Goal: Task Accomplishment & Management: Manage account settings

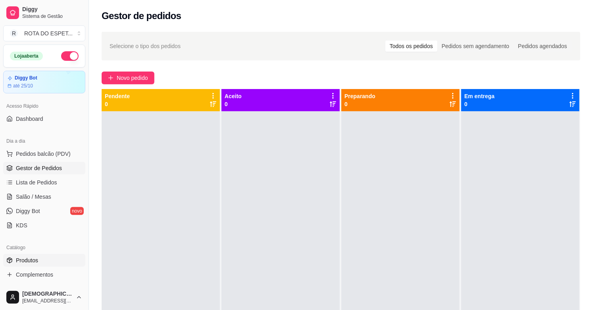
click at [34, 260] on span "Produtos" at bounding box center [27, 260] width 22 height 8
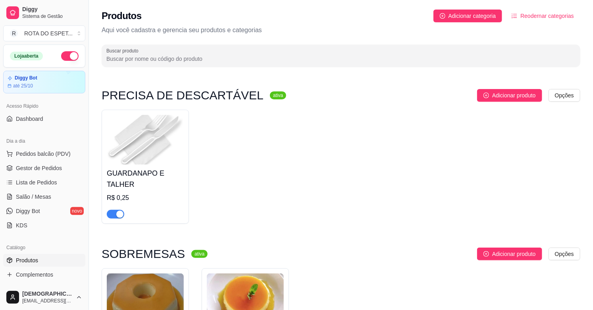
click at [268, 55] on input "Buscar produto" at bounding box center [340, 59] width 469 height 8
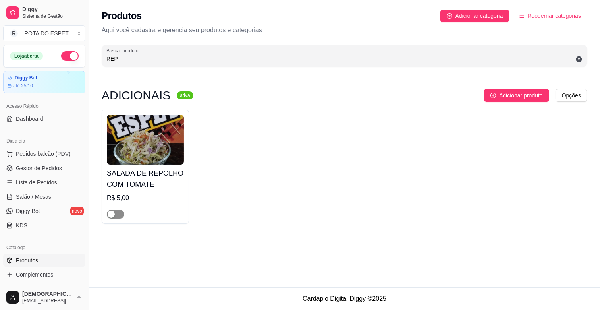
type input "REP"
click at [114, 217] on div "button" at bounding box center [111, 213] width 7 height 7
click at [40, 275] on span "Complementos" at bounding box center [34, 274] width 37 height 8
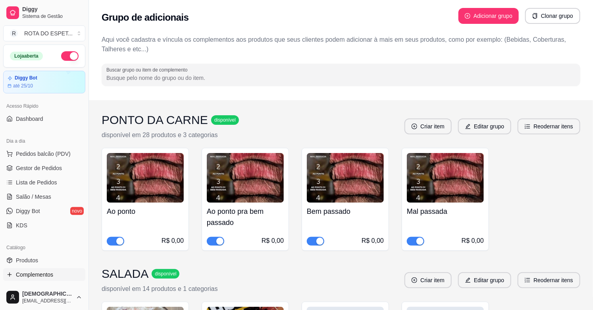
scroll to position [220, 0]
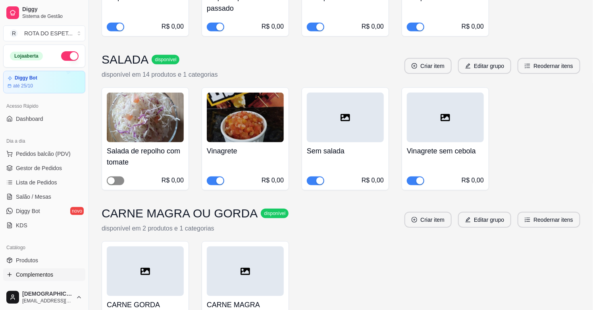
click at [121, 184] on span "button" at bounding box center [115, 180] width 17 height 9
click at [42, 164] on span "Gestor de Pedidos" at bounding box center [39, 168] width 46 height 8
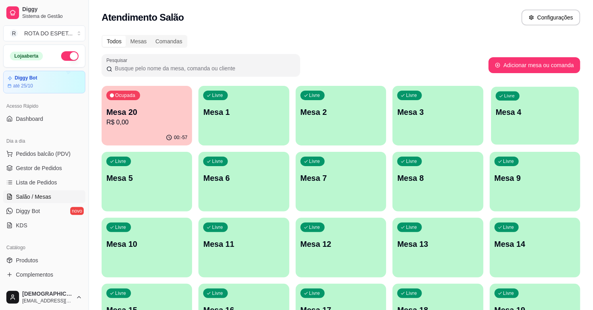
click at [517, 122] on div "Livre Mesa 4" at bounding box center [535, 111] width 88 height 48
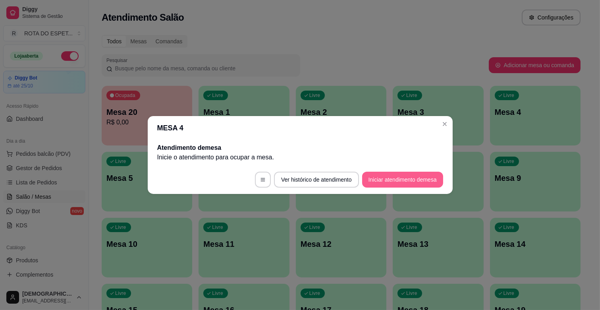
click at [404, 179] on button "Iniciar atendimento de mesa" at bounding box center [402, 180] width 81 height 16
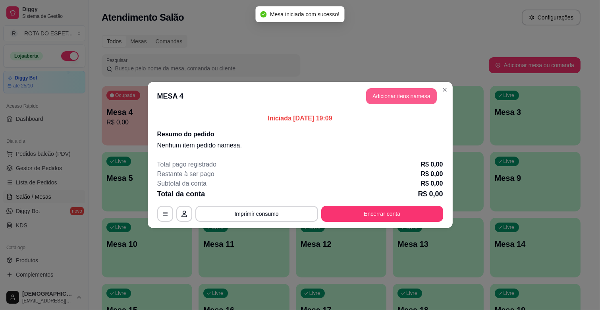
click at [407, 100] on button "Adicionar itens na mesa" at bounding box center [401, 96] width 71 height 16
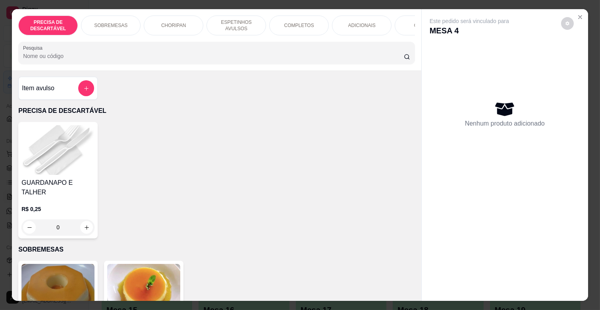
click at [247, 22] on p "ESPETINHOS AVULSOS" at bounding box center [236, 25] width 46 height 13
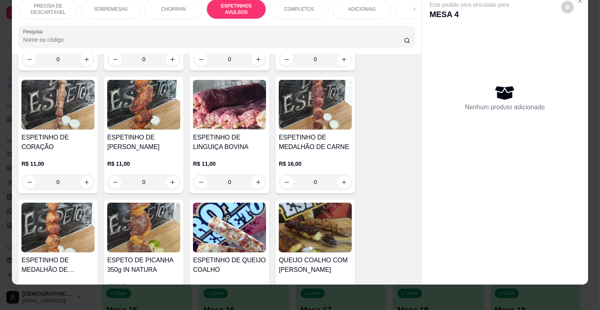
scroll to position [615, 0]
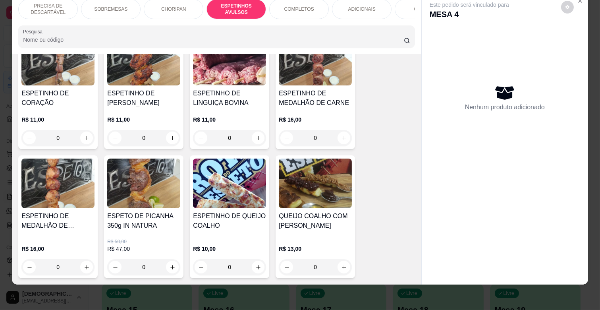
click at [80, 259] on div "0" at bounding box center [57, 267] width 73 height 16
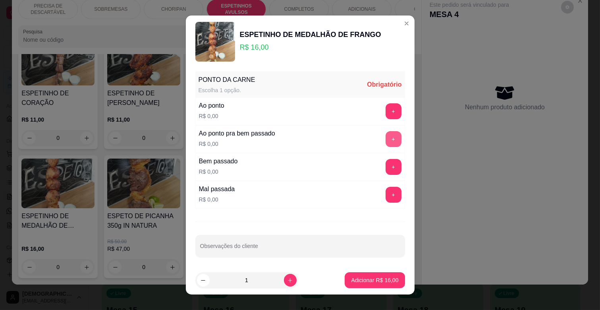
click at [386, 137] on button "+" at bounding box center [394, 139] width 16 height 16
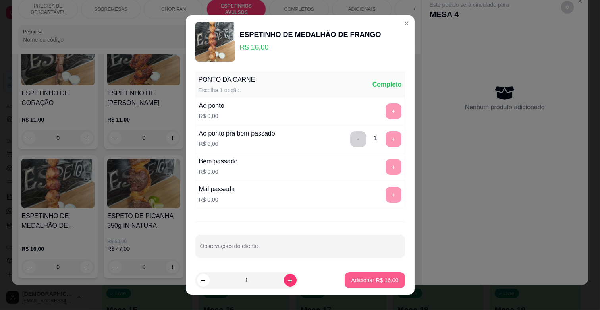
click at [374, 277] on p "Adicionar R$ 16,00" at bounding box center [374, 280] width 47 height 8
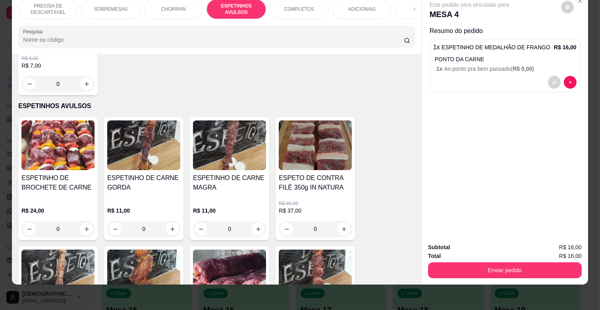
scroll to position [394, 0]
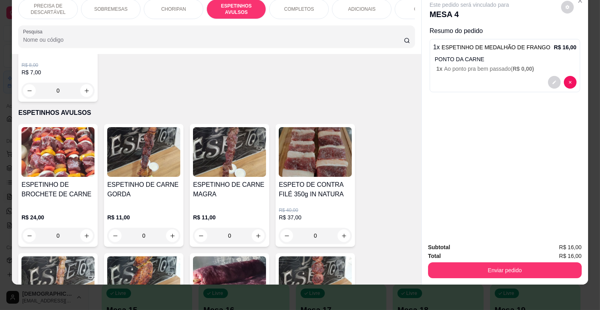
click at [360, 7] on div "ADICIONAIS" at bounding box center [362, 9] width 60 height 20
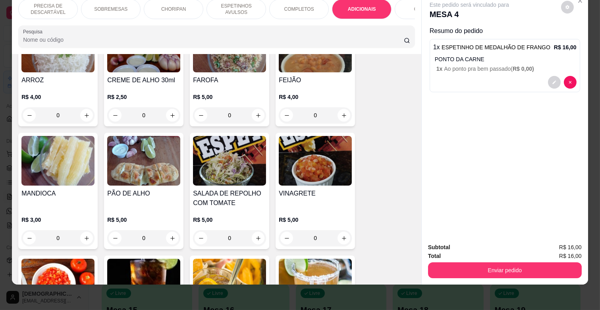
scroll to position [1436, 0]
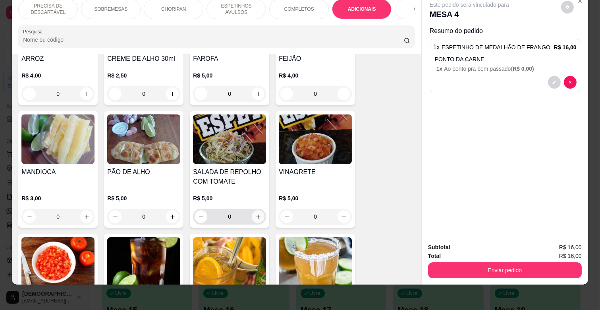
click at [258, 210] on button "increase-product-quantity" at bounding box center [258, 216] width 13 height 13
type input "1"
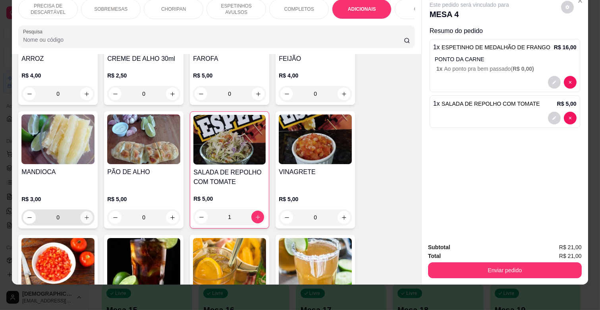
click at [84, 214] on icon "increase-product-quantity" at bounding box center [87, 217] width 6 height 6
type input "1"
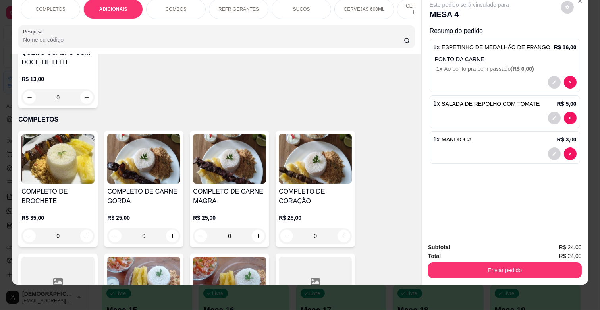
scroll to position [0, 296]
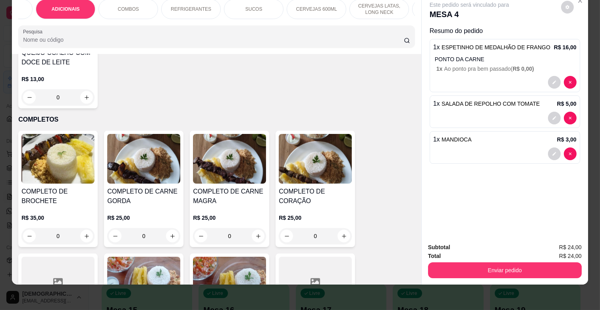
click at [296, 6] on p "CERVEJAS 600ML" at bounding box center [316, 9] width 41 height 6
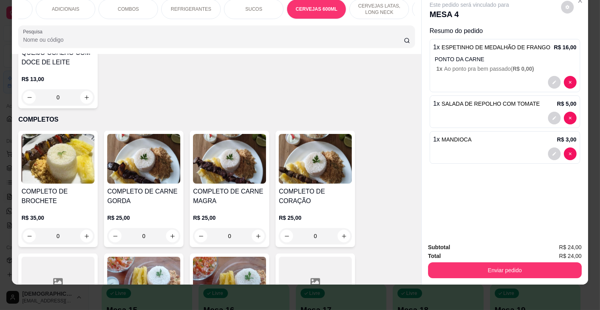
scroll to position [2714, 0]
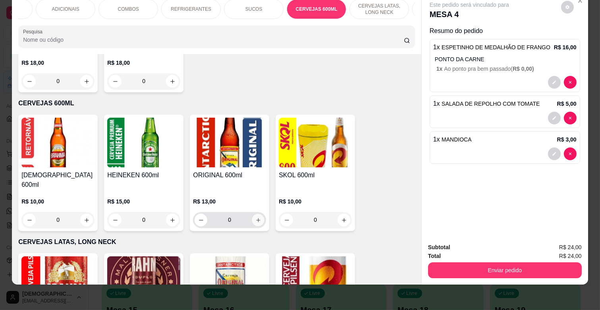
click at [256, 217] on icon "increase-product-quantity" at bounding box center [258, 220] width 6 height 6
type input "1"
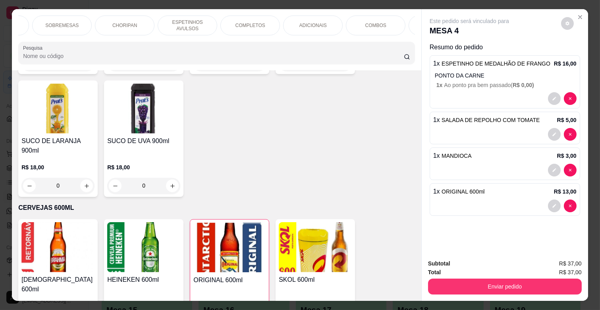
scroll to position [0, 0]
click at [239, 24] on p "ESPETINHOS AVULSOS" at bounding box center [236, 25] width 46 height 13
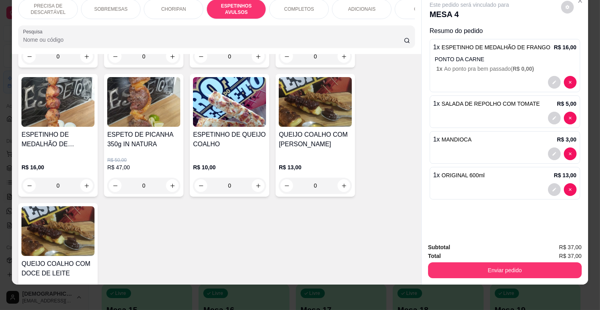
scroll to position [703, 0]
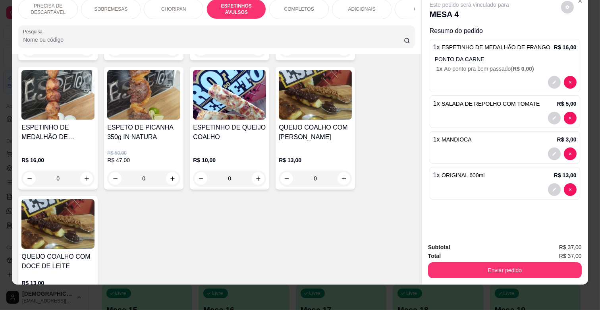
click at [79, 156] on p "R$ 16,00" at bounding box center [57, 160] width 73 height 8
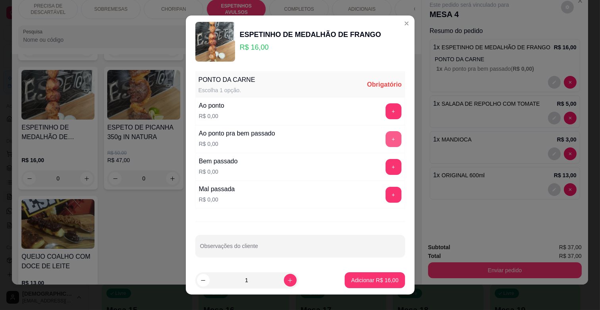
click at [386, 136] on button "+" at bounding box center [394, 139] width 16 height 16
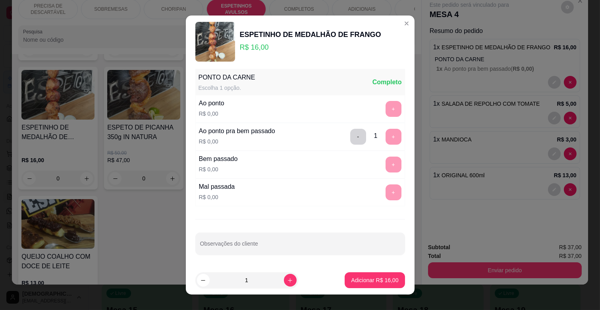
scroll to position [3, 0]
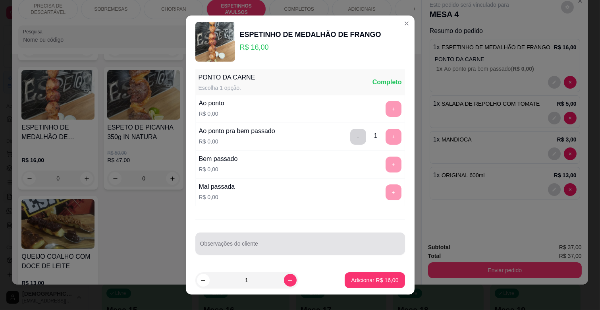
click at [308, 251] on div at bounding box center [300, 243] width 200 height 16
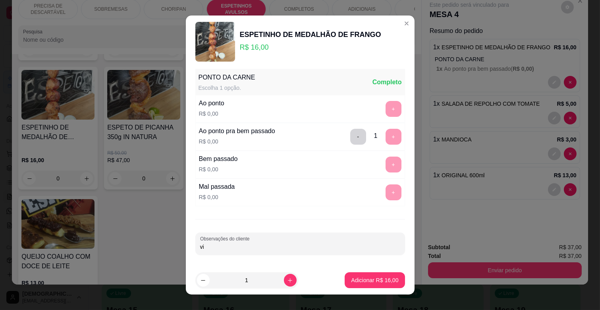
type input "v"
type input "VIAGEM. TIRAR DO ESPETO"
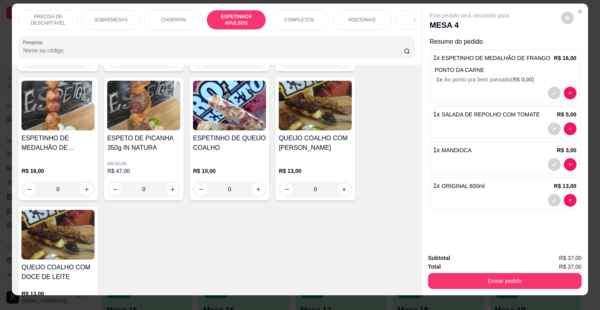
scroll to position [0, 0]
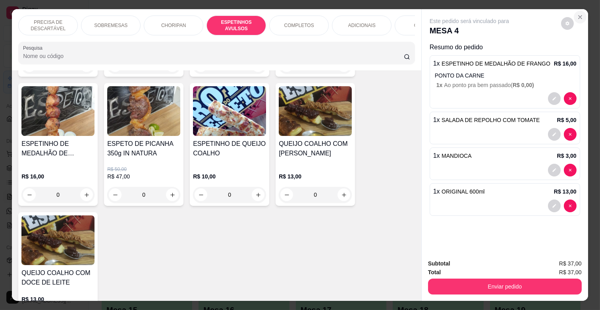
click at [577, 11] on button "Close" at bounding box center [580, 17] width 13 height 13
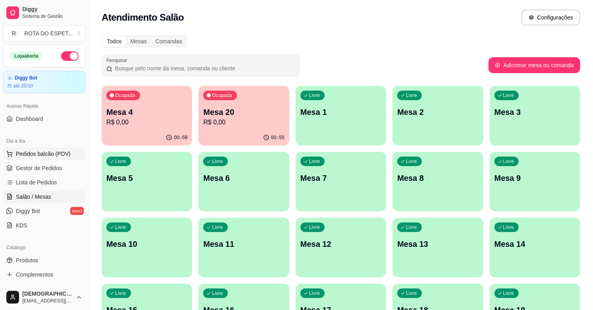
click at [50, 155] on span "Pedidos balcão (PDV)" at bounding box center [43, 154] width 55 height 8
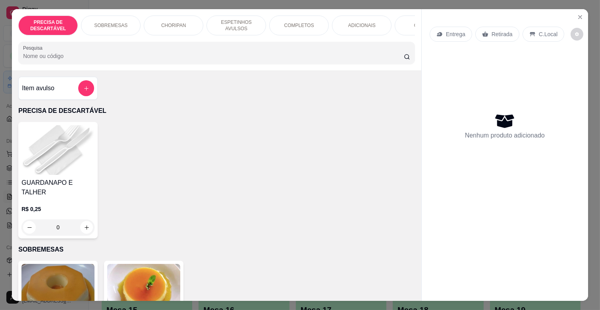
click at [291, 22] on p "COMPLETOS" at bounding box center [299, 25] width 30 height 6
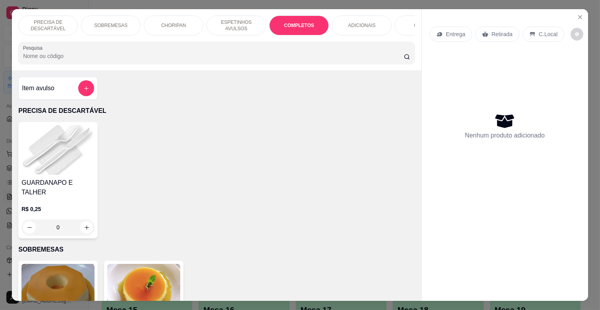
scroll to position [19, 0]
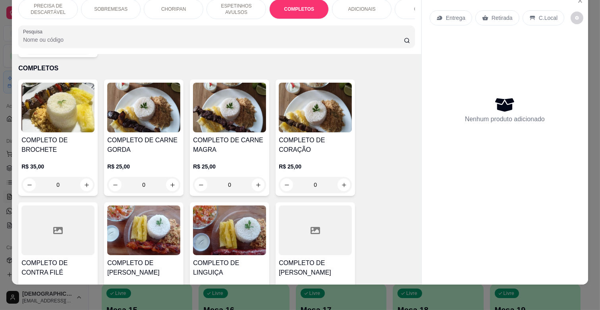
click at [230, 154] on div "R$ 25,00 0" at bounding box center [229, 173] width 73 height 38
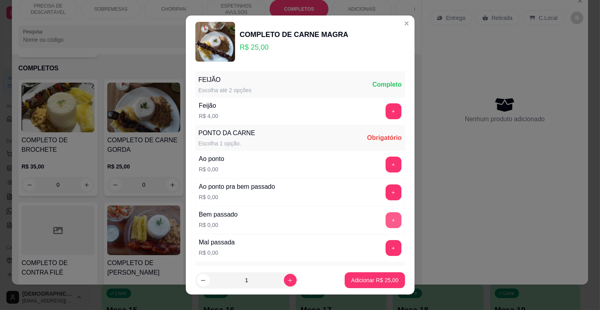
click at [386, 214] on button "+" at bounding box center [394, 220] width 16 height 16
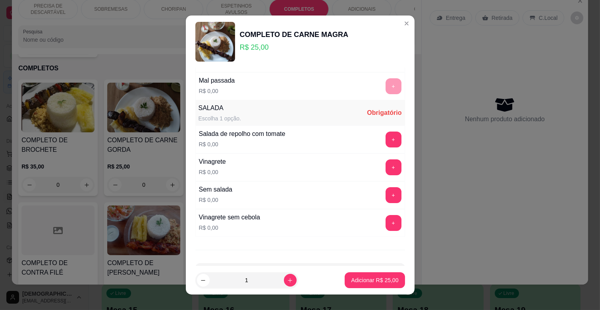
scroll to position [176, 0]
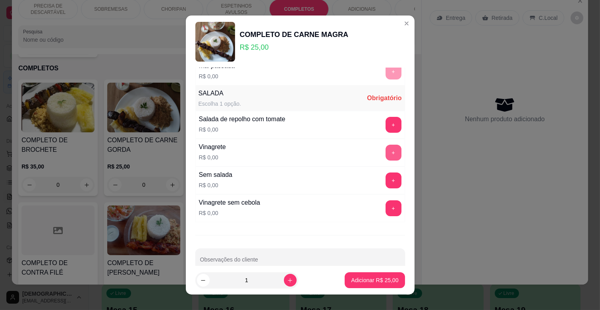
click at [386, 153] on button "+" at bounding box center [394, 153] width 16 height 16
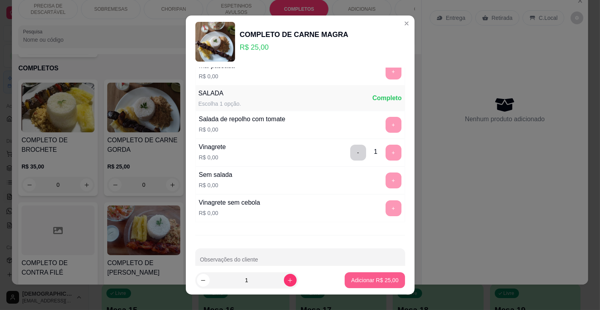
click at [375, 283] on p "Adicionar R$ 25,00" at bounding box center [374, 280] width 47 height 8
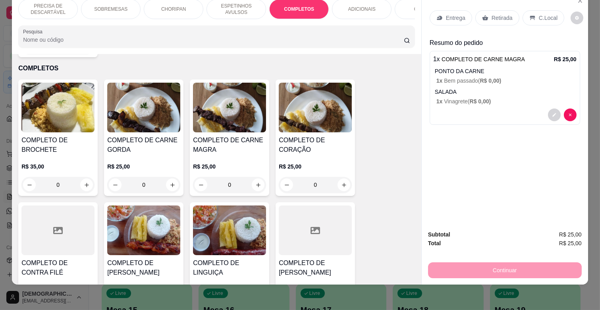
click at [447, 14] on p "Entrega" at bounding box center [455, 18] width 19 height 8
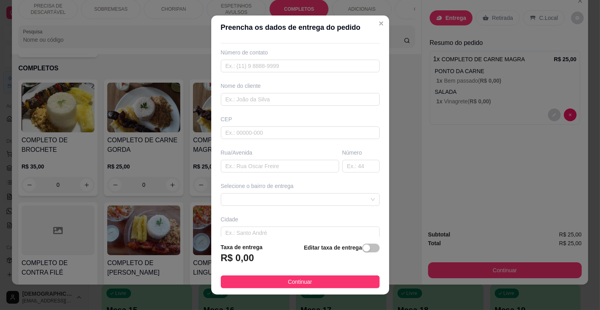
scroll to position [0, 0]
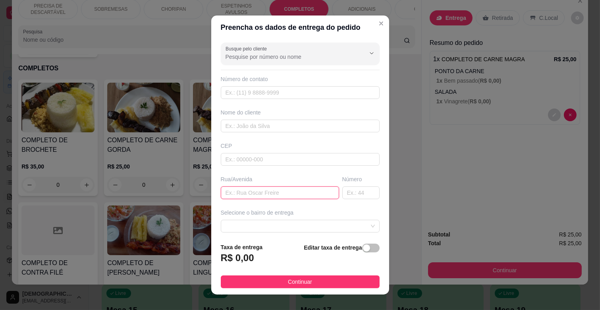
click at [283, 195] on input "text" at bounding box center [280, 192] width 118 height 13
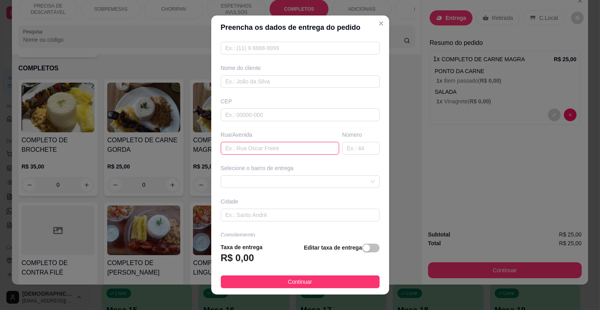
scroll to position [71, 0]
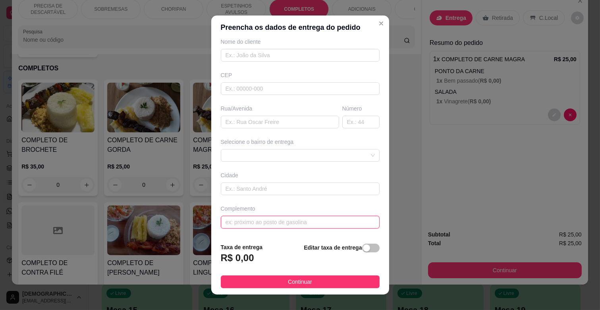
click at [275, 220] on input "text" at bounding box center [300, 222] width 159 height 13
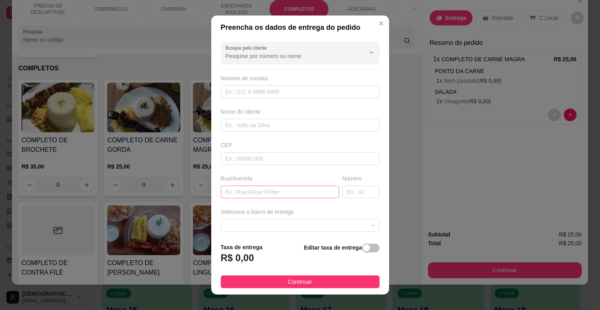
scroll to position [0, 0]
type input "[MEDICAL_DATA] CATALISADORES"
click at [268, 94] on input "text" at bounding box center [300, 92] width 159 height 13
click at [255, 129] on input "text" at bounding box center [300, 126] width 159 height 13
type input "ALSENIR"
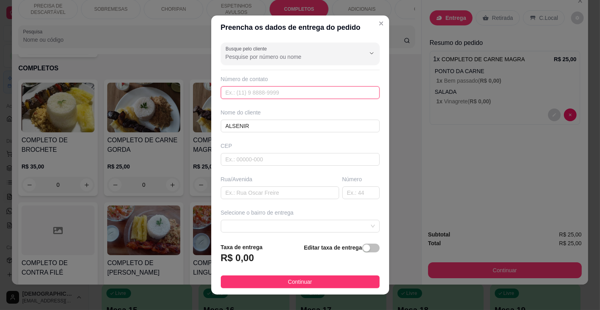
click at [266, 95] on input "text" at bounding box center [300, 92] width 159 height 13
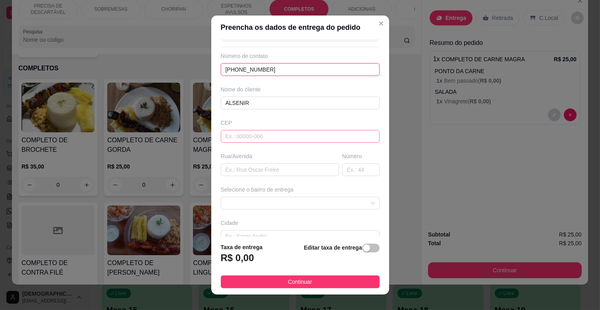
scroll to position [44, 0]
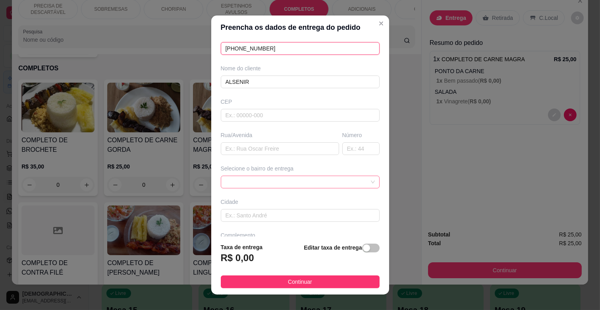
click at [330, 183] on span at bounding box center [300, 182] width 149 height 12
type input "[PHONE_NUMBER]"
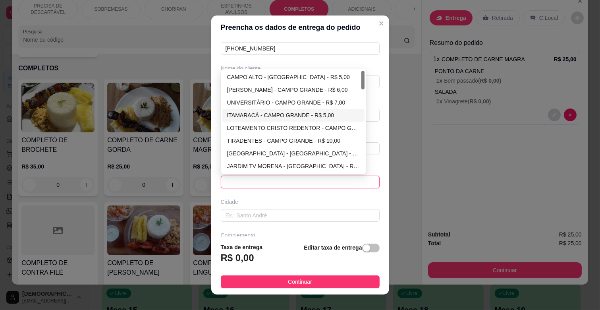
click at [254, 116] on div "ITAMARACÁ - CAMPO GRANDE - R$ 5,00" at bounding box center [293, 115] width 133 height 9
type input "CAMPO GRANDE"
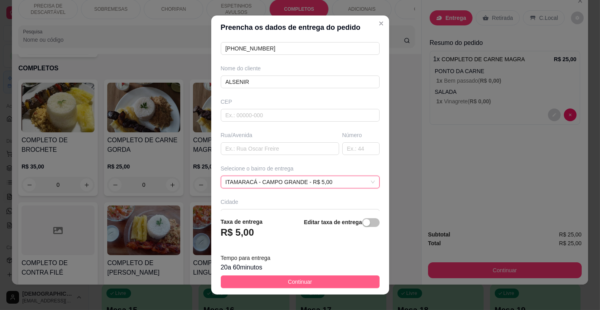
click at [314, 278] on button "Continuar" at bounding box center [300, 281] width 159 height 13
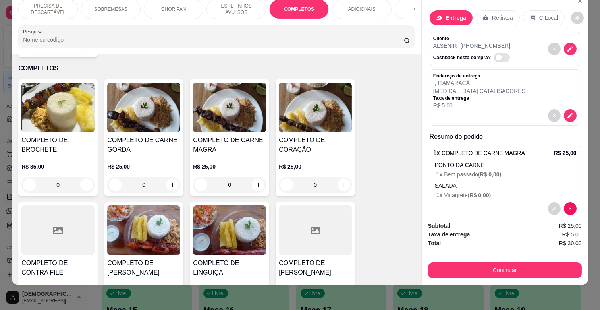
click at [400, 4] on div "COMBOS" at bounding box center [425, 9] width 60 height 20
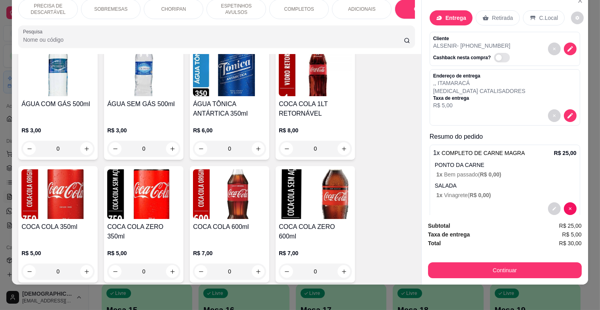
scroll to position [1987, 0]
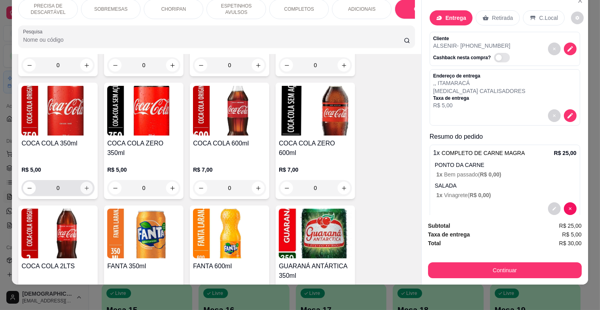
click at [85, 186] on icon "increase-product-quantity" at bounding box center [87, 188] width 4 height 4
type input "1"
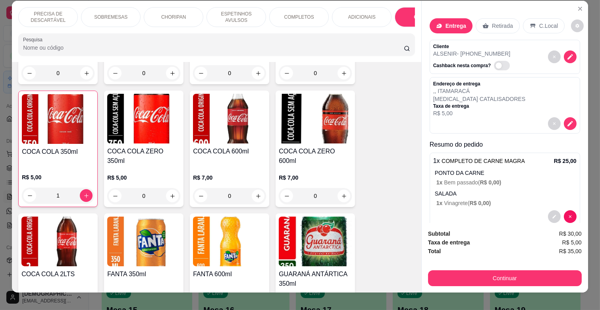
scroll to position [0, 0]
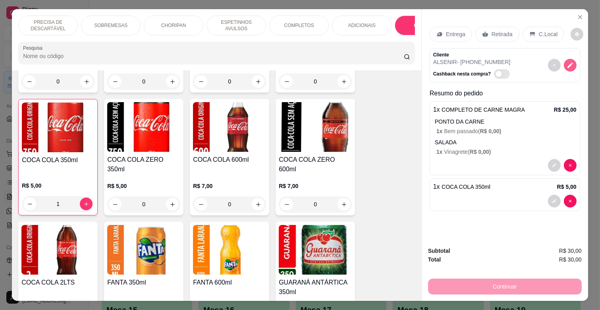
click at [567, 63] on icon "decrease-product-quantity" at bounding box center [570, 66] width 6 height 6
click at [459, 27] on div "Entrega" at bounding box center [451, 34] width 42 height 15
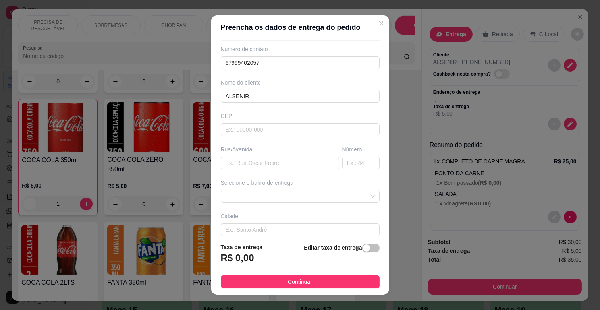
scroll to position [44, 0]
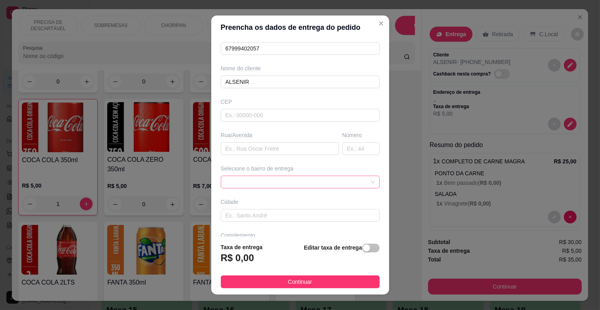
click at [301, 179] on span at bounding box center [300, 182] width 149 height 12
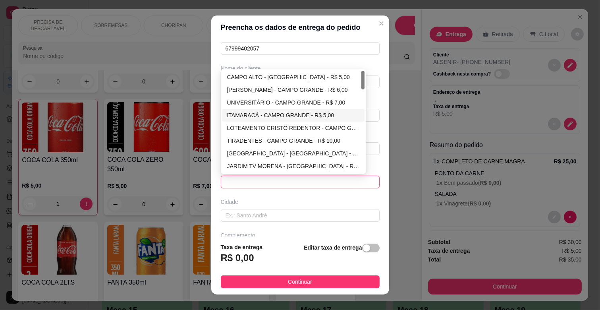
click at [270, 114] on div "ITAMARACÁ - CAMPO GRANDE - R$ 5,00" at bounding box center [293, 115] width 133 height 9
type input "CAMPO GRANDE"
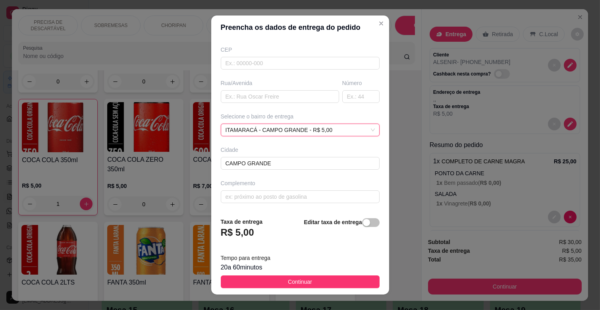
scroll to position [10, 0]
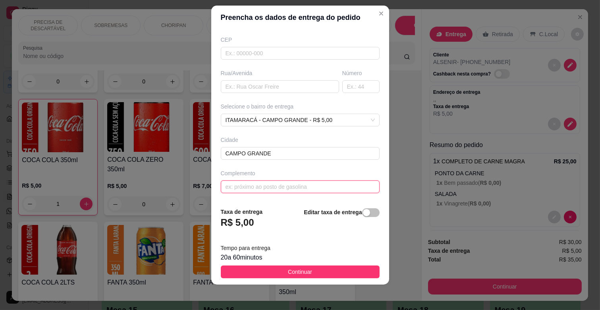
click at [269, 191] on input "text" at bounding box center [300, 186] width 159 height 13
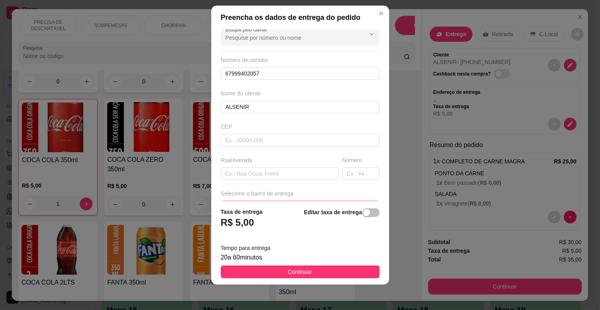
scroll to position [8, 0]
type input "[MEDICAL_DATA] CATALISADORES"
click at [247, 171] on input "text" at bounding box center [280, 174] width 118 height 13
type input "AV GUAICURUS"
click at [352, 179] on input "text" at bounding box center [360, 174] width 37 height 13
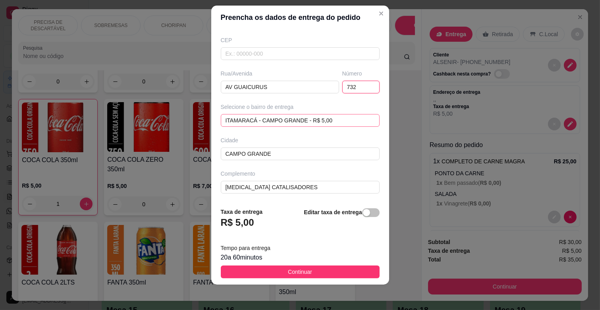
scroll to position [96, 0]
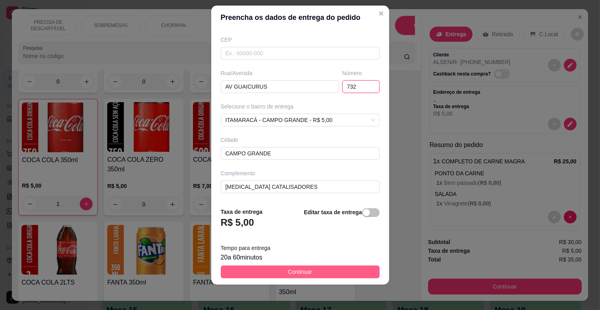
type input "732"
click at [318, 272] on button "Continuar" at bounding box center [300, 271] width 159 height 13
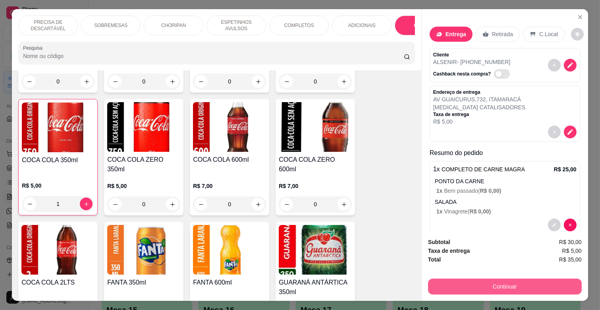
click at [490, 281] on button "Continuar" at bounding box center [505, 286] width 154 height 16
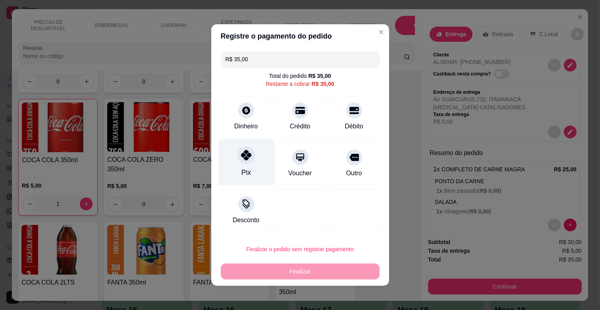
click at [249, 165] on div "Pix" at bounding box center [246, 162] width 56 height 46
type input "R$ 0,00"
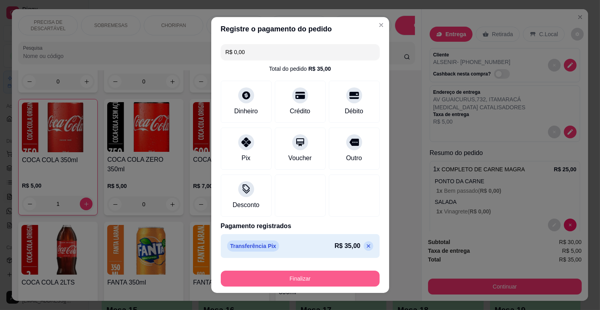
click at [301, 281] on button "Finalizar" at bounding box center [300, 278] width 159 height 16
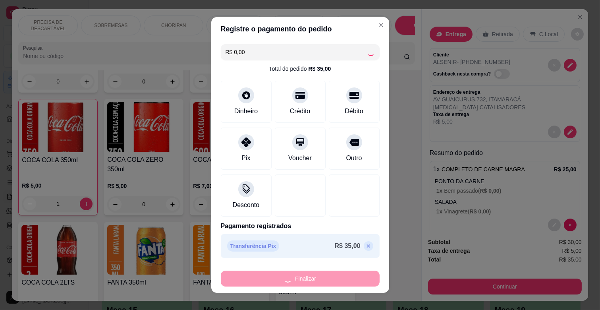
type input "0"
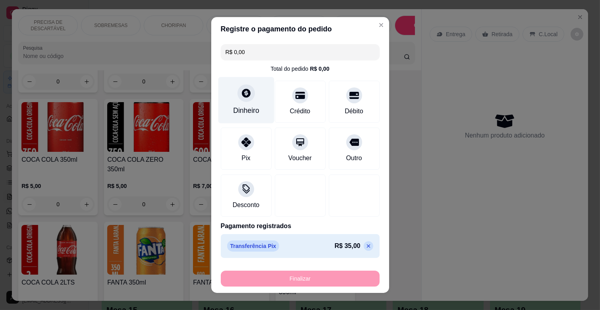
type input "-R$ 35,00"
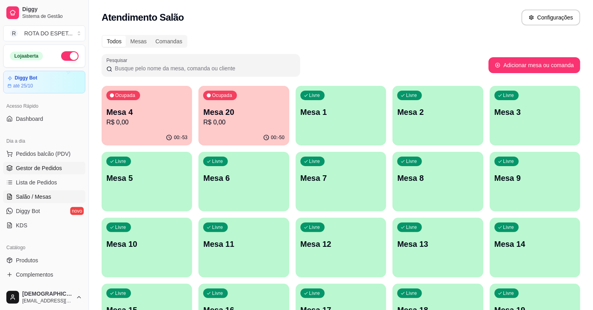
click at [50, 164] on span "Gestor de Pedidos" at bounding box center [39, 168] width 46 height 8
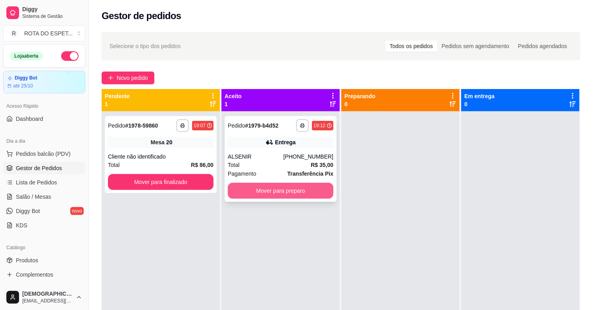
click at [284, 195] on button "Mover para preparo" at bounding box center [281, 191] width 106 height 16
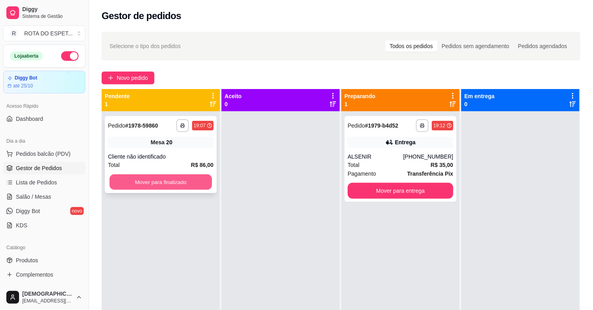
click at [137, 177] on button "Mover para finalizado" at bounding box center [161, 181] width 102 height 15
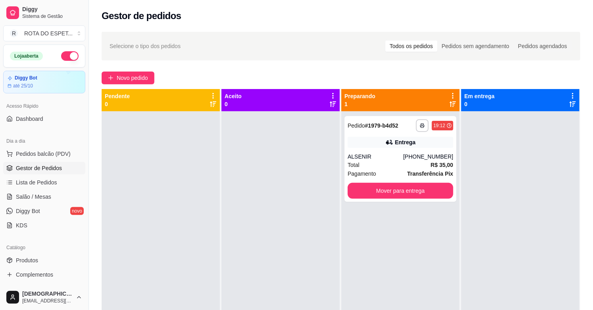
click at [242, 209] on div at bounding box center [281, 266] width 118 height 310
click at [44, 194] on span "Salão / Mesas" at bounding box center [33, 197] width 35 height 8
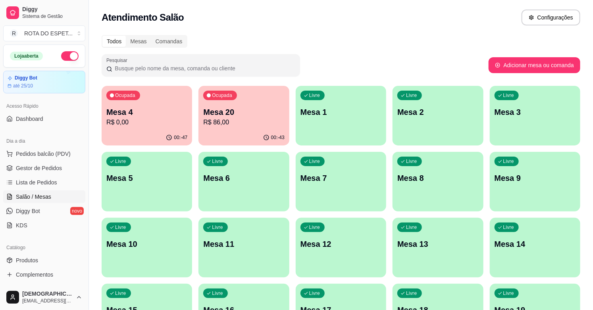
click at [148, 116] on p "Mesa 4" at bounding box center [146, 111] width 81 height 11
click at [50, 165] on span "Gestor de Pedidos" at bounding box center [39, 168] width 46 height 8
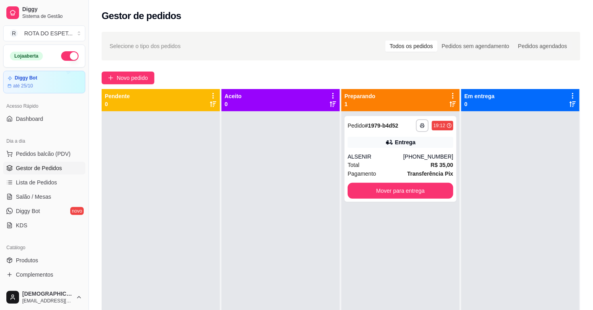
click at [274, 192] on div at bounding box center [281, 266] width 118 height 310
click at [271, 217] on div at bounding box center [281, 266] width 118 height 310
click at [39, 195] on span "Salão / Mesas" at bounding box center [33, 197] width 35 height 8
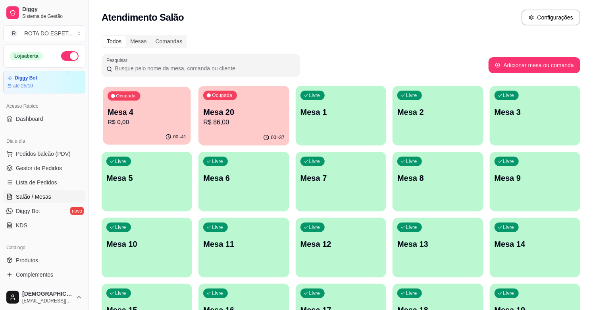
click at [162, 120] on p "R$ 0,00" at bounding box center [147, 122] width 79 height 9
click at [249, 131] on div "00:-37" at bounding box center [244, 137] width 91 height 15
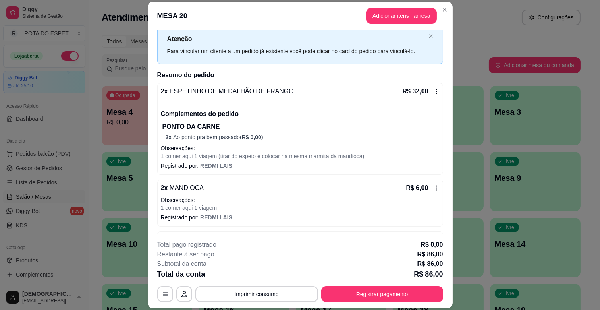
scroll to position [44, 0]
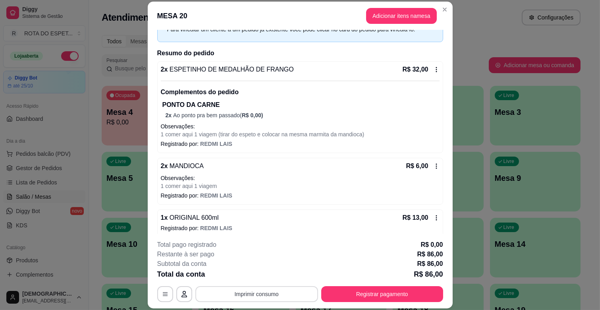
click at [278, 290] on button "Imprimir consumo" at bounding box center [256, 294] width 123 height 16
click at [250, 274] on button "IMPRESSORA CAIXA" at bounding box center [256, 275] width 66 height 13
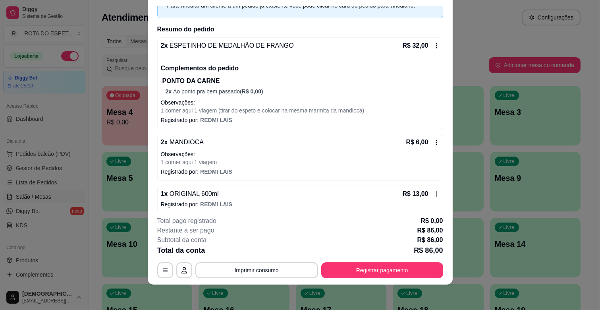
scroll to position [221, 0]
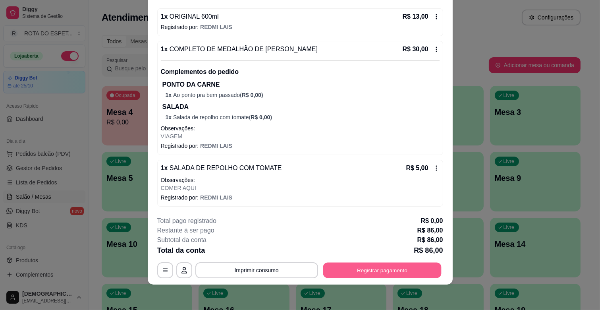
click at [390, 271] on button "Registrar pagamento" at bounding box center [382, 269] width 118 height 15
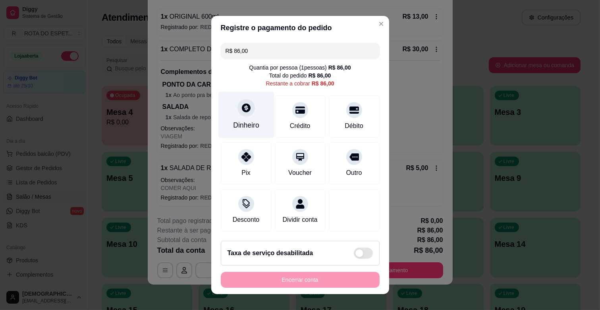
click at [241, 108] on icon at bounding box center [246, 107] width 10 height 10
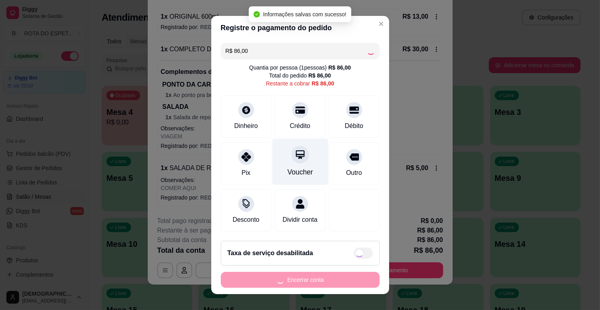
type input "R$ 0,00"
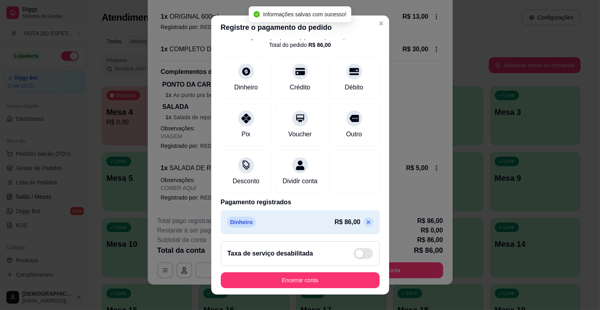
scroll to position [42, 0]
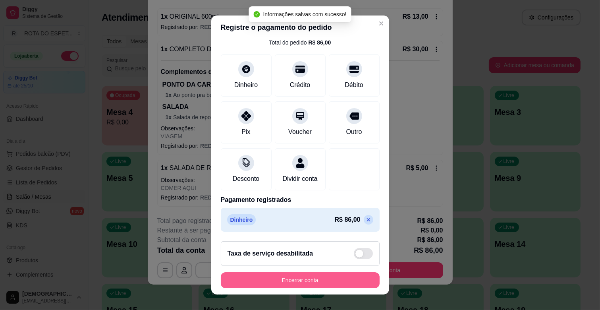
click at [326, 279] on button "Encerrar conta" at bounding box center [300, 280] width 159 height 16
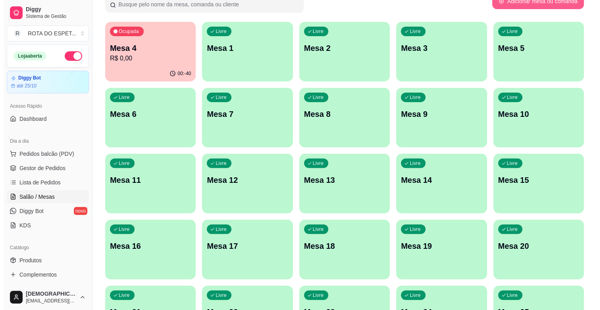
scroll to position [132, 0]
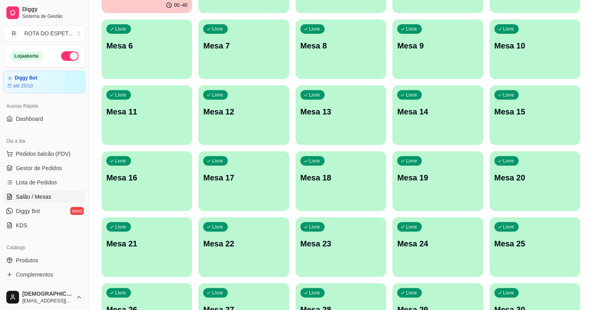
click at [515, 178] on p "Mesa 20" at bounding box center [535, 177] width 81 height 11
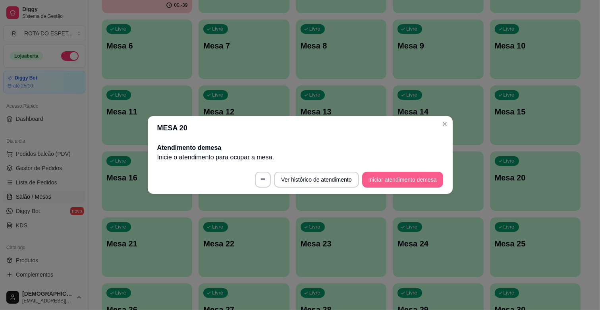
click at [387, 178] on button "Iniciar atendimento de mesa" at bounding box center [402, 180] width 81 height 16
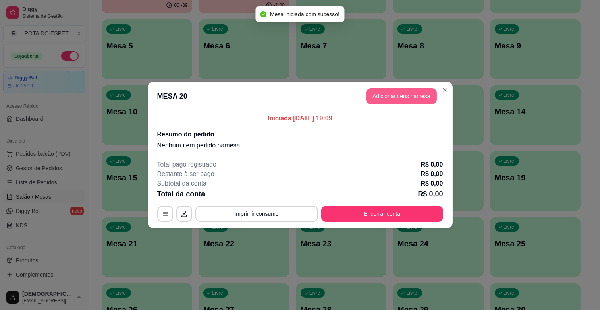
click at [387, 95] on button "Adicionar itens na mesa" at bounding box center [401, 96] width 71 height 16
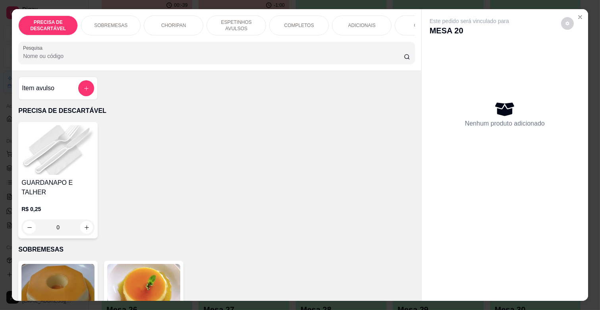
click at [348, 22] on p "ADICIONAIS" at bounding box center [361, 25] width 27 height 6
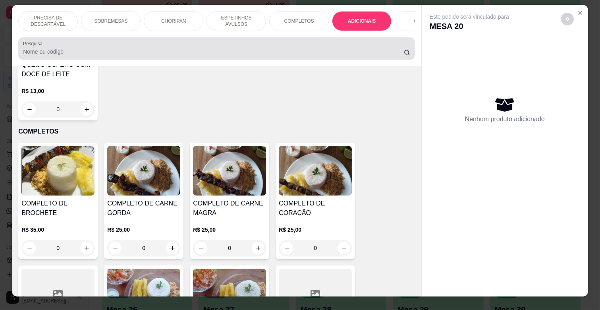
scroll to position [0, 0]
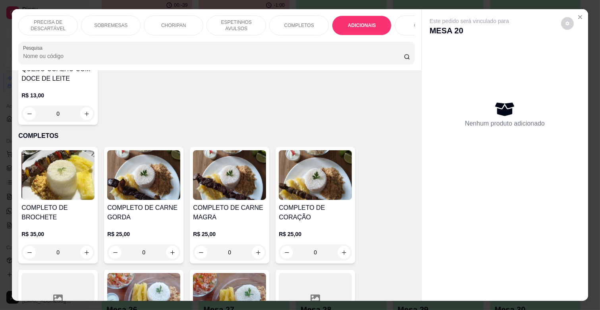
click at [291, 15] on div "COMPLETOS" at bounding box center [299, 25] width 60 height 20
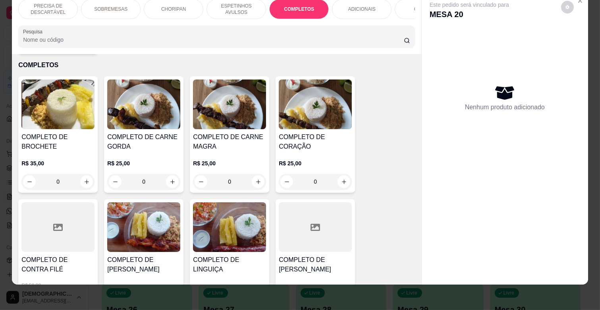
scroll to position [1046, 0]
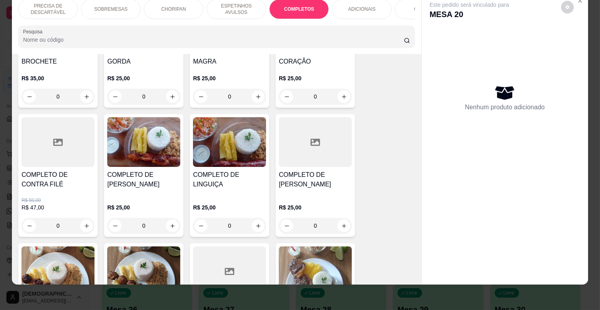
click at [167, 218] on div "0" at bounding box center [143, 226] width 73 height 16
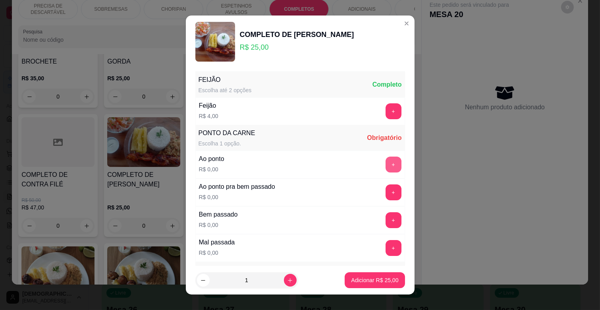
click at [386, 161] on button "+" at bounding box center [394, 164] width 16 height 16
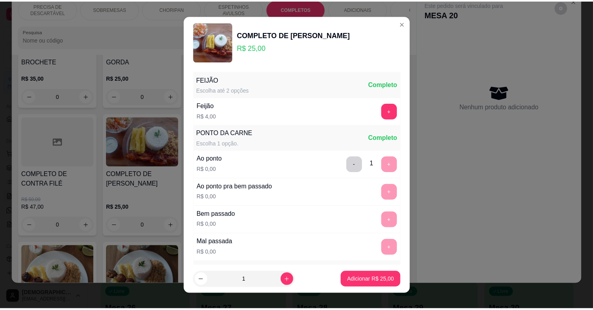
scroll to position [193, 0]
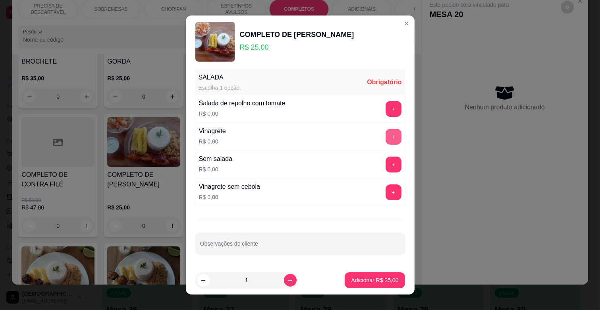
click at [386, 137] on button "+" at bounding box center [394, 137] width 16 height 16
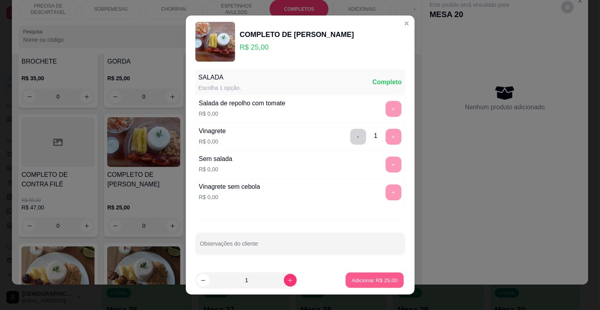
click at [359, 280] on p "Adicionar R$ 25,00" at bounding box center [375, 280] width 46 height 8
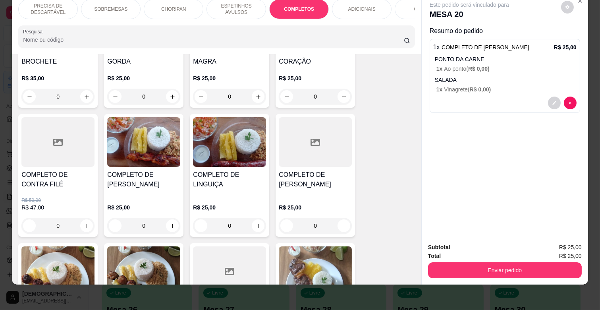
click at [515, 270] on button "Enviar pedido" at bounding box center [505, 270] width 154 height 16
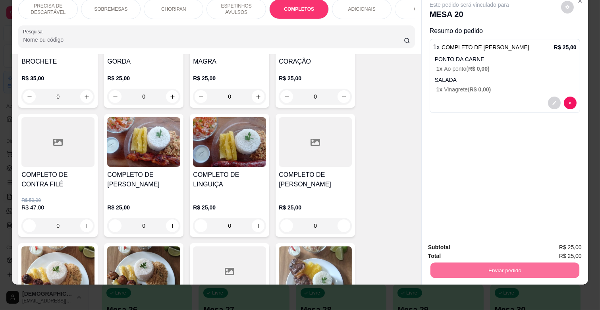
click at [571, 243] on button "Enviar pedido" at bounding box center [561, 244] width 44 height 15
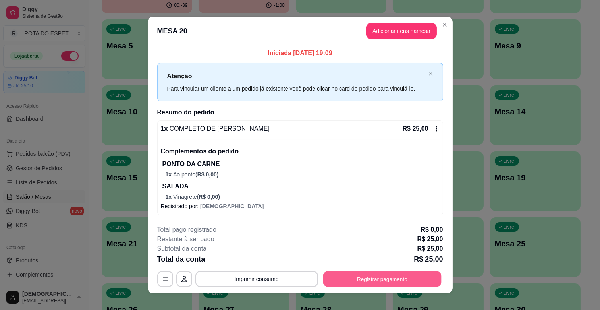
click at [426, 277] on button "Registrar pagamento" at bounding box center [382, 278] width 118 height 15
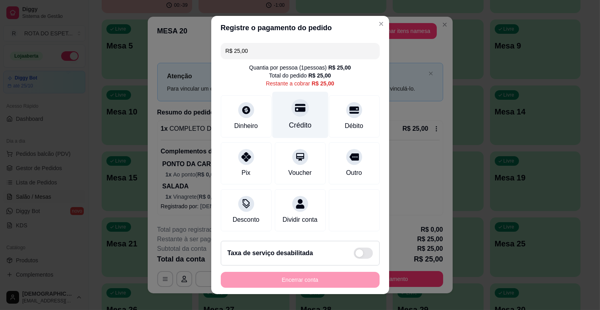
click at [295, 112] on icon at bounding box center [300, 107] width 10 height 10
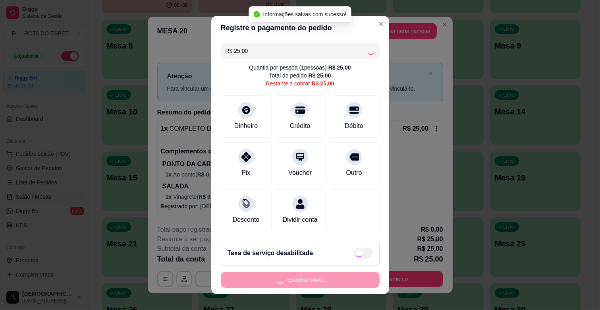
type input "R$ 0,00"
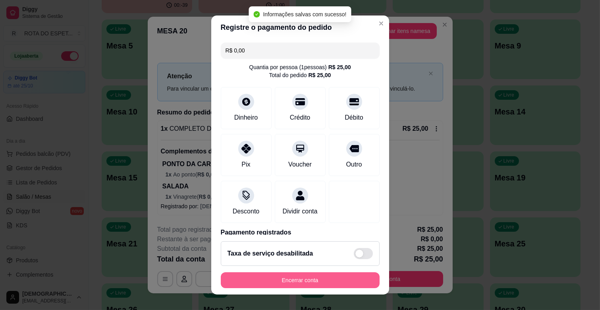
click at [307, 277] on button "Encerrar conta" at bounding box center [300, 280] width 159 height 16
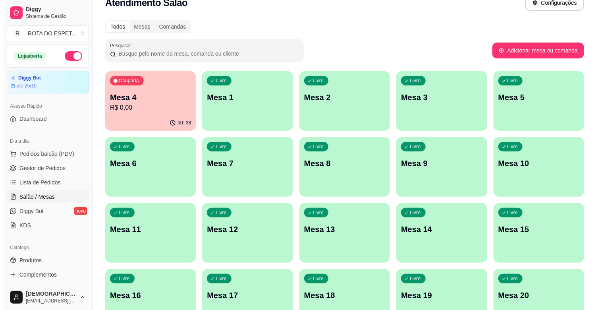
scroll to position [0, 0]
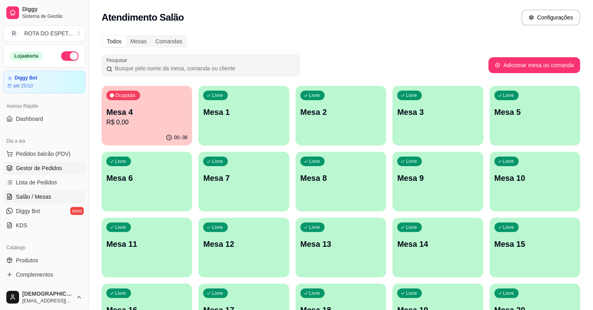
click at [54, 168] on span "Gestor de Pedidos" at bounding box center [39, 168] width 46 height 8
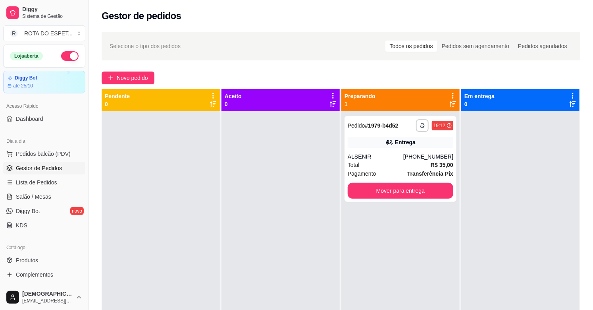
click at [247, 243] on div at bounding box center [281, 266] width 118 height 310
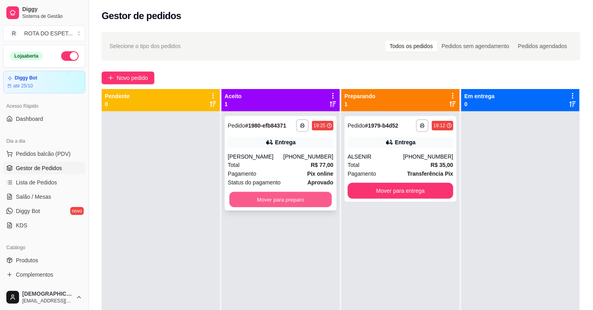
click at [269, 197] on button "Mover para preparo" at bounding box center [280, 199] width 102 height 15
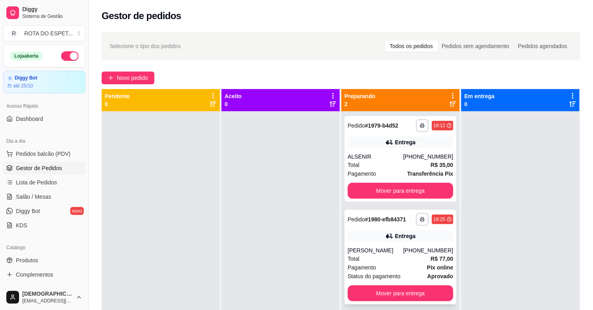
click at [380, 253] on div "[PERSON_NAME]" at bounding box center [376, 250] width 56 height 8
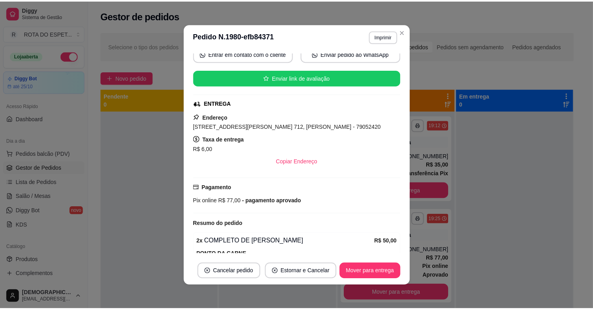
scroll to position [133, 0]
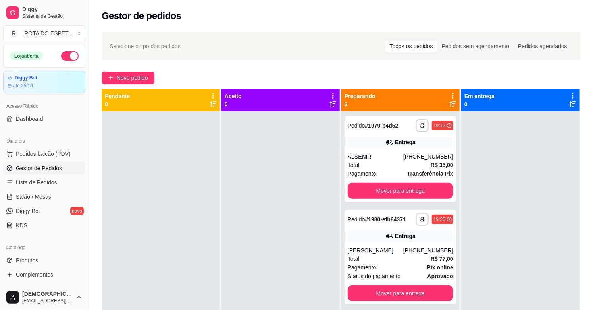
click at [492, 171] on div at bounding box center [520, 266] width 118 height 310
click at [352, 193] on button "Mover para entrega" at bounding box center [400, 190] width 102 height 15
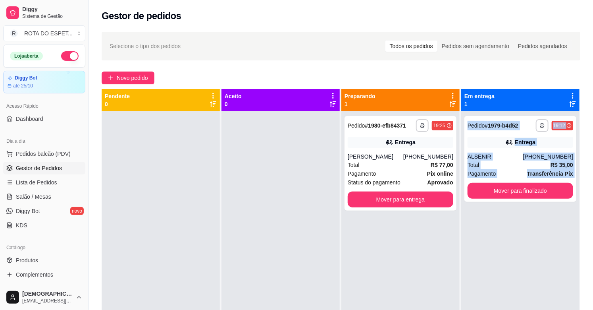
click at [486, 237] on div "**********" at bounding box center [520, 266] width 118 height 310
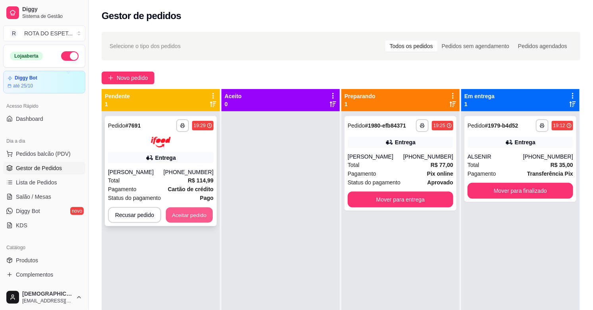
click at [199, 220] on button "Aceitar pedido" at bounding box center [189, 214] width 47 height 15
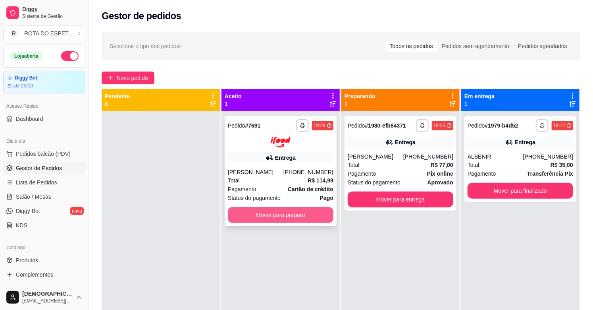
click at [268, 220] on button "Mover para preparo" at bounding box center [281, 215] width 106 height 16
click at [262, 220] on button "Mover para preparo" at bounding box center [280, 214] width 102 height 15
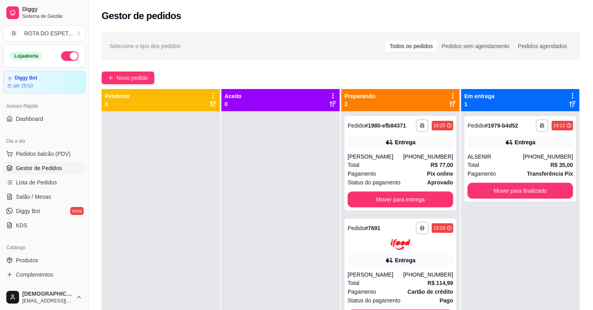
click at [262, 220] on div at bounding box center [281, 266] width 118 height 310
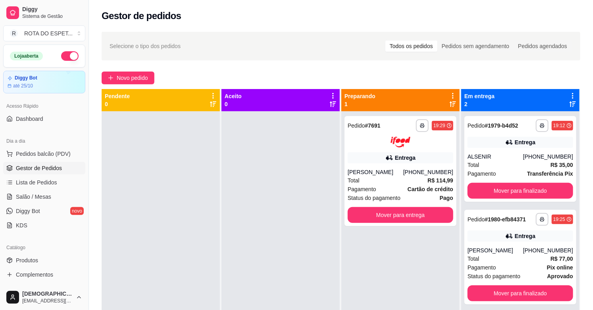
click at [268, 172] on div at bounding box center [281, 266] width 118 height 310
click at [532, 188] on button "Mover para finalizado" at bounding box center [521, 191] width 106 height 16
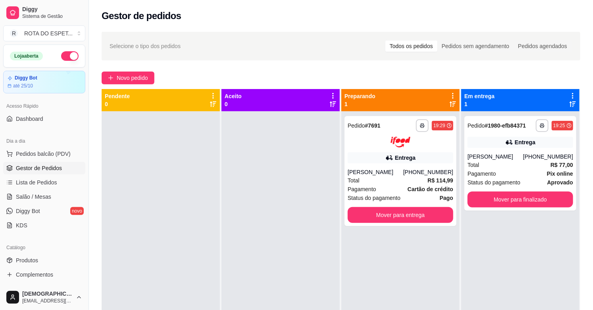
click at [260, 247] on div at bounding box center [281, 266] width 118 height 310
click at [251, 227] on div at bounding box center [281, 266] width 118 height 310
click at [250, 261] on div at bounding box center [281, 266] width 118 height 310
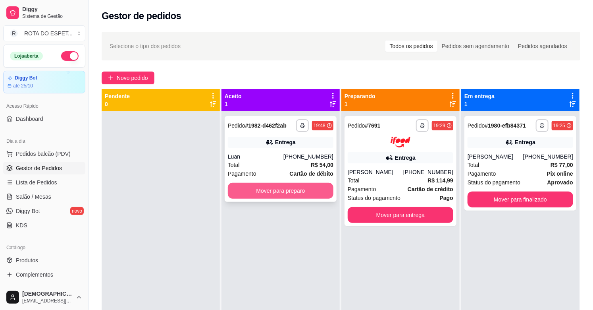
click at [263, 185] on button "Mover para preparo" at bounding box center [281, 191] width 106 height 16
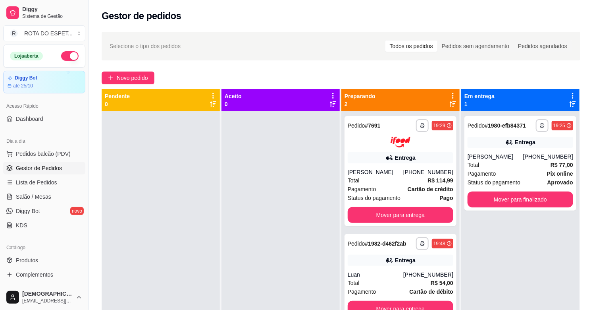
click at [249, 266] on div at bounding box center [281, 266] width 118 height 310
click at [37, 199] on span "Salão / Mesas" at bounding box center [33, 197] width 35 height 8
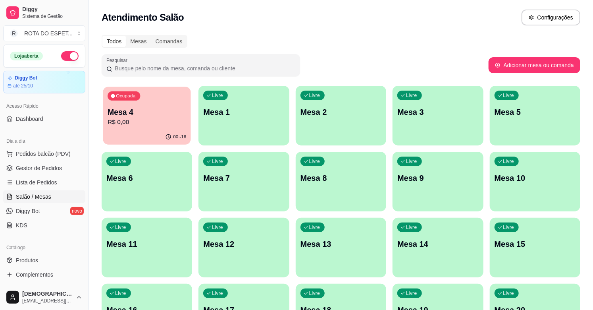
click at [161, 118] on p "R$ 0,00" at bounding box center [147, 122] width 79 height 9
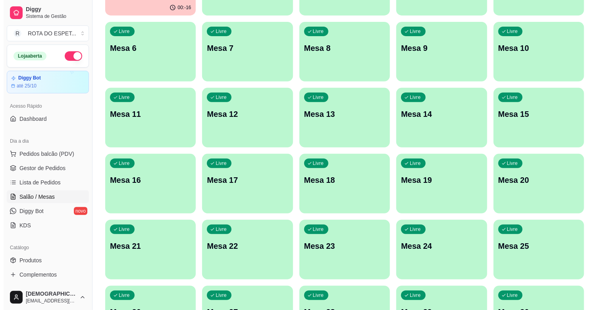
scroll to position [132, 0]
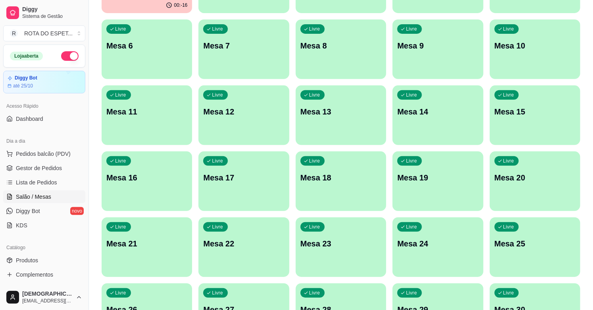
click at [542, 112] on p "Mesa 15" at bounding box center [535, 111] width 81 height 11
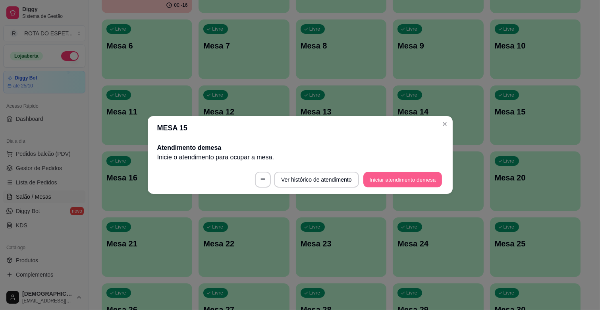
click at [413, 174] on button "Iniciar atendimento de mesa" at bounding box center [402, 179] width 79 height 15
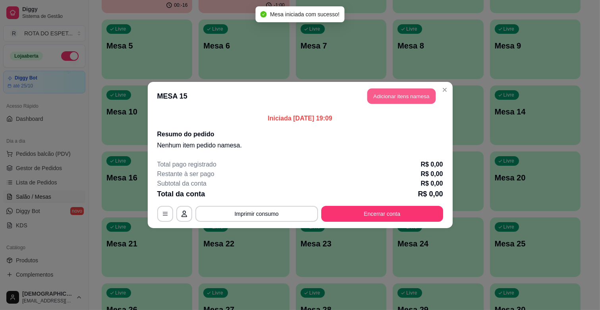
click at [388, 93] on button "Adicionar itens na mesa" at bounding box center [401, 96] width 68 height 15
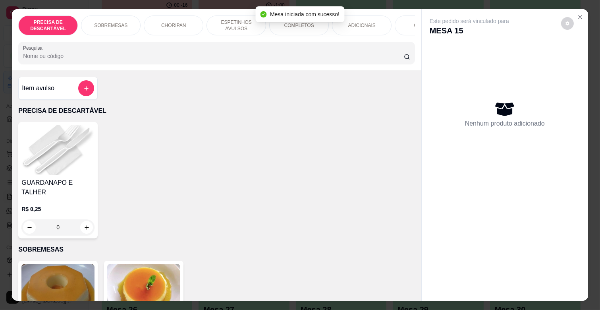
scroll to position [0, 347]
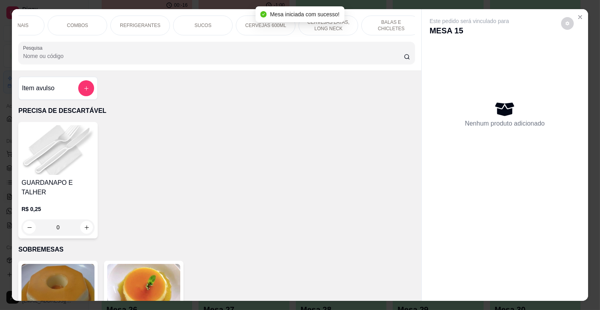
click at [252, 25] on p "CERVEJAS 600ML" at bounding box center [265, 25] width 41 height 6
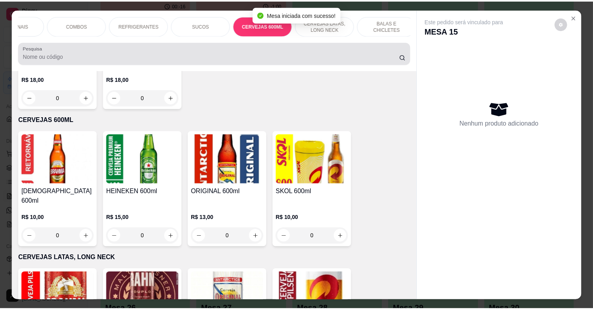
scroll to position [19, 0]
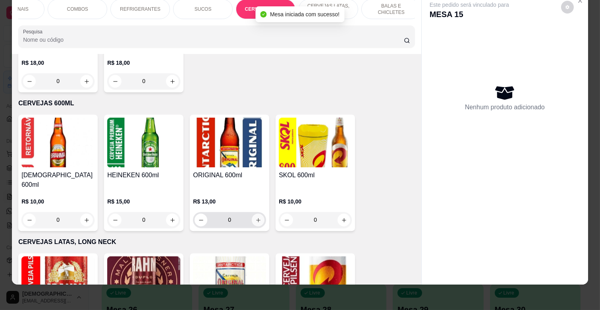
click at [257, 217] on icon "increase-product-quantity" at bounding box center [258, 220] width 6 height 6
type input "1"
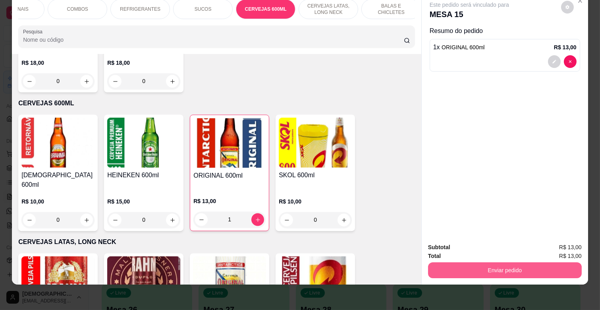
click at [542, 262] on button "Enviar pedido" at bounding box center [505, 270] width 154 height 16
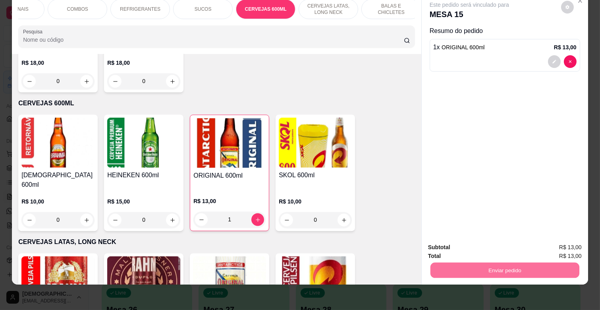
click at [558, 240] on button "Enviar pedido" at bounding box center [560, 244] width 45 height 15
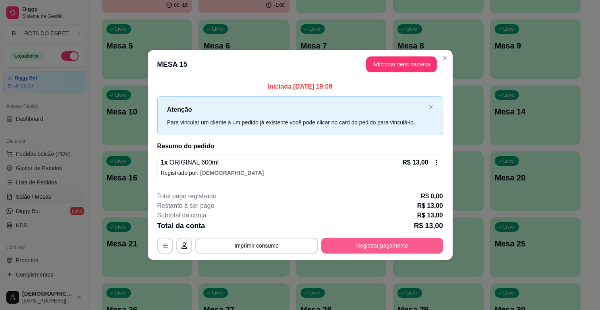
click at [425, 242] on button "Registrar pagamento" at bounding box center [382, 245] width 122 height 16
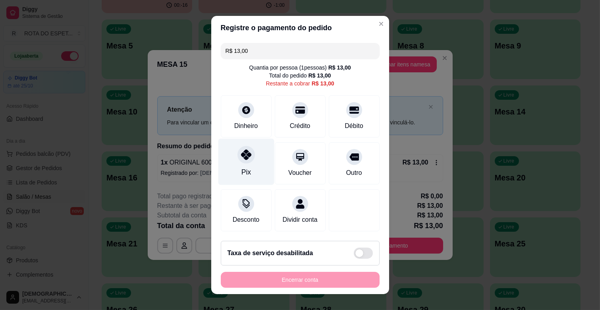
click at [248, 165] on div "Pix" at bounding box center [246, 162] width 56 height 46
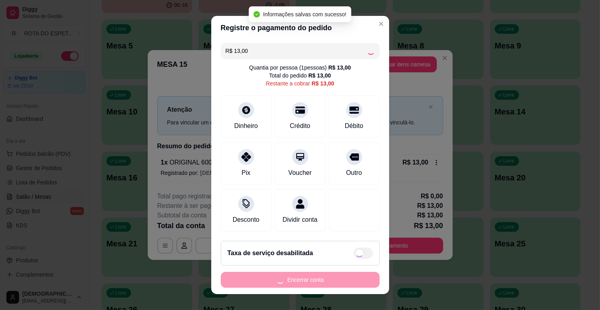
type input "R$ 0,00"
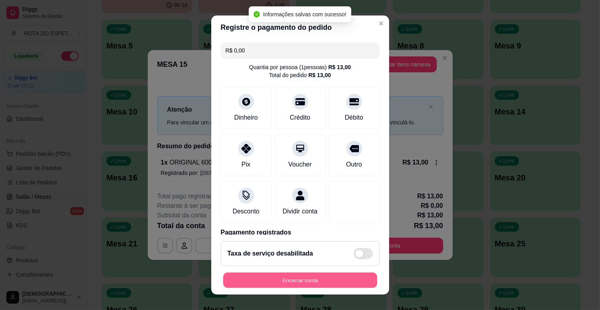
click at [326, 276] on button "Encerrar conta" at bounding box center [300, 279] width 154 height 15
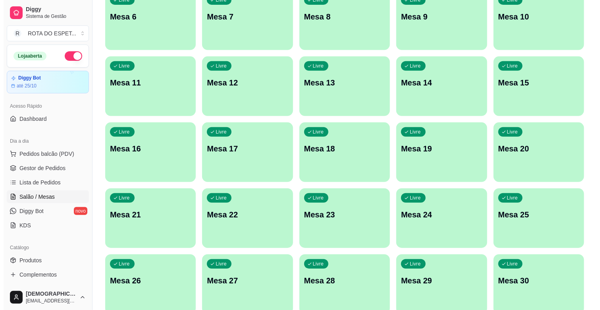
scroll to position [176, 0]
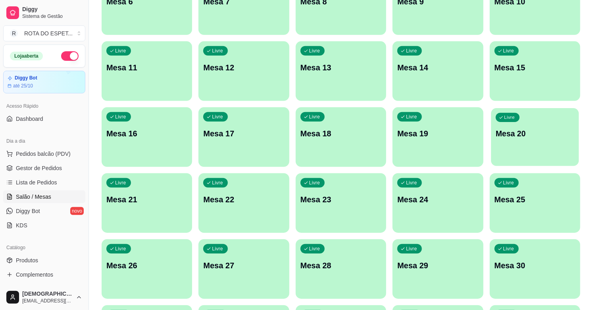
click at [530, 144] on div "Livre Mesa 20" at bounding box center [535, 132] width 88 height 48
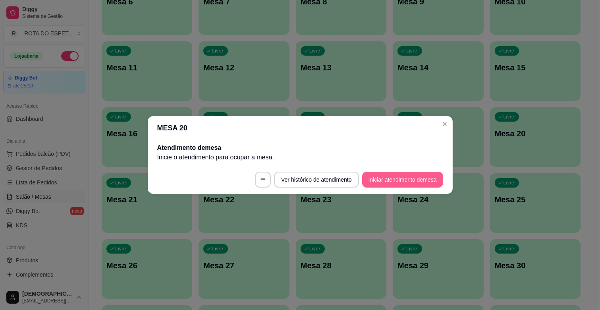
click at [407, 178] on button "Iniciar atendimento de mesa" at bounding box center [402, 180] width 81 height 16
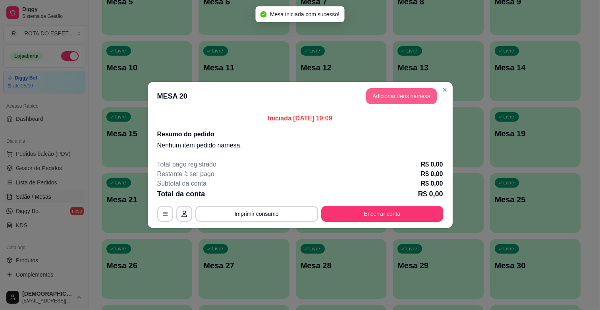
click at [415, 89] on button "Adicionar itens na mesa" at bounding box center [401, 96] width 71 height 16
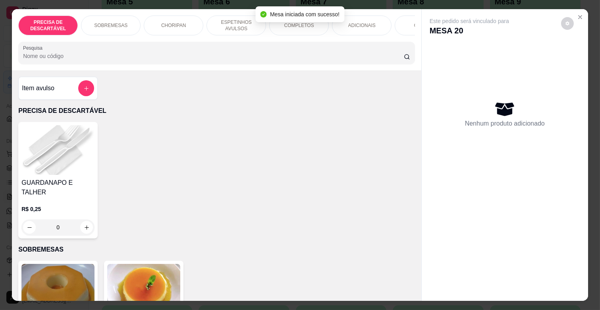
click at [232, 25] on p "ESPETINHOS AVULSOS" at bounding box center [236, 25] width 46 height 13
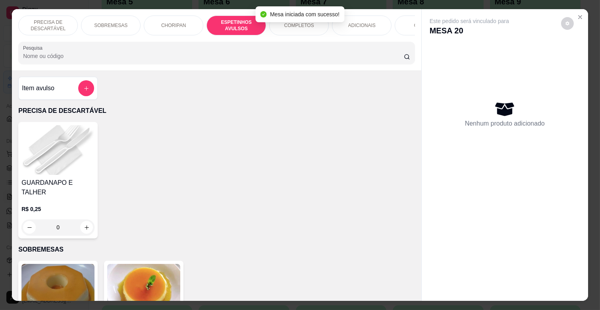
scroll to position [19, 0]
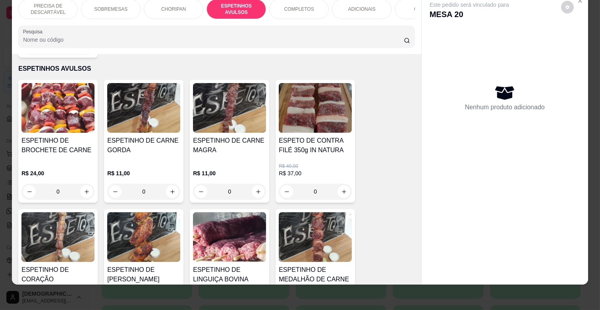
click at [233, 144] on h4 "ESPETINHO DE CARNE MAGRA" at bounding box center [229, 145] width 73 height 19
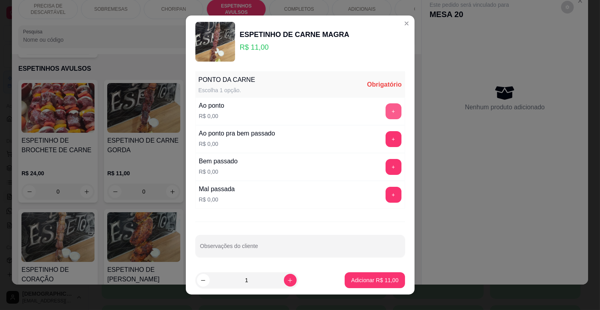
click at [386, 109] on button "+" at bounding box center [394, 111] width 16 height 16
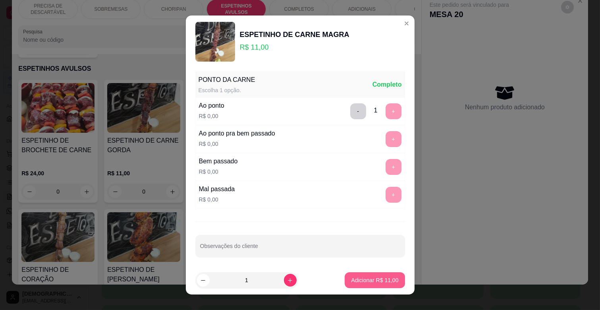
click at [367, 279] on p "Adicionar R$ 11,00" at bounding box center [374, 280] width 47 height 8
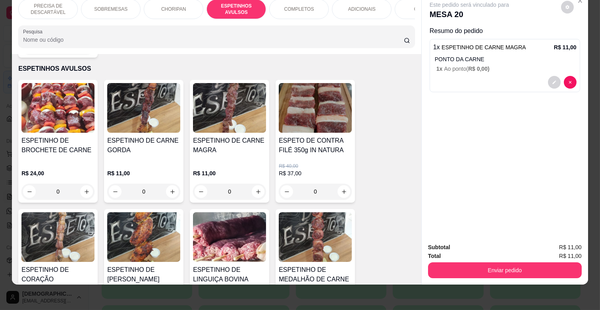
click at [295, 7] on div "COMPLETOS" at bounding box center [299, 9] width 60 height 20
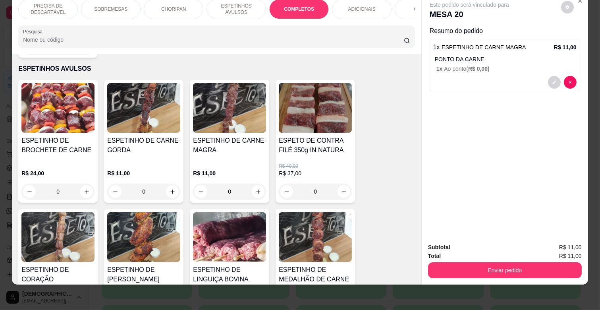
scroll to position [958, 0]
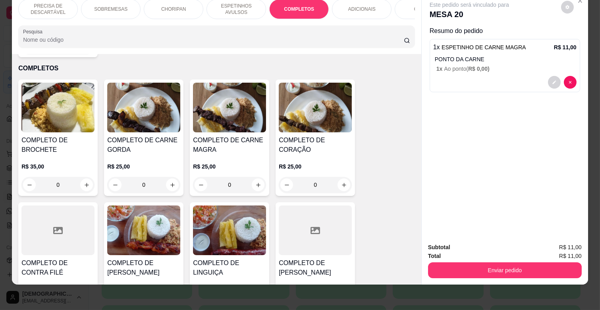
click at [229, 142] on h4 "COMPLETO DE CARNE MAGRA" at bounding box center [229, 144] width 73 height 19
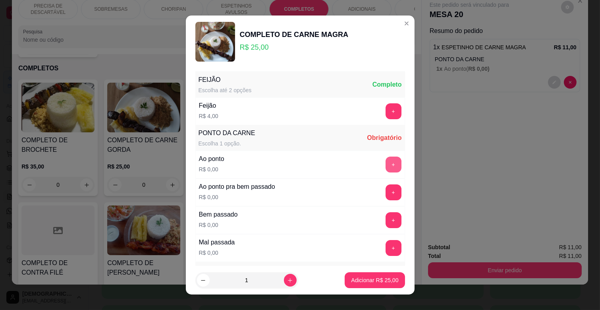
click at [386, 167] on button "+" at bounding box center [394, 164] width 16 height 16
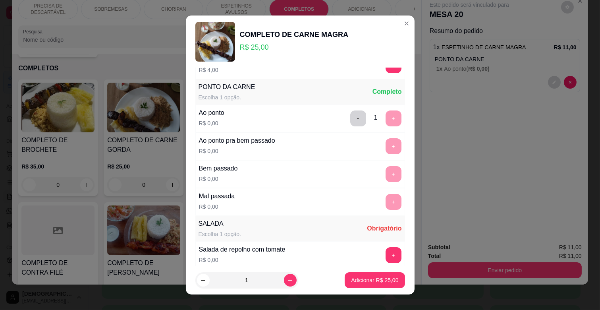
scroll to position [88, 0]
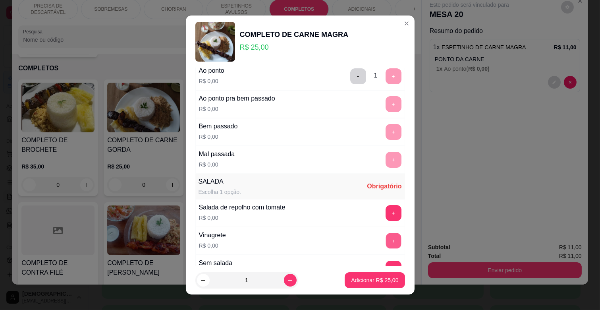
click at [386, 245] on button "+" at bounding box center [393, 240] width 15 height 15
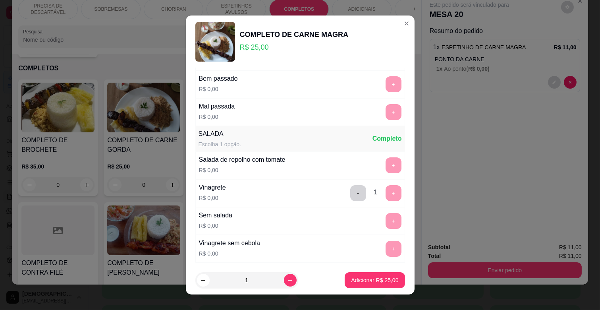
scroll to position [193, 0]
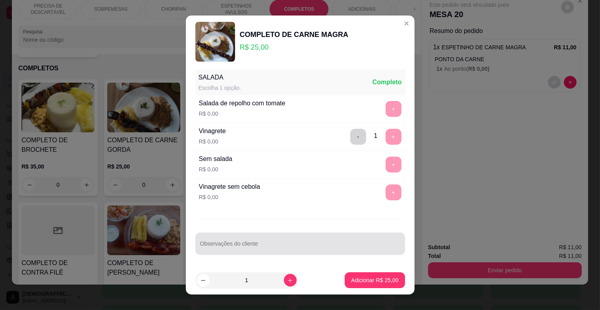
click at [283, 253] on div "Observações do cliente" at bounding box center [300, 243] width 210 height 22
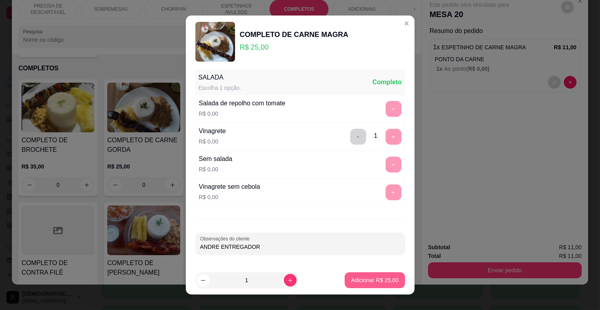
type input "ANDRE ENTREGADOR"
click at [362, 283] on p "Adicionar R$ 25,00" at bounding box center [374, 280] width 47 height 8
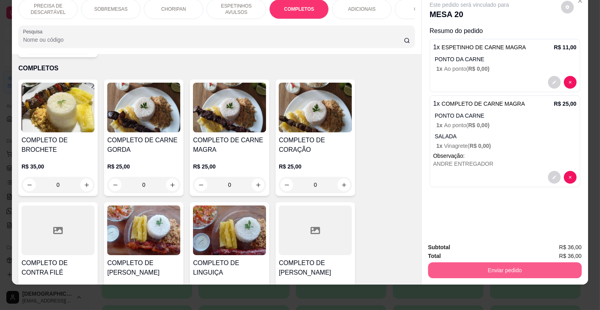
click at [523, 265] on button "Enviar pedido" at bounding box center [505, 270] width 154 height 16
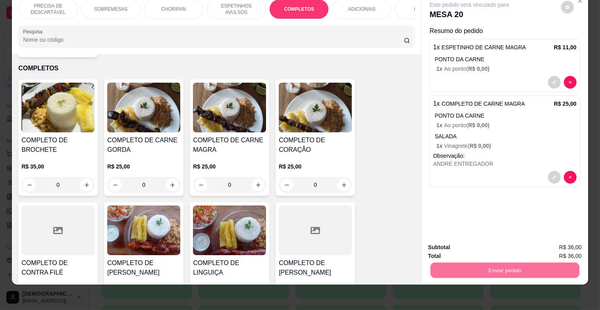
click at [581, 241] on button "Enviar pedido" at bounding box center [560, 244] width 45 height 15
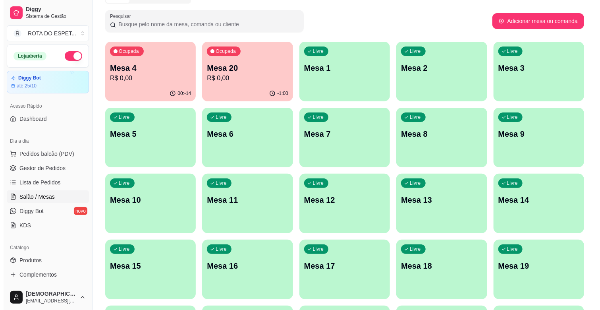
scroll to position [0, 0]
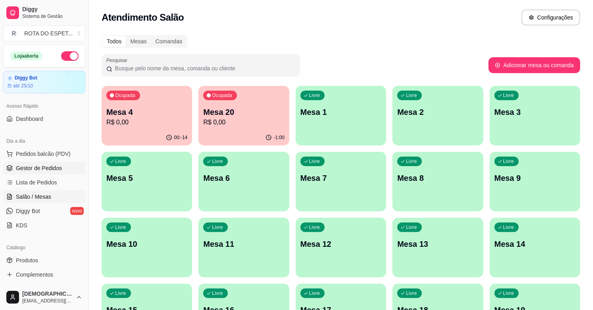
click at [46, 162] on link "Gestor de Pedidos" at bounding box center [44, 168] width 82 height 13
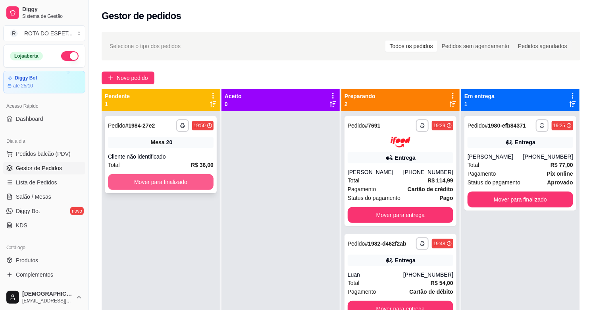
click at [148, 187] on button "Mover para finalizado" at bounding box center [161, 182] width 106 height 16
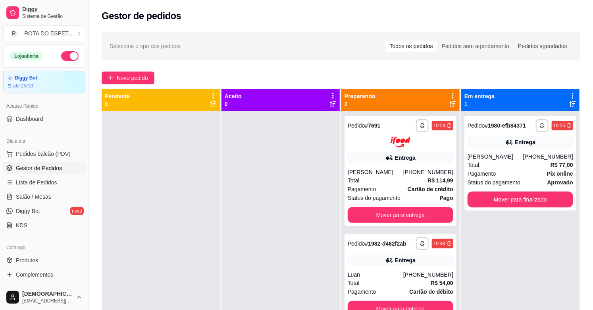
click at [259, 262] on div at bounding box center [281, 266] width 118 height 310
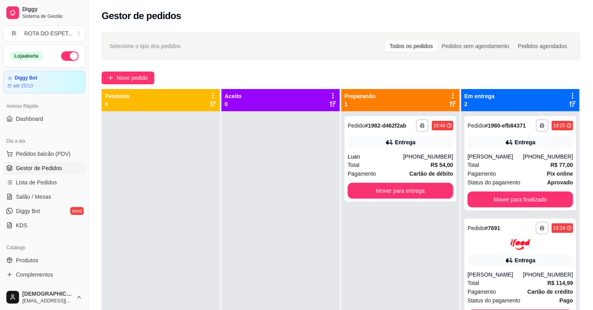
click at [303, 175] on div at bounding box center [281, 266] width 118 height 310
click at [402, 247] on div "**********" at bounding box center [400, 266] width 118 height 310
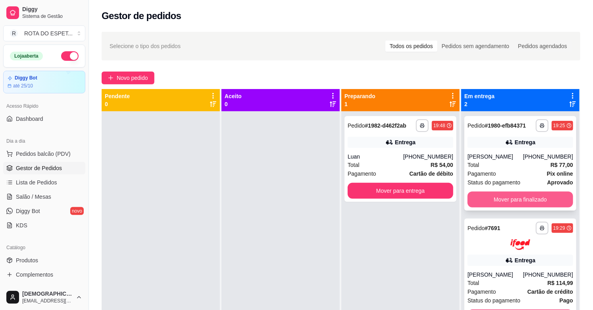
click at [544, 199] on button "Mover para finalizado" at bounding box center [521, 199] width 106 height 16
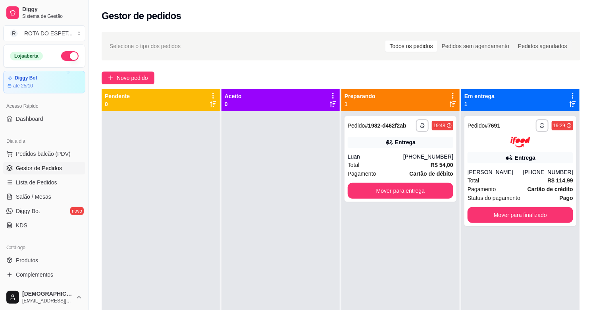
click at [277, 248] on div at bounding box center [281, 266] width 118 height 310
click at [22, 197] on span "Salão / Mesas" at bounding box center [33, 197] width 35 height 8
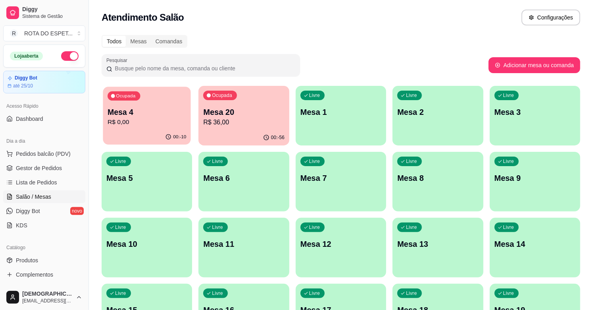
click at [145, 114] on p "Mesa 4" at bounding box center [147, 112] width 79 height 11
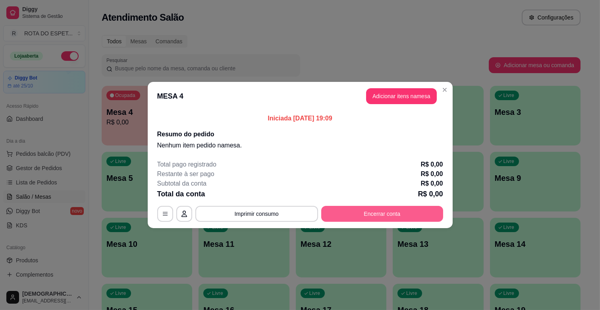
click at [398, 212] on button "Encerrar conta" at bounding box center [382, 214] width 122 height 16
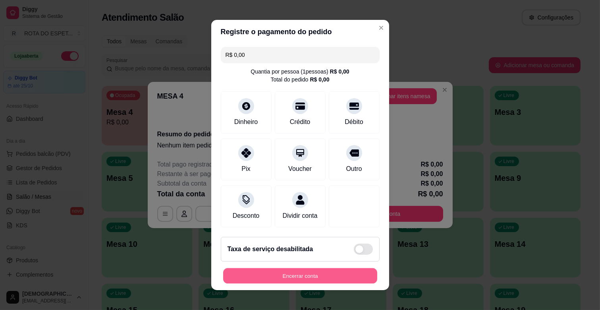
click at [334, 279] on button "Encerrar conta" at bounding box center [300, 275] width 154 height 15
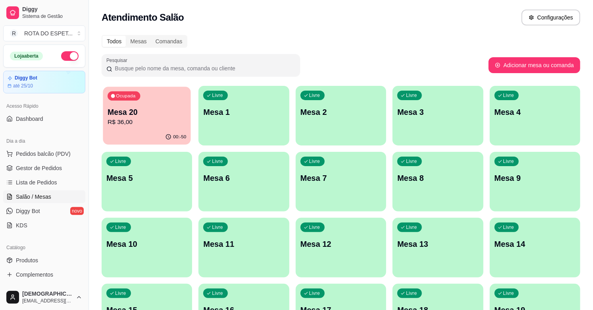
click at [153, 133] on div "00:-50" at bounding box center [147, 136] width 88 height 15
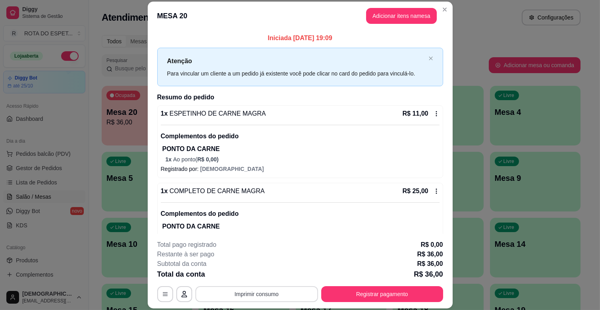
click at [276, 295] on button "Imprimir consumo" at bounding box center [256, 294] width 123 height 16
click at [264, 277] on button "IMPRESSORA CAIXA" at bounding box center [256, 275] width 66 height 13
click at [433, 116] on icon at bounding box center [436, 113] width 6 height 6
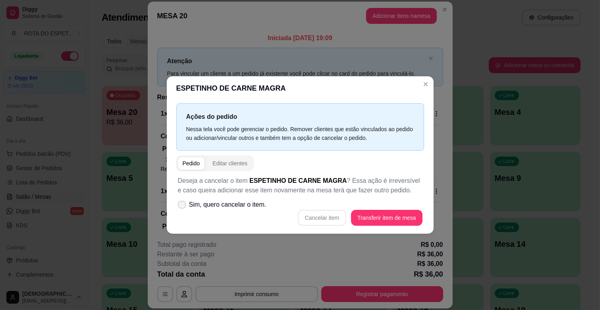
click at [195, 201] on span "Sim, quero cancelar o item." at bounding box center [227, 205] width 77 height 10
click at [183, 206] on input "Sim, quero cancelar o item." at bounding box center [179, 208] width 5 height 5
checkbox input "true"
click at [336, 214] on button "Cancelar item" at bounding box center [322, 218] width 48 height 16
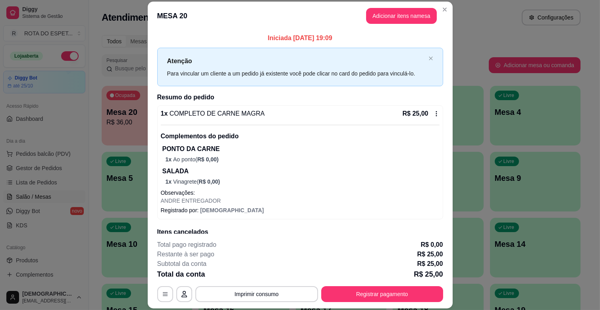
click at [433, 112] on icon at bounding box center [436, 113] width 6 height 6
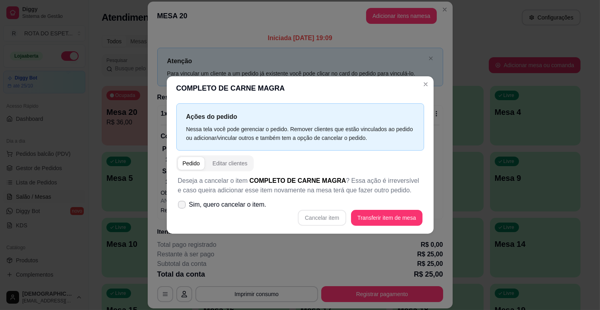
click at [193, 207] on span "Sim, quero cancelar o item." at bounding box center [227, 205] width 77 height 10
click at [183, 207] on input "Sim, quero cancelar o item." at bounding box center [179, 208] width 5 height 5
checkbox input "true"
click at [331, 222] on button "Cancelar item" at bounding box center [322, 217] width 47 height 15
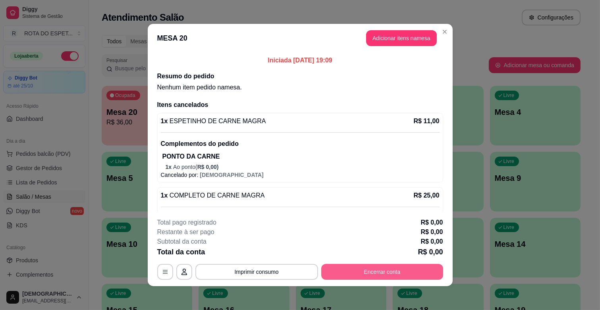
click at [404, 268] on button "Encerrar conta" at bounding box center [382, 272] width 122 height 16
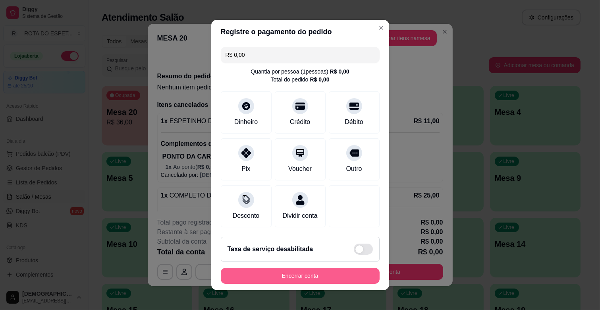
click at [349, 275] on button "Encerrar conta" at bounding box center [300, 276] width 159 height 16
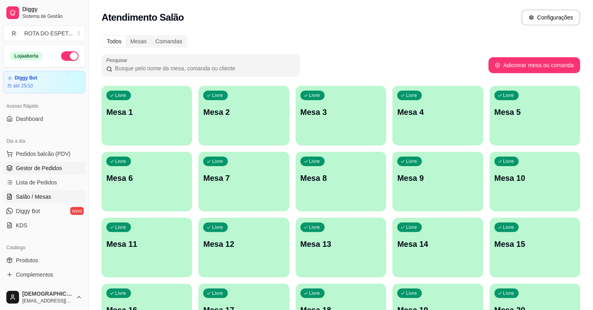
click at [52, 167] on span "Gestor de Pedidos" at bounding box center [39, 168] width 46 height 8
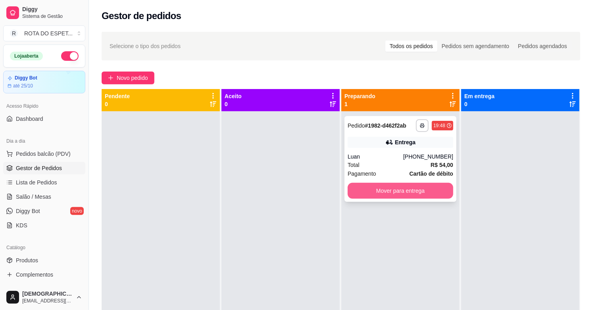
click at [393, 185] on button "Mover para entrega" at bounding box center [401, 191] width 106 height 16
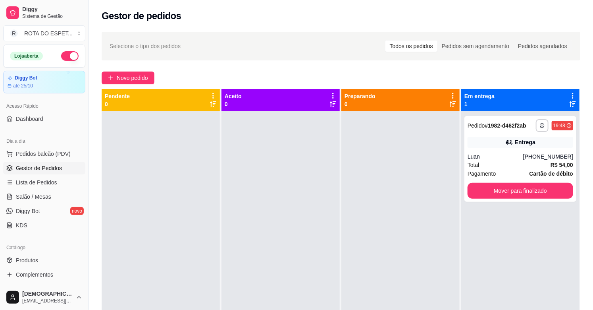
click at [264, 222] on div at bounding box center [281, 266] width 118 height 310
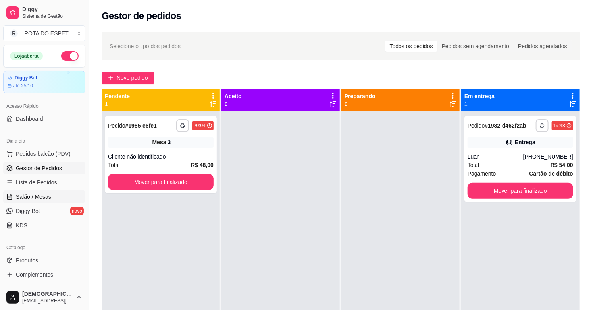
click at [60, 200] on link "Salão / Mesas" at bounding box center [44, 196] width 82 height 13
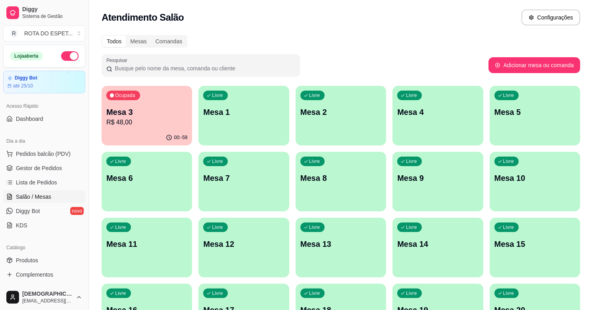
click at [433, 239] on p "Mesa 14" at bounding box center [437, 243] width 81 height 11
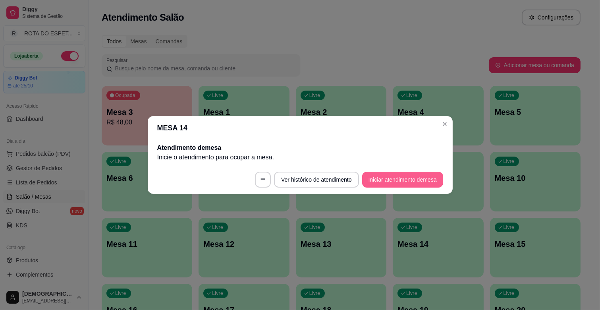
click at [382, 181] on button "Iniciar atendimento de mesa" at bounding box center [402, 180] width 81 height 16
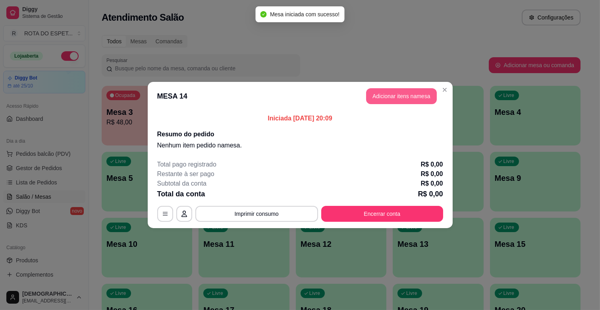
click at [392, 98] on button "Adicionar itens na mesa" at bounding box center [401, 96] width 71 height 16
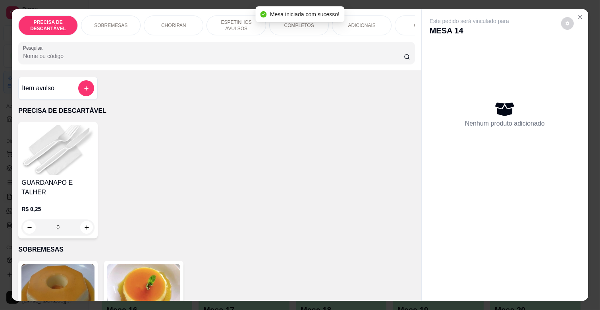
click at [221, 28] on p "ESPETINHOS AVULSOS" at bounding box center [236, 25] width 46 height 13
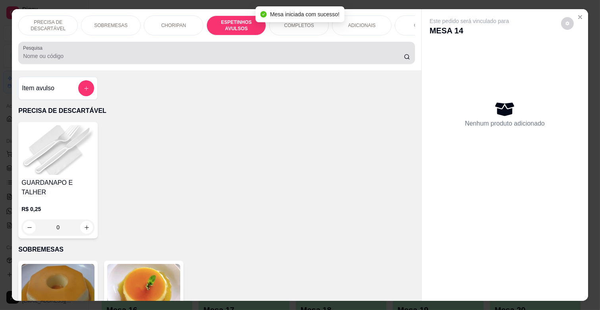
scroll to position [19, 0]
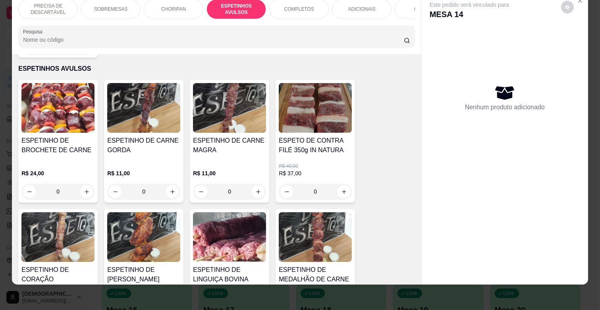
click at [133, 109] on img at bounding box center [143, 108] width 73 height 50
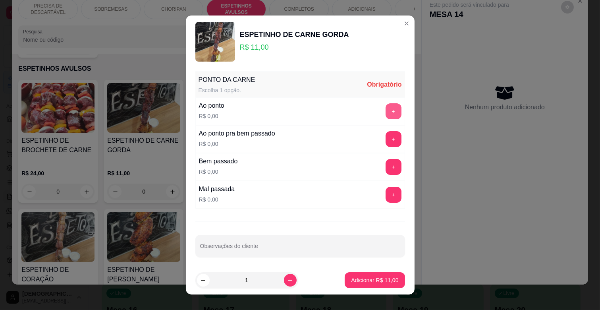
click at [386, 110] on button "+" at bounding box center [394, 111] width 16 height 16
click at [350, 106] on button "-" at bounding box center [357, 111] width 15 height 15
click at [386, 160] on button "+" at bounding box center [393, 166] width 15 height 15
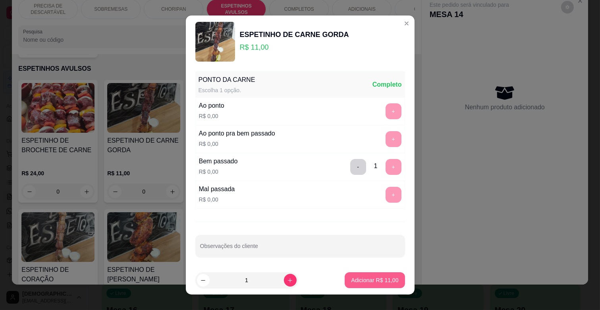
click at [390, 283] on button "Adicionar R$ 11,00" at bounding box center [375, 280] width 60 height 16
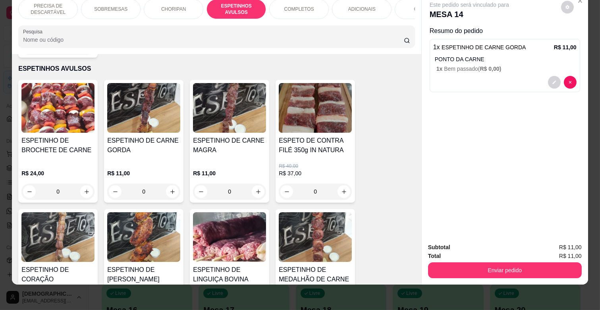
click at [206, 141] on h4 "ESPETINHO DE CARNE MAGRA" at bounding box center [229, 145] width 73 height 19
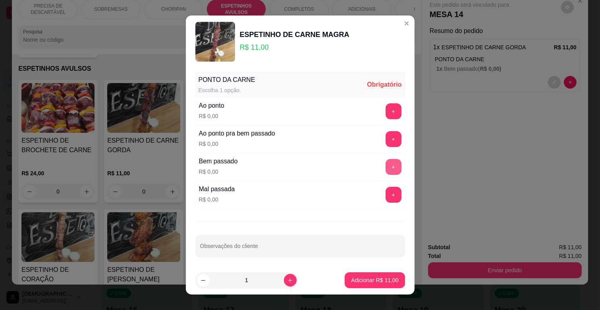
click at [386, 168] on button "+" at bounding box center [394, 167] width 16 height 16
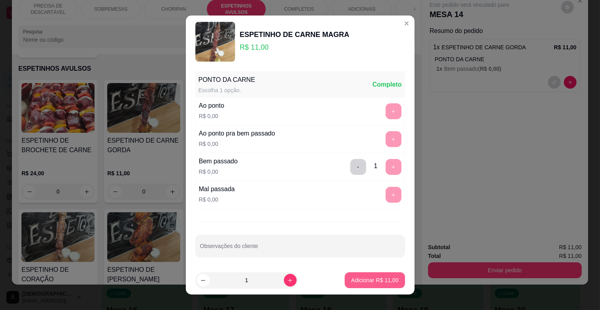
click at [384, 281] on p "Adicionar R$ 11,00" at bounding box center [374, 280] width 47 height 8
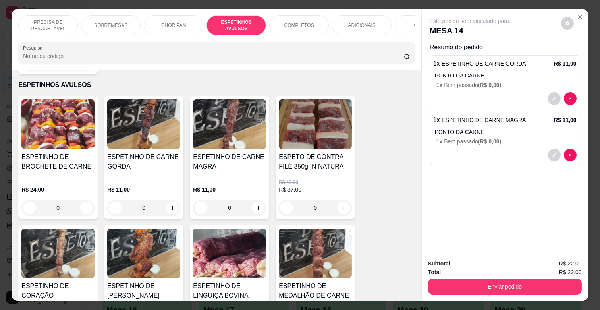
scroll to position [0, 347]
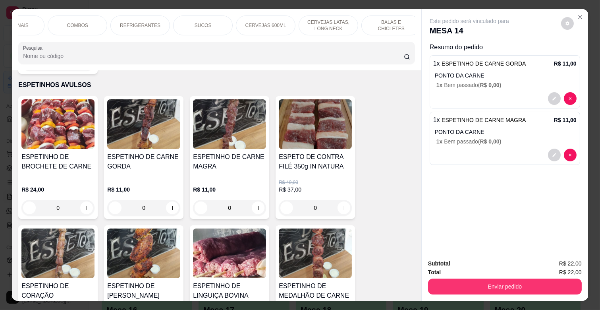
click at [154, 23] on div "REFRIGERANTES" at bounding box center [140, 25] width 60 height 20
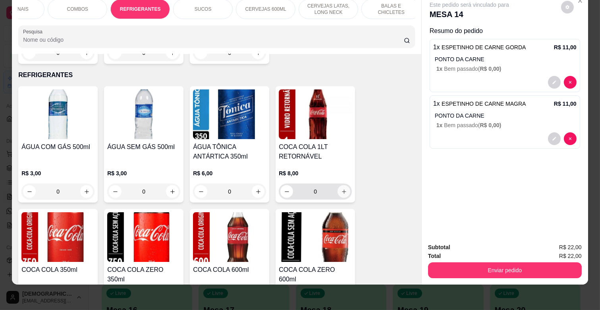
click at [340, 185] on button "increase-product-quantity" at bounding box center [343, 191] width 13 height 13
type input "1"
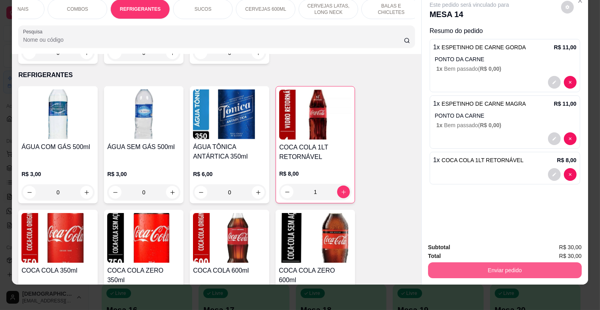
click at [501, 266] on button "Enviar pedido" at bounding box center [505, 270] width 154 height 16
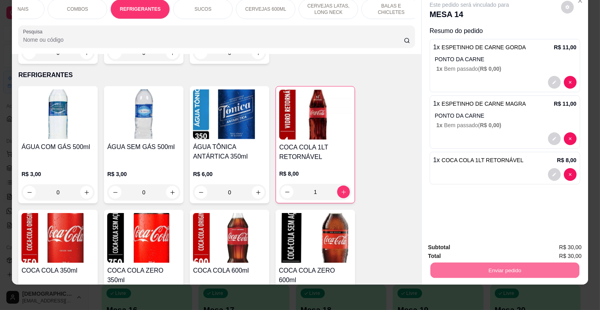
click at [563, 237] on button "Enviar pedido" at bounding box center [560, 243] width 45 height 15
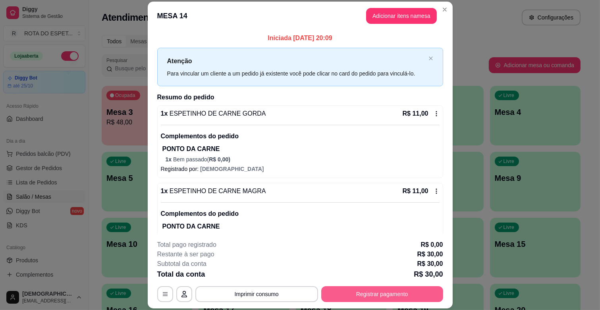
click at [399, 299] on button "Registrar pagamento" at bounding box center [382, 294] width 122 height 16
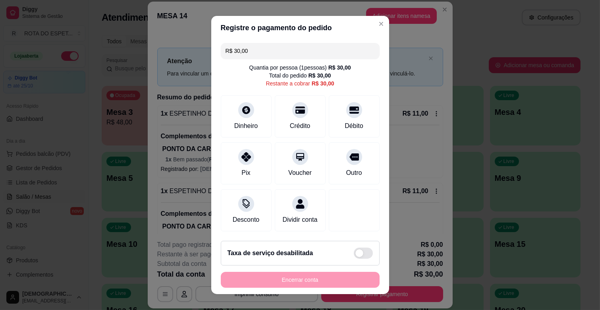
click at [279, 56] on input "R$ 30,00" at bounding box center [300, 51] width 149 height 16
click at [281, 53] on input "R$ 0,22" at bounding box center [300, 51] width 149 height 16
click at [349, 108] on icon at bounding box center [354, 107] width 10 height 10
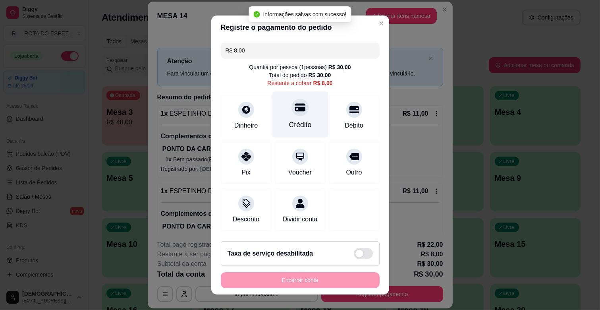
click at [300, 115] on div "Crédito" at bounding box center [300, 114] width 56 height 46
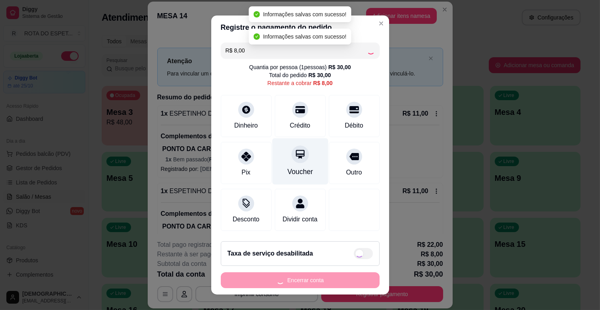
type input "R$ 0,00"
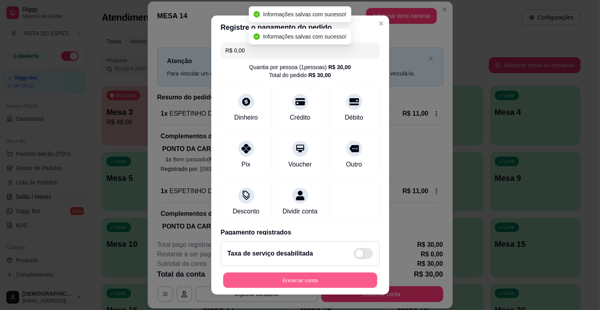
click at [311, 282] on button "Encerrar conta" at bounding box center [300, 279] width 154 height 15
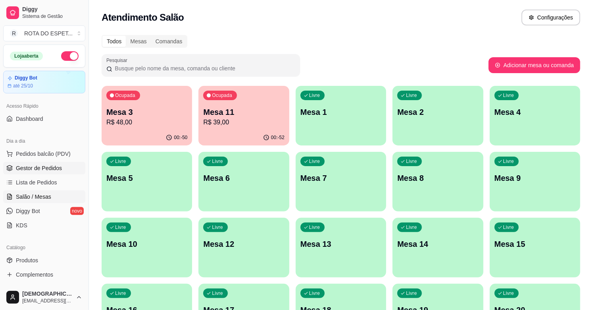
click at [58, 171] on span "Gestor de Pedidos" at bounding box center [39, 168] width 46 height 8
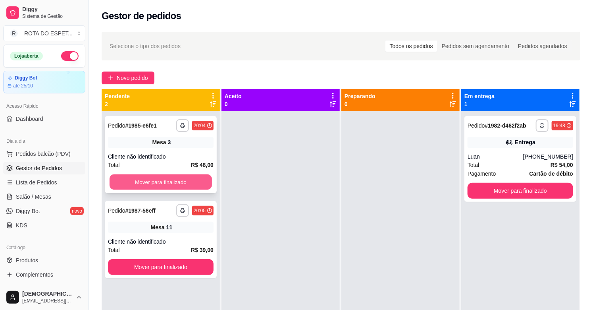
click at [183, 179] on button "Mover para finalizado" at bounding box center [161, 181] width 102 height 15
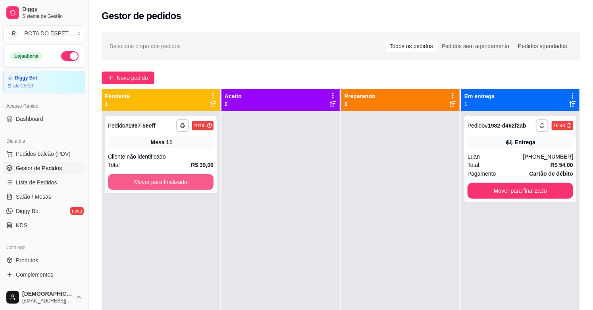
click at [183, 179] on button "Mover para finalizado" at bounding box center [161, 182] width 106 height 16
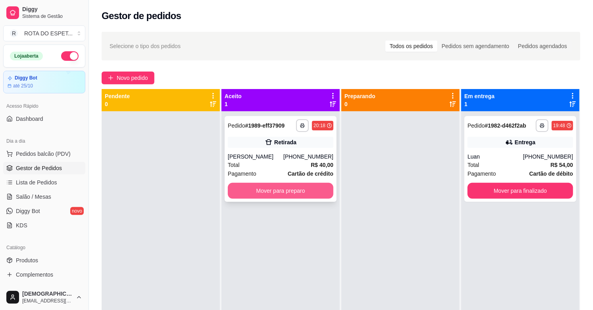
click at [258, 188] on button "Mover para preparo" at bounding box center [281, 191] width 106 height 16
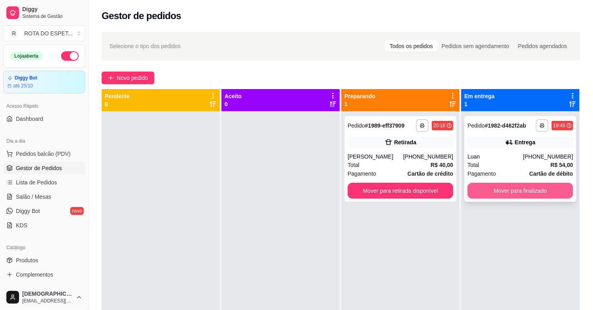
click at [498, 185] on button "Mover para finalizado" at bounding box center [521, 191] width 106 height 16
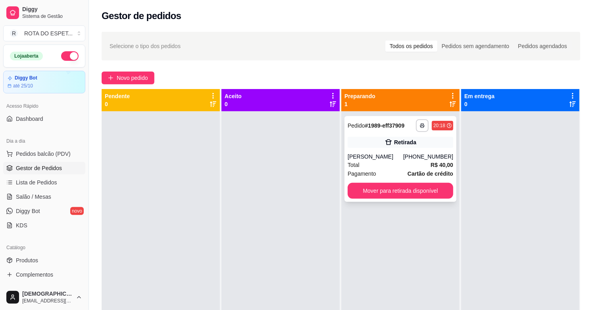
click at [376, 161] on div "Total R$ 40,00" at bounding box center [401, 164] width 106 height 9
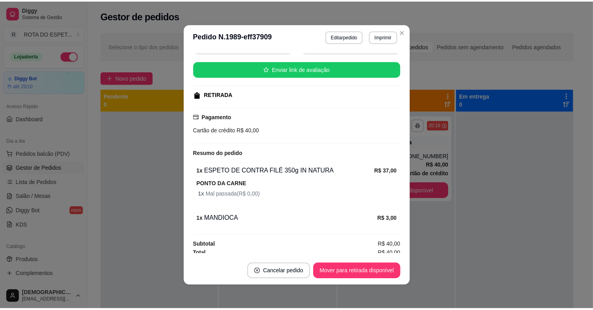
scroll to position [93, 0]
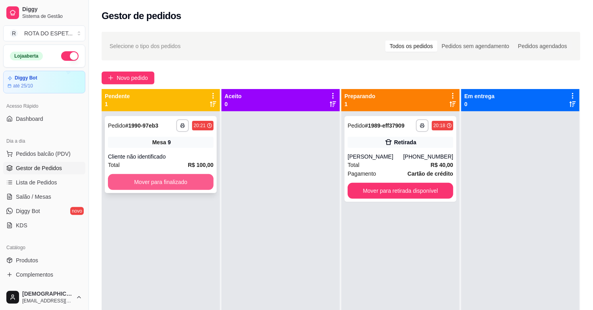
click at [168, 186] on button "Mover para finalizado" at bounding box center [161, 182] width 106 height 16
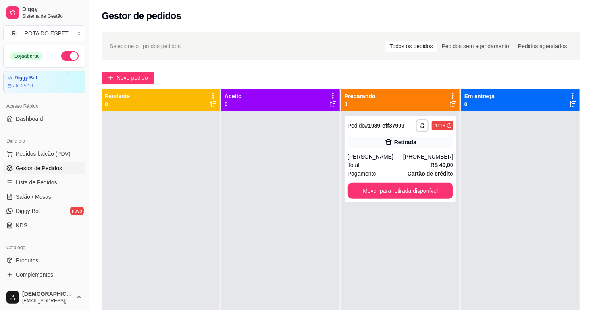
click at [239, 253] on div at bounding box center [281, 266] width 118 height 310
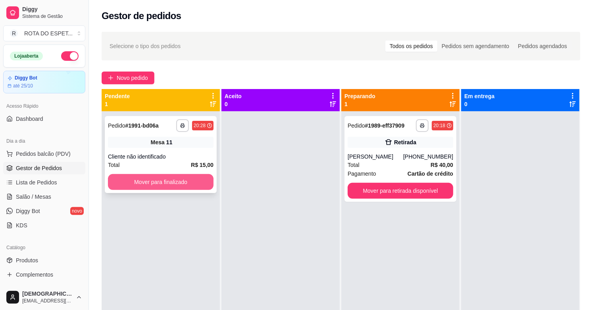
click at [153, 182] on button "Mover para finalizado" at bounding box center [161, 182] width 106 height 16
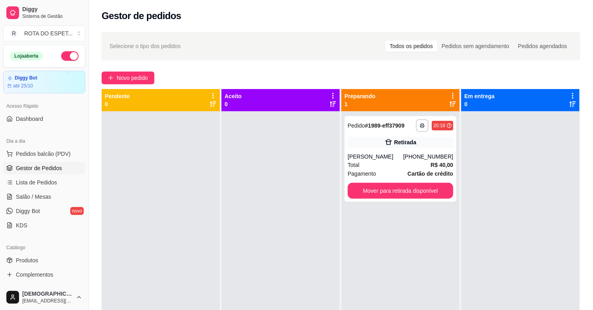
click at [222, 257] on div at bounding box center [281, 266] width 118 height 310
click at [46, 201] on link "Salão / Mesas" at bounding box center [44, 196] width 82 height 13
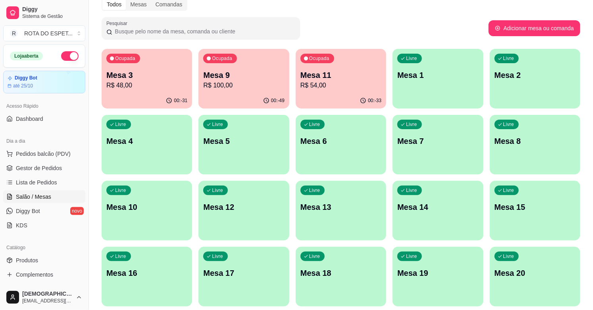
scroll to position [88, 0]
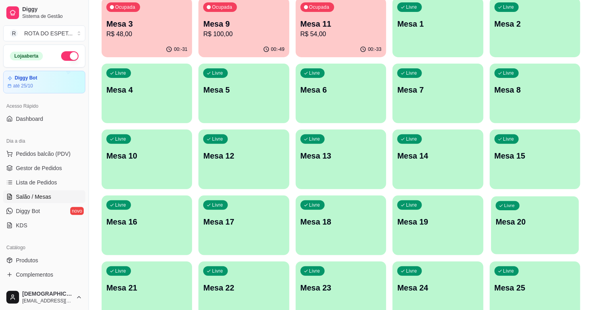
click at [531, 226] on p "Mesa 20" at bounding box center [535, 221] width 79 height 11
click at [58, 167] on span "Gestor de Pedidos" at bounding box center [39, 168] width 46 height 8
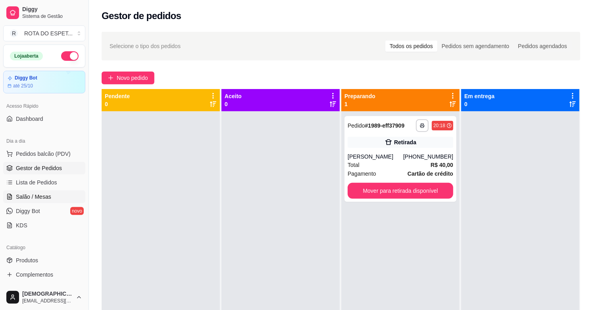
click at [38, 197] on span "Salão / Mesas" at bounding box center [33, 197] width 35 height 8
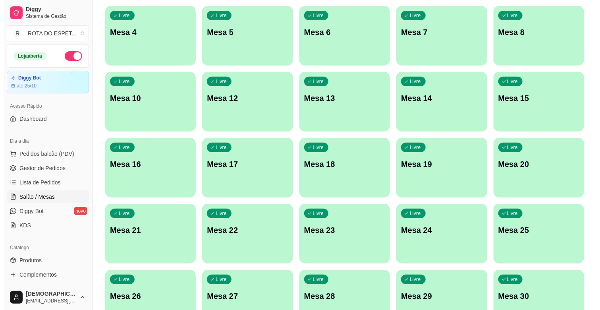
scroll to position [176, 0]
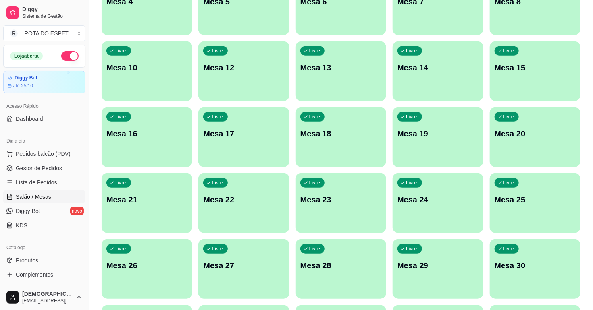
click at [149, 198] on p "Mesa 21" at bounding box center [146, 199] width 81 height 11
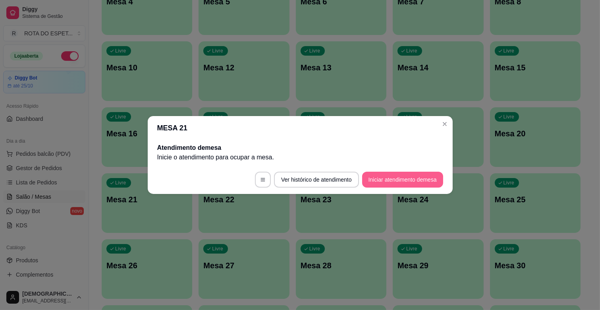
click at [395, 179] on button "Iniciar atendimento de mesa" at bounding box center [402, 180] width 81 height 16
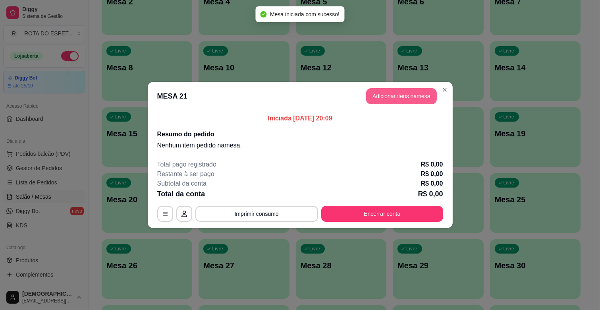
click at [395, 95] on button "Adicionar itens na mesa" at bounding box center [401, 96] width 71 height 16
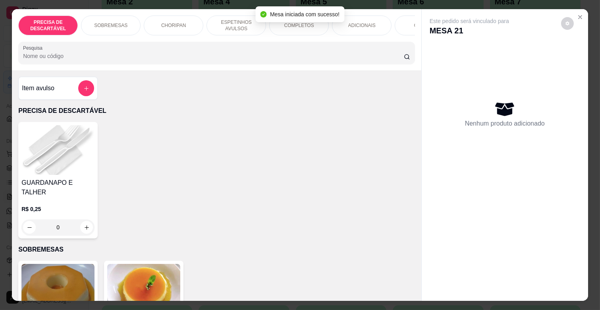
scroll to position [0, 347]
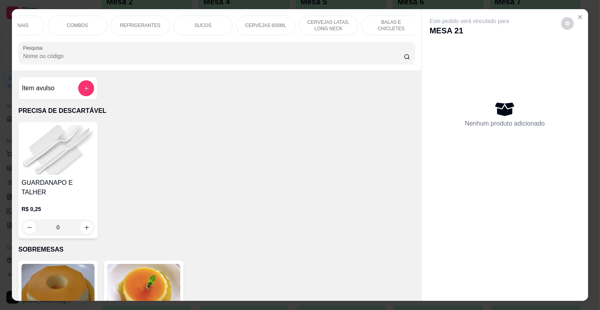
click at [328, 26] on p "CERVEJAS LATAS, LONG NECK" at bounding box center [328, 25] width 46 height 13
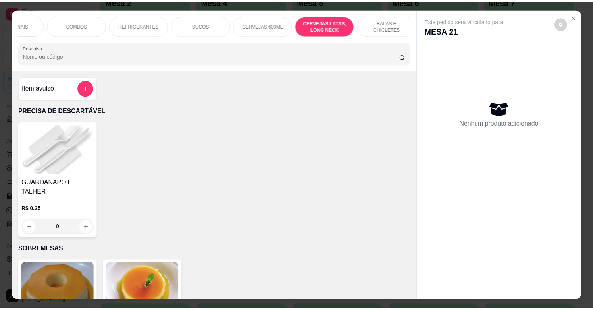
scroll to position [19, 0]
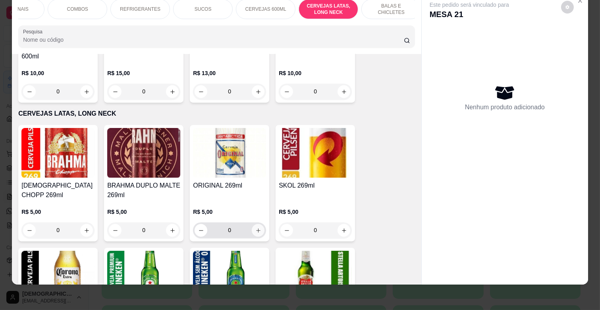
click at [255, 227] on icon "increase-product-quantity" at bounding box center [258, 230] width 6 height 6
type input "1"
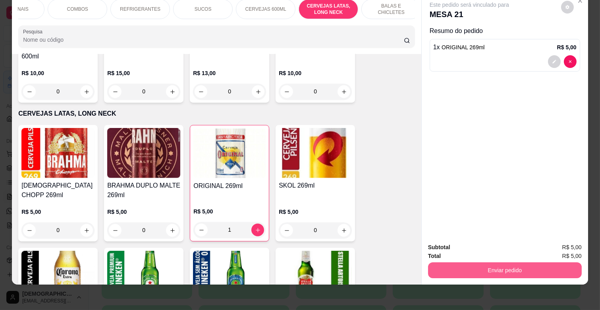
click at [505, 266] on button "Enviar pedido" at bounding box center [505, 270] width 154 height 16
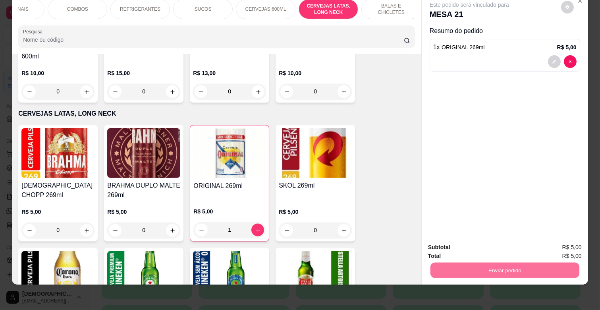
click at [559, 241] on button "Enviar pedido" at bounding box center [560, 244] width 45 height 15
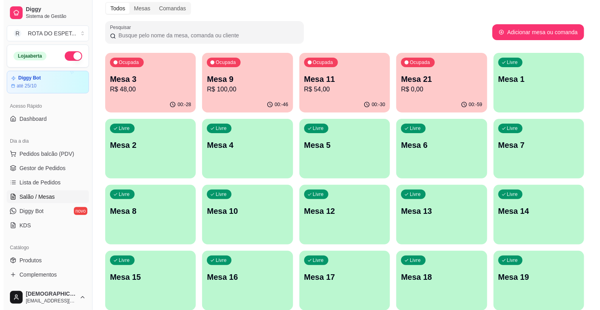
scroll to position [0, 0]
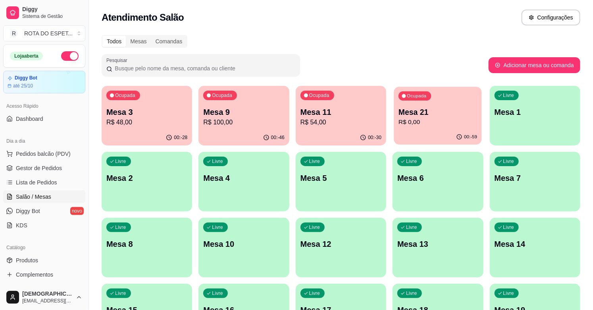
click at [438, 120] on p "R$ 0,00" at bounding box center [438, 122] width 79 height 9
click at [36, 168] on span "Gestor de Pedidos" at bounding box center [39, 168] width 46 height 8
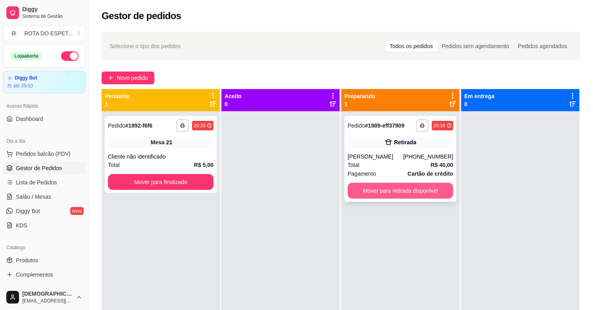
click at [411, 193] on button "Mover para retirada disponível" at bounding box center [401, 191] width 106 height 16
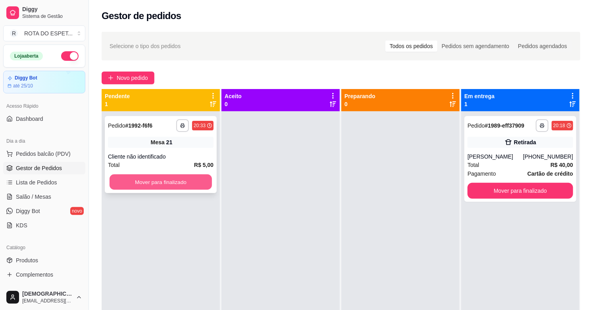
click at [152, 183] on button "Mover para finalizado" at bounding box center [161, 181] width 102 height 15
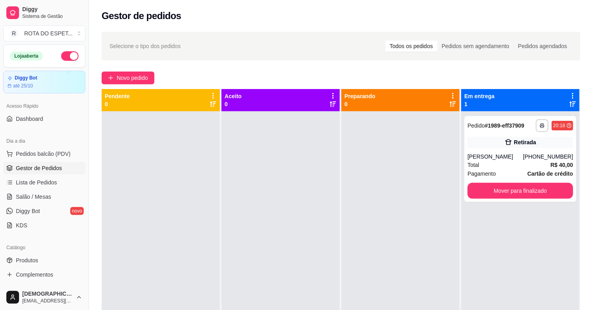
click at [235, 263] on div at bounding box center [281, 266] width 118 height 310
click at [47, 199] on span "Salão / Mesas" at bounding box center [33, 197] width 35 height 8
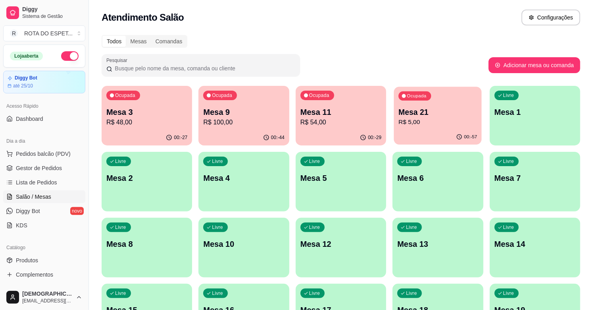
click at [411, 127] on div "Ocupada Mesa 21 R$ 5,00" at bounding box center [438, 108] width 88 height 43
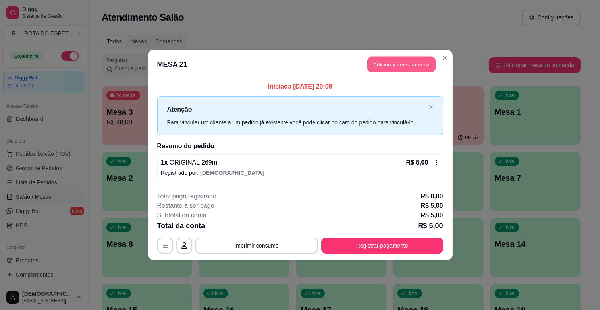
click at [396, 63] on button "Adicionar itens na mesa" at bounding box center [401, 64] width 68 height 15
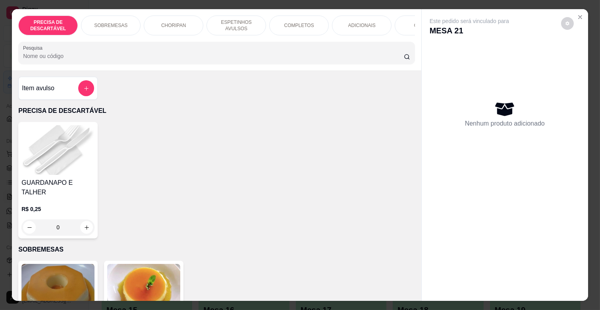
click at [240, 25] on p "ESPETINHOS AVULSOS" at bounding box center [236, 25] width 46 height 13
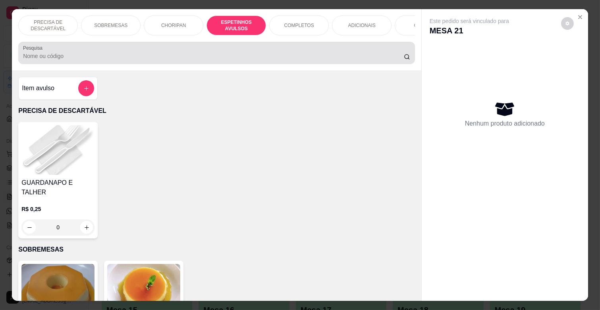
scroll to position [19, 0]
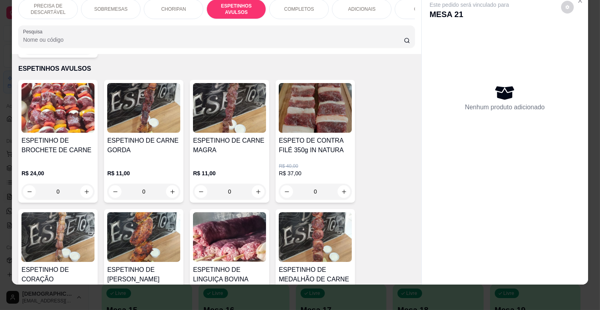
click at [236, 161] on div "R$ 11,00 0" at bounding box center [229, 180] width 73 height 38
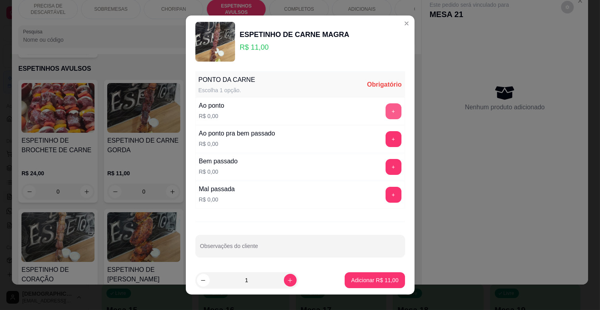
click at [378, 102] on div "Ao ponto R$ 0,00 +" at bounding box center [300, 111] width 210 height 28
click at [386, 116] on button "+" at bounding box center [394, 111] width 16 height 16
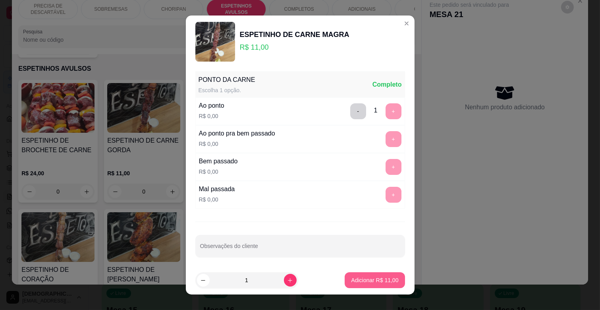
click at [381, 282] on p "Adicionar R$ 11,00" at bounding box center [374, 280] width 47 height 8
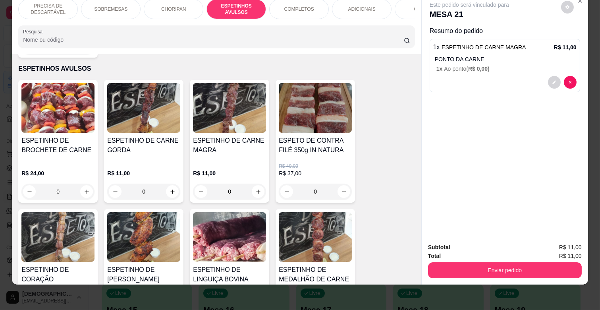
click at [351, 6] on p "ADICIONAIS" at bounding box center [361, 9] width 27 height 6
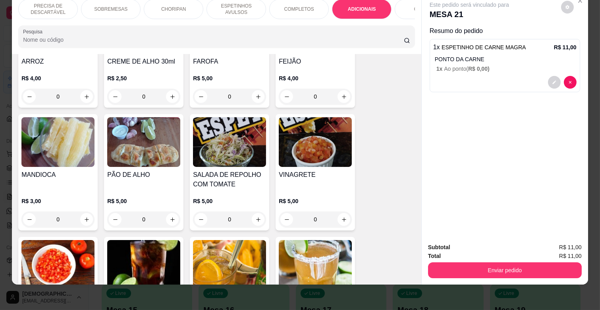
scroll to position [1436, 0]
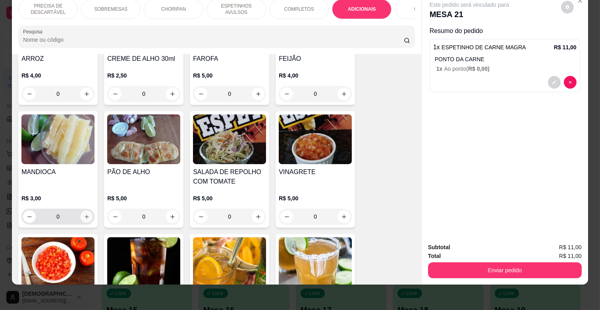
click at [84, 214] on icon "increase-product-quantity" at bounding box center [87, 217] width 6 height 6
type input "1"
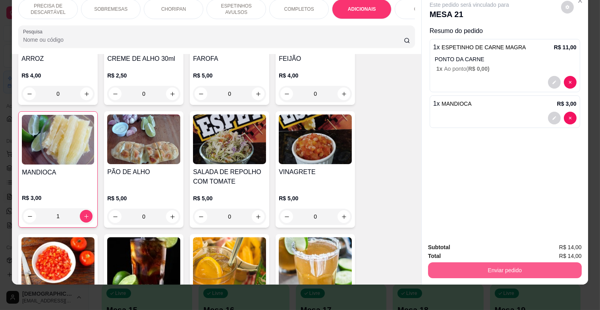
click at [479, 262] on button "Enviar pedido" at bounding box center [505, 270] width 154 height 16
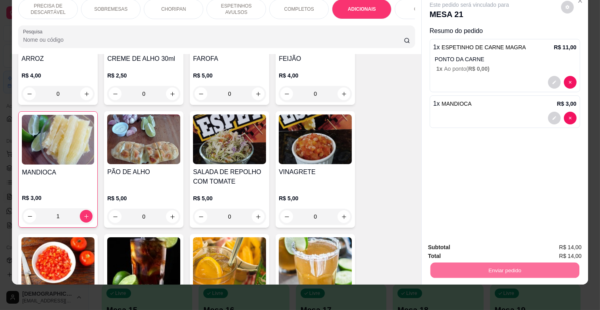
click at [552, 242] on button "Enviar pedido" at bounding box center [561, 243] width 44 height 15
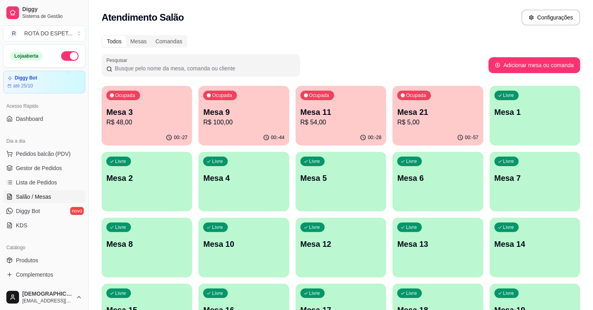
click at [430, 98] on div "Ocupada" at bounding box center [414, 96] width 34 height 10
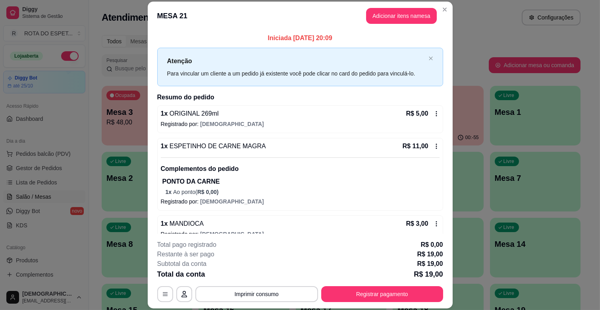
scroll to position [13, 0]
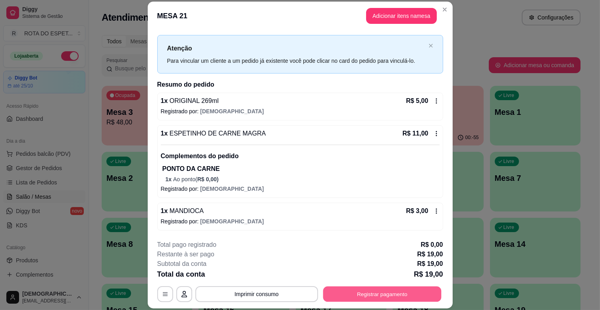
click at [395, 295] on button "Registrar pagamento" at bounding box center [382, 293] width 118 height 15
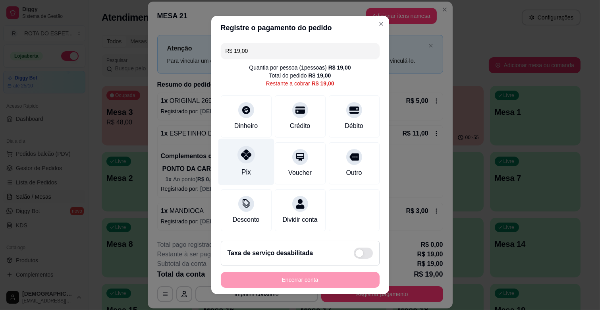
click at [243, 160] on div at bounding box center [245, 154] width 17 height 17
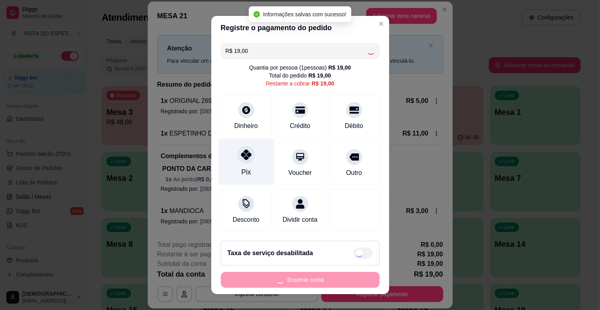
type input "R$ 0,00"
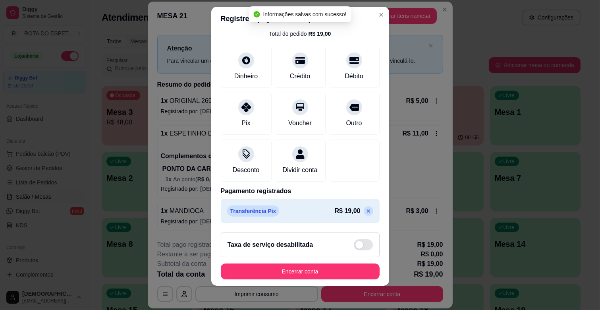
scroll to position [10, 0]
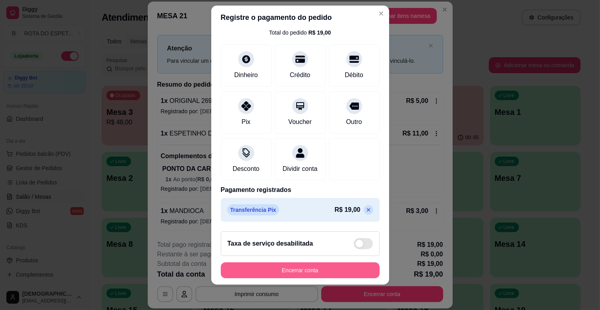
click at [320, 273] on button "Encerrar conta" at bounding box center [300, 270] width 159 height 16
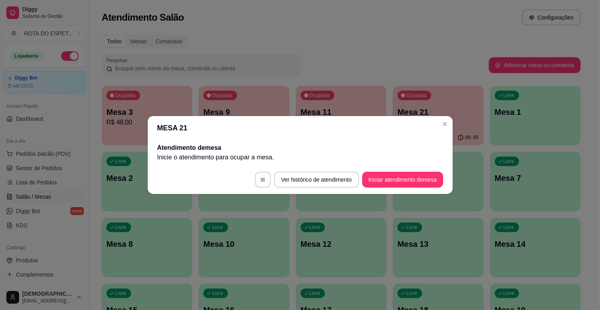
scroll to position [0, 0]
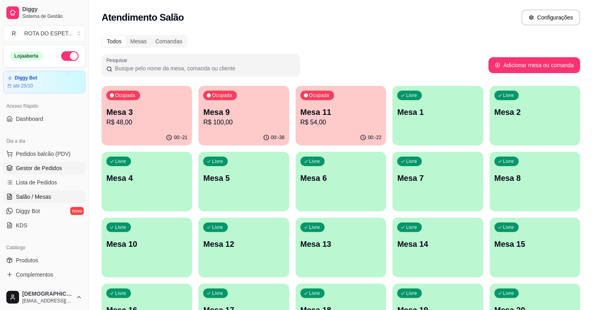
click at [50, 167] on span "Gestor de Pedidos" at bounding box center [39, 168] width 46 height 8
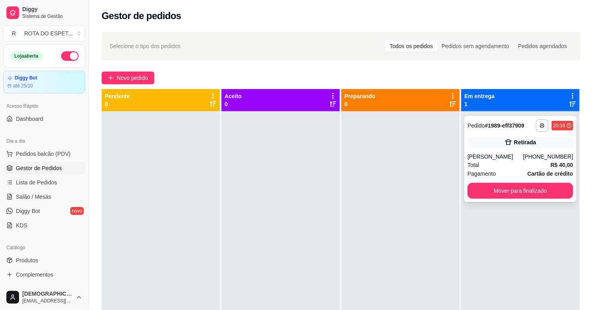
click at [519, 162] on div "Total R$ 40,00" at bounding box center [521, 164] width 106 height 9
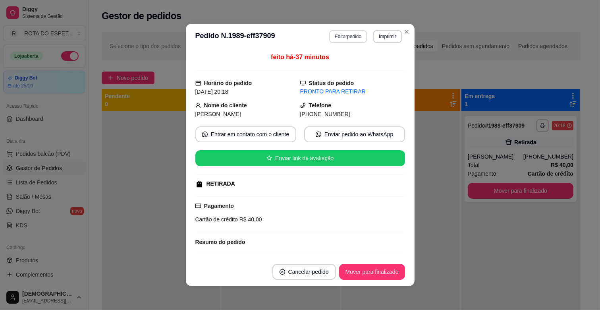
click at [344, 37] on button "Editar pedido" at bounding box center [348, 36] width 38 height 13
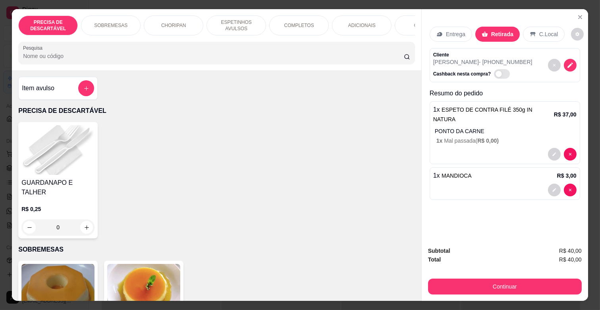
click at [371, 28] on div "ADICIONAIS" at bounding box center [362, 25] width 60 height 20
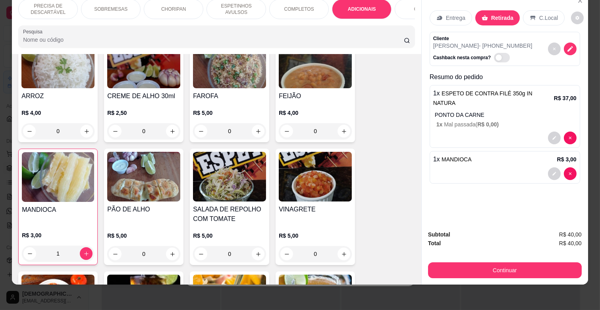
scroll to position [1436, 0]
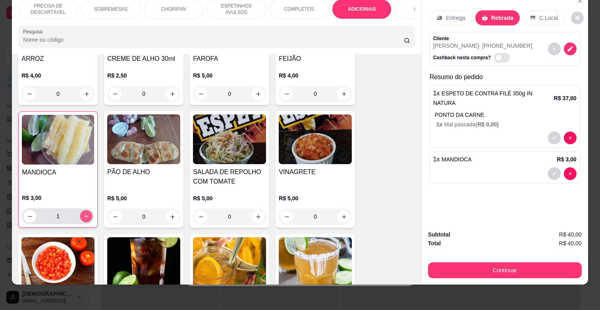
click at [83, 213] on icon "increase-product-quantity" at bounding box center [86, 216] width 6 height 6
type input "2"
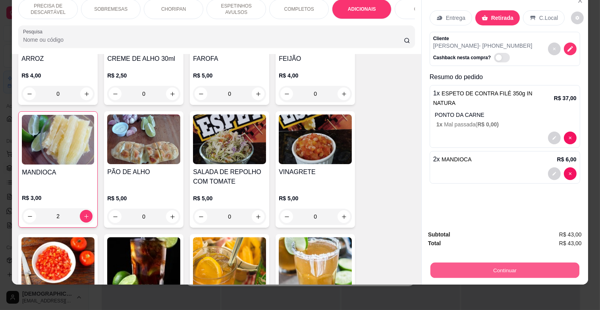
click at [466, 263] on button "Continuar" at bounding box center [504, 269] width 149 height 15
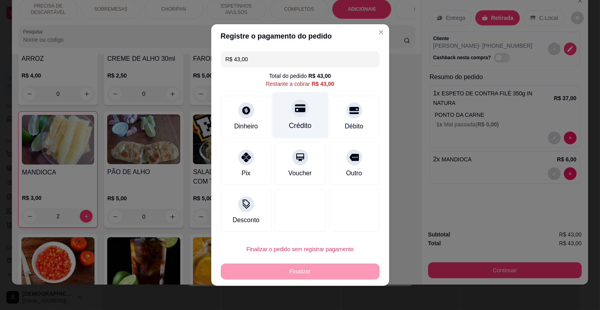
click at [293, 114] on div at bounding box center [299, 107] width 17 height 17
type input "R$ 0,00"
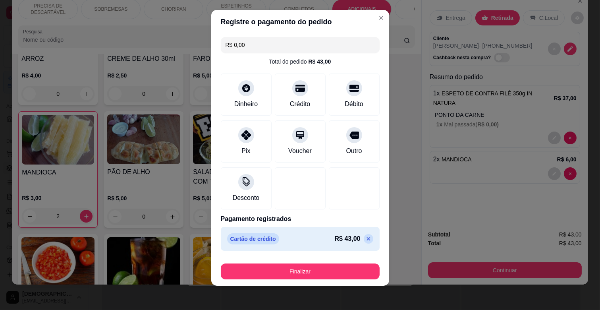
scroll to position [8, 0]
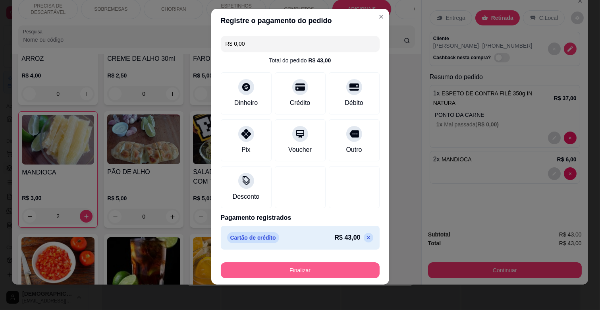
click at [317, 272] on button "Finalizar" at bounding box center [300, 270] width 159 height 16
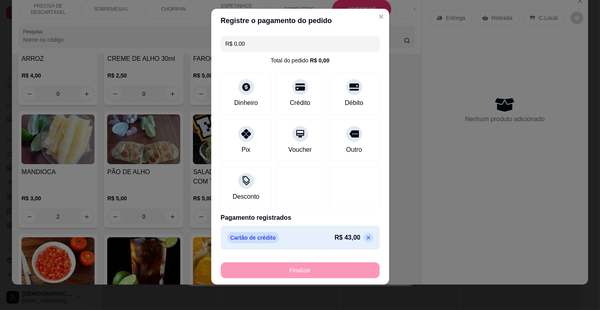
type input "0"
type input "-R$ 43,00"
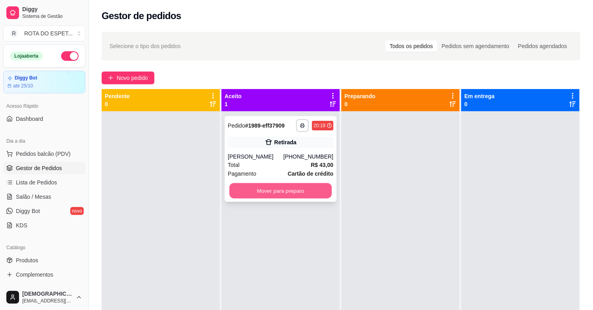
click at [309, 192] on button "Mover para preparo" at bounding box center [280, 190] width 102 height 15
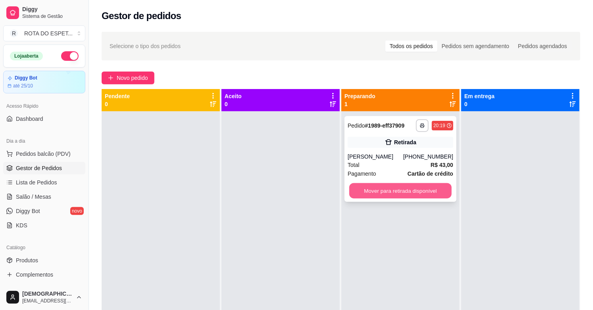
click at [427, 193] on button "Mover para retirada disponível" at bounding box center [400, 190] width 102 height 15
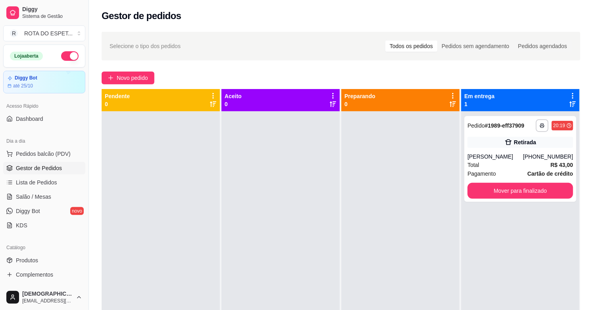
click at [542, 221] on div "**********" at bounding box center [520, 266] width 118 height 310
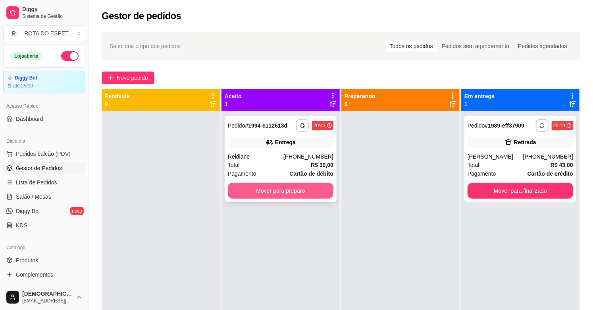
click at [297, 195] on button "Mover para preparo" at bounding box center [281, 191] width 106 height 16
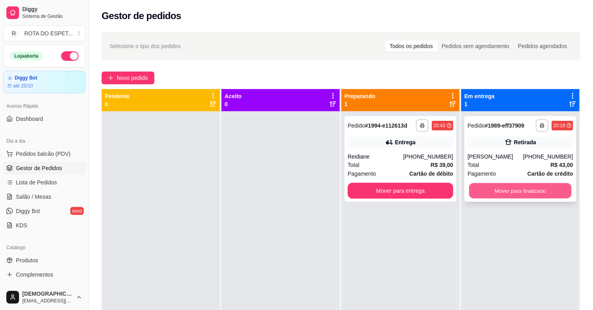
click at [523, 189] on button "Mover para finalizado" at bounding box center [520, 190] width 102 height 15
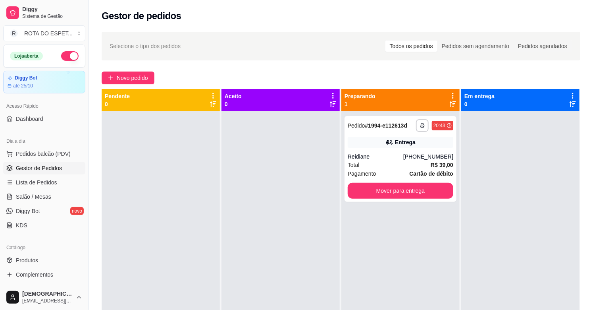
click at [245, 248] on div at bounding box center [281, 266] width 118 height 310
click at [47, 199] on span "Salão / Mesas" at bounding box center [33, 197] width 35 height 8
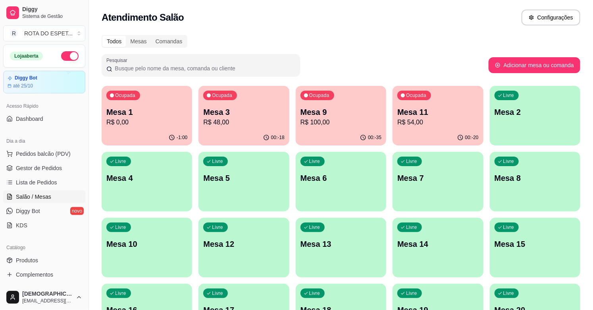
click at [260, 121] on p "R$ 48,00" at bounding box center [243, 123] width 81 height 10
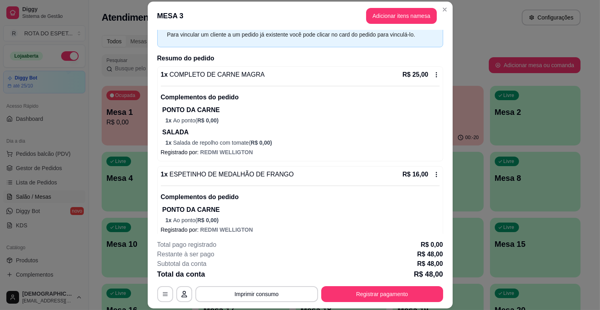
scroll to position [80, 0]
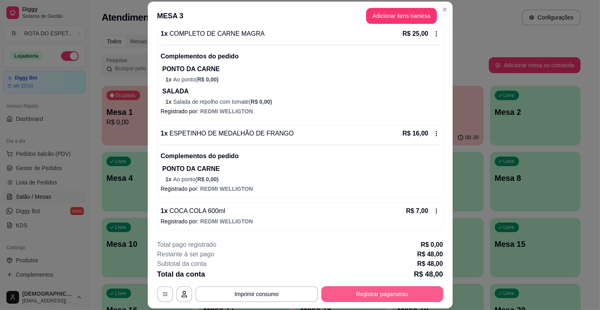
click at [354, 295] on button "Registrar pagamento" at bounding box center [382, 294] width 122 height 16
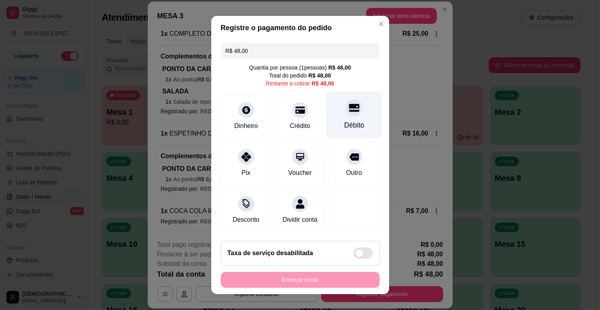
click at [349, 109] on div "Débito" at bounding box center [354, 115] width 56 height 46
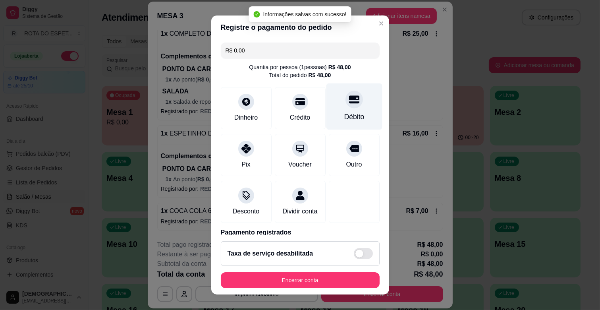
type input "R$ 0,00"
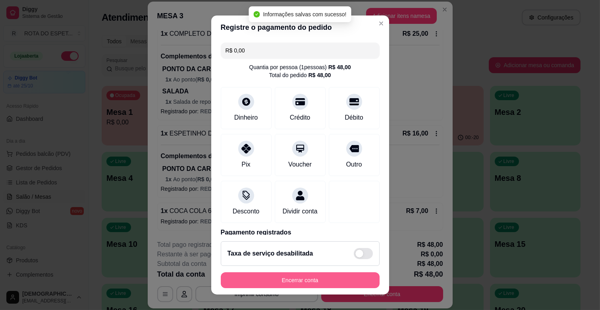
click at [341, 273] on button "Encerrar conta" at bounding box center [300, 280] width 159 height 16
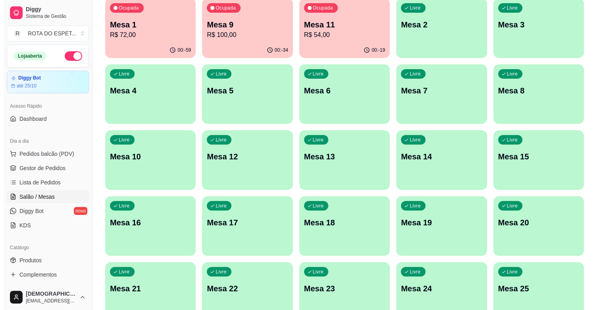
scroll to position [88, 0]
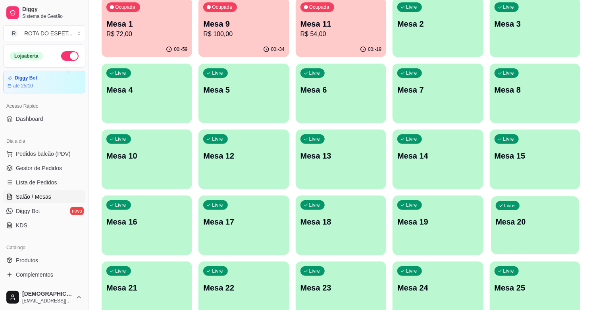
click at [525, 229] on div "Livre Mesa 20" at bounding box center [535, 220] width 88 height 48
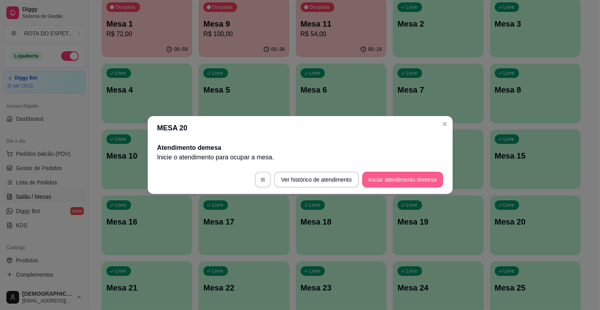
click at [375, 176] on button "Iniciar atendimento de mesa" at bounding box center [402, 180] width 81 height 16
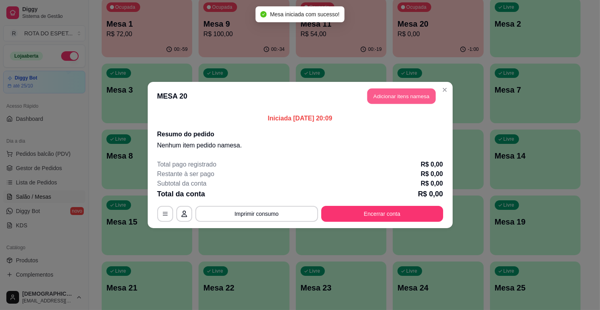
click at [411, 102] on button "Adicionar itens na mesa" at bounding box center [401, 96] width 68 height 15
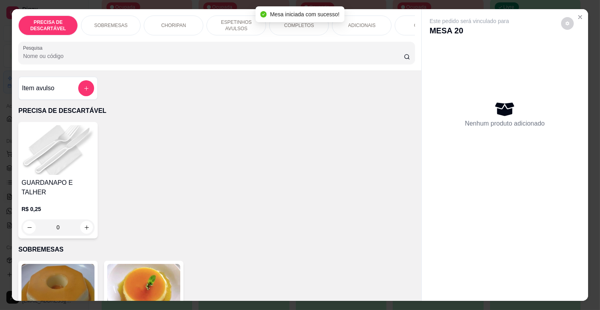
click at [219, 20] on p "ESPETINHOS AVULSOS" at bounding box center [236, 25] width 46 height 13
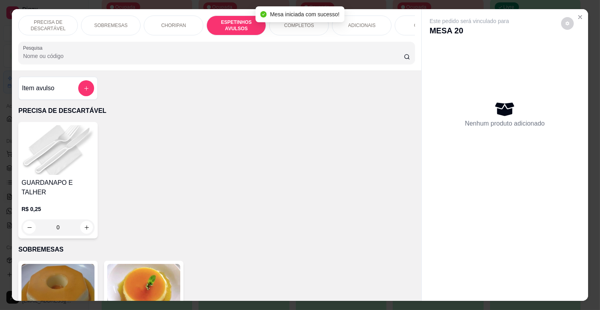
scroll to position [19, 0]
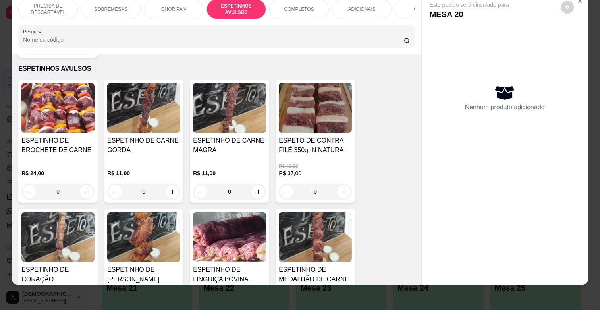
click at [169, 231] on img at bounding box center [143, 237] width 73 height 50
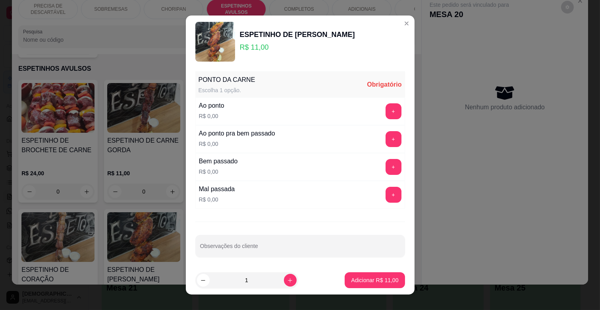
click at [372, 102] on div "Ao ponto R$ 0,00 +" at bounding box center [300, 111] width 210 height 28
click at [386, 110] on button "+" at bounding box center [394, 111] width 16 height 16
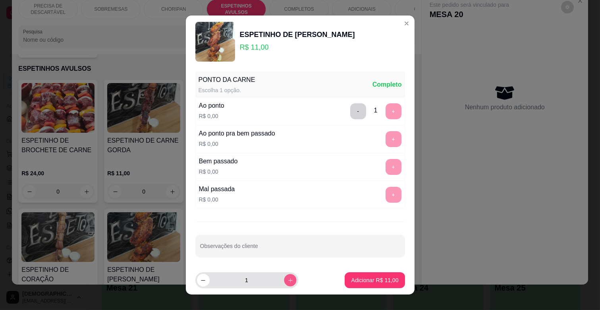
click at [284, 283] on button "increase-product-quantity" at bounding box center [290, 280] width 12 height 12
type input "2"
click at [365, 277] on p "Adicionar R$ 22,00" at bounding box center [375, 280] width 46 height 8
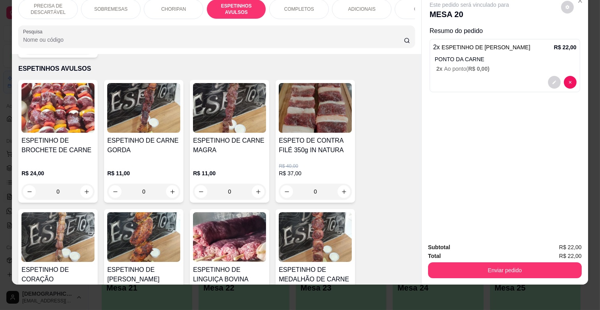
click at [233, 122] on img at bounding box center [229, 108] width 73 height 50
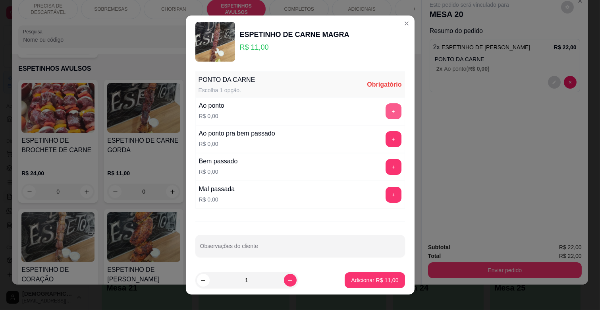
click at [382, 109] on div "+" at bounding box center [393, 111] width 22 height 16
click at [379, 120] on div "Ao ponto R$ 0,00 +" at bounding box center [300, 111] width 210 height 28
click at [386, 115] on button "+" at bounding box center [394, 111] width 16 height 16
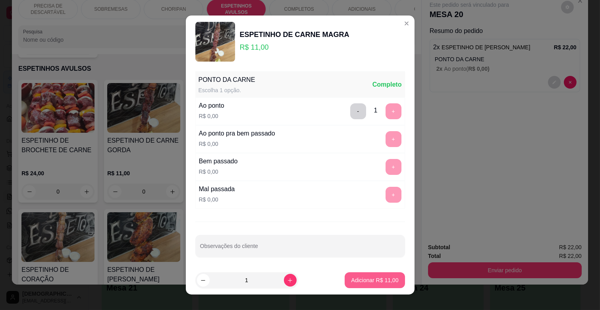
click at [368, 286] on button "Adicionar R$ 11,00" at bounding box center [375, 280] width 60 height 16
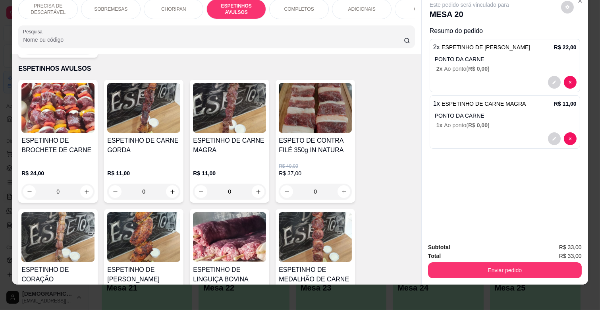
click at [360, 6] on div "ADICIONAIS" at bounding box center [362, 9] width 60 height 20
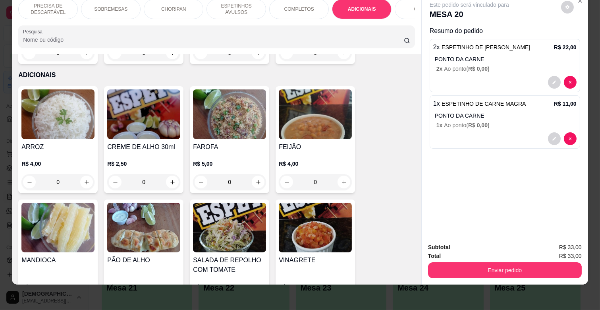
scroll to position [1392, 0]
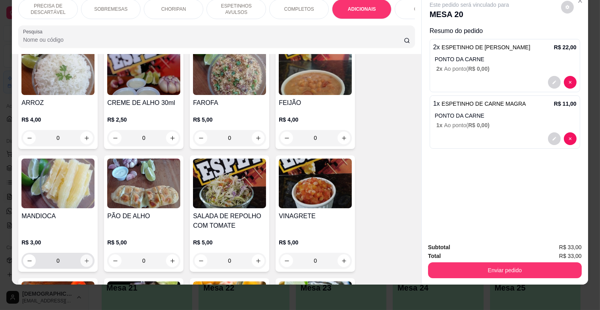
click at [84, 258] on icon "increase-product-quantity" at bounding box center [87, 261] width 6 height 6
type input "1"
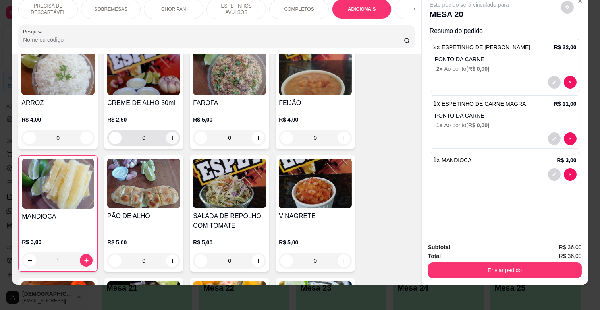
click at [170, 135] on icon "increase-product-quantity" at bounding box center [173, 138] width 6 height 6
type input "2"
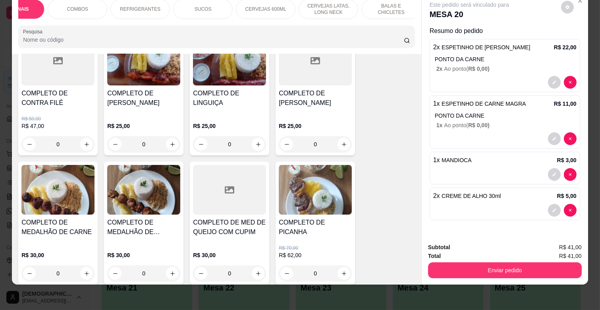
scroll to position [907, 0]
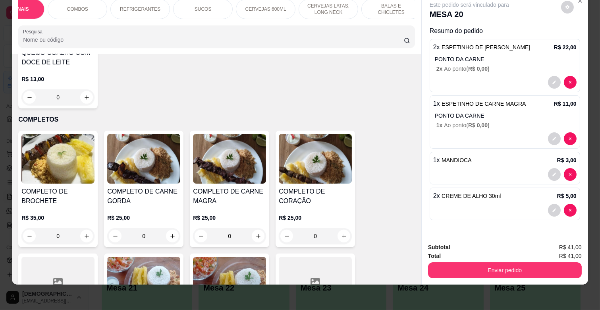
click at [318, 9] on p "CERVEJAS LATAS, LONG NECK" at bounding box center [328, 9] width 46 height 13
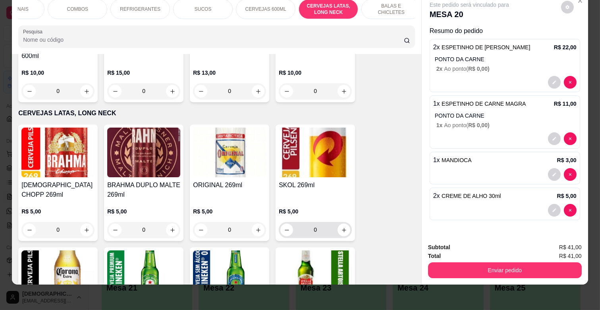
scroll to position [2887, 0]
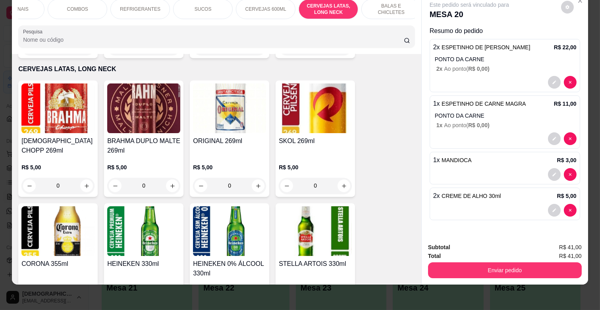
click at [170, 305] on icon "increase-product-quantity" at bounding box center [173, 308] width 6 height 6
type input "1"
click at [253, 302] on button "increase-product-quantity" at bounding box center [258, 308] width 12 height 12
type input "1"
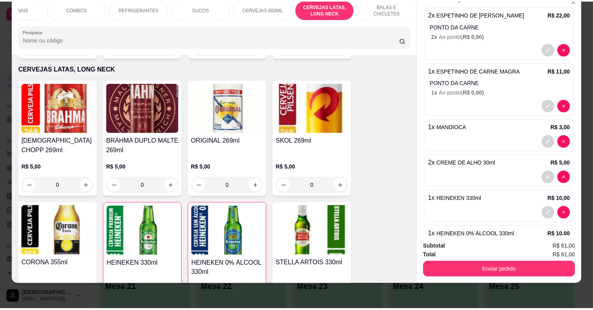
scroll to position [66, 0]
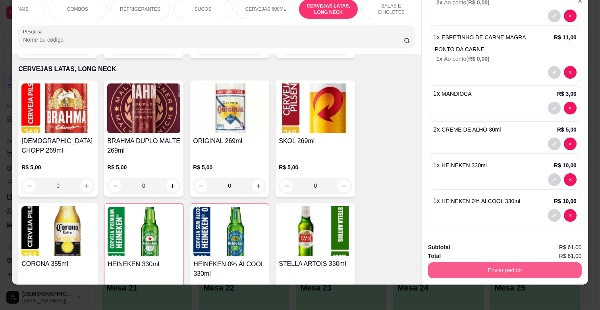
click at [506, 264] on button "Enviar pedido" at bounding box center [505, 270] width 154 height 16
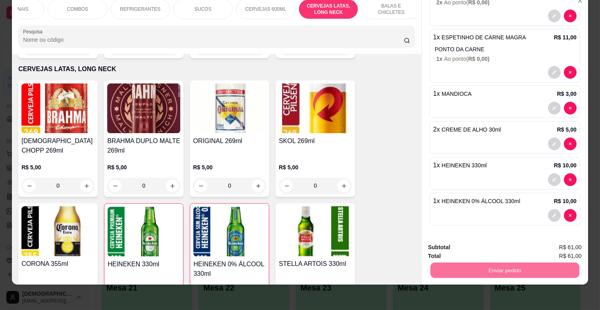
click at [564, 245] on button "Enviar pedido" at bounding box center [560, 243] width 45 height 15
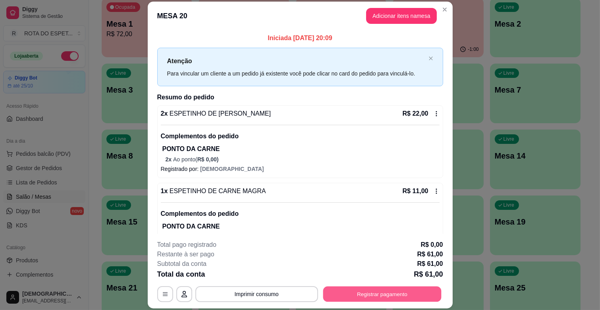
click at [412, 296] on button "Registrar pagamento" at bounding box center [382, 293] width 118 height 15
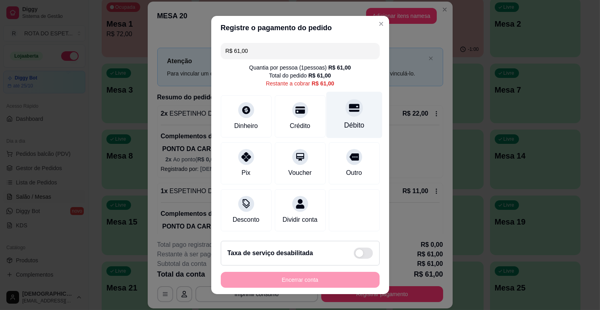
click at [345, 113] on div at bounding box center [353, 107] width 17 height 17
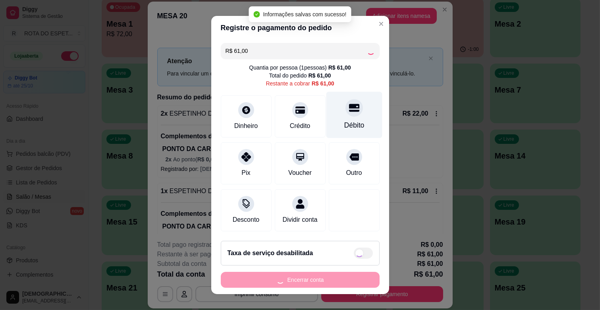
type input "R$ 0,00"
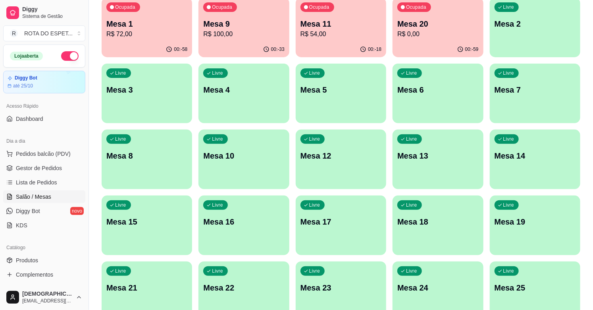
scroll to position [44, 0]
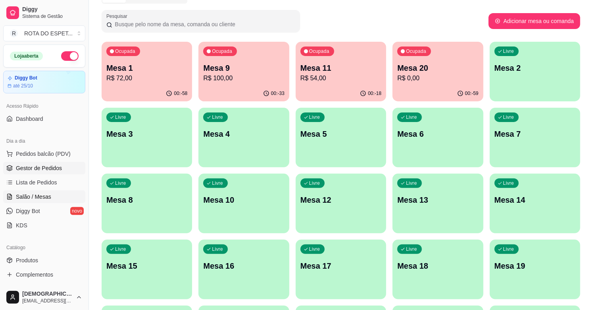
click at [50, 172] on span "Gestor de Pedidos" at bounding box center [39, 168] width 46 height 8
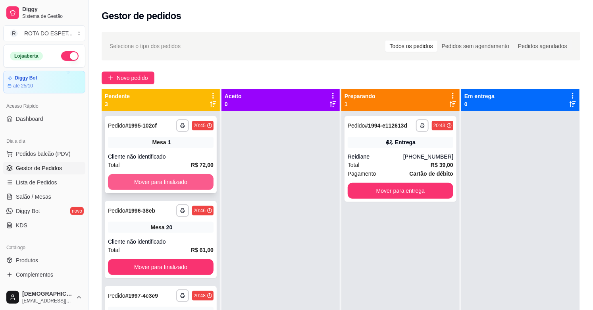
click at [185, 185] on button "Mover para finalizado" at bounding box center [161, 182] width 106 height 16
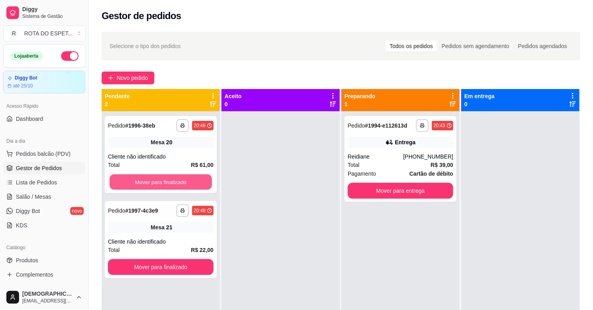
click at [185, 185] on button "Mover para finalizado" at bounding box center [161, 181] width 102 height 15
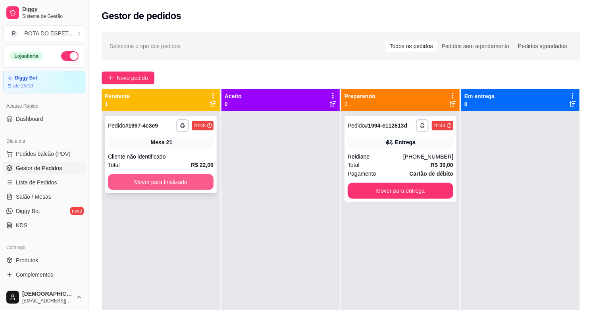
click at [185, 183] on button "Mover para finalizado" at bounding box center [161, 182] width 106 height 16
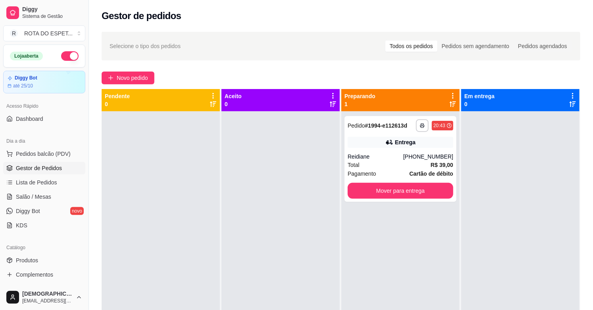
click at [237, 253] on div at bounding box center [281, 266] width 118 height 310
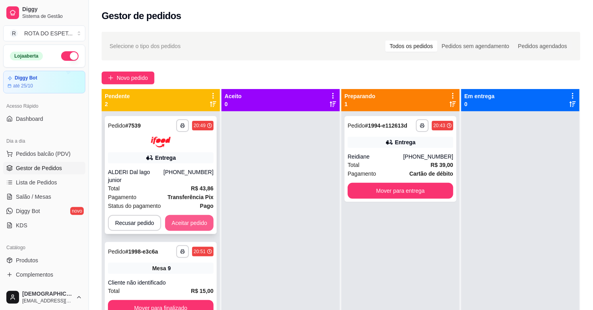
click at [183, 219] on button "Aceitar pedido" at bounding box center [189, 223] width 48 height 16
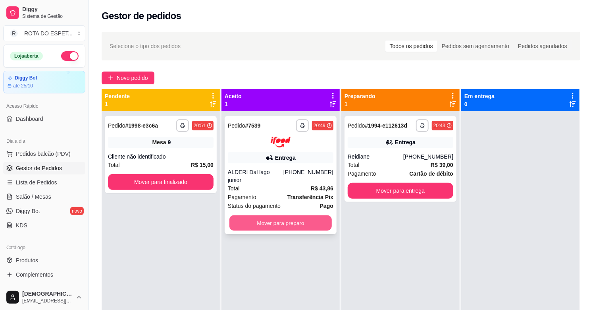
click at [273, 215] on button "Mover para preparo" at bounding box center [280, 222] width 102 height 15
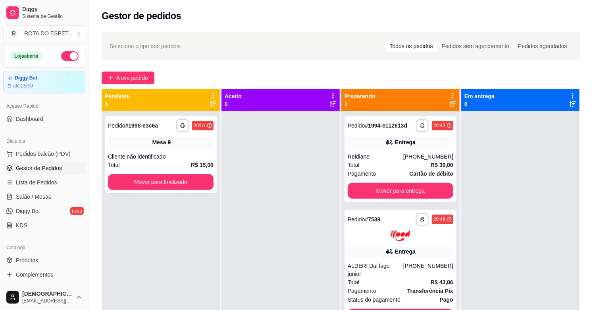
click at [314, 219] on div at bounding box center [281, 266] width 118 height 310
click at [58, 194] on link "Salão / Mesas" at bounding box center [44, 196] width 82 height 13
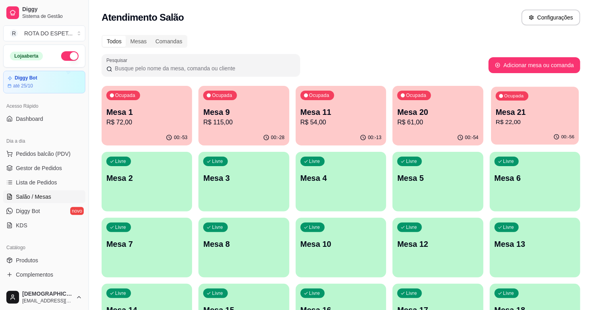
click at [532, 125] on p "R$ 22,00" at bounding box center [535, 122] width 79 height 9
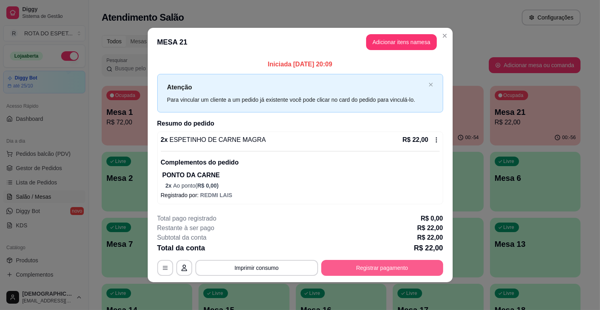
click at [404, 264] on button "Registrar pagamento" at bounding box center [382, 268] width 122 height 16
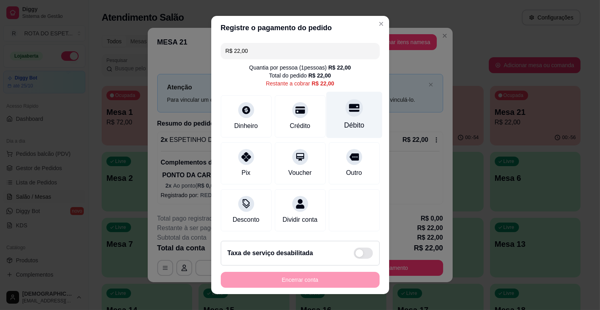
click at [356, 116] on div "Débito" at bounding box center [354, 115] width 56 height 46
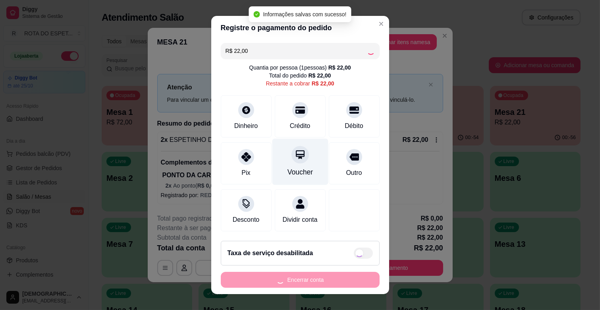
type input "R$ 0,00"
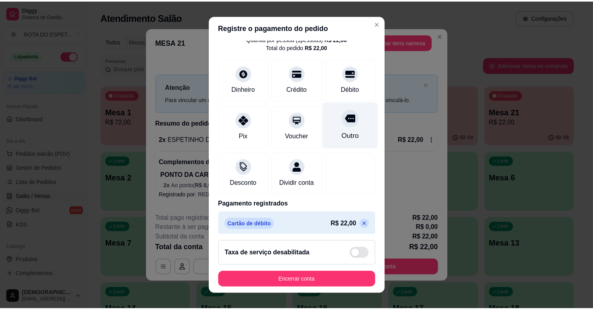
scroll to position [42, 0]
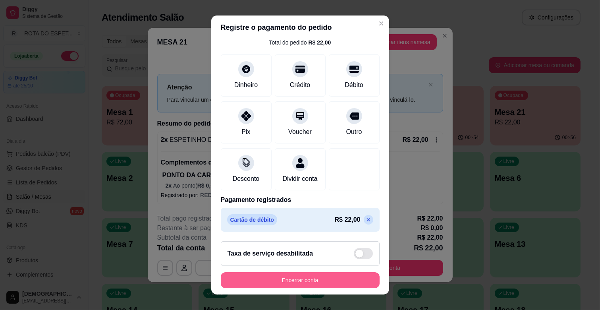
click at [332, 283] on button "Encerrar conta" at bounding box center [300, 280] width 159 height 16
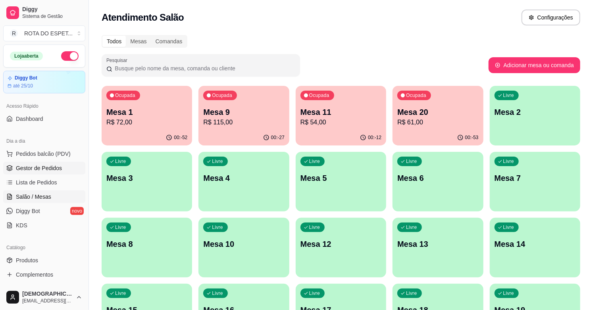
click at [39, 168] on span "Gestor de Pedidos" at bounding box center [39, 168] width 46 height 8
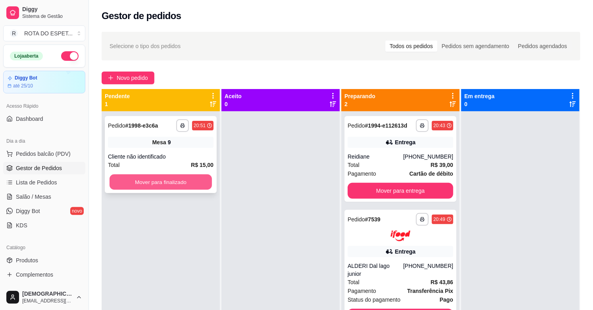
click at [163, 178] on button "Mover para finalizado" at bounding box center [161, 181] width 102 height 15
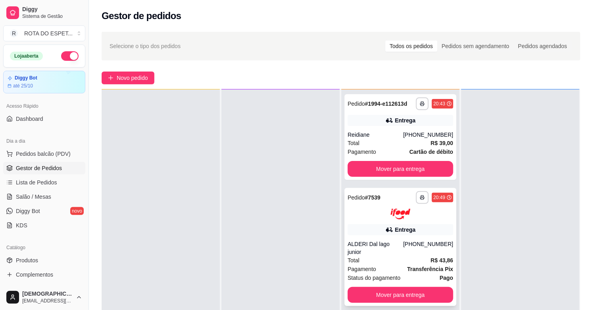
click at [425, 214] on div at bounding box center [401, 213] width 106 height 11
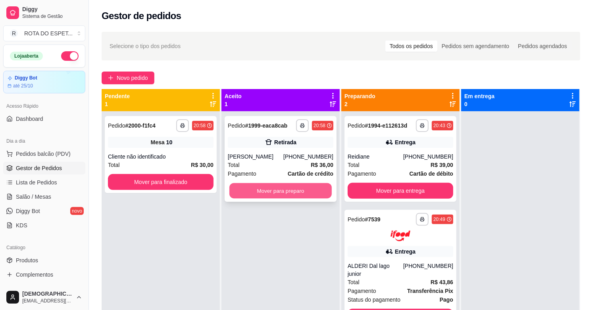
click at [283, 193] on button "Mover para preparo" at bounding box center [280, 190] width 102 height 15
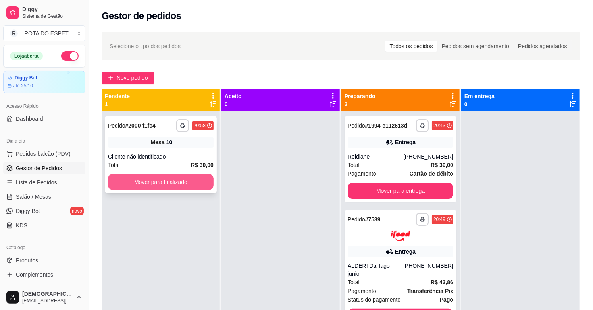
click at [166, 177] on button "Mover para finalizado" at bounding box center [161, 182] width 106 height 16
click at [148, 176] on button "Mover para finalizado" at bounding box center [161, 182] width 106 height 16
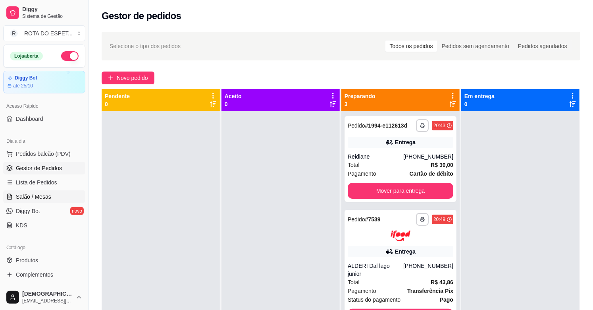
click at [49, 197] on span "Salão / Mesas" at bounding box center [33, 197] width 35 height 8
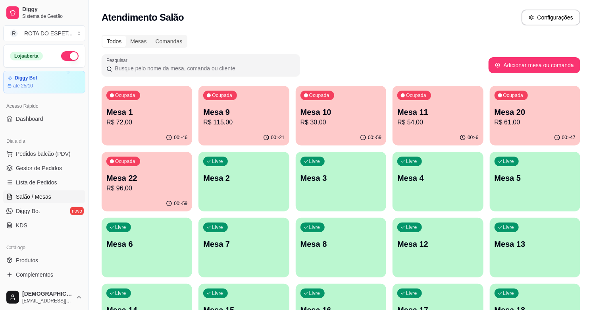
click at [124, 188] on p "R$ 96,00" at bounding box center [146, 188] width 81 height 10
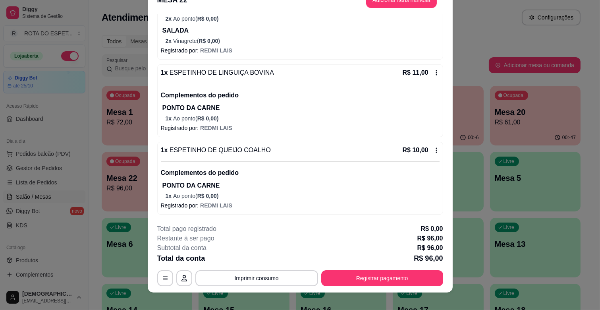
scroll to position [24, 0]
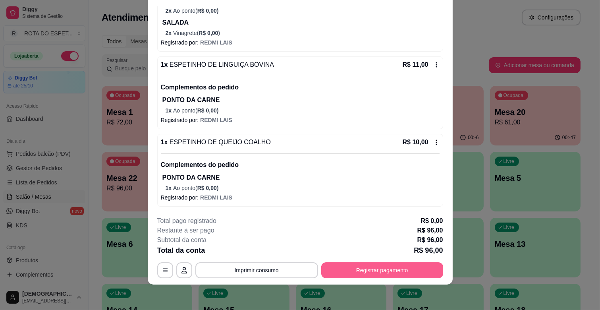
click at [411, 263] on button "Registrar pagamento" at bounding box center [382, 270] width 122 height 16
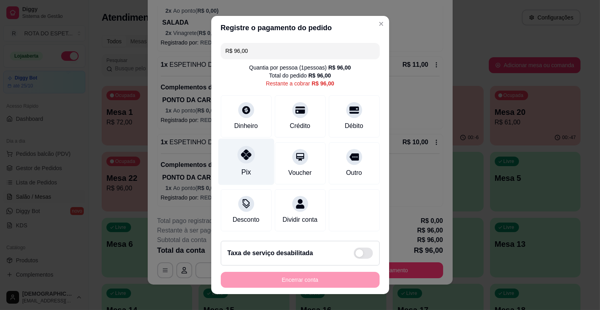
click at [241, 163] on div "Pix" at bounding box center [246, 162] width 56 height 46
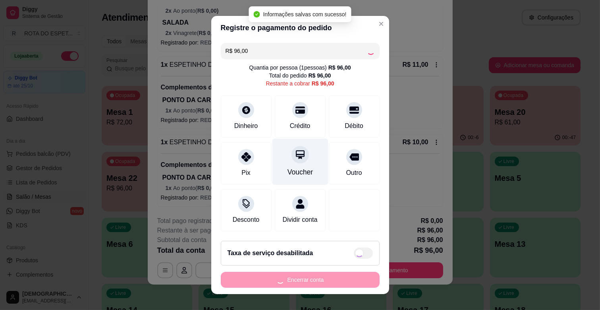
type input "R$ 0,00"
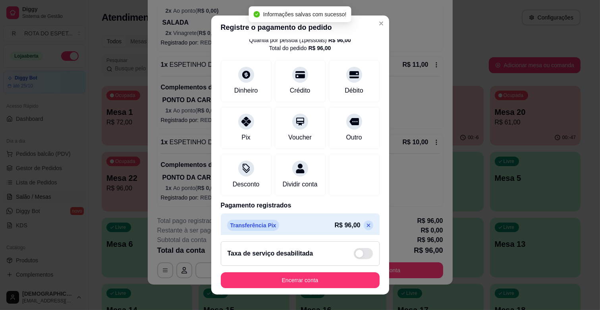
scroll to position [42, 0]
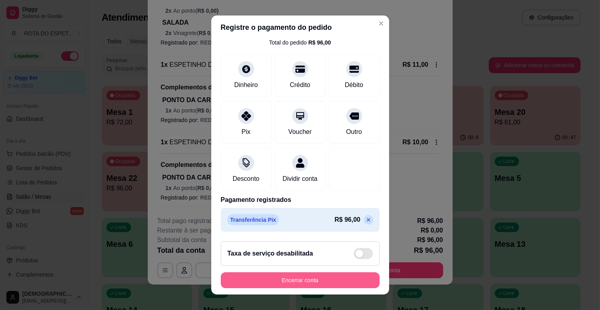
click at [312, 281] on button "Encerrar conta" at bounding box center [300, 280] width 159 height 16
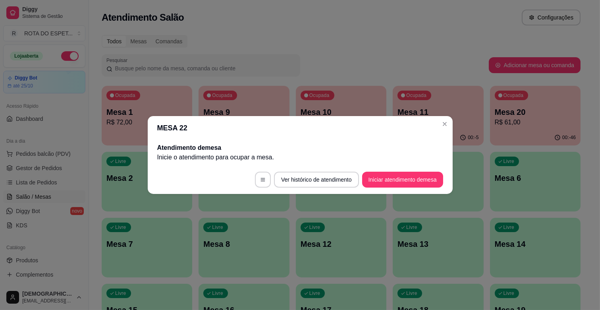
scroll to position [0, 0]
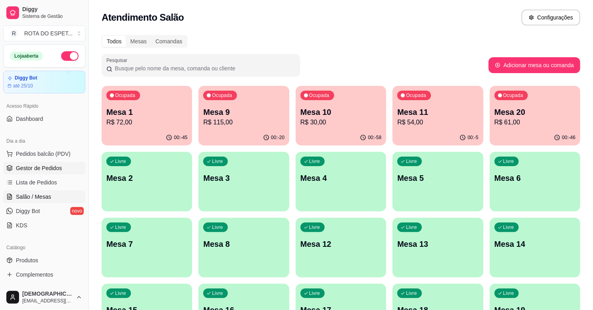
click at [33, 164] on span "Gestor de Pedidos" at bounding box center [39, 168] width 46 height 8
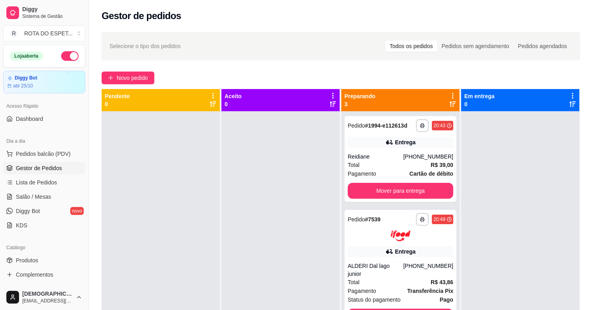
click at [236, 207] on div at bounding box center [281, 266] width 118 height 310
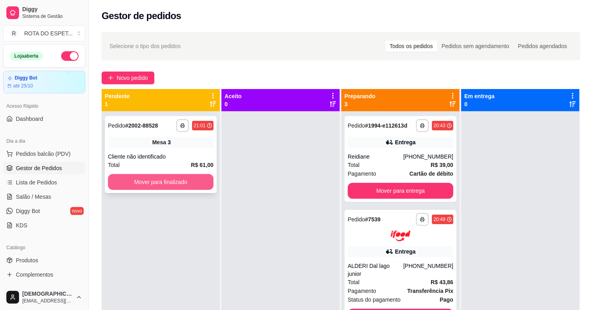
click at [187, 184] on button "Mover para finalizado" at bounding box center [161, 182] width 106 height 16
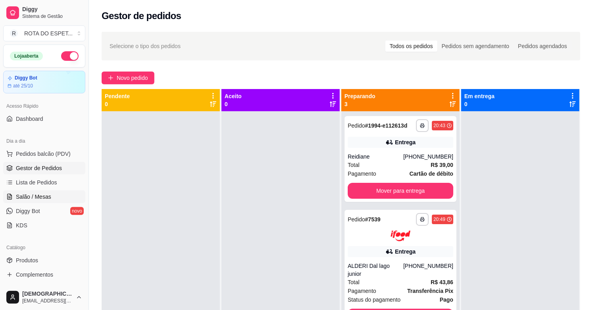
click at [29, 199] on span "Salão / Mesas" at bounding box center [33, 197] width 35 height 8
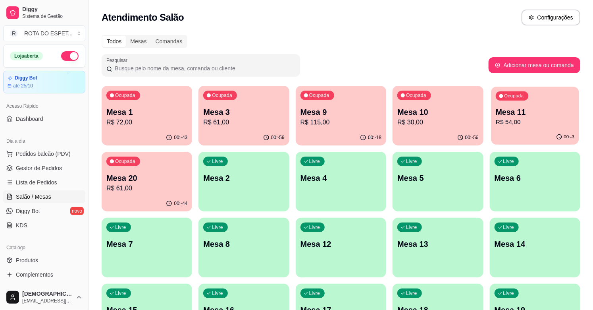
click at [534, 126] on p "R$ 54,00" at bounding box center [535, 122] width 79 height 9
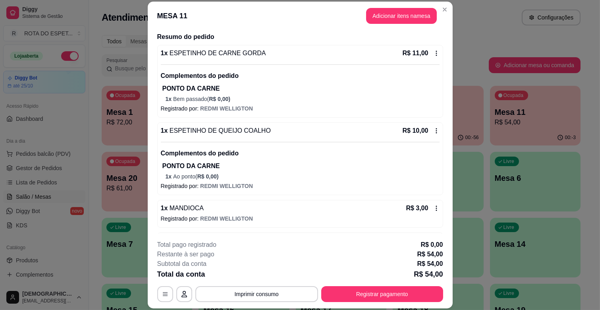
scroll to position [123, 0]
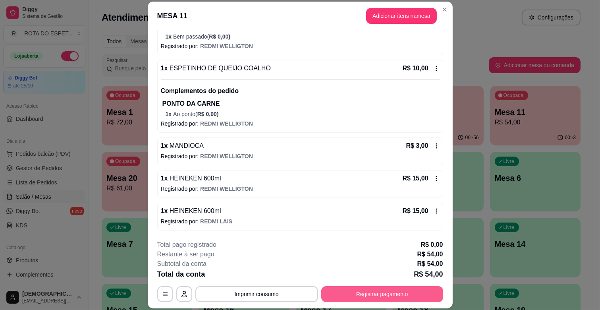
click at [399, 295] on button "Registrar pagamento" at bounding box center [382, 294] width 122 height 16
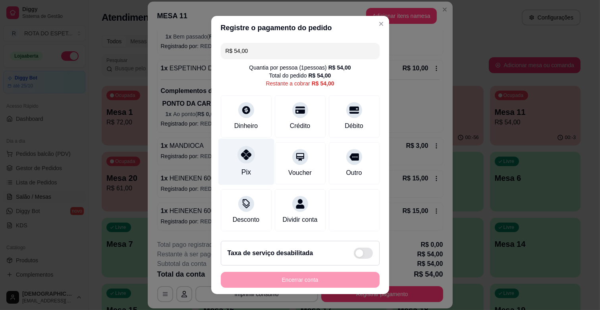
click at [245, 166] on div "Pix" at bounding box center [246, 162] width 56 height 46
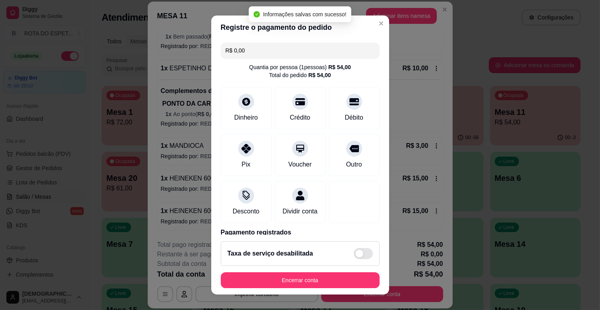
type input "R$ 0,00"
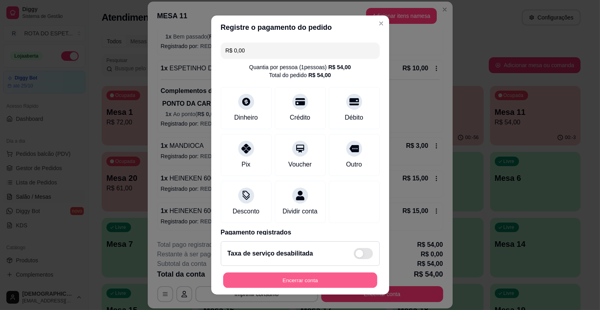
click at [336, 279] on button "Encerrar conta" at bounding box center [300, 279] width 154 height 15
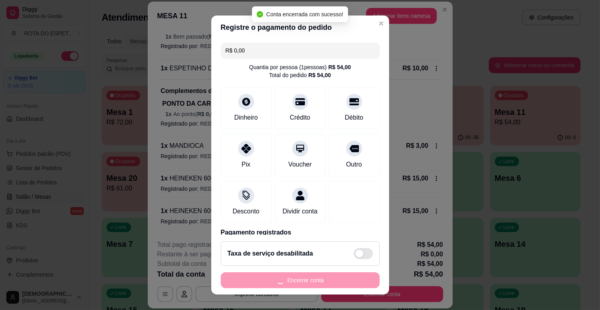
scroll to position [0, 0]
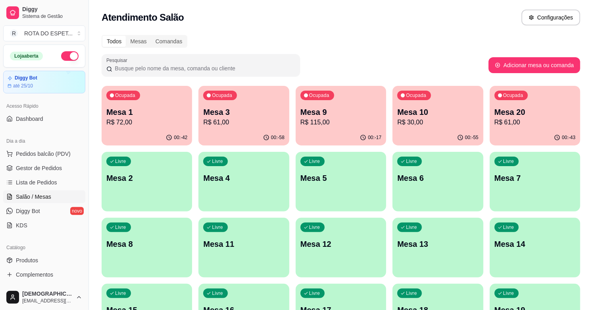
click at [152, 104] on div "Ocupada Mesa 1 R$ 72,00" at bounding box center [147, 108] width 91 height 44
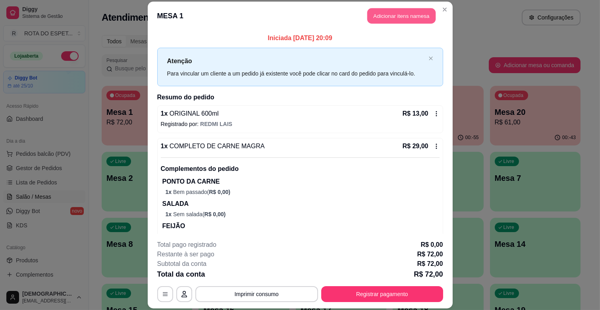
click at [404, 16] on button "Adicionar itens na mesa" at bounding box center [401, 15] width 68 height 15
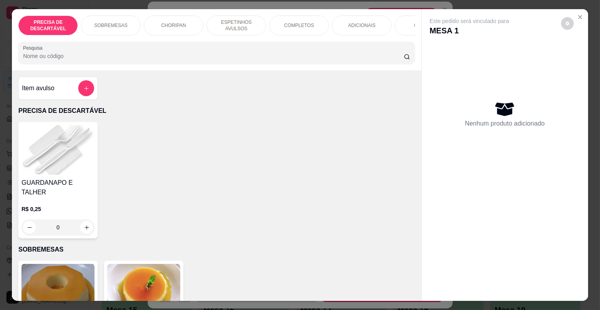
scroll to position [0, 347]
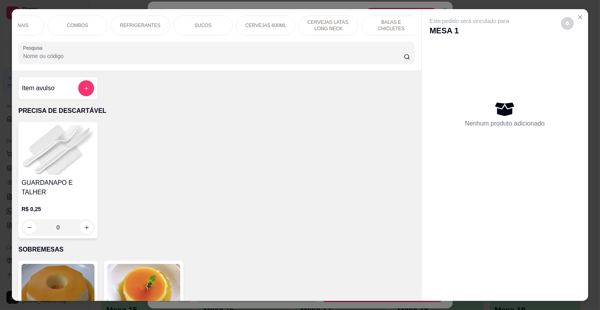
click at [262, 17] on div "CERVEJAS 600ML" at bounding box center [266, 25] width 60 height 20
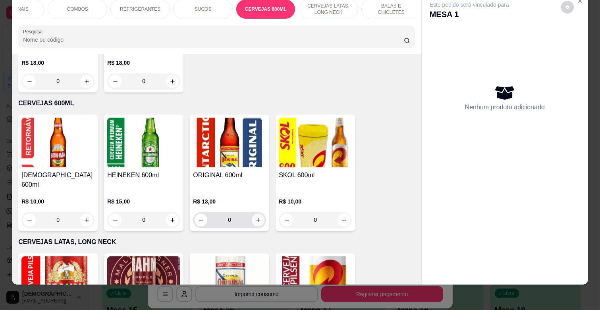
click at [255, 217] on icon "increase-product-quantity" at bounding box center [258, 220] width 6 height 6
type input "1"
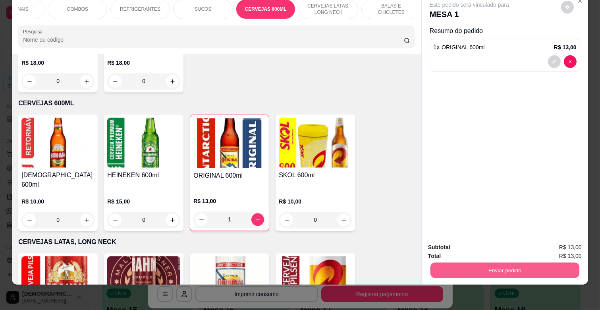
click at [571, 264] on button "Enviar pedido" at bounding box center [504, 269] width 149 height 15
click at [567, 242] on button "Enviar pedido" at bounding box center [560, 243] width 45 height 15
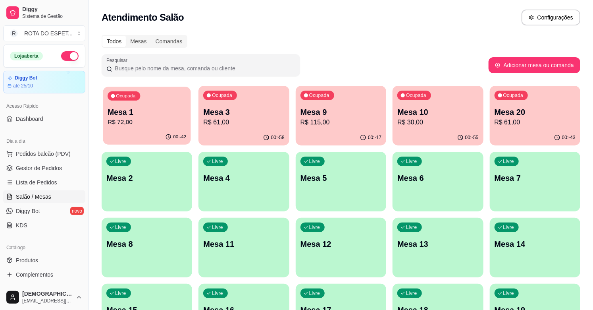
click at [149, 95] on div "Ocupada Mesa 1 R$ 72,00" at bounding box center [147, 108] width 88 height 43
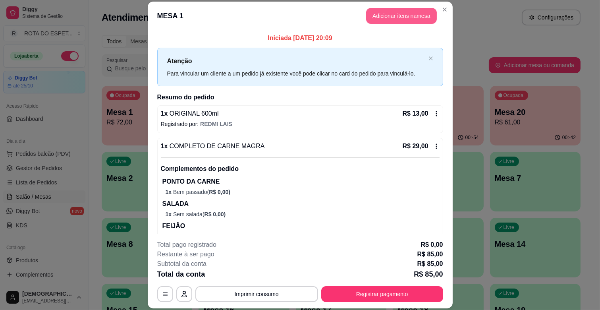
click at [406, 19] on button "Adicionar itens na mesa" at bounding box center [401, 16] width 71 height 16
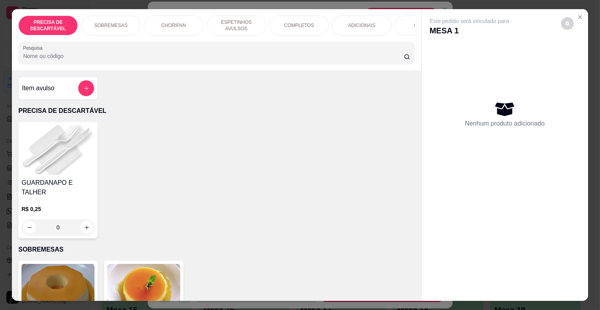
click at [237, 20] on p "ESPETINHOS AVULSOS" at bounding box center [236, 25] width 46 height 13
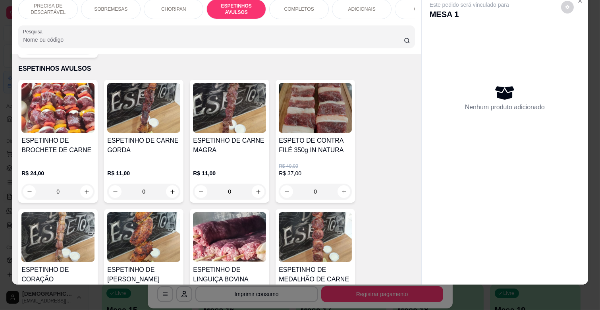
click at [215, 123] on div "ESPETINHO DE CARNE MAGRA R$ 11,00 0" at bounding box center [229, 141] width 79 height 123
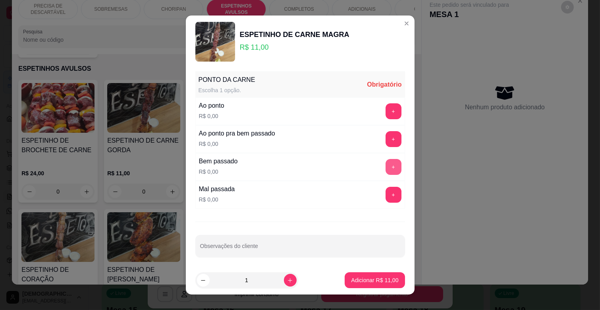
click at [386, 164] on button "+" at bounding box center [394, 167] width 16 height 16
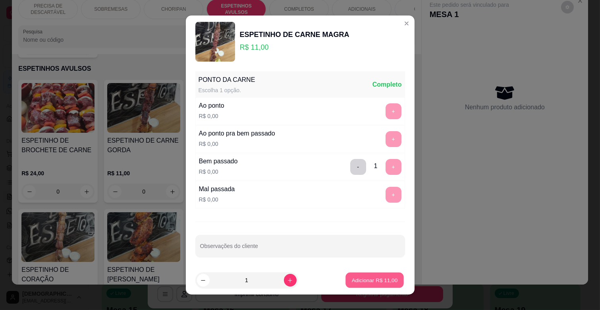
click at [384, 281] on p "Adicionar R$ 11,00" at bounding box center [375, 280] width 46 height 8
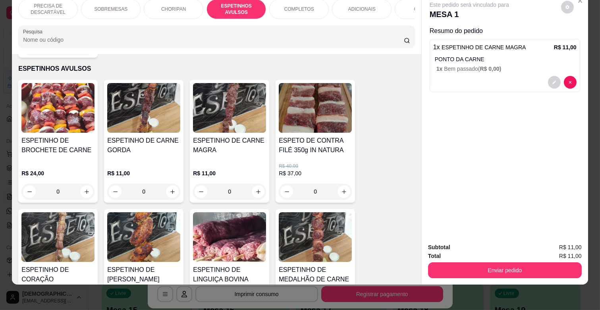
click at [350, 7] on div "ADICIONAIS" at bounding box center [362, 9] width 60 height 20
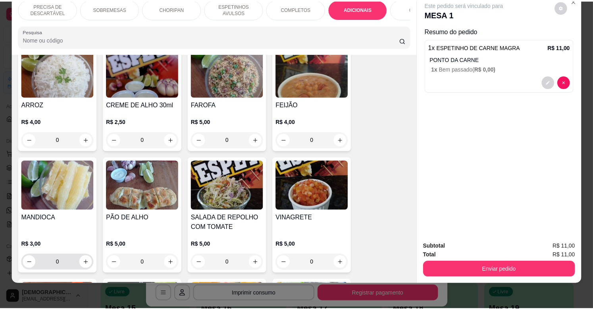
scroll to position [1392, 0]
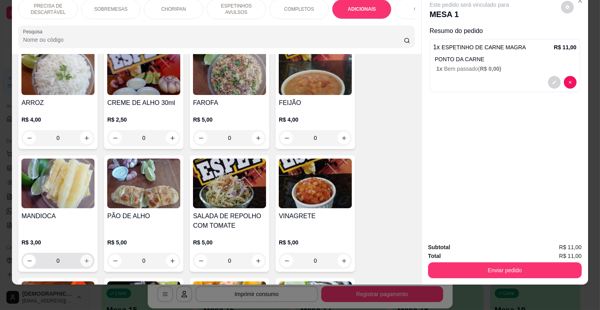
click at [85, 255] on button "increase-product-quantity" at bounding box center [87, 261] width 12 height 12
type input "1"
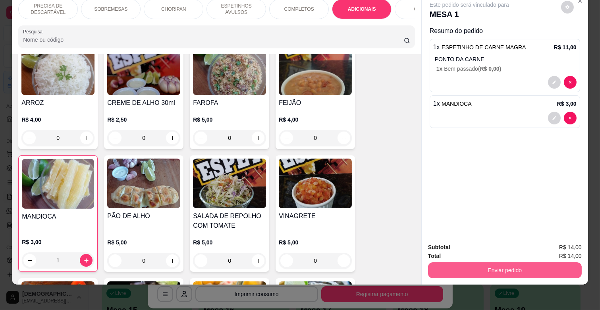
click at [521, 262] on button "Enviar pedido" at bounding box center [505, 270] width 154 height 16
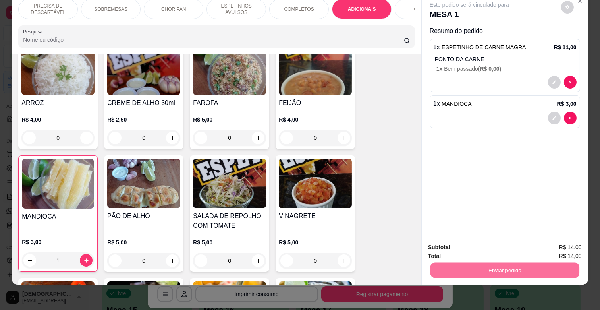
click at [548, 239] on button "Enviar pedido" at bounding box center [560, 243] width 45 height 15
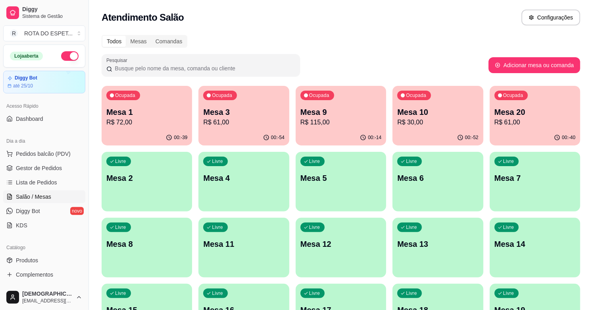
click at [48, 171] on span "Gestor de Pedidos" at bounding box center [39, 168] width 46 height 8
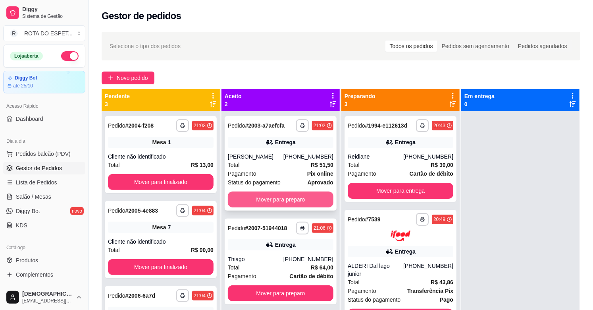
click at [299, 202] on button "Mover para preparo" at bounding box center [281, 199] width 106 height 16
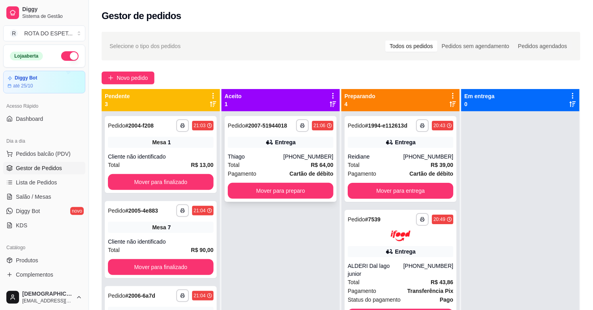
click at [289, 199] on div "**********" at bounding box center [281, 159] width 112 height 86
click at [272, 195] on button "Mover para preparo" at bounding box center [281, 191] width 106 height 16
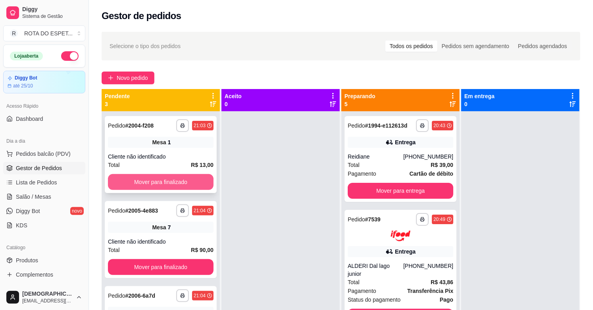
click at [161, 177] on button "Mover para finalizado" at bounding box center [161, 182] width 106 height 16
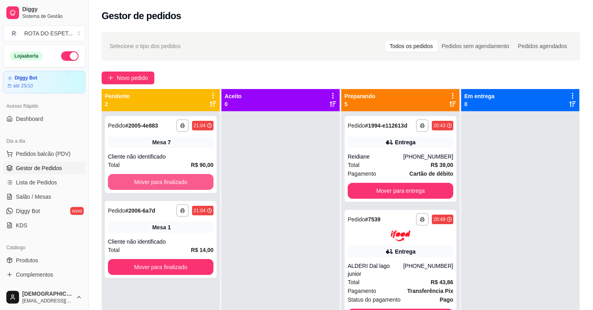
click at [161, 177] on button "Mover para finalizado" at bounding box center [161, 182] width 106 height 16
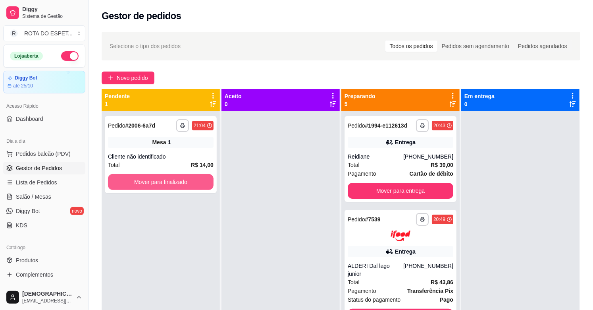
click at [161, 177] on button "Mover para finalizado" at bounding box center [161, 182] width 106 height 16
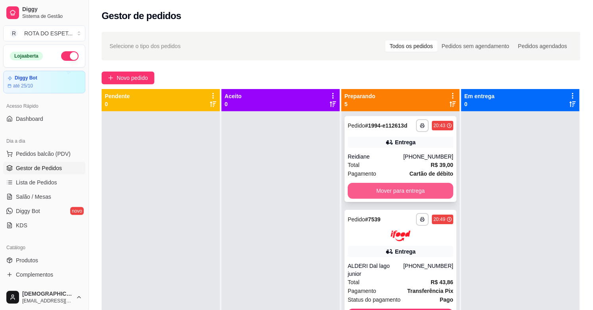
click at [401, 188] on button "Mover para entrega" at bounding box center [401, 191] width 106 height 16
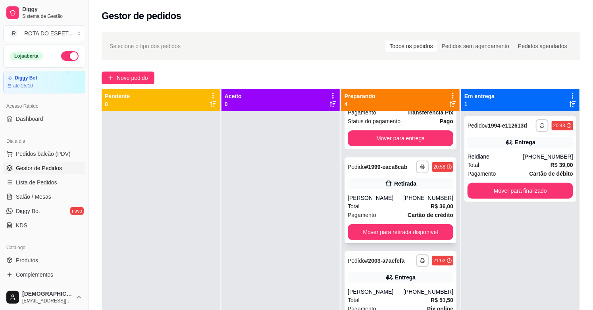
scroll to position [88, 0]
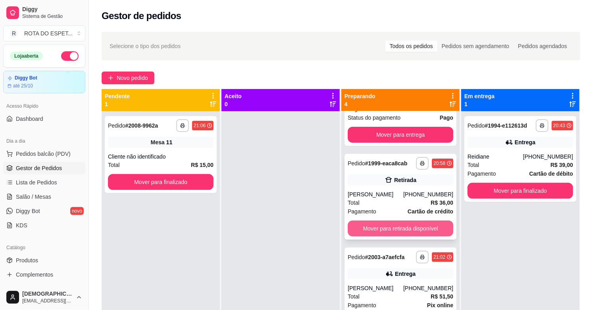
click at [413, 223] on button "Mover para retirada disponível" at bounding box center [401, 228] width 106 height 16
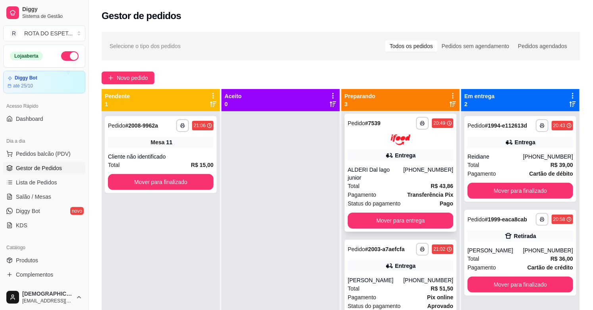
scroll to position [0, 0]
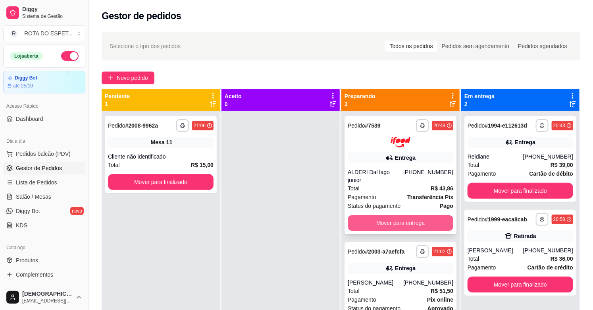
click at [392, 216] on button "Mover para entrega" at bounding box center [401, 223] width 106 height 16
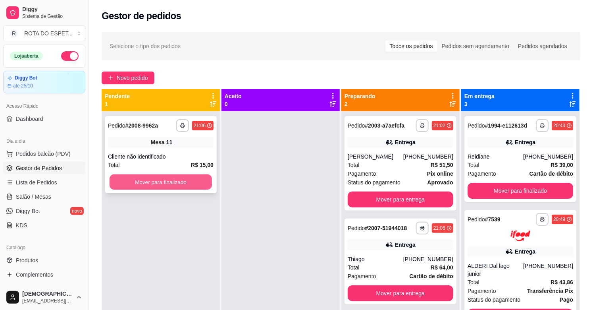
click at [183, 182] on button "Mover para finalizado" at bounding box center [161, 181] width 102 height 15
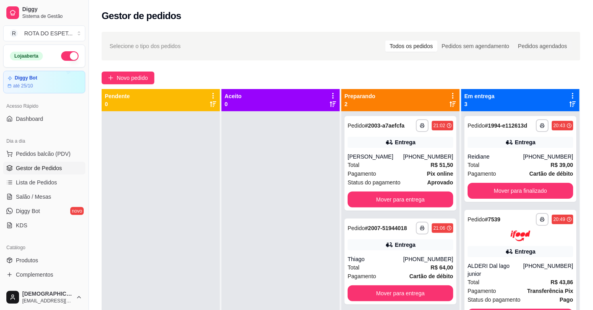
click at [247, 229] on div at bounding box center [281, 266] width 118 height 310
click at [248, 231] on div at bounding box center [281, 266] width 118 height 310
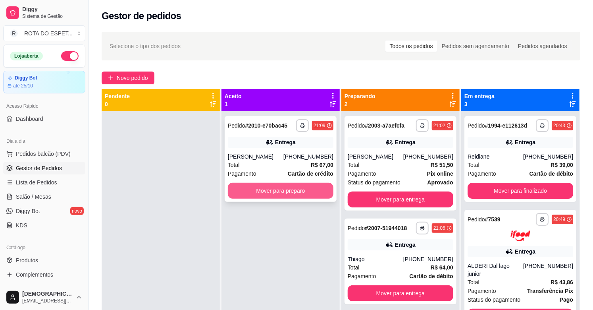
click at [264, 191] on button "Mover para preparo" at bounding box center [281, 191] width 106 height 16
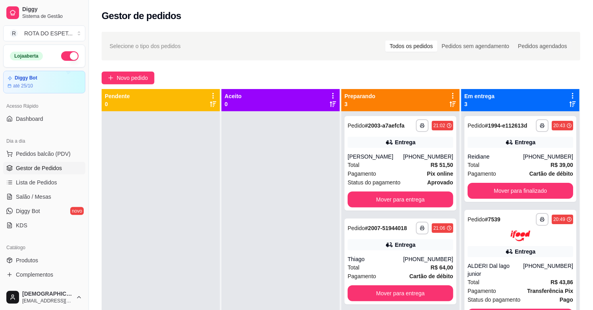
click at [260, 193] on div at bounding box center [281, 266] width 118 height 310
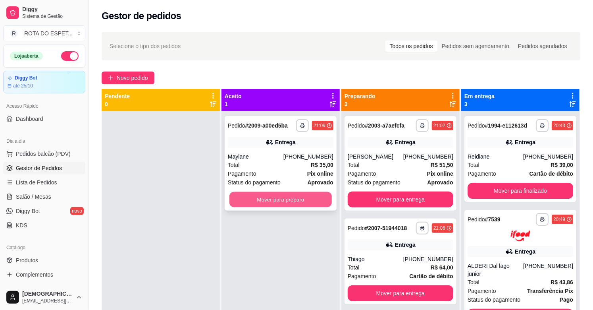
click at [280, 201] on button "Mover para preparo" at bounding box center [280, 199] width 102 height 15
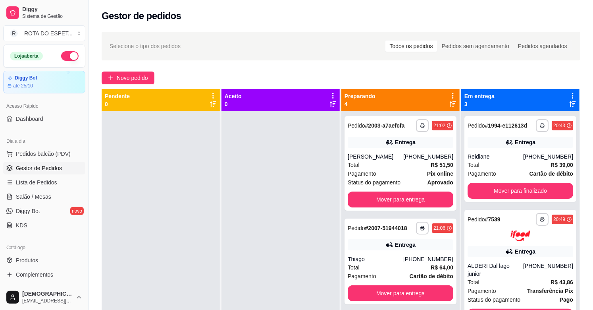
click at [165, 224] on div at bounding box center [161, 266] width 118 height 310
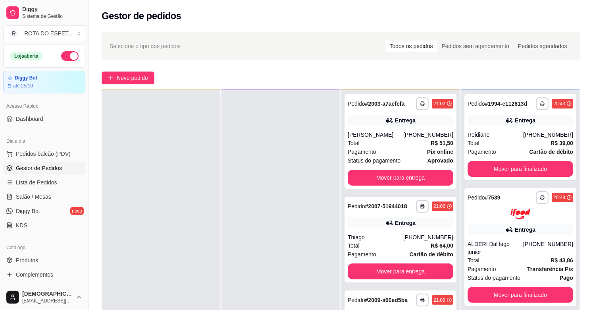
click at [255, 259] on div at bounding box center [281, 244] width 118 height 310
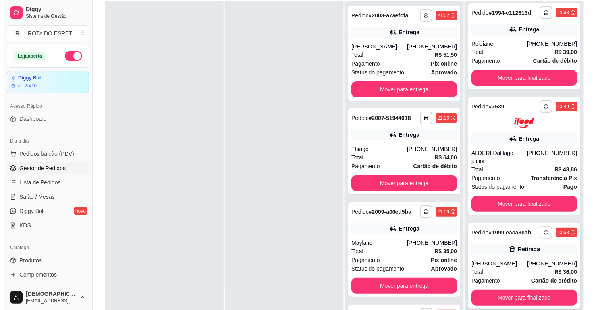
scroll to position [121, 0]
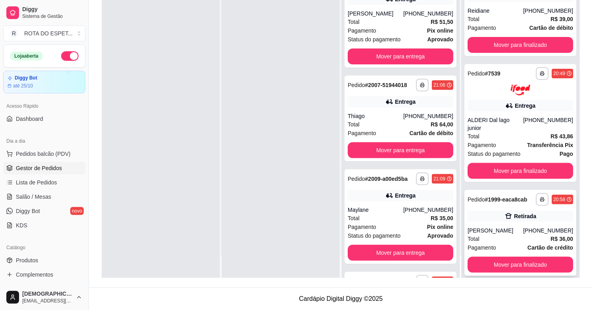
click at [502, 226] on div "[PERSON_NAME]" at bounding box center [496, 230] width 56 height 8
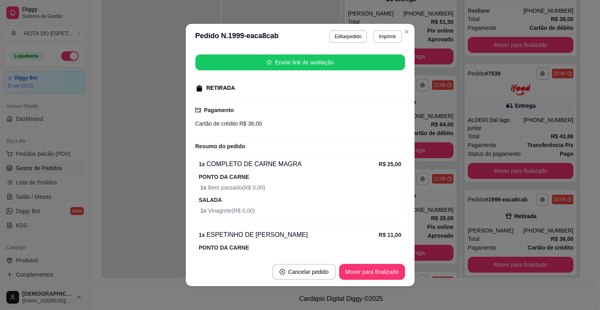
scroll to position [140, 0]
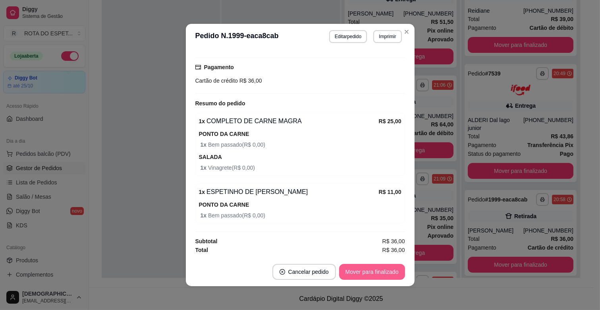
click at [378, 267] on button "Mover para finalizado" at bounding box center [372, 272] width 66 height 16
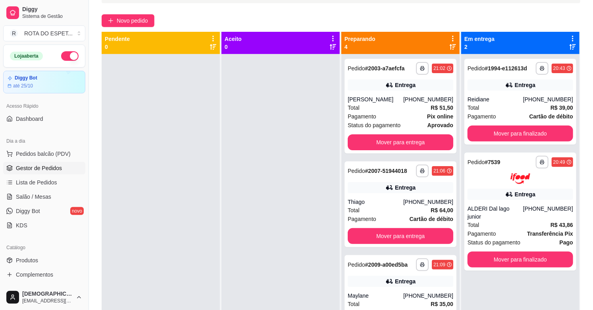
scroll to position [0, 0]
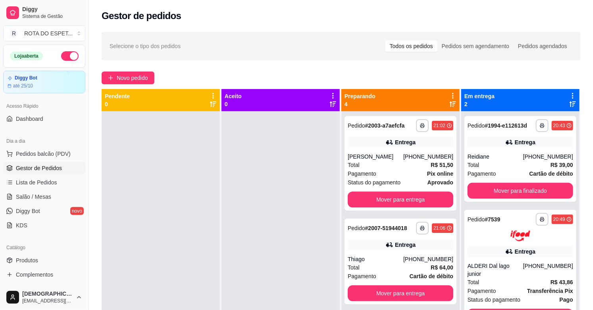
click at [241, 225] on div at bounding box center [281, 266] width 118 height 310
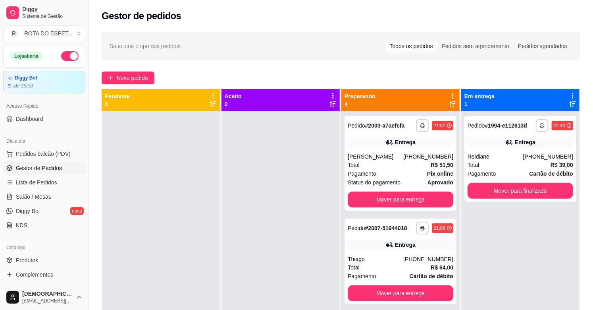
click at [239, 239] on div at bounding box center [281, 266] width 118 height 310
click at [514, 194] on button "Mover para finalizado" at bounding box center [520, 190] width 102 height 15
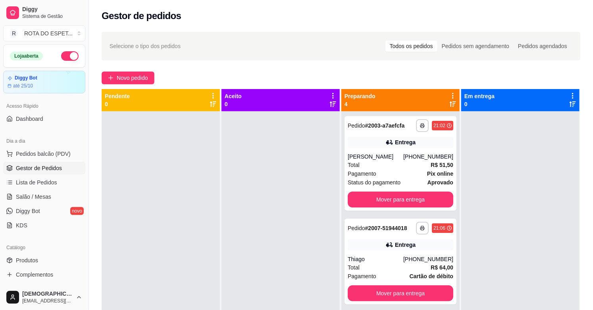
click at [259, 268] on div at bounding box center [281, 266] width 118 height 310
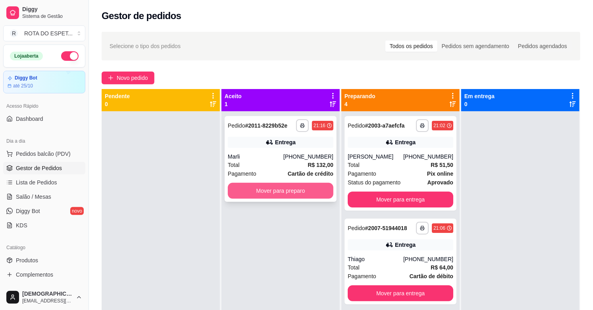
click at [277, 192] on button "Mover para preparo" at bounding box center [281, 191] width 106 height 16
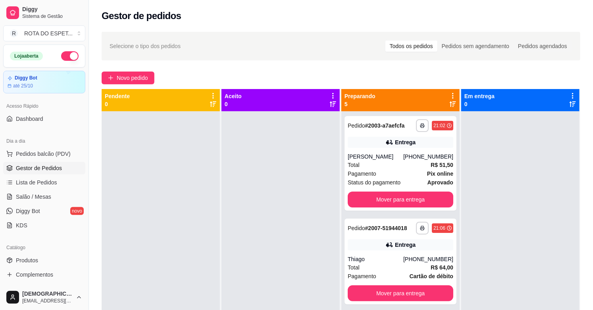
click at [287, 275] on div at bounding box center [281, 266] width 118 height 310
click at [475, 183] on div at bounding box center [520, 266] width 118 height 310
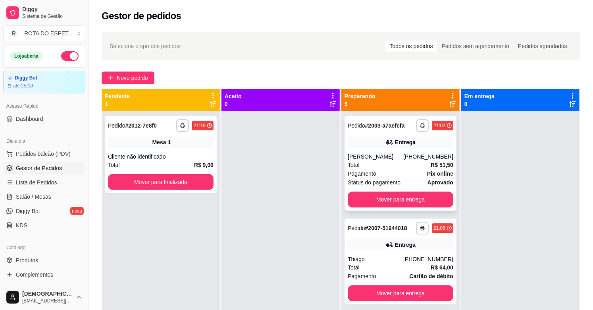
click at [394, 172] on div "Pagamento Pix online" at bounding box center [401, 173] width 106 height 9
click at [365, 266] on div "Total R$ 64,00" at bounding box center [401, 267] width 106 height 9
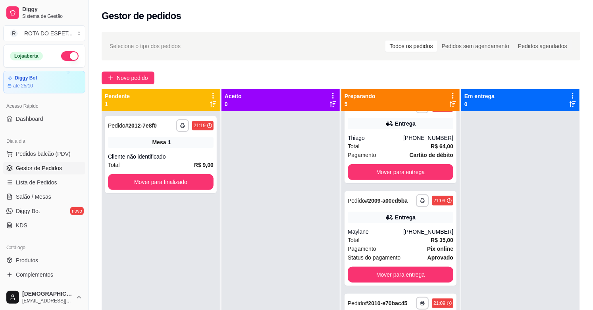
scroll to position [132, 0]
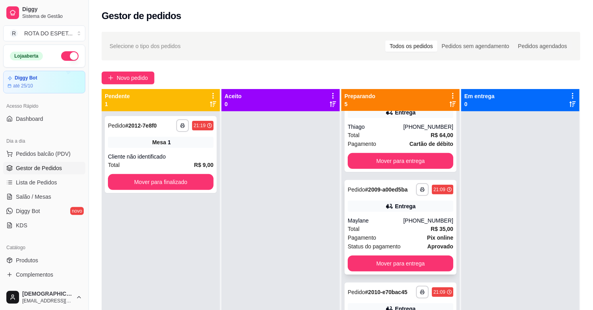
click at [395, 211] on div "Entrega" at bounding box center [401, 206] width 106 height 11
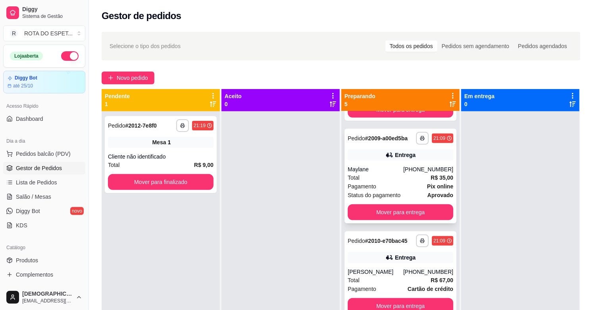
scroll to position [184, 0]
click at [388, 280] on div "Total R$ 67,00" at bounding box center [401, 279] width 106 height 9
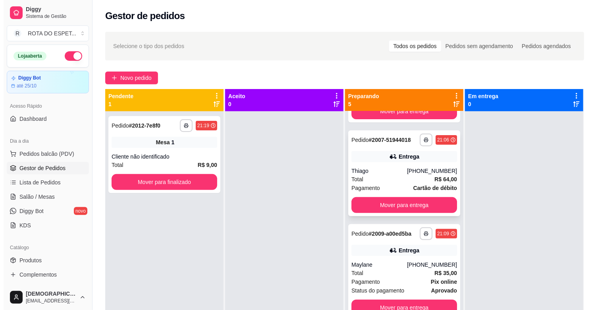
scroll to position [0, 0]
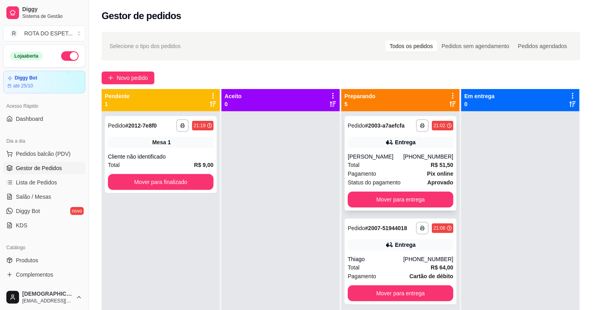
click at [395, 158] on div "[PERSON_NAME]" at bounding box center [376, 156] width 56 height 8
click at [53, 196] on link "Salão / Mesas" at bounding box center [44, 196] width 82 height 13
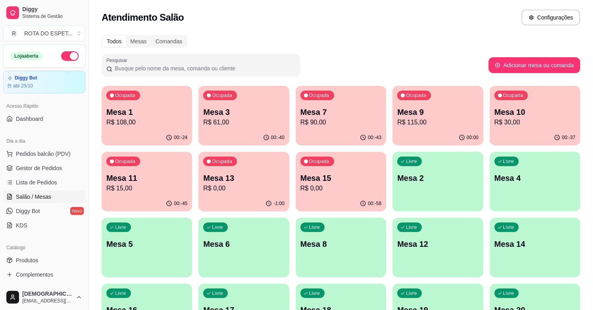
click at [502, 122] on p "R$ 30,00" at bounding box center [535, 123] width 81 height 10
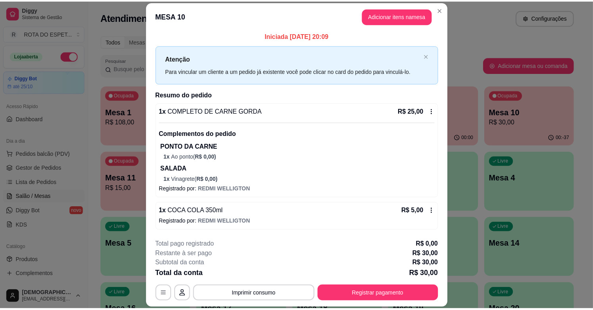
scroll to position [24, 0]
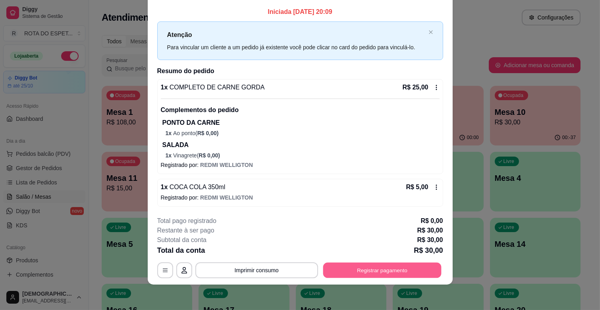
click at [412, 276] on button "Registrar pagamento" at bounding box center [382, 269] width 118 height 15
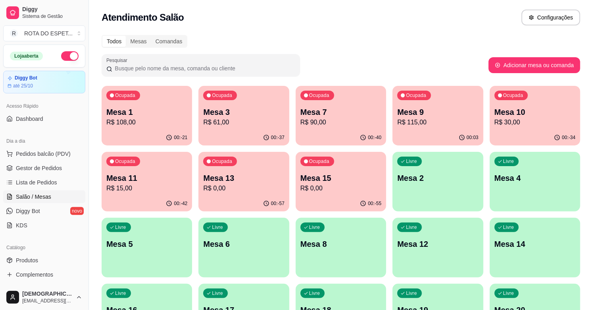
click at [52, 164] on span "Gestor de Pedidos" at bounding box center [39, 168] width 46 height 8
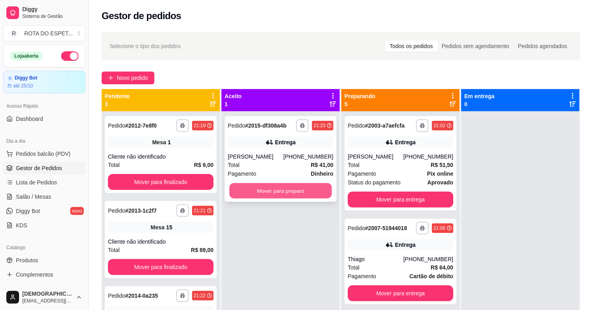
click at [289, 189] on button "Mover para preparo" at bounding box center [280, 190] width 102 height 15
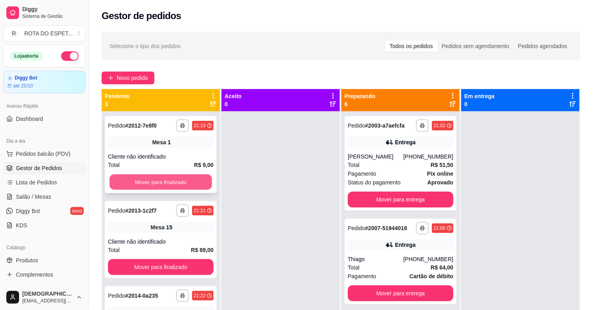
click at [187, 178] on button "Mover para finalizado" at bounding box center [161, 181] width 102 height 15
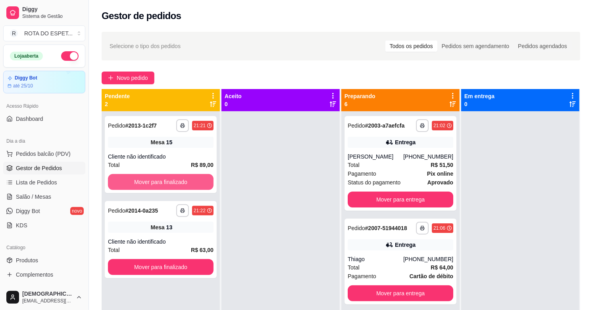
click at [187, 178] on button "Mover para finalizado" at bounding box center [161, 182] width 106 height 16
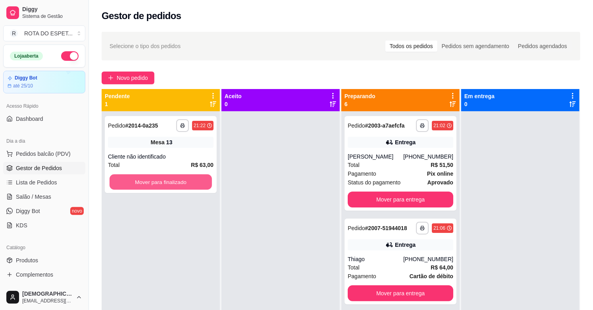
click at [187, 178] on button "Mover para finalizado" at bounding box center [161, 181] width 102 height 15
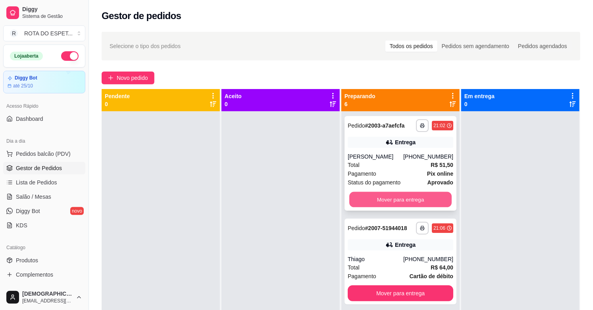
click at [430, 196] on button "Mover para entrega" at bounding box center [400, 199] width 102 height 15
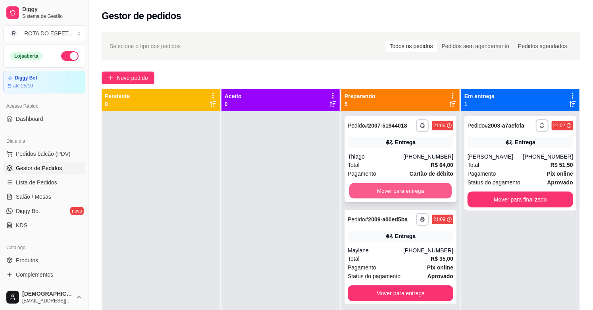
click at [414, 187] on button "Mover para entrega" at bounding box center [400, 190] width 102 height 15
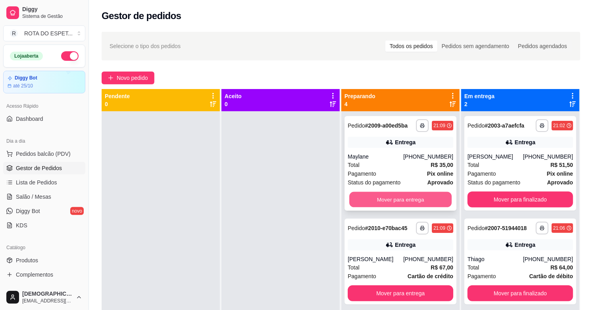
click at [397, 198] on button "Mover para entrega" at bounding box center [400, 199] width 102 height 15
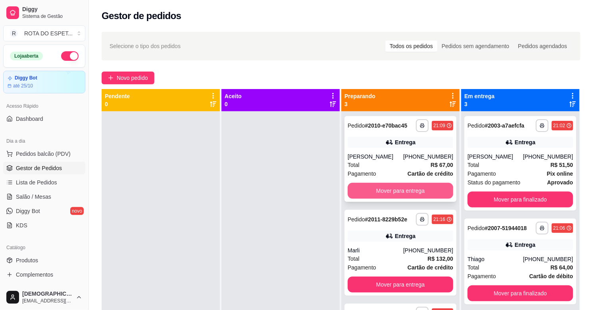
click at [403, 190] on button "Mover para entrega" at bounding box center [401, 191] width 106 height 16
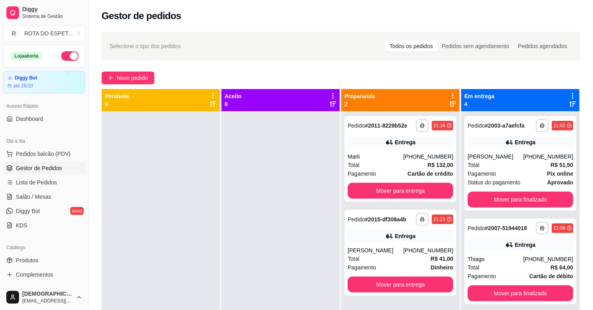
click at [264, 255] on div at bounding box center [281, 266] width 118 height 310
click at [42, 193] on span "Salão / Mesas" at bounding box center [33, 197] width 35 height 8
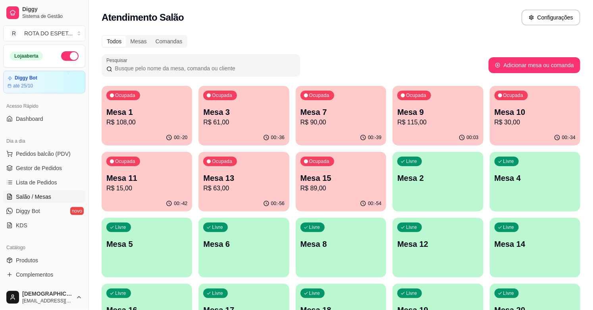
click at [533, 130] on div "00:-34" at bounding box center [535, 137] width 91 height 15
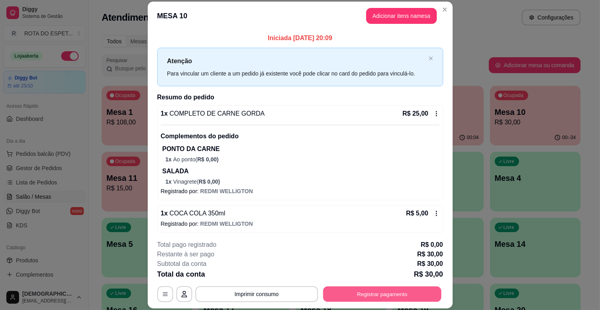
click at [398, 291] on button "Registrar pagamento" at bounding box center [382, 293] width 118 height 15
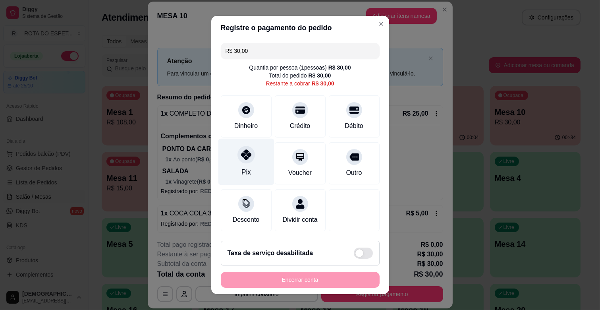
click at [239, 161] on div at bounding box center [245, 154] width 17 height 17
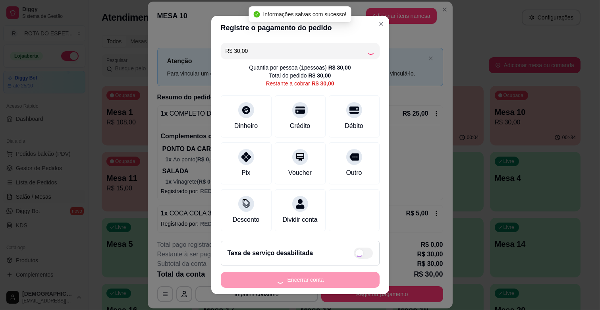
type input "R$ 0,00"
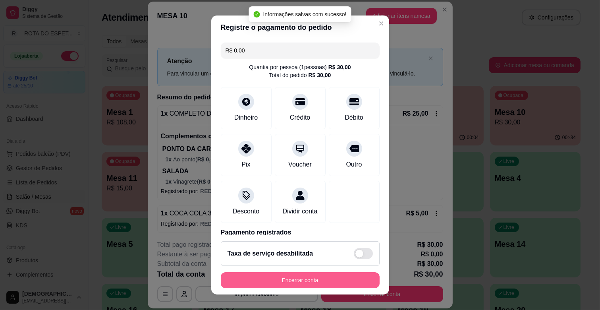
click at [316, 278] on button "Encerrar conta" at bounding box center [300, 280] width 159 height 16
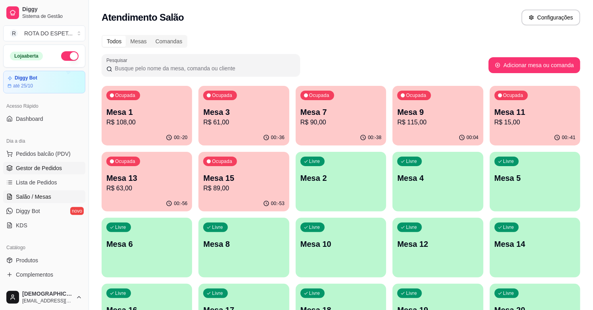
click at [52, 165] on span "Gestor de Pedidos" at bounding box center [39, 168] width 46 height 8
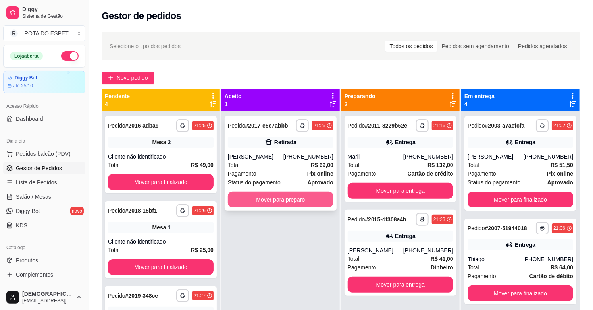
click at [271, 196] on button "Mover para preparo" at bounding box center [281, 199] width 106 height 16
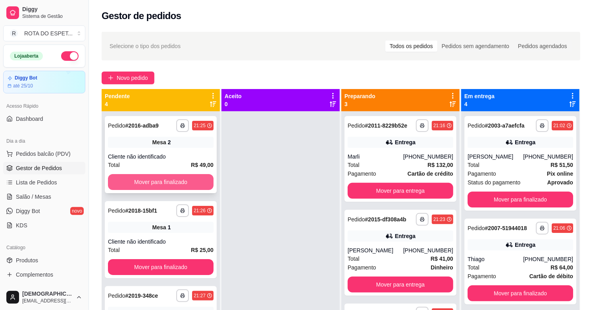
click at [164, 183] on button "Mover para finalizado" at bounding box center [161, 182] width 106 height 16
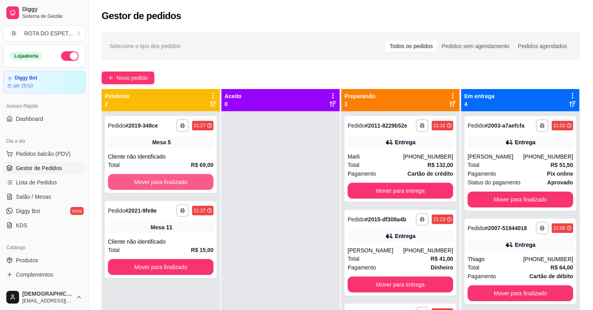
click at [164, 183] on button "Mover para finalizado" at bounding box center [161, 182] width 106 height 16
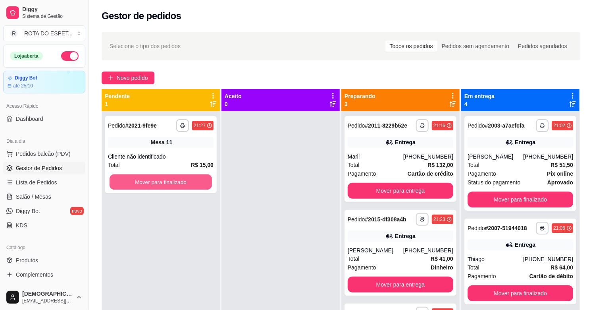
click at [164, 183] on button "Mover para finalizado" at bounding box center [161, 181] width 102 height 15
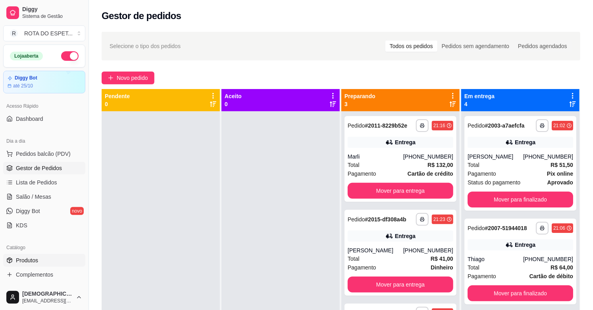
click at [45, 255] on link "Produtos" at bounding box center [44, 260] width 82 height 13
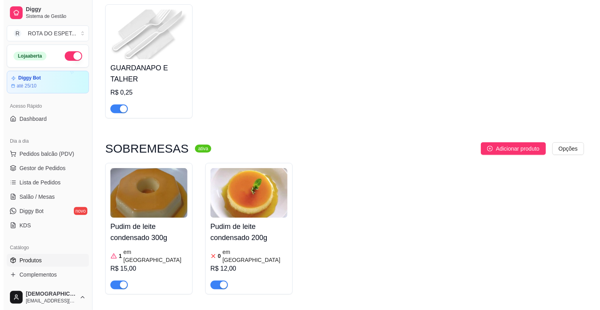
scroll to position [176, 0]
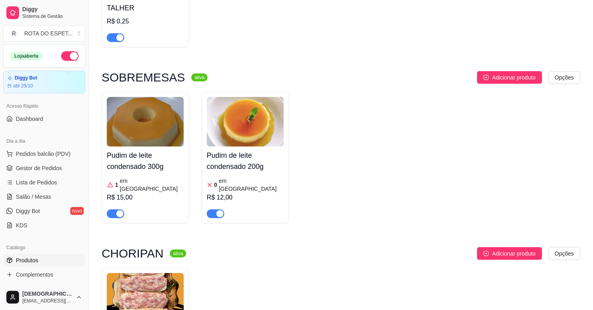
click at [149, 193] on div "R$ 15,00" at bounding box center [145, 198] width 77 height 10
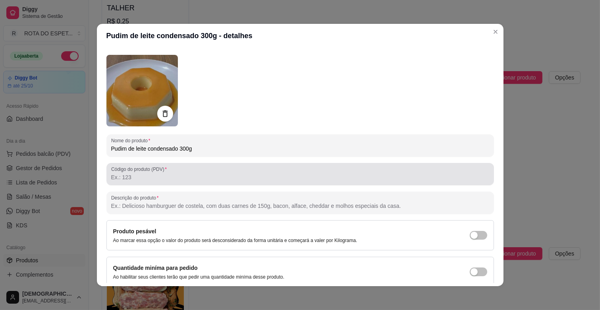
scroll to position [0, 0]
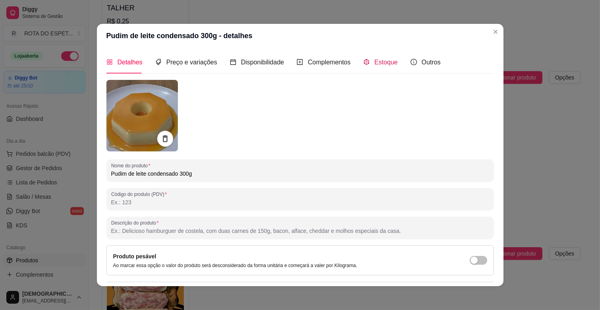
click at [387, 59] on span "Estoque" at bounding box center [385, 62] width 23 height 7
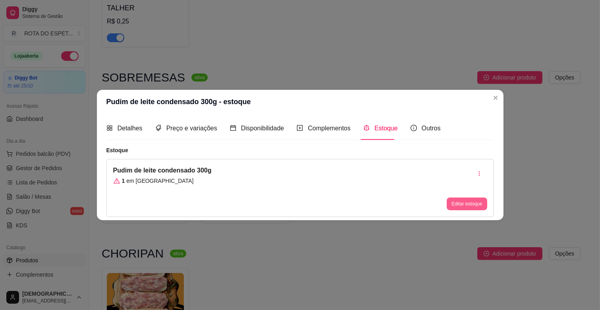
click at [474, 202] on button "Editar estoque" at bounding box center [467, 203] width 40 height 13
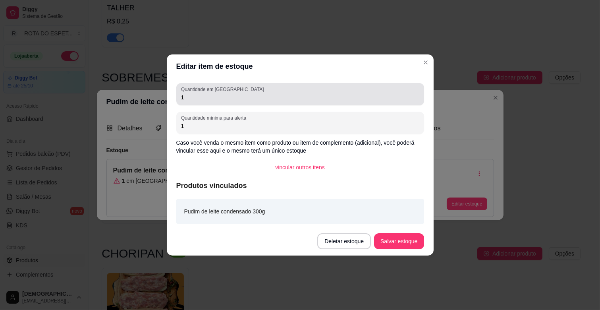
click at [207, 98] on input "1" at bounding box center [300, 97] width 238 height 8
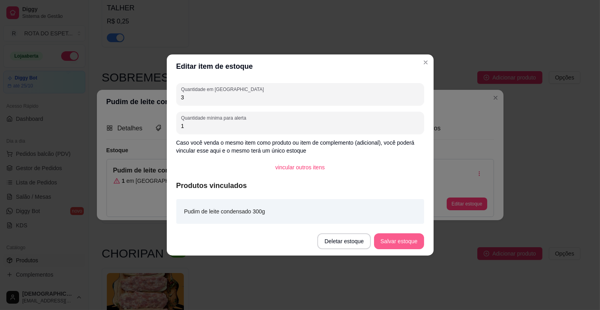
type input "3"
click at [397, 239] on button "Salvar estoque" at bounding box center [399, 241] width 50 height 16
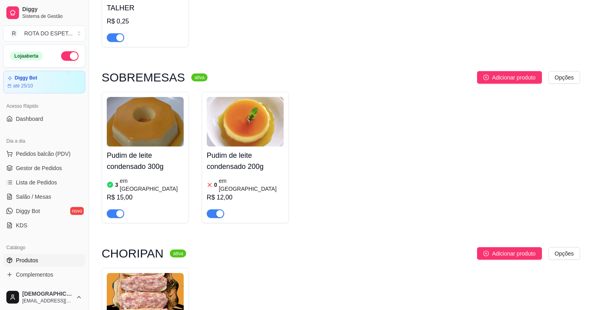
click at [270, 193] on div "R$ 12,00" at bounding box center [245, 198] width 77 height 10
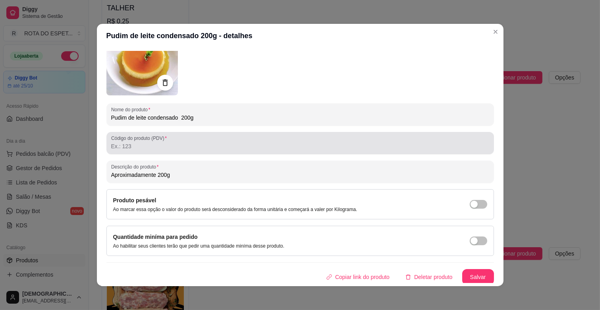
scroll to position [58, 0]
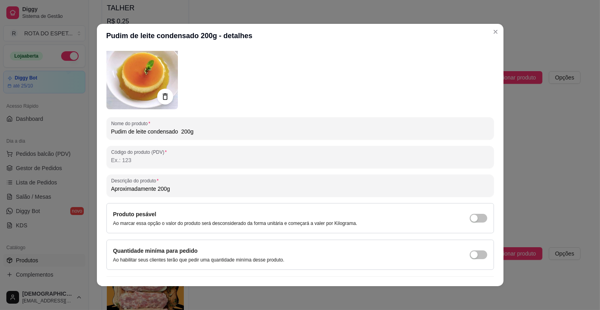
type input "Aproximadamente 200g"
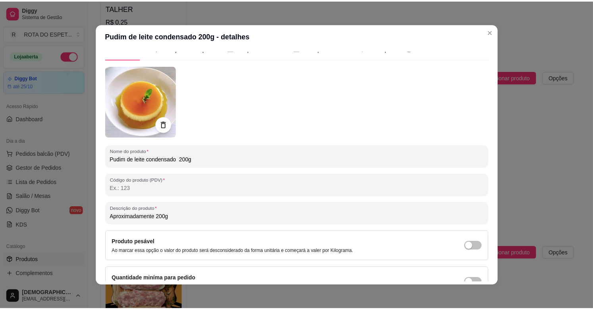
scroll to position [0, 0]
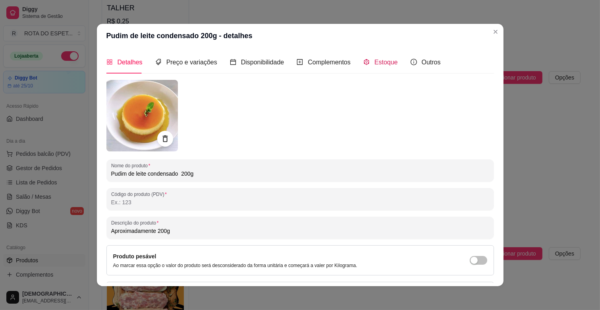
click at [386, 61] on span "Estoque" at bounding box center [385, 62] width 23 height 7
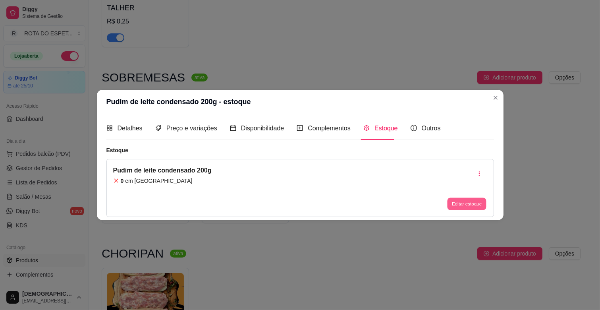
click at [478, 204] on button "Editar estoque" at bounding box center [466, 203] width 39 height 12
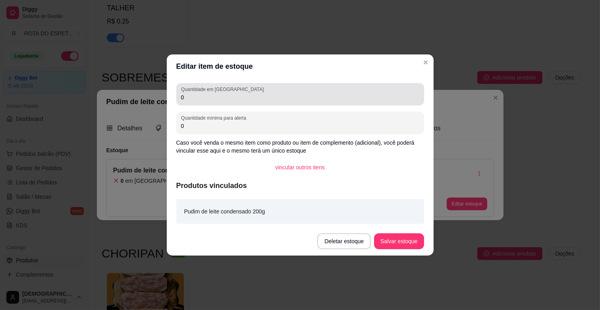
click at [228, 101] on div "0" at bounding box center [300, 94] width 238 height 16
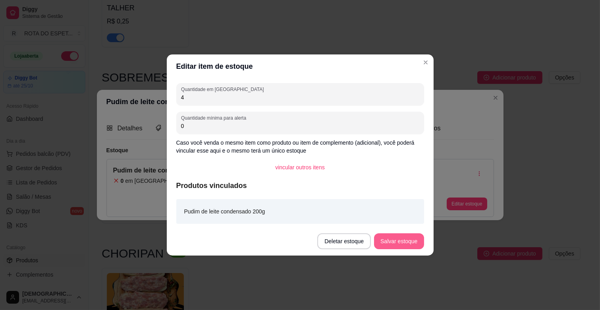
type input "4"
click at [403, 241] on button "Salvar estoque" at bounding box center [399, 240] width 48 height 15
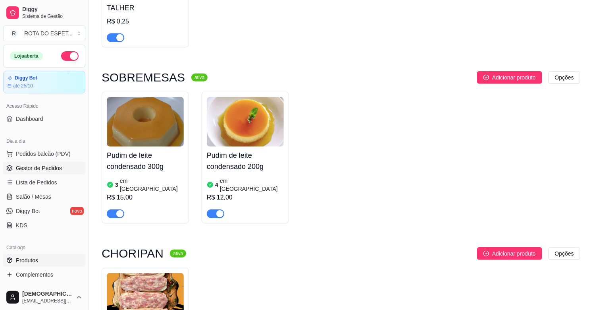
click at [40, 169] on span "Gestor de Pedidos" at bounding box center [39, 168] width 46 height 8
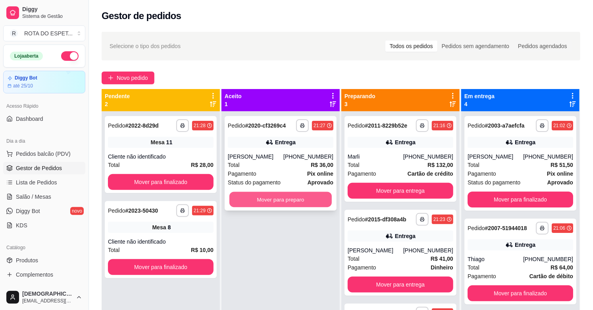
click at [265, 199] on button "Mover para preparo" at bounding box center [280, 199] width 102 height 15
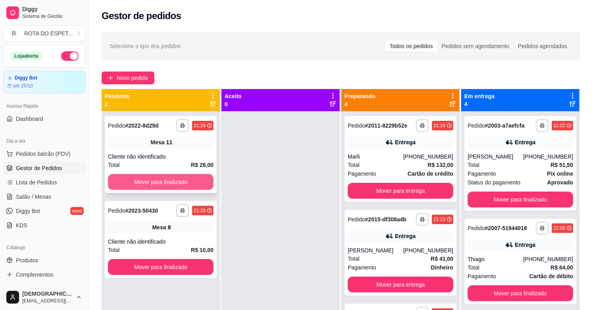
click at [175, 175] on button "Mover para finalizado" at bounding box center [161, 182] width 106 height 16
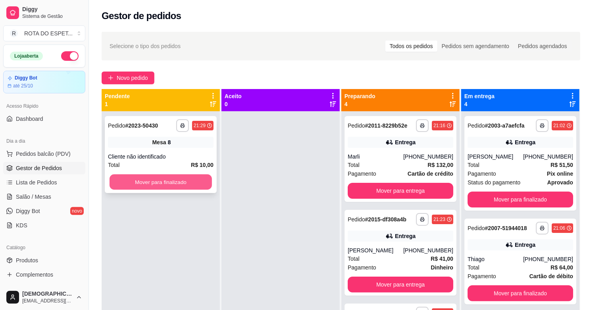
click at [167, 183] on button "Mover para finalizado" at bounding box center [161, 181] width 102 height 15
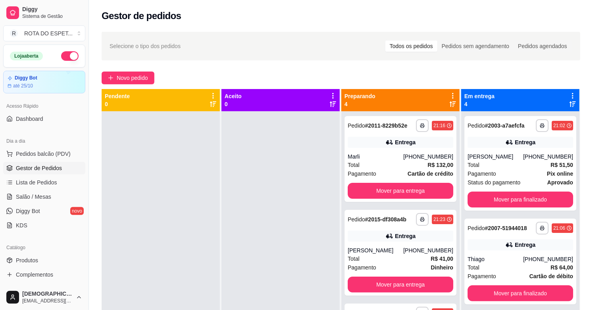
click at [299, 209] on div at bounding box center [281, 266] width 118 height 310
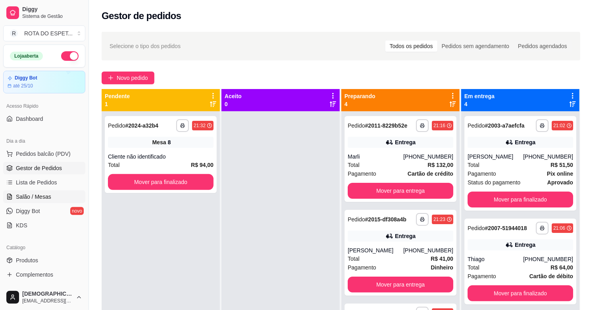
click at [45, 194] on span "Salão / Mesas" at bounding box center [33, 197] width 35 height 8
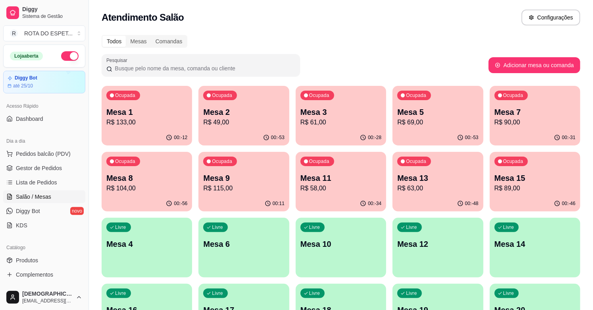
click at [354, 130] on div "00:-28" at bounding box center [341, 137] width 91 height 15
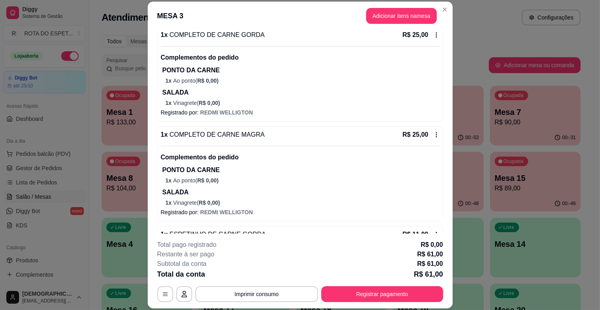
scroll to position [147, 0]
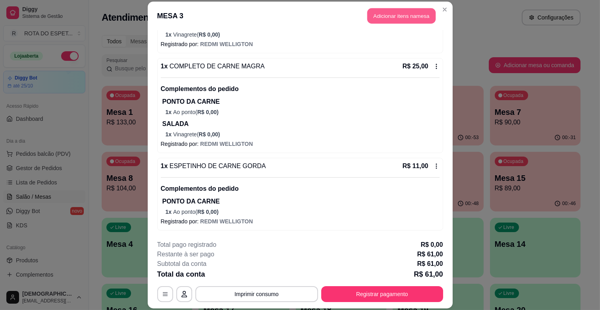
click at [397, 21] on button "Adicionar itens na mesa" at bounding box center [401, 15] width 68 height 15
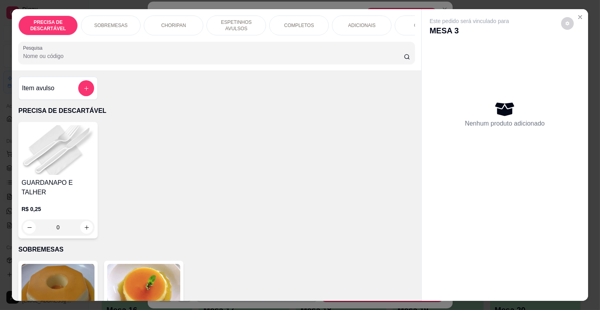
scroll to position [0, 353]
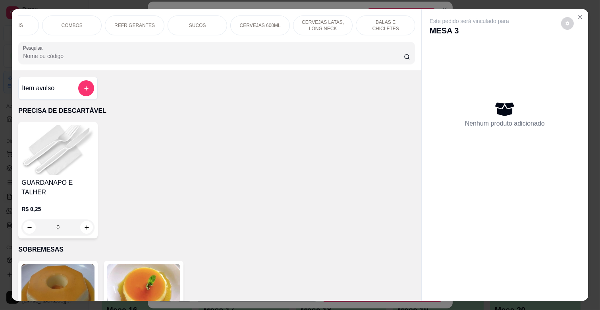
click at [131, 22] on p "REFRIGERANTES" at bounding box center [134, 25] width 40 height 6
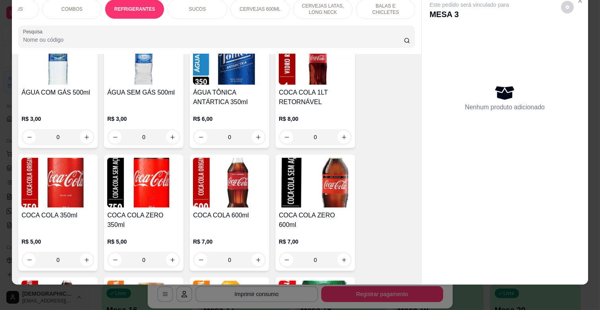
scroll to position [1949, 0]
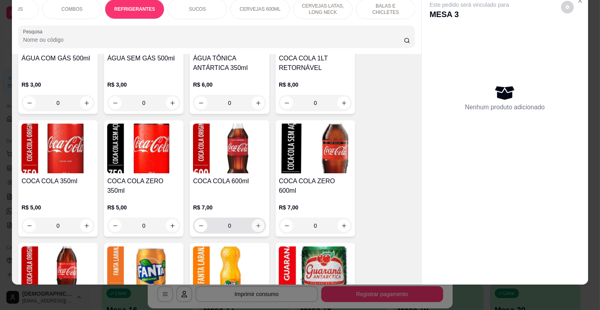
click at [258, 219] on button "increase-product-quantity" at bounding box center [258, 225] width 13 height 13
type input "1"
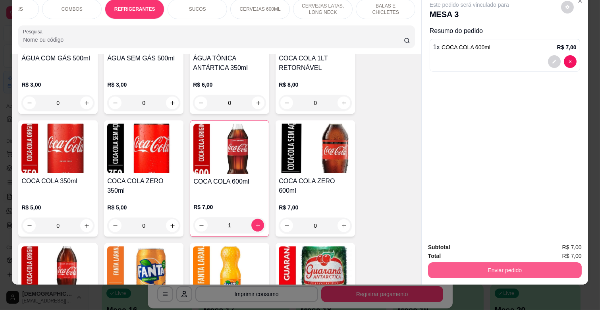
click at [469, 262] on button "Enviar pedido" at bounding box center [505, 270] width 154 height 16
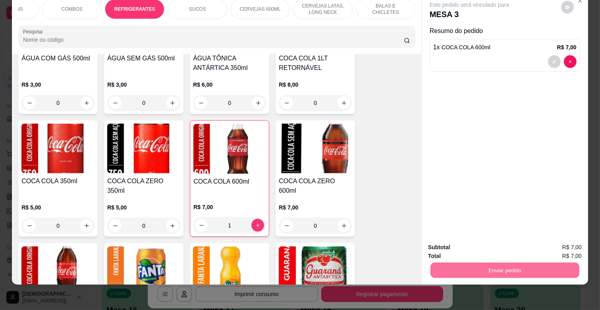
click at [555, 247] on button "Enviar pedido" at bounding box center [561, 243] width 44 height 15
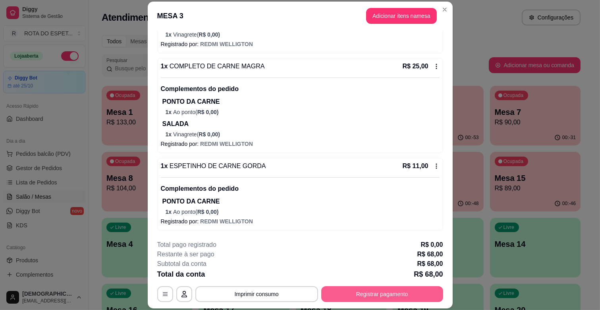
click at [396, 293] on button "Registrar pagamento" at bounding box center [382, 294] width 122 height 16
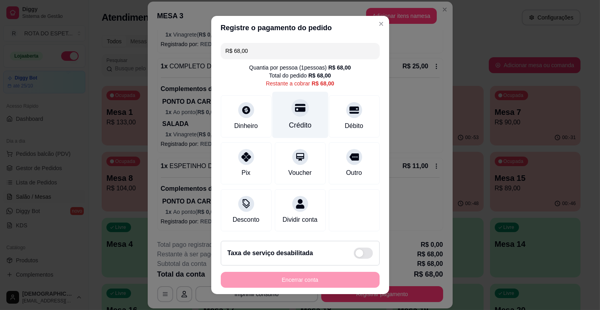
click at [295, 119] on div "Crédito" at bounding box center [300, 115] width 56 height 46
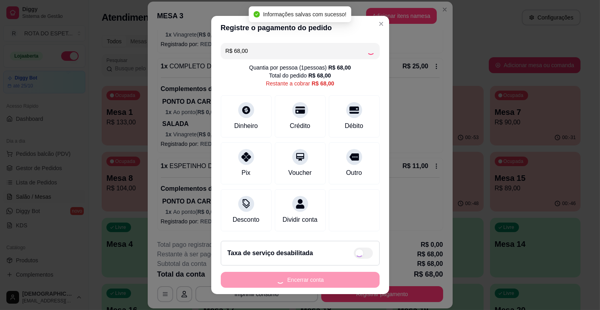
type input "R$ 0,00"
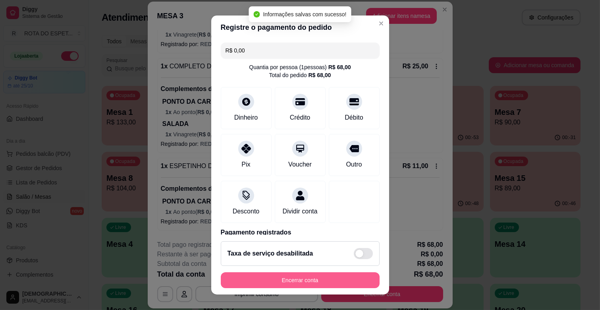
click at [305, 276] on button "Encerrar conta" at bounding box center [300, 280] width 159 height 16
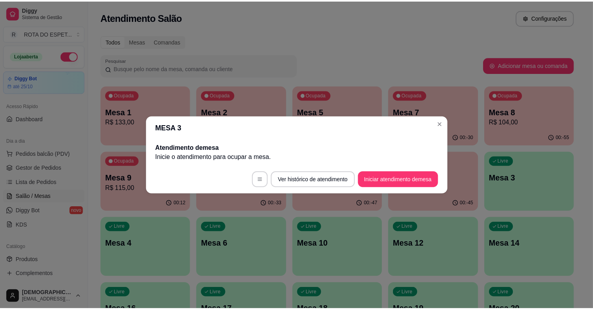
scroll to position [0, 0]
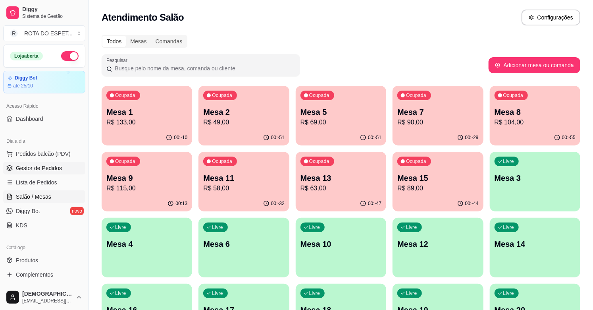
click at [37, 171] on span "Gestor de Pedidos" at bounding box center [39, 168] width 46 height 8
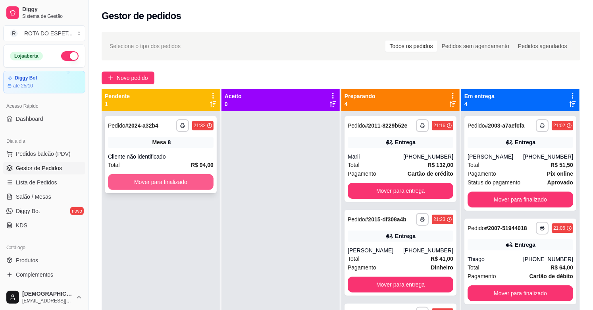
click at [195, 181] on button "Mover para finalizado" at bounding box center [161, 182] width 106 height 16
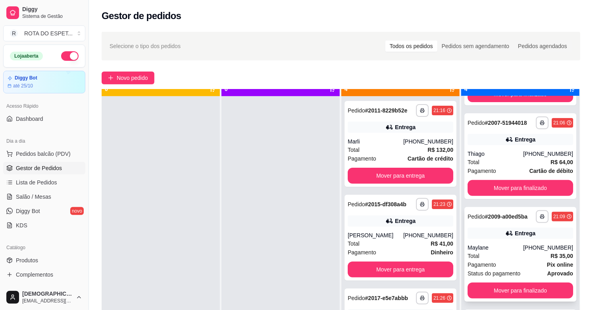
scroll to position [22, 0]
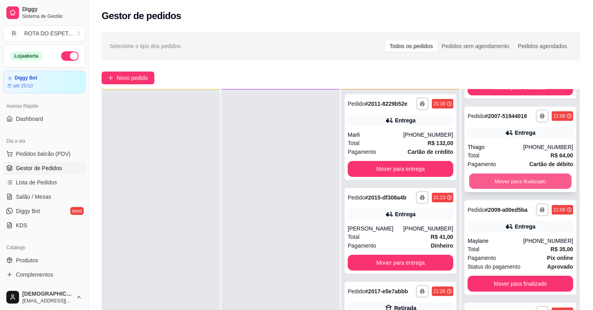
click at [518, 177] on button "Mover para finalizado" at bounding box center [520, 181] width 102 height 15
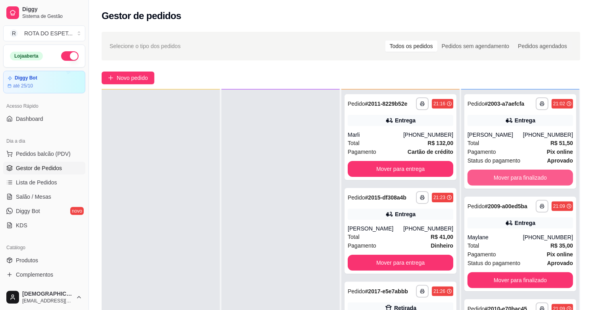
scroll to position [0, 0]
click at [503, 245] on div "Total R$ 35,00" at bounding box center [521, 245] width 106 height 9
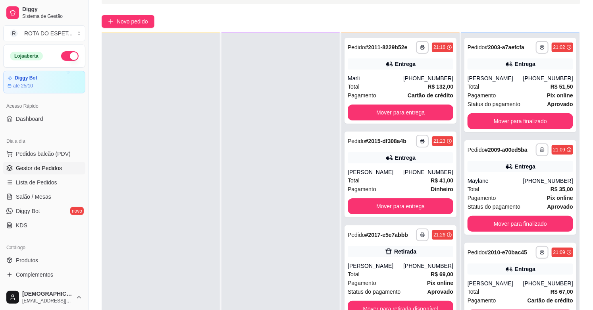
scroll to position [121, 0]
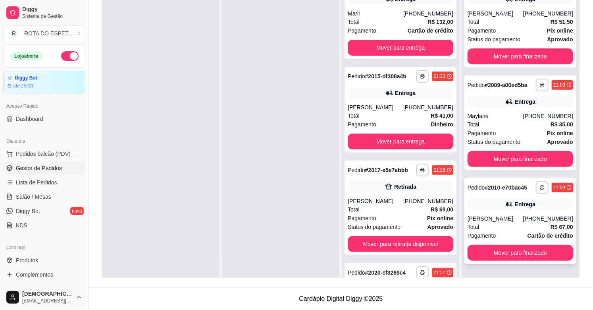
click at [509, 226] on div "Total R$ 67,00" at bounding box center [521, 226] width 106 height 9
click at [551, 250] on button "Mover para finalizado" at bounding box center [520, 252] width 102 height 15
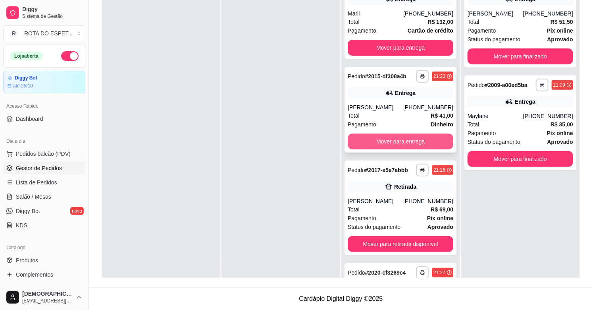
click at [403, 144] on button "Mover para entrega" at bounding box center [401, 141] width 106 height 16
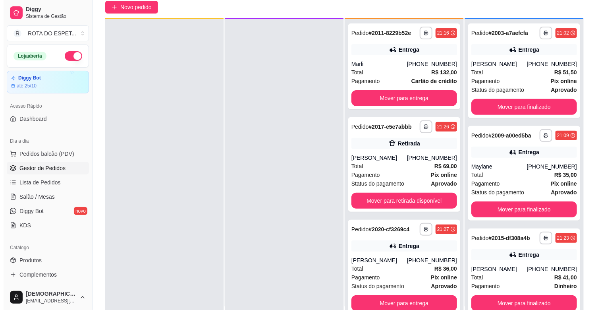
scroll to position [0, 0]
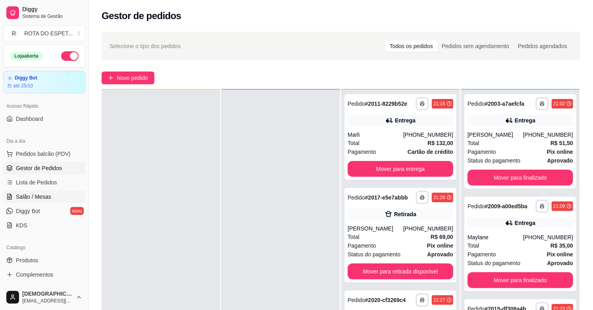
click at [56, 196] on link "Salão / Mesas" at bounding box center [44, 196] width 82 height 13
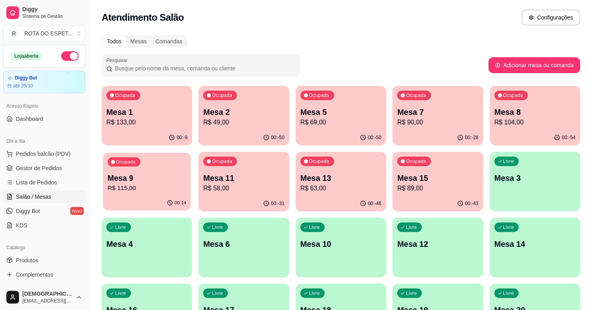
click at [132, 176] on p "Mesa 9" at bounding box center [147, 178] width 79 height 11
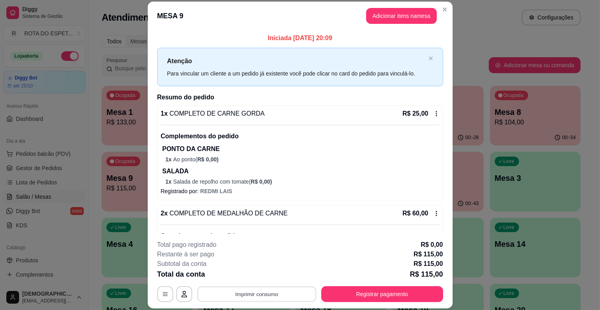
click at [251, 297] on button "Imprimir consumo" at bounding box center [256, 293] width 119 height 15
click at [253, 277] on button "IMPRESSORA CAIXA" at bounding box center [256, 275] width 64 height 12
click at [415, 17] on button "Adicionar itens na mesa" at bounding box center [401, 16] width 71 height 16
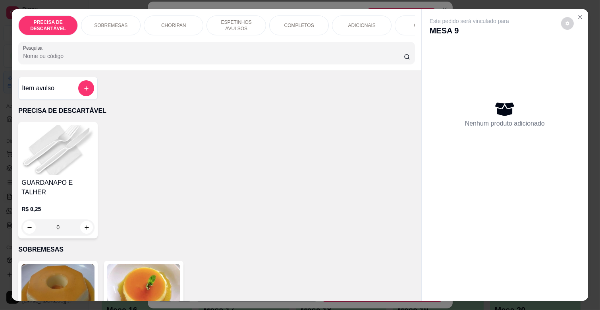
scroll to position [176, 0]
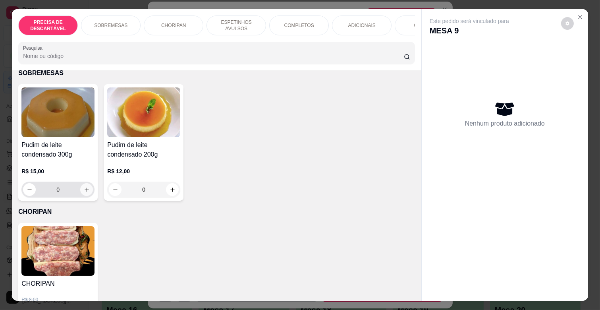
click at [84, 187] on icon "increase-product-quantity" at bounding box center [87, 190] width 6 height 6
type input "1"
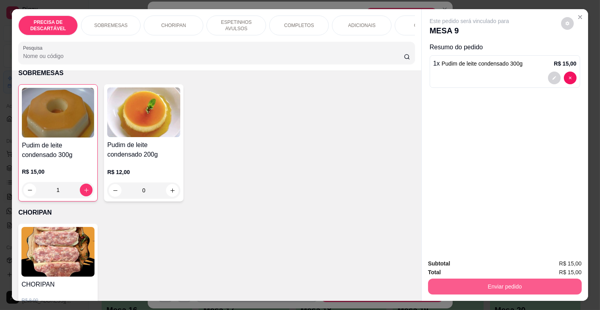
click at [454, 286] on button "Enviar pedido" at bounding box center [505, 286] width 154 height 16
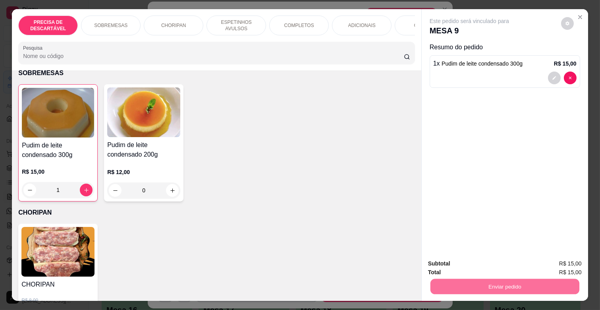
click at [566, 263] on button "Enviar pedido" at bounding box center [560, 263] width 45 height 15
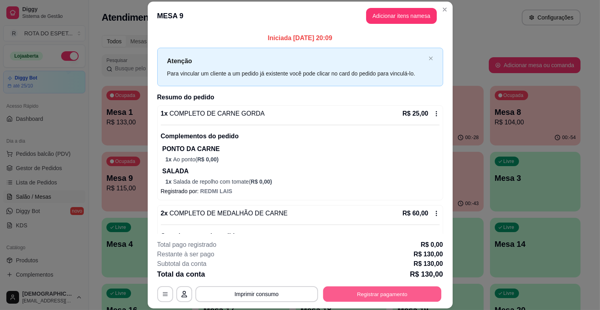
click at [416, 292] on button "Registrar pagamento" at bounding box center [382, 293] width 118 height 15
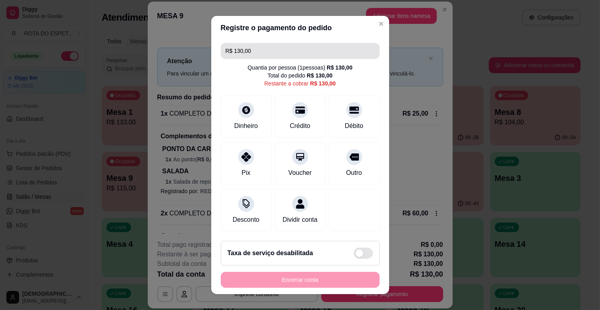
click at [263, 50] on input "R$ 130,00" at bounding box center [300, 51] width 149 height 16
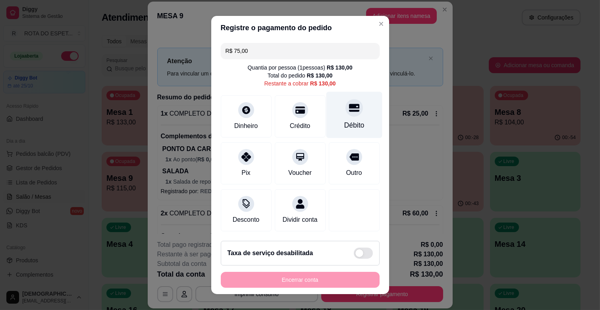
click at [351, 112] on div "Débito" at bounding box center [354, 115] width 56 height 46
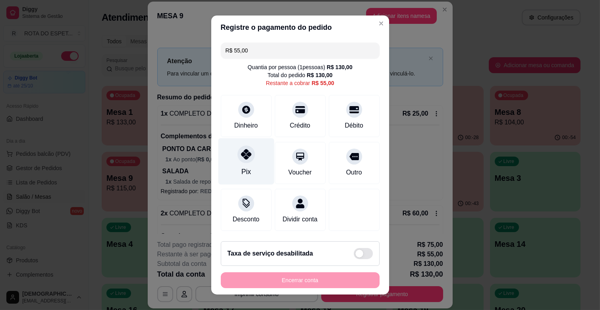
click at [228, 156] on div "Pix" at bounding box center [246, 161] width 56 height 46
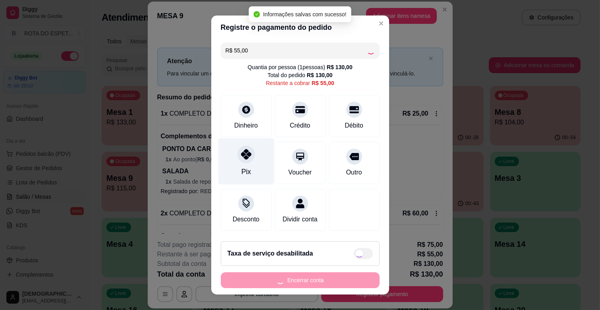
type input "R$ 0,00"
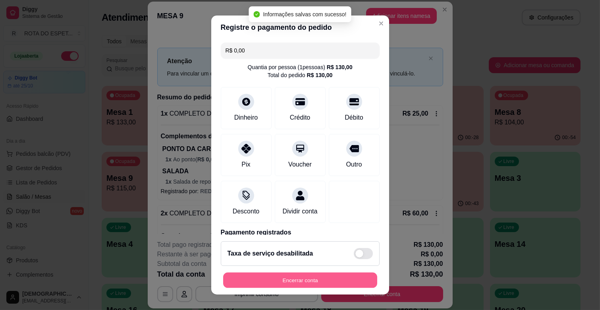
click at [331, 282] on button "Encerrar conta" at bounding box center [300, 279] width 154 height 15
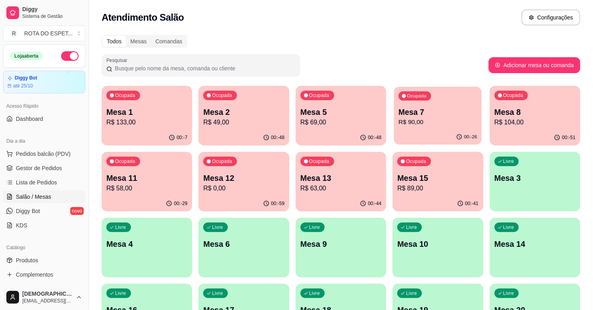
click at [463, 119] on p "R$ 90,00" at bounding box center [438, 122] width 79 height 9
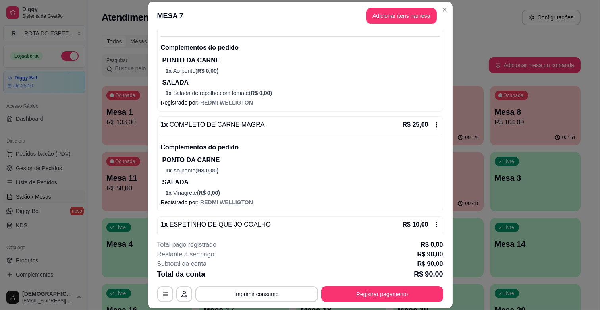
scroll to position [179, 0]
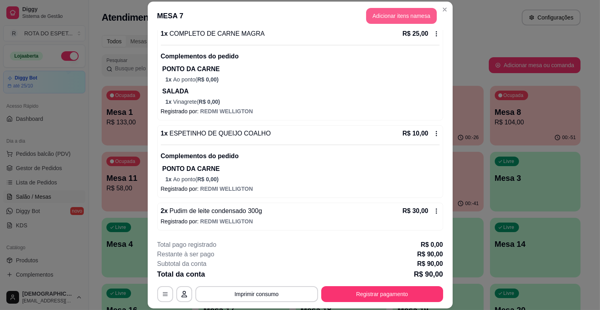
click at [397, 8] on button "Adicionar itens na mesa" at bounding box center [401, 16] width 71 height 16
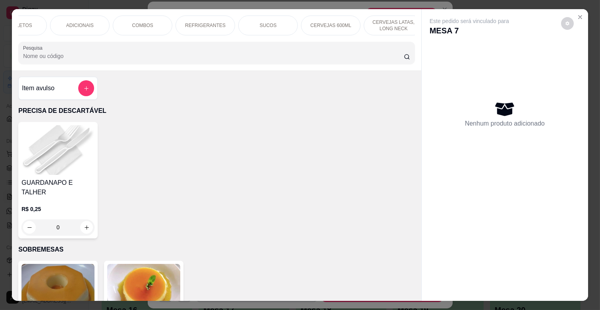
scroll to position [0, 353]
click at [364, 24] on p "BALAS E CHICLETES" at bounding box center [385, 25] width 46 height 13
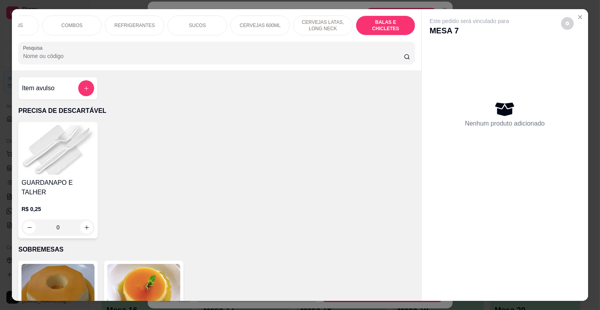
scroll to position [19, 0]
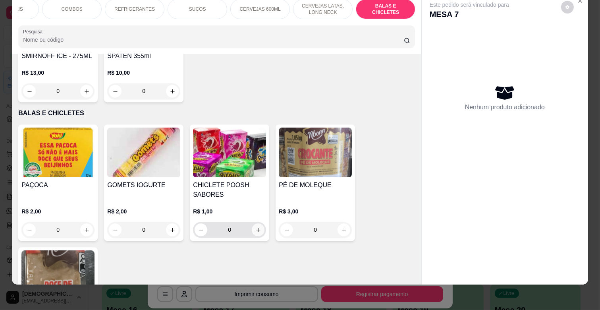
click at [260, 223] on button "increase-product-quantity" at bounding box center [258, 229] width 13 height 13
type input "1"
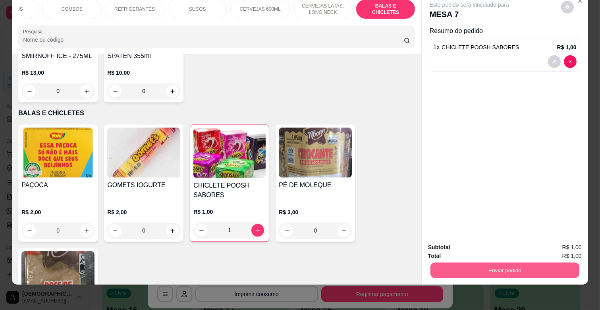
click at [536, 266] on button "Enviar pedido" at bounding box center [504, 269] width 149 height 15
click at [567, 246] on button "Enviar pedido" at bounding box center [561, 243] width 44 height 15
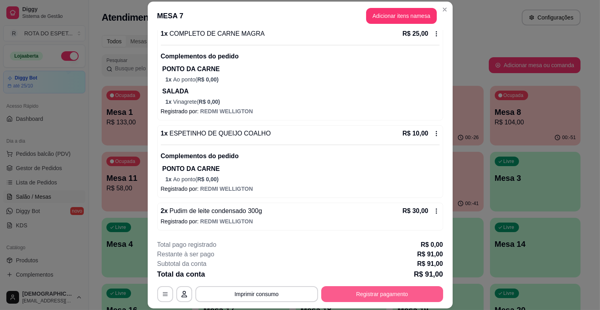
click at [415, 297] on button "Registrar pagamento" at bounding box center [382, 294] width 122 height 16
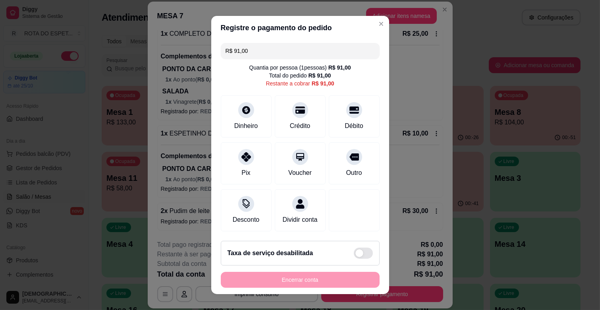
drag, startPoint x: 278, startPoint y: 48, endPoint x: 0, endPoint y: 84, distance: 280.6
click at [0, 84] on div "Registre o pagamento do pedido R$ 91,00 Quantia por pessoa ( 1 pessoas) R$ 91,0…" at bounding box center [300, 155] width 600 height 310
click at [344, 124] on div "Débito" at bounding box center [354, 125] width 20 height 10
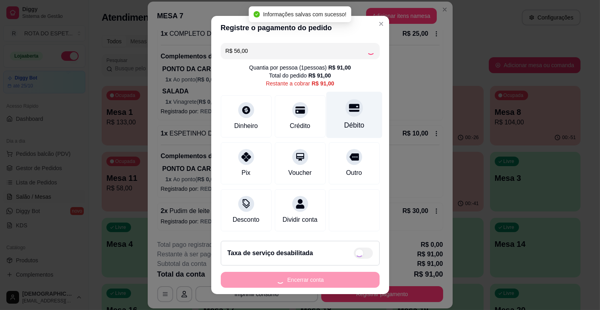
type input "R$ 35,00"
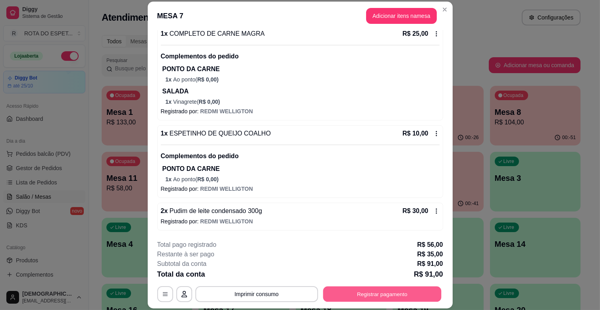
click at [400, 296] on button "Registrar pagamento" at bounding box center [382, 293] width 118 height 15
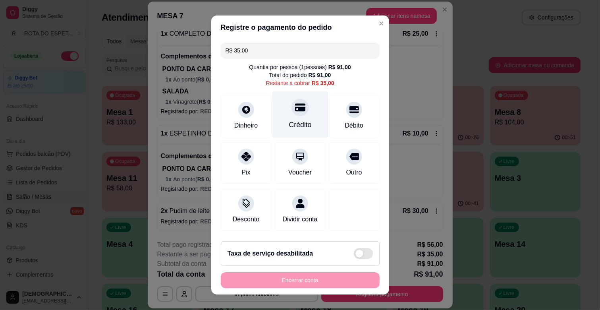
click at [294, 125] on div "Crédito" at bounding box center [300, 125] width 23 height 10
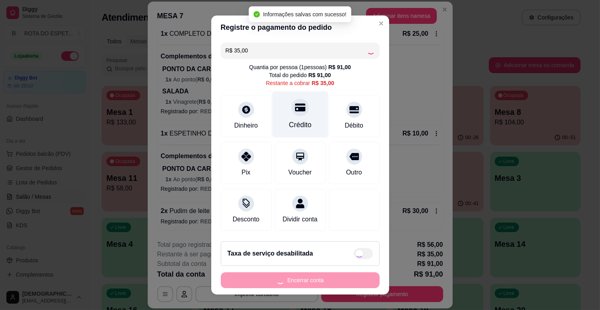
type input "R$ 0,00"
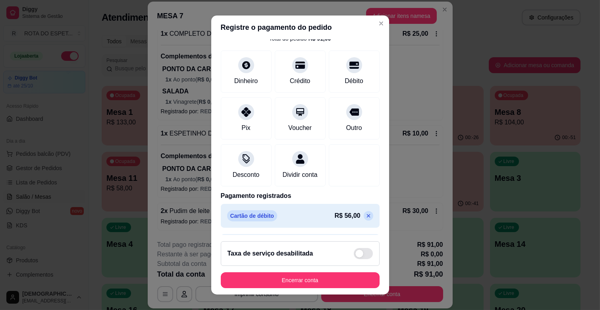
scroll to position [72, 0]
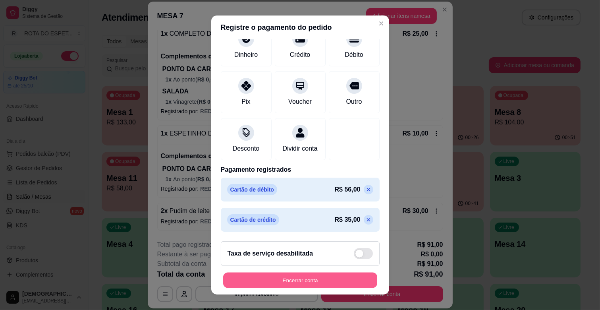
click at [311, 277] on button "Encerrar conta" at bounding box center [300, 279] width 154 height 15
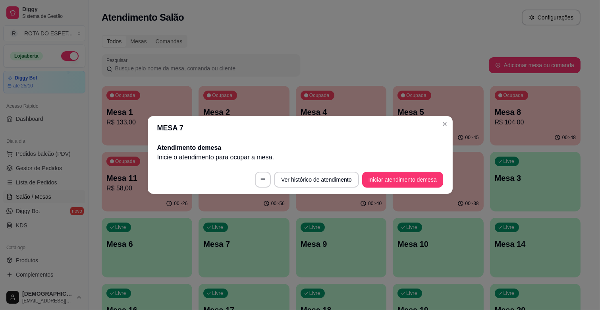
scroll to position [0, 0]
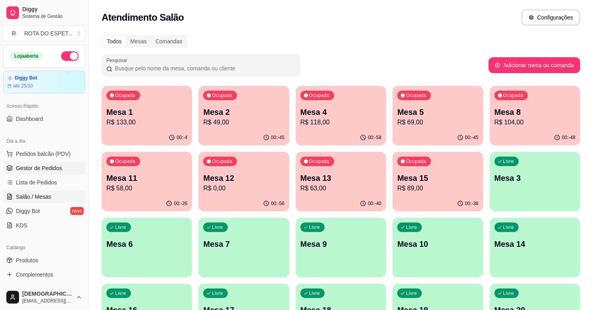
click at [46, 167] on span "Gestor de Pedidos" at bounding box center [39, 168] width 46 height 8
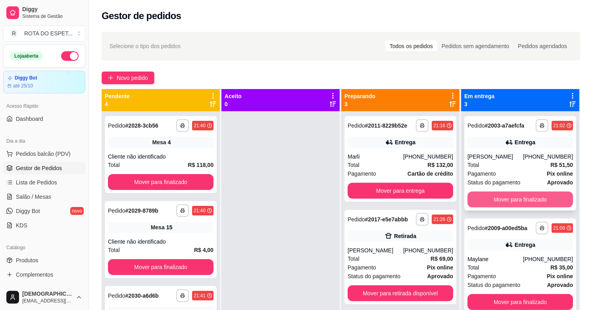
click at [505, 201] on button "Mover para finalizado" at bounding box center [521, 199] width 106 height 16
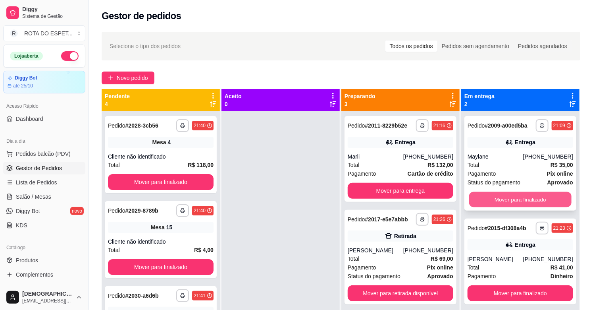
click at [505, 195] on button "Mover para finalizado" at bounding box center [520, 199] width 102 height 15
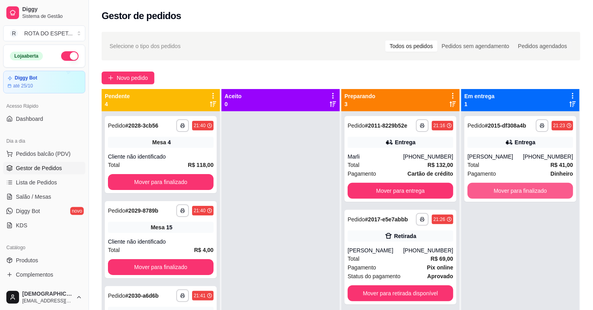
click at [505, 195] on button "Mover para finalizado" at bounding box center [521, 191] width 106 height 16
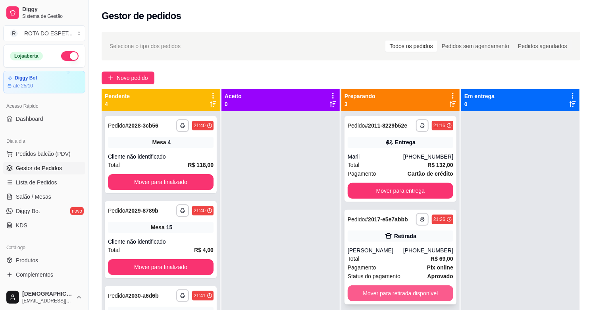
click at [410, 292] on button "Mover para retirada disponível" at bounding box center [401, 293] width 106 height 16
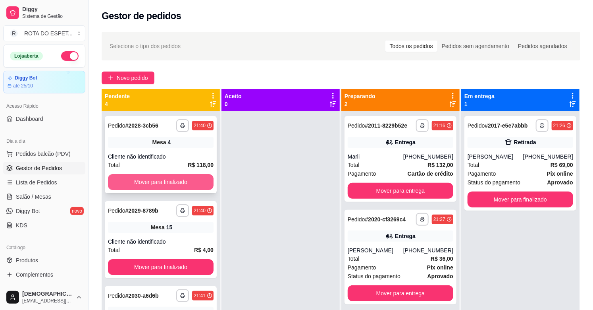
click at [195, 178] on button "Mover para finalizado" at bounding box center [161, 182] width 106 height 16
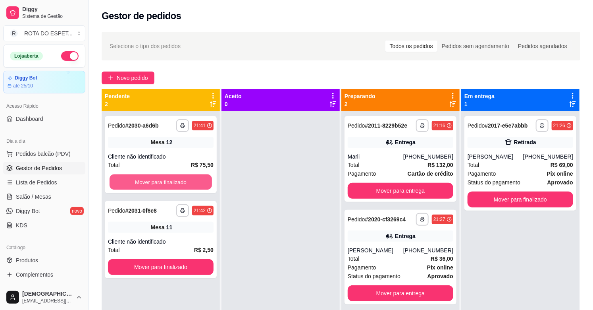
click at [195, 178] on button "Mover para finalizado" at bounding box center [161, 181] width 102 height 15
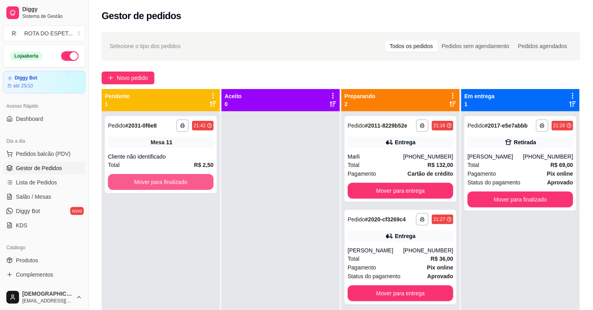
click at [195, 178] on button "Mover para finalizado" at bounding box center [161, 182] width 106 height 16
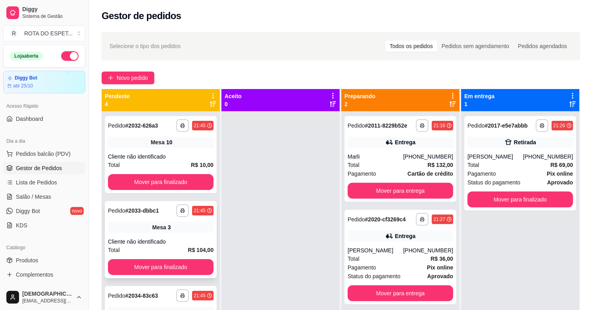
click at [152, 228] on span "Mesa" at bounding box center [159, 227] width 14 height 8
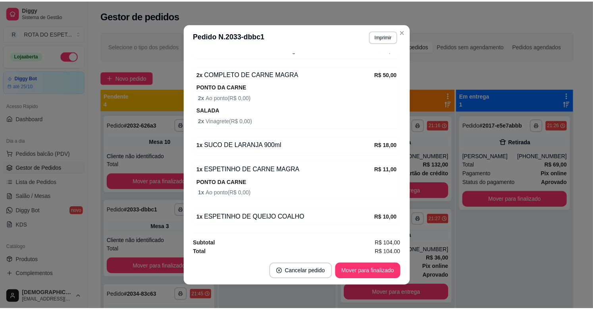
scroll to position [129, 0]
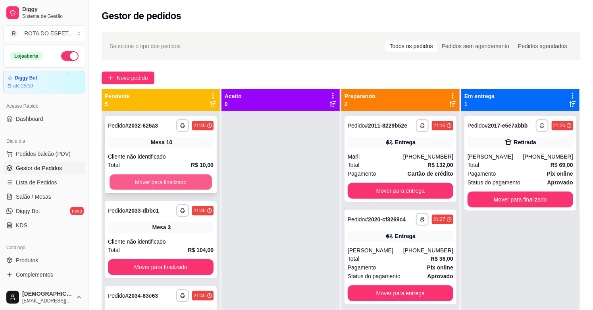
click at [152, 183] on button "Mover para finalizado" at bounding box center [161, 181] width 102 height 15
click at [152, 183] on button "Mover para finalizado" at bounding box center [161, 182] width 106 height 16
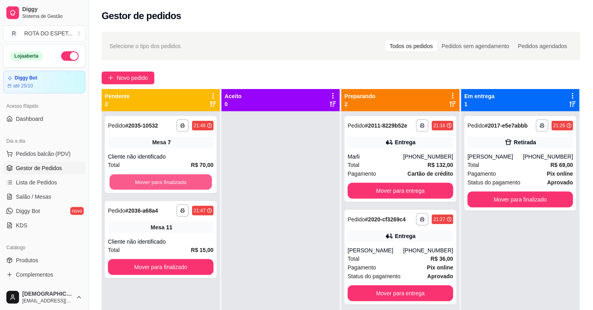
click at [152, 183] on button "Mover para finalizado" at bounding box center [161, 181] width 102 height 15
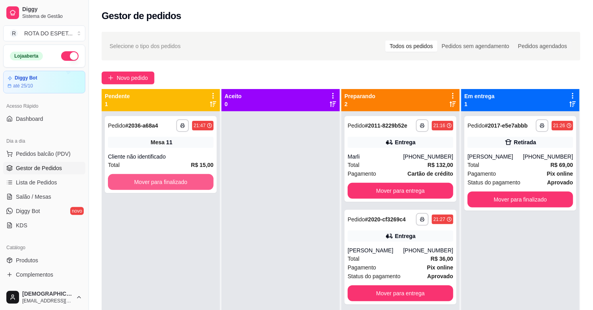
click at [152, 183] on button "Mover para finalizado" at bounding box center [161, 182] width 106 height 16
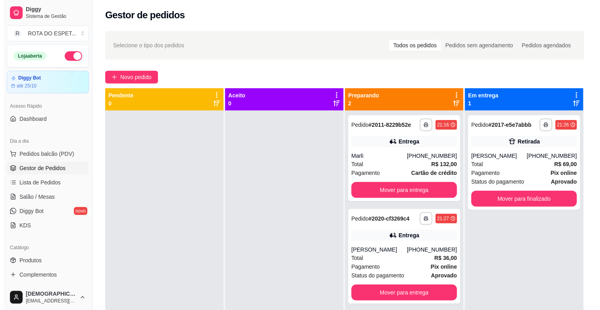
scroll to position [0, 0]
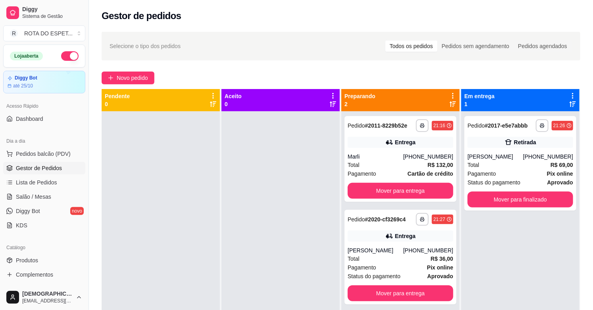
click at [272, 197] on div at bounding box center [281, 266] width 118 height 310
click at [394, 289] on button "Mover para entrega" at bounding box center [401, 293] width 106 height 16
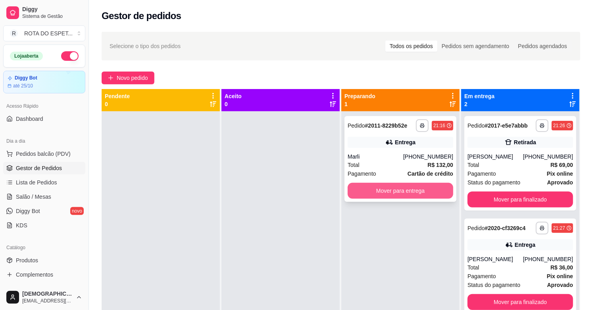
click at [391, 187] on button "Mover para entrega" at bounding box center [401, 191] width 106 height 16
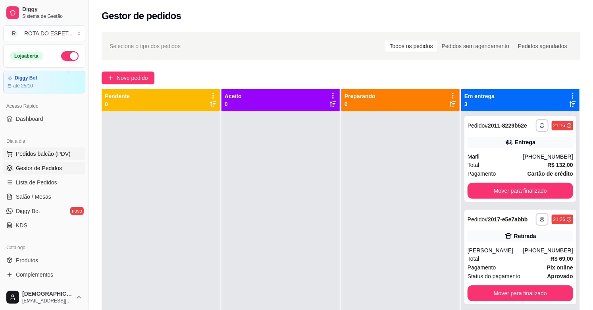
click at [42, 156] on span "Pedidos balcão (PDV)" at bounding box center [43, 154] width 55 height 8
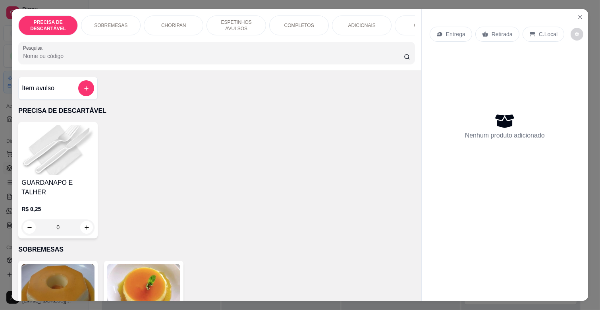
click at [298, 22] on p "COMPLETOS" at bounding box center [299, 25] width 30 height 6
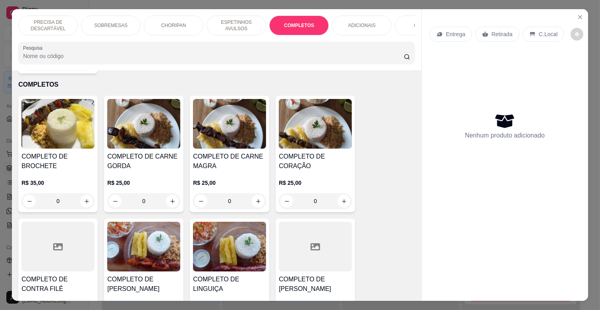
scroll to position [19, 0]
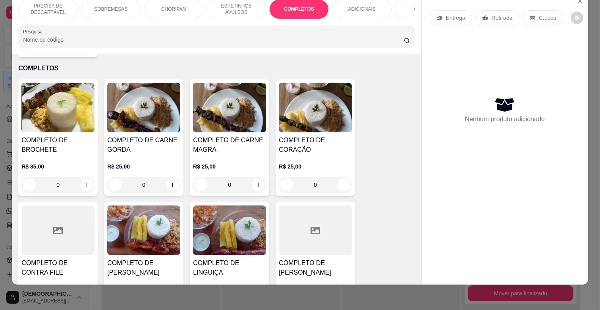
click at [231, 154] on div "R$ 25,00 0" at bounding box center [229, 173] width 73 height 38
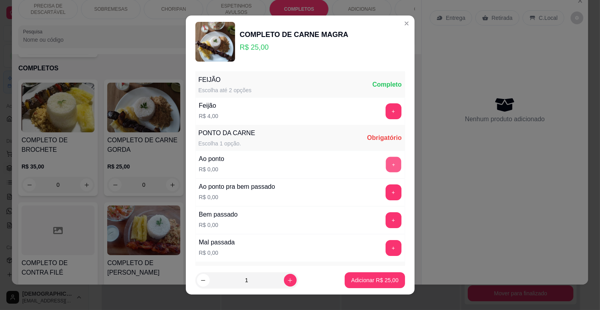
click at [386, 160] on button "+" at bounding box center [393, 164] width 15 height 15
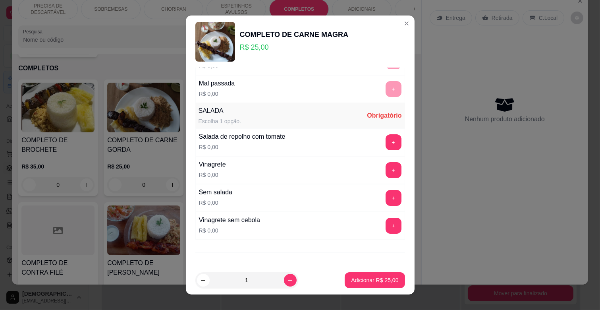
scroll to position [193, 0]
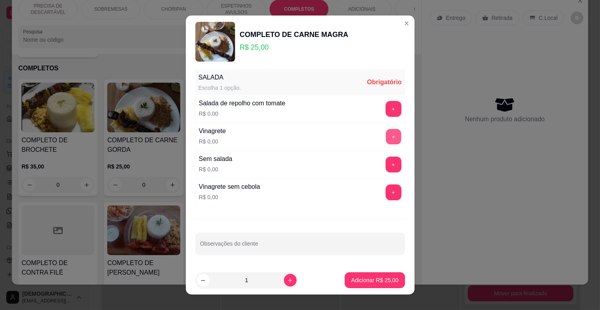
click at [386, 137] on button "+" at bounding box center [393, 136] width 15 height 15
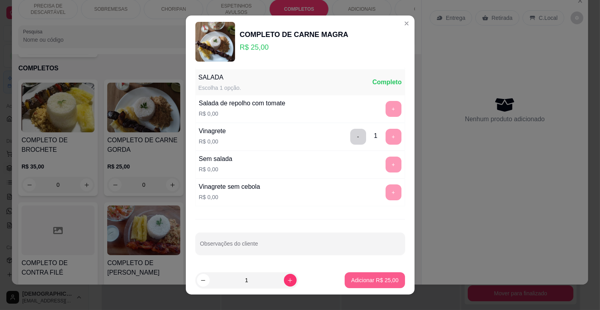
click at [391, 276] on button "Adicionar R$ 25,00" at bounding box center [375, 280] width 60 height 16
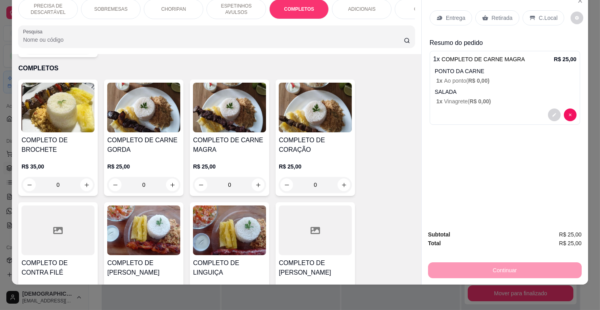
click at [446, 14] on p "Entrega" at bounding box center [455, 18] width 19 height 8
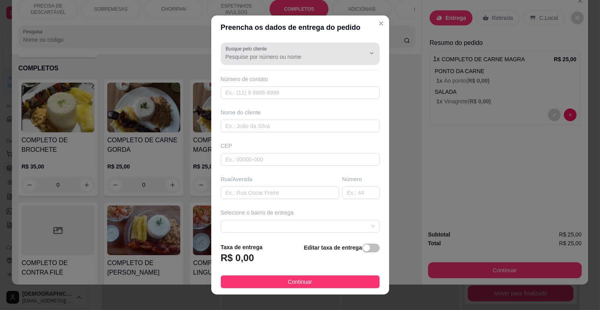
click at [258, 58] on input "Busque pelo cliente" at bounding box center [289, 57] width 127 height 8
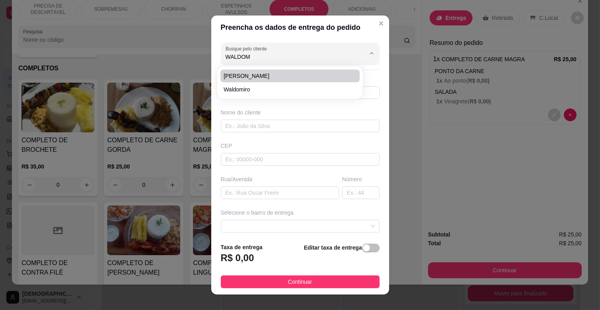
click at [291, 75] on span "[PERSON_NAME]" at bounding box center [286, 76] width 125 height 8
type input "[PERSON_NAME]"
type input "6791610865"
type input "[PERSON_NAME]"
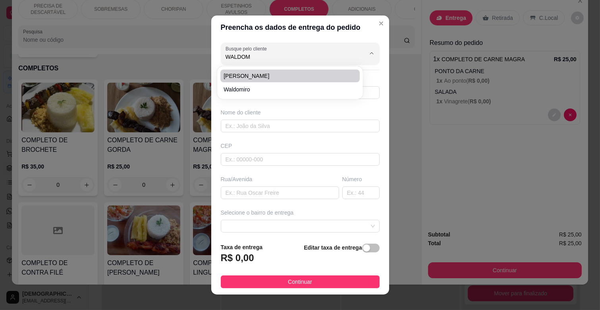
type input "4843"
type input "CAMPO GRANDE"
type input "Esquina"
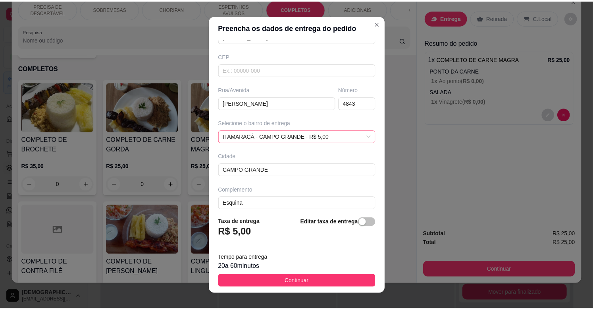
scroll to position [96, 0]
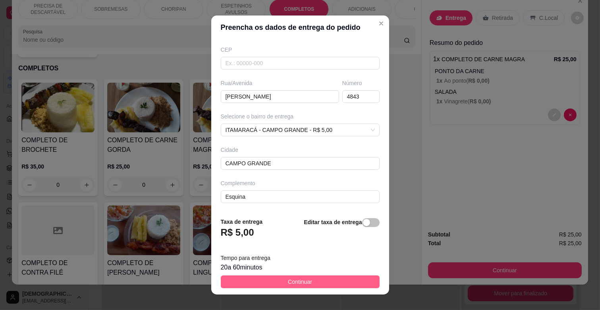
type input "[PERSON_NAME]"
click at [336, 282] on button "Continuar" at bounding box center [300, 281] width 159 height 13
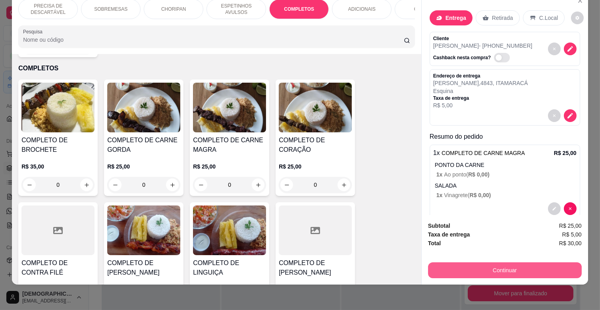
click at [468, 262] on button "Continuar" at bounding box center [505, 270] width 154 height 16
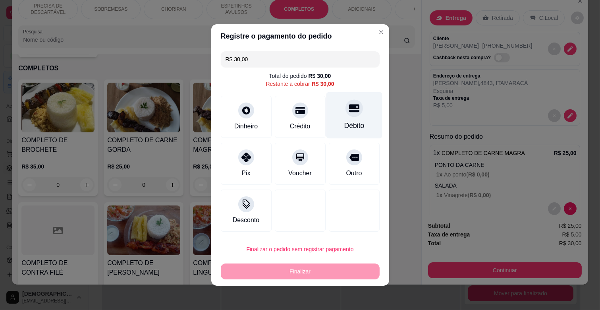
click at [350, 120] on div "Débito" at bounding box center [354, 125] width 20 height 10
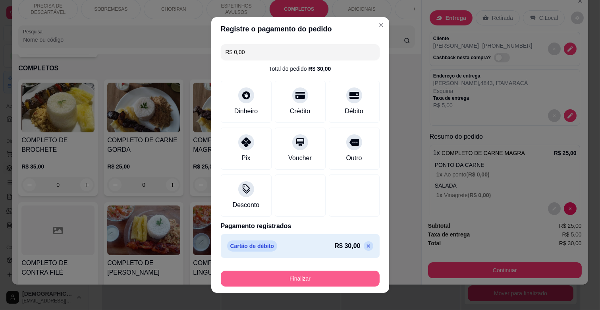
click at [323, 276] on button "Finalizar" at bounding box center [300, 278] width 159 height 16
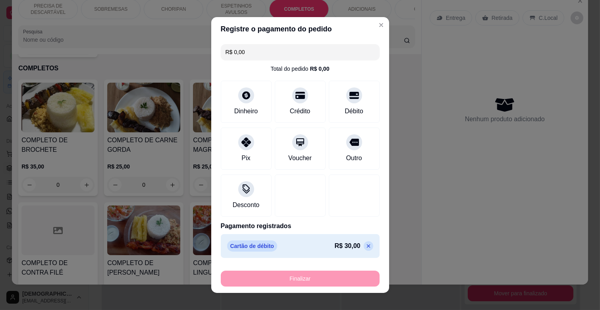
type input "-R$ 30,00"
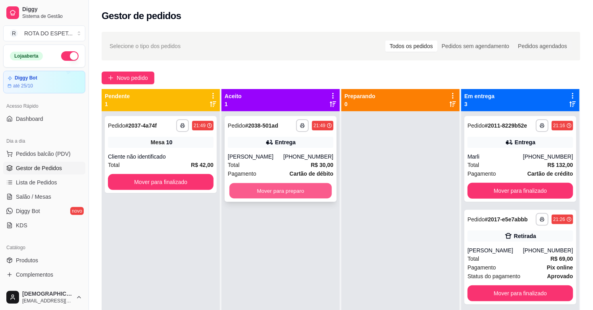
click at [312, 195] on button "Mover para preparo" at bounding box center [280, 190] width 102 height 15
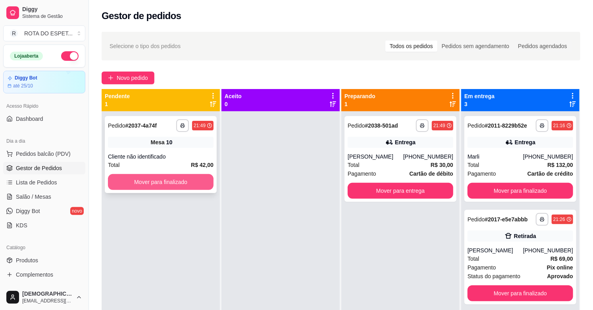
click at [168, 188] on button "Mover para finalizado" at bounding box center [161, 182] width 106 height 16
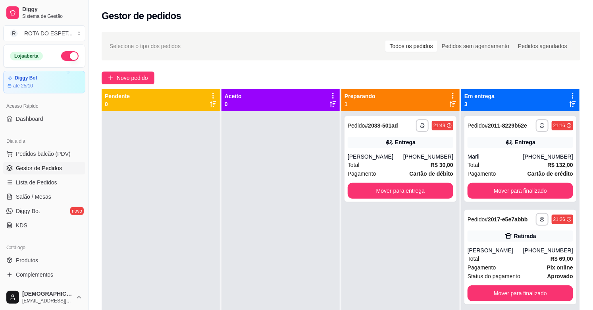
click at [271, 229] on div at bounding box center [281, 266] width 118 height 310
click at [261, 248] on div at bounding box center [281, 266] width 118 height 310
click at [532, 253] on div "[PHONE_NUMBER]" at bounding box center [548, 250] width 50 height 8
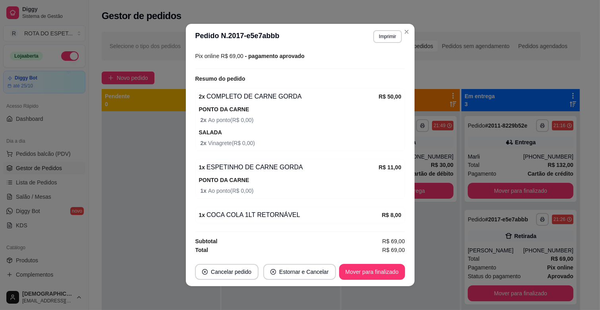
scroll to position [2, 0]
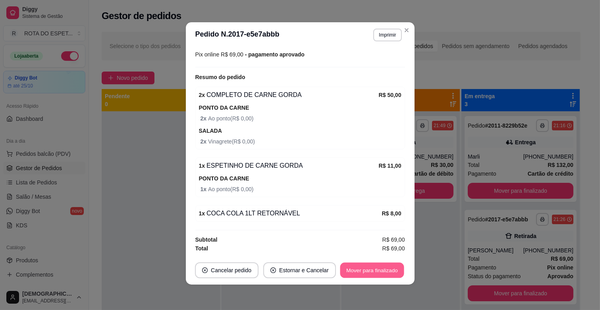
click at [386, 267] on button "Mover para finalizado" at bounding box center [372, 269] width 64 height 15
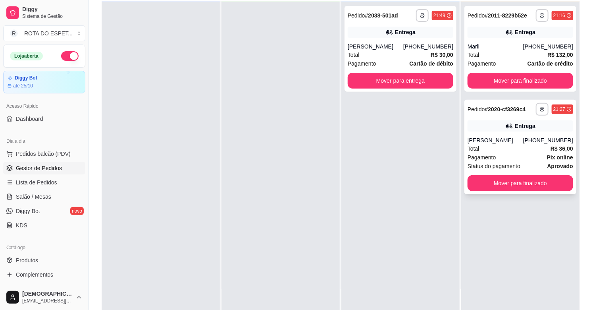
scroll to position [0, 0]
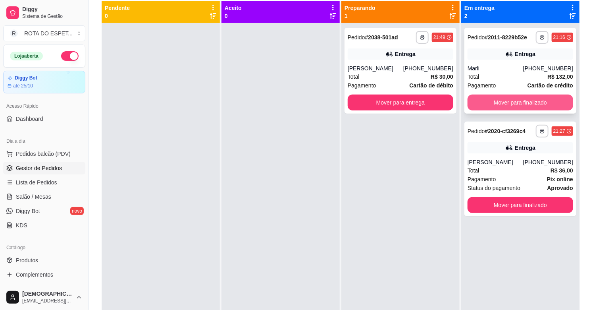
click at [514, 104] on button "Mover para finalizado" at bounding box center [521, 102] width 106 height 16
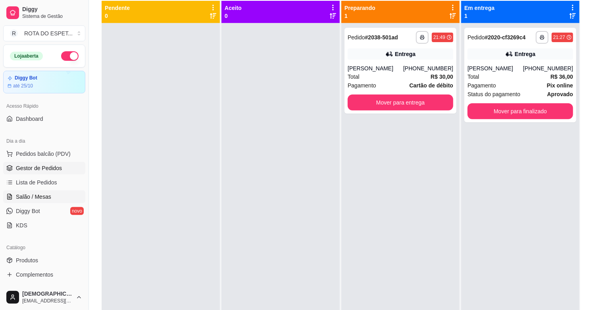
click at [55, 196] on link "Salão / Mesas" at bounding box center [44, 196] width 82 height 13
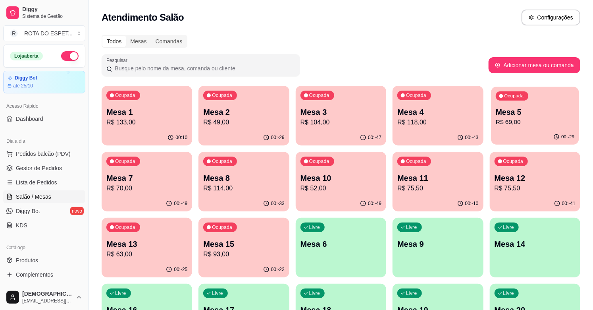
click at [534, 121] on p "R$ 69,00" at bounding box center [535, 122] width 79 height 9
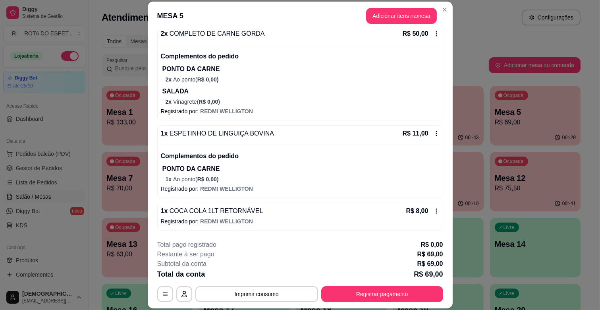
scroll to position [24, 0]
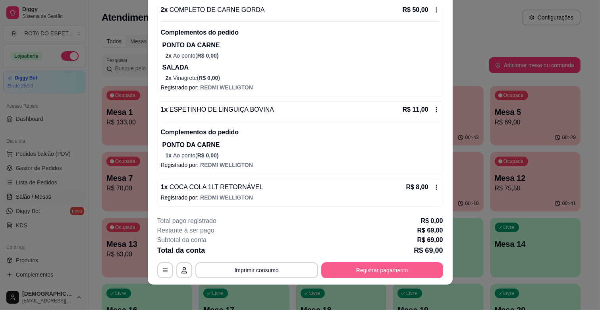
click at [418, 272] on button "Registrar pagamento" at bounding box center [382, 270] width 122 height 16
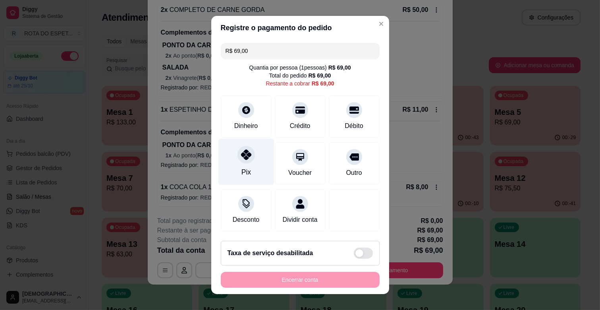
click at [231, 167] on div "Pix" at bounding box center [246, 162] width 56 height 46
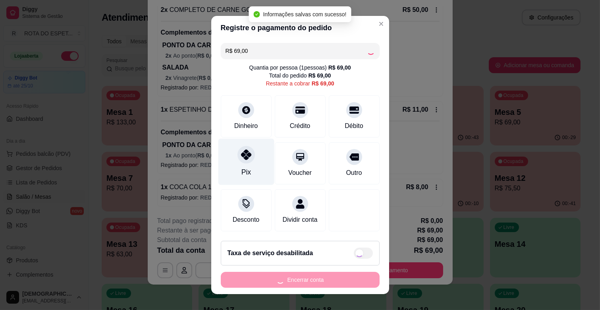
type input "R$ 0,00"
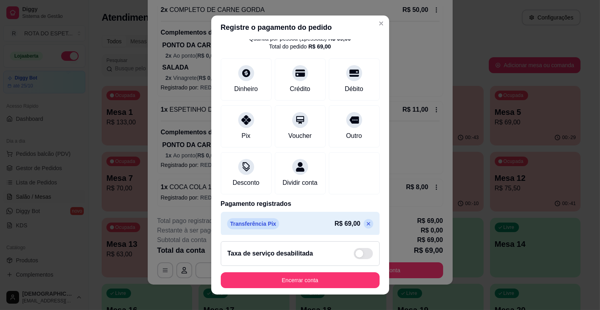
scroll to position [42, 0]
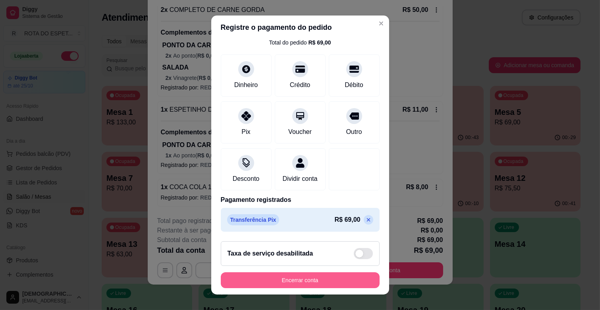
click at [302, 277] on button "Encerrar conta" at bounding box center [300, 280] width 159 height 16
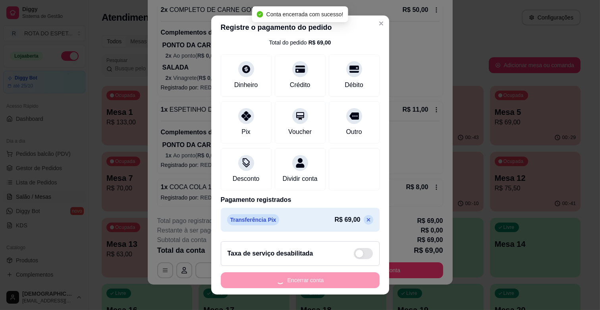
scroll to position [0, 0]
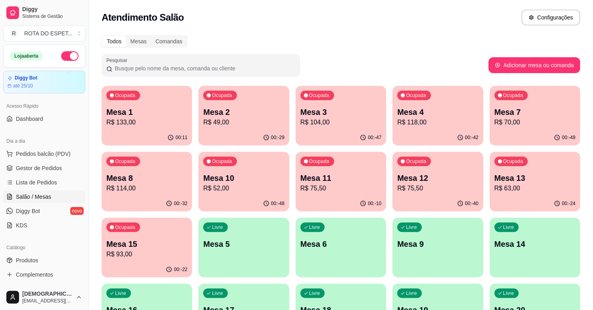
click at [442, 112] on p "Mesa 4" at bounding box center [437, 111] width 81 height 11
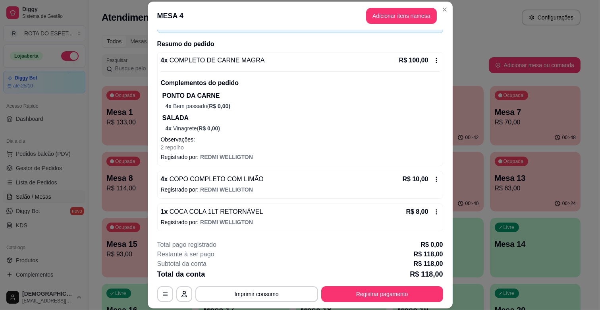
scroll to position [54, 0]
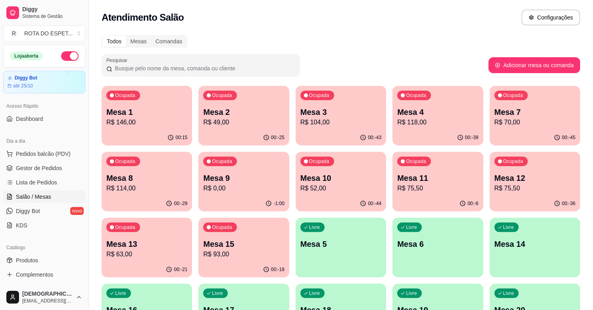
click at [228, 129] on button "Ocupada Mesa 2 R$ 49,00 00:-25" at bounding box center [244, 116] width 91 height 60
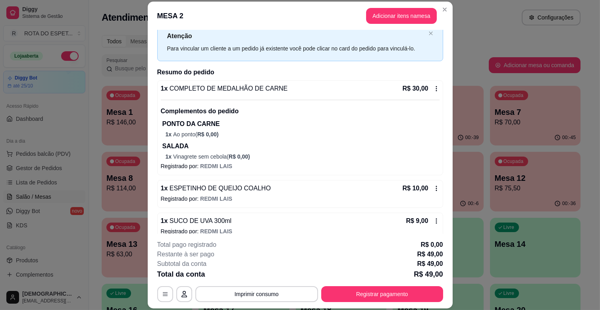
scroll to position [35, 0]
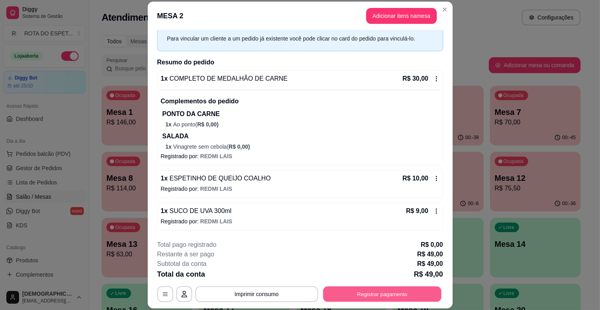
click at [398, 294] on button "Registrar pagamento" at bounding box center [382, 293] width 118 height 15
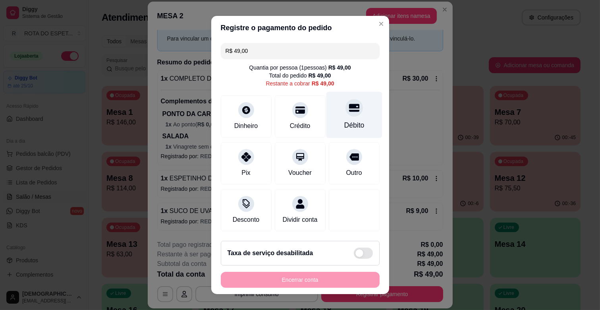
click at [337, 98] on div "Débito" at bounding box center [354, 115] width 56 height 46
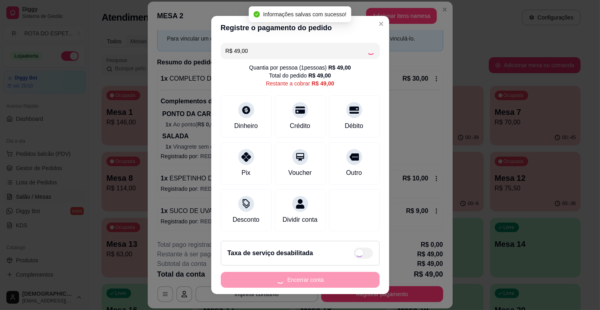
type input "R$ 0,00"
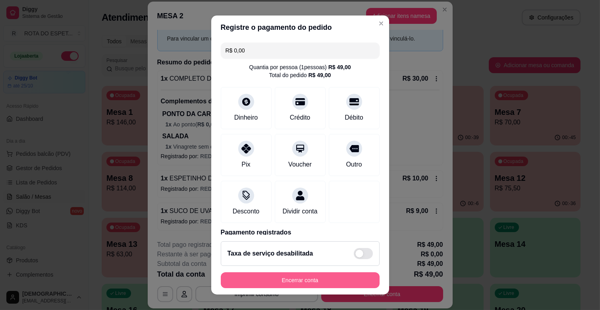
click at [341, 283] on button "Encerrar conta" at bounding box center [300, 280] width 159 height 16
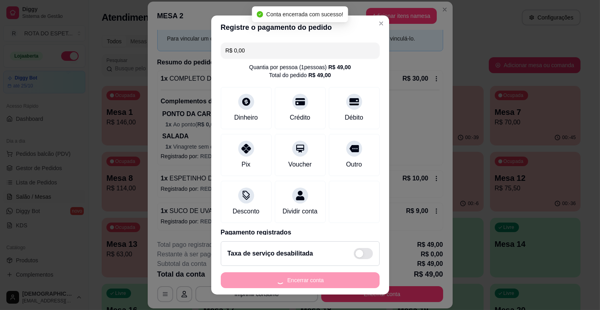
scroll to position [0, 0]
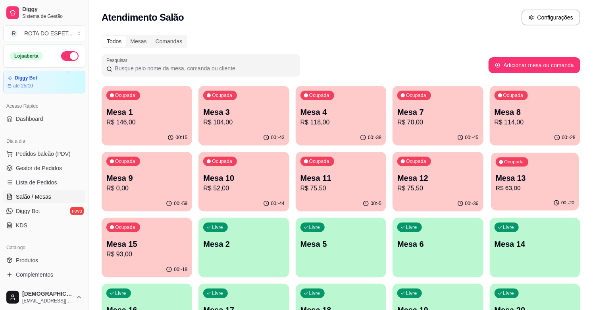
click at [525, 184] on p "R$ 63,00" at bounding box center [535, 187] width 79 height 9
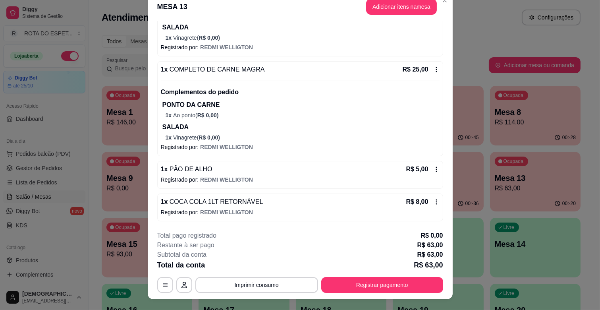
scroll to position [24, 0]
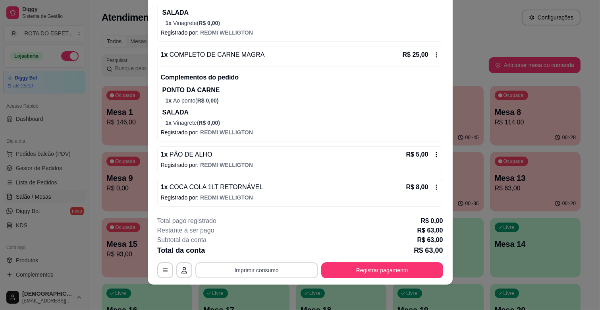
click at [238, 270] on button "Imprimir consumo" at bounding box center [256, 270] width 123 height 16
click at [270, 252] on button "IMPRESSORA CAIXA" at bounding box center [256, 251] width 64 height 12
click at [353, 272] on button "Registrar pagamento" at bounding box center [382, 269] width 118 height 15
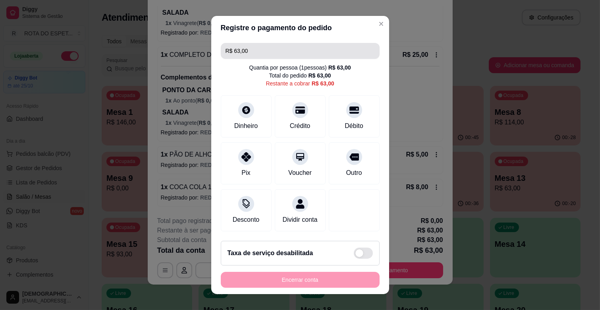
click at [252, 49] on input "R$ 63,00" at bounding box center [300, 51] width 149 height 16
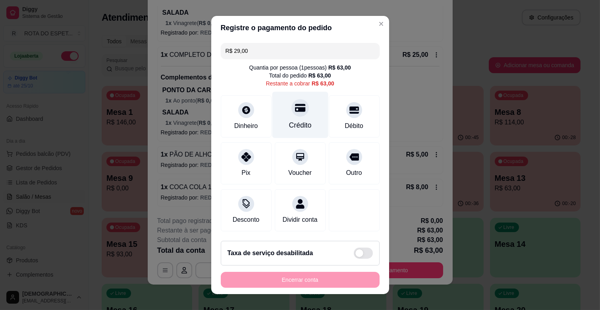
click at [295, 112] on icon at bounding box center [300, 107] width 10 height 10
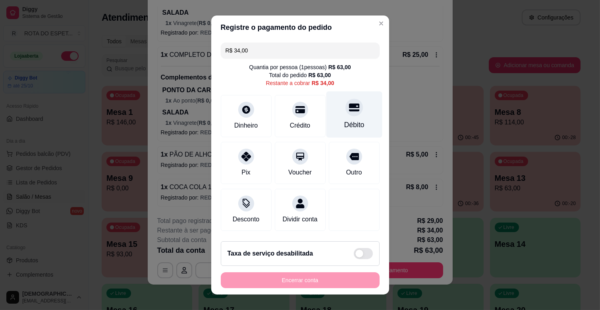
click at [348, 116] on div "Débito" at bounding box center [354, 114] width 56 height 46
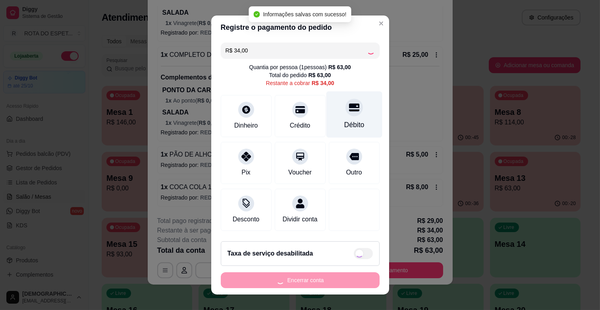
type input "R$ 0,00"
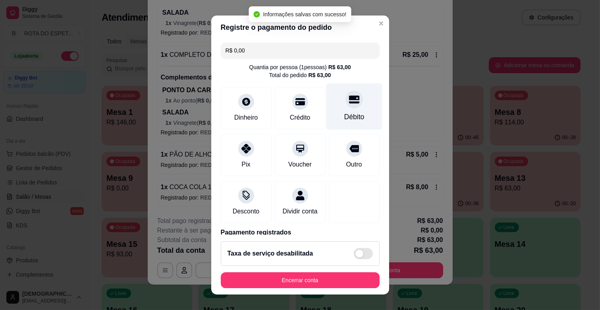
click at [348, 116] on div "Débito" at bounding box center [354, 106] width 56 height 46
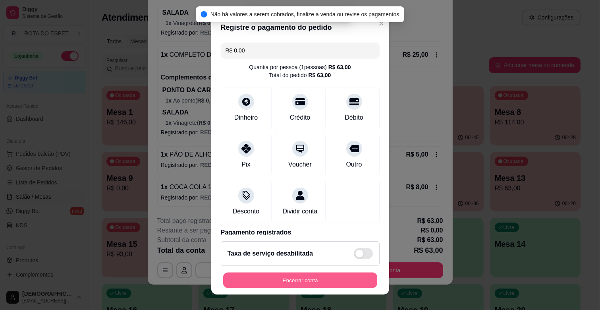
click at [314, 276] on button "Encerrar conta" at bounding box center [300, 279] width 154 height 15
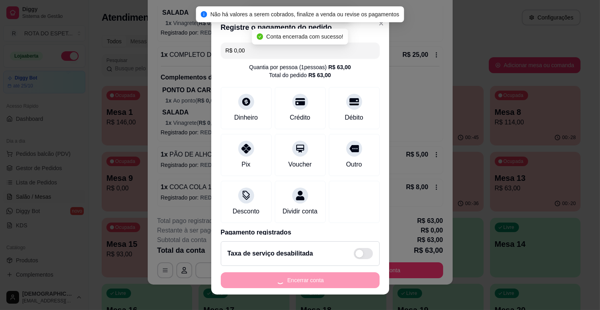
scroll to position [0, 0]
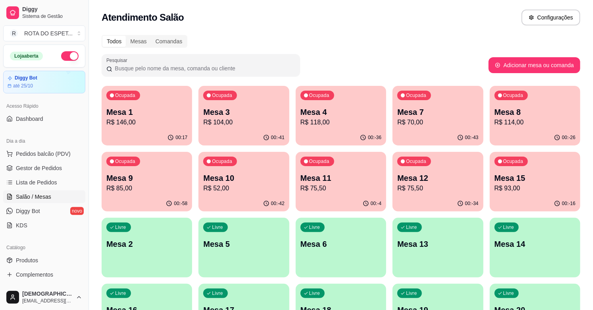
click at [521, 164] on p "Ocupada" at bounding box center [513, 161] width 20 height 6
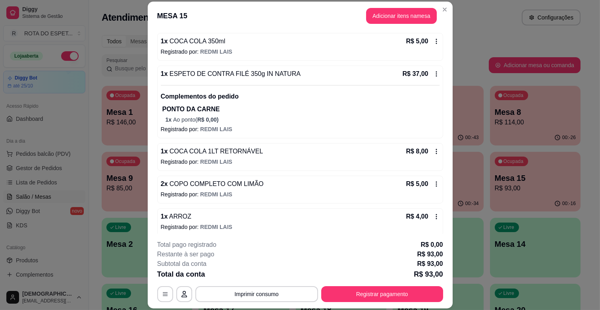
scroll to position [241, 0]
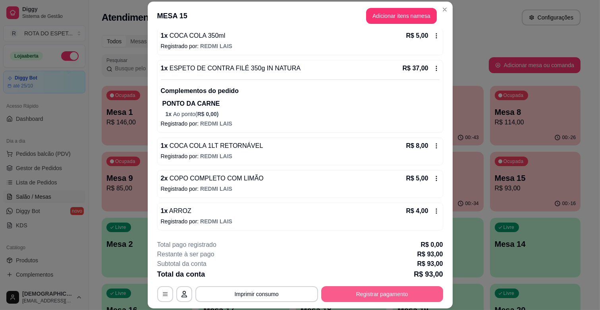
click at [349, 296] on button "Registrar pagamento" at bounding box center [382, 294] width 122 height 16
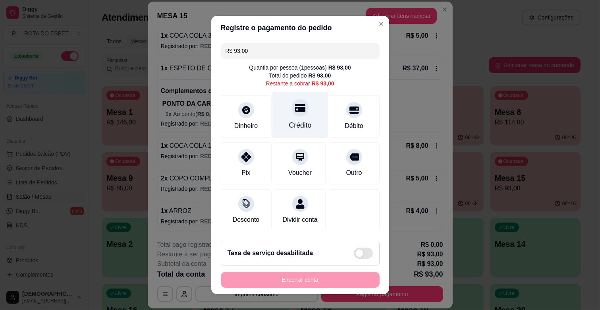
click at [278, 104] on div "Crédito" at bounding box center [300, 115] width 56 height 46
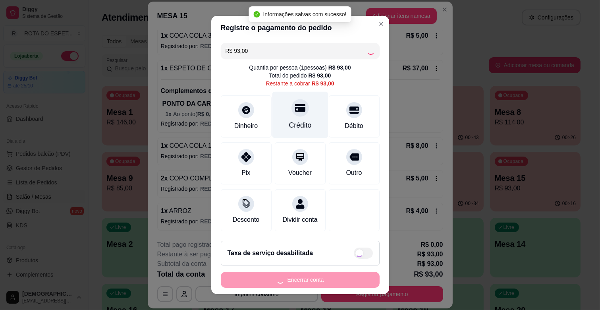
type input "R$ 0,00"
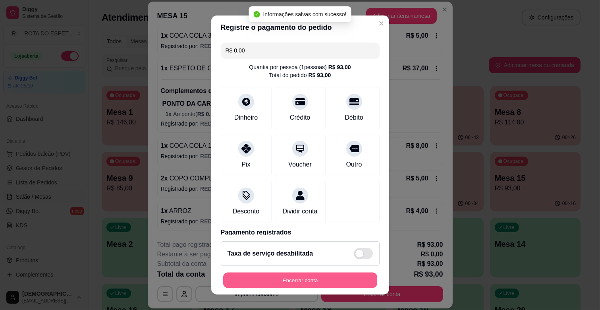
click at [334, 274] on button "Encerrar conta" at bounding box center [300, 279] width 154 height 15
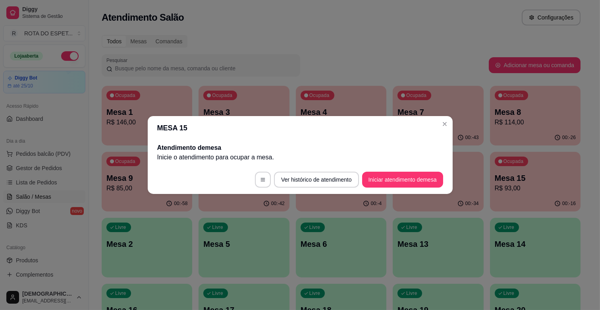
scroll to position [0, 0]
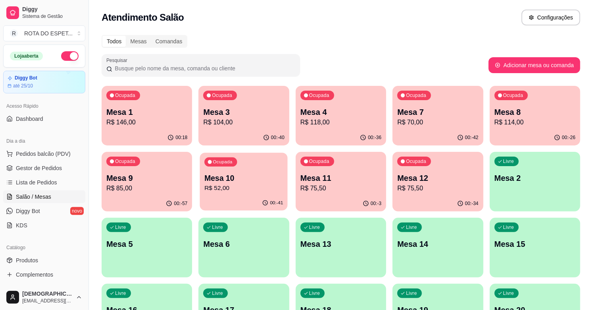
click at [220, 174] on p "Mesa 10" at bounding box center [243, 178] width 79 height 11
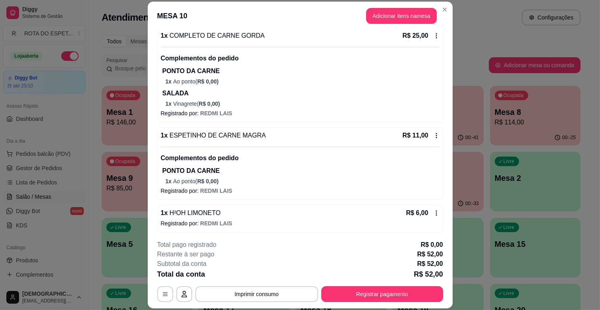
scroll to position [112, 0]
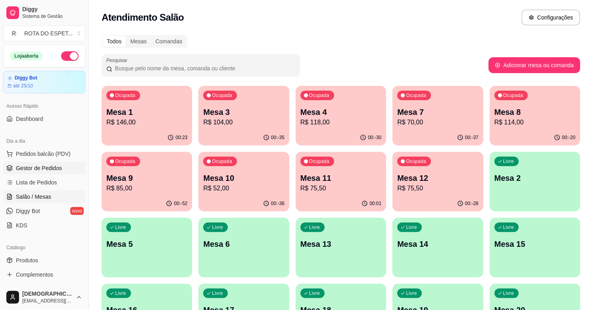
click at [37, 164] on span "Gestor de Pedidos" at bounding box center [39, 168] width 46 height 8
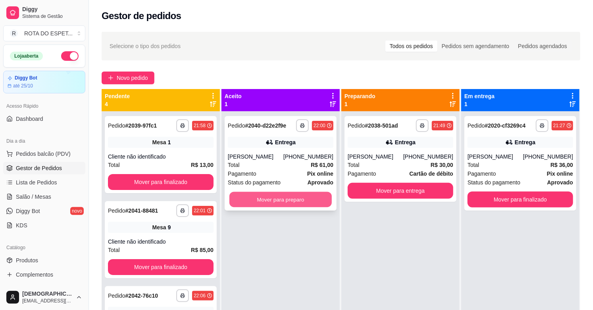
click at [277, 201] on button "Mover para preparo" at bounding box center [280, 199] width 102 height 15
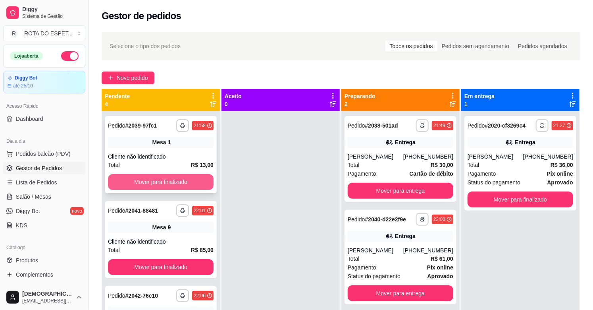
click at [124, 187] on button "Mover para finalizado" at bounding box center [161, 182] width 106 height 16
click at [124, 187] on button "Mover para finalizado" at bounding box center [161, 181] width 102 height 15
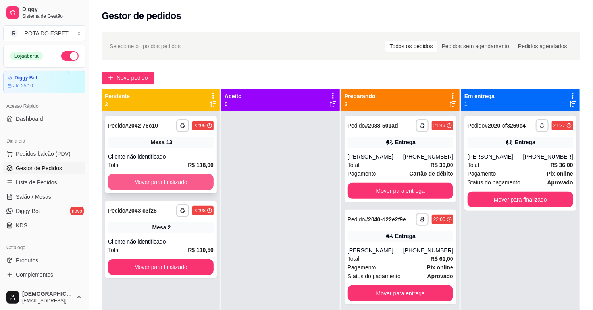
click at [134, 183] on button "Mover para finalizado" at bounding box center [161, 182] width 106 height 16
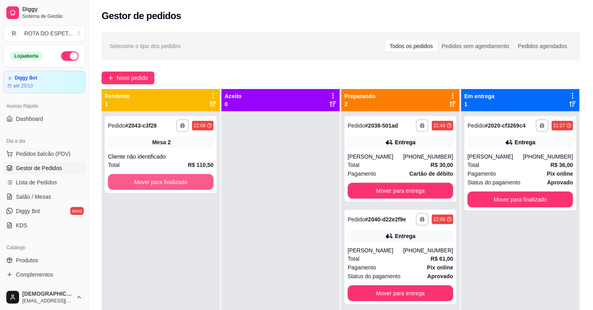
click at [134, 183] on button "Mover para finalizado" at bounding box center [161, 182] width 106 height 16
click at [150, 175] on button "Mover para finalizado" at bounding box center [161, 181] width 102 height 15
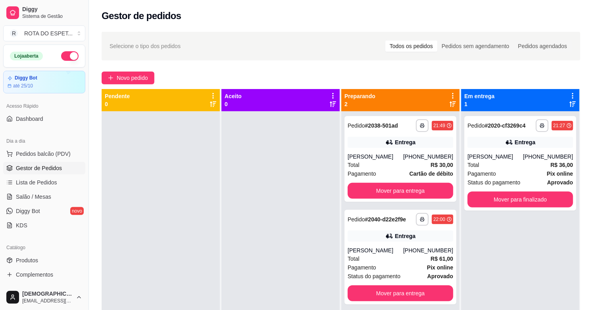
click at [304, 212] on div at bounding box center [281, 266] width 118 height 310
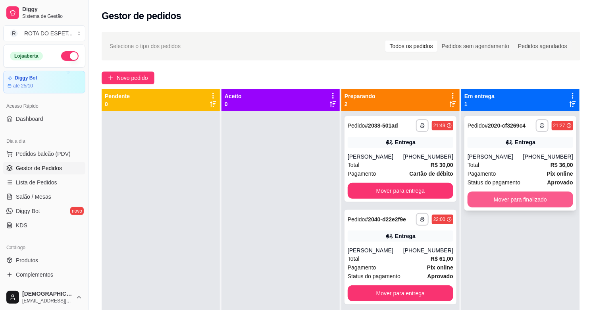
click at [500, 195] on button "Mover para finalizado" at bounding box center [521, 199] width 106 height 16
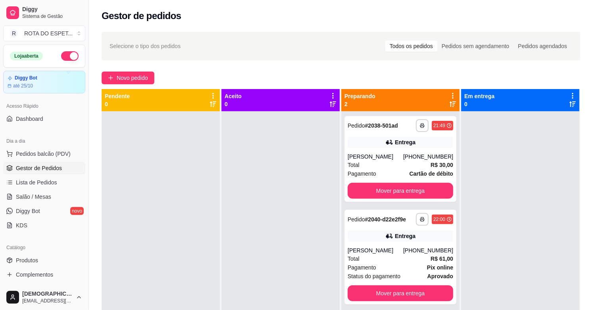
click at [248, 277] on div at bounding box center [281, 266] width 118 height 310
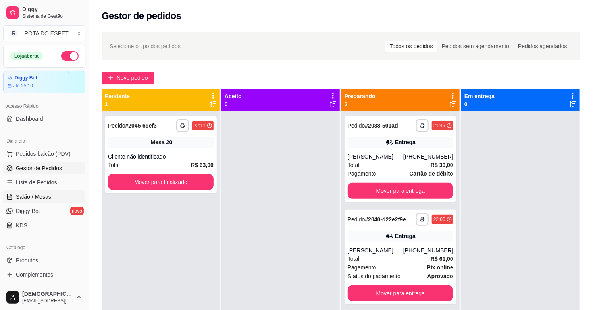
click at [52, 193] on link "Salão / Mesas" at bounding box center [44, 196] width 82 height 13
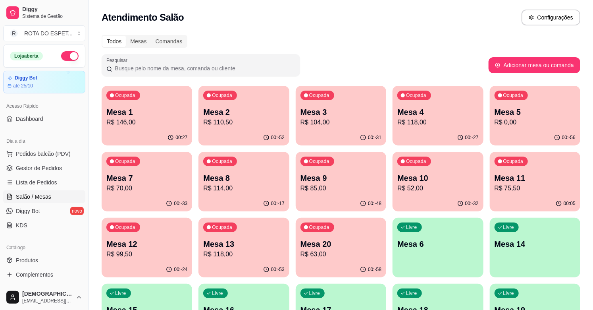
click at [513, 191] on p "R$ 75,50" at bounding box center [535, 188] width 81 height 10
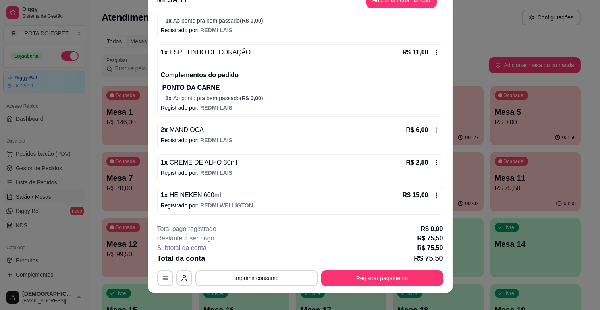
scroll to position [24, 0]
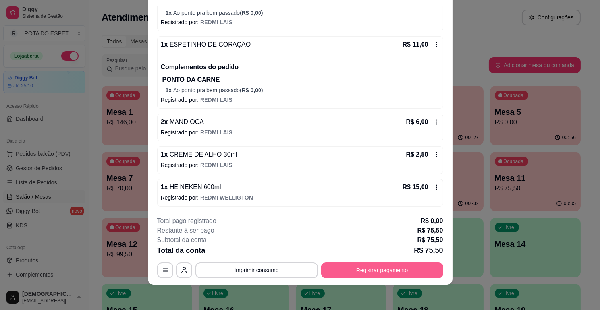
click at [385, 272] on button "Registrar pagamento" at bounding box center [382, 270] width 122 height 16
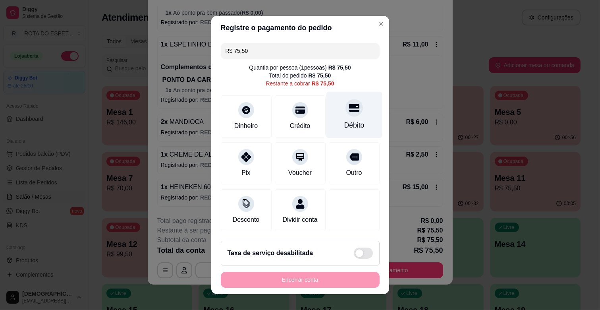
click at [351, 108] on div "Débito" at bounding box center [354, 115] width 56 height 46
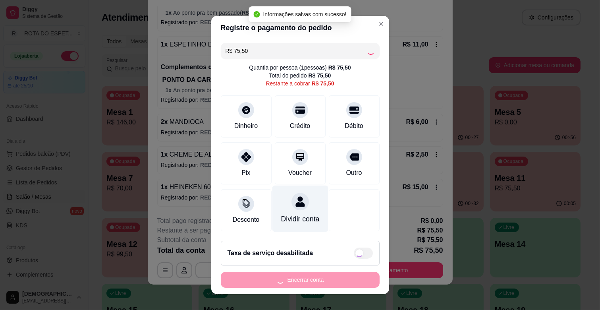
type input "R$ 0,00"
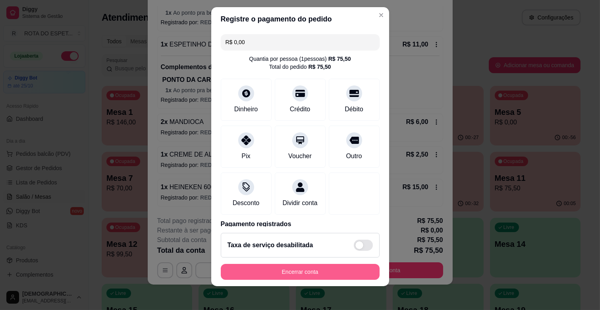
scroll to position [10, 0]
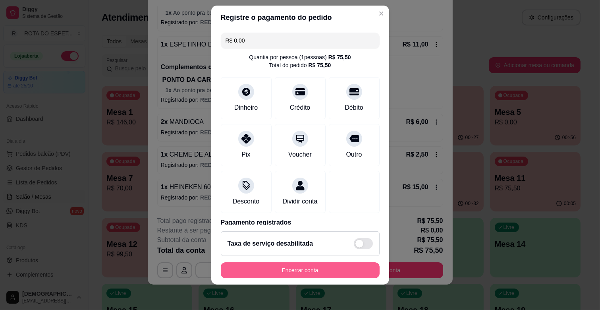
click at [275, 270] on button "Encerrar conta" at bounding box center [300, 270] width 159 height 16
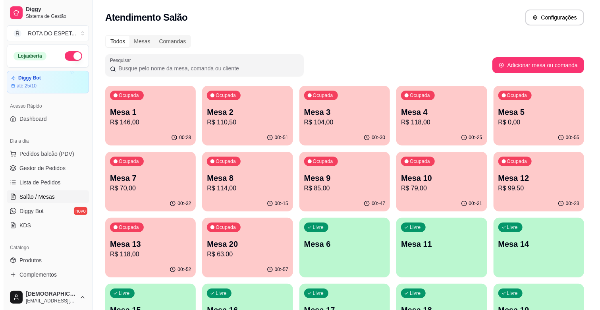
scroll to position [176, 0]
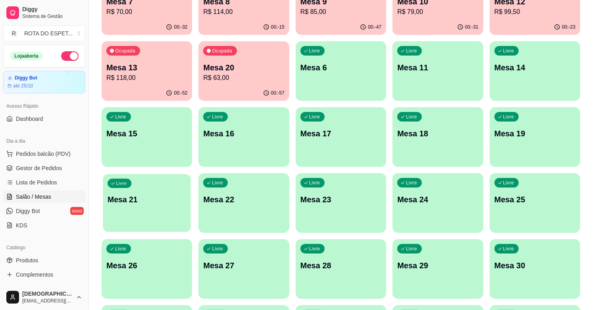
click at [159, 212] on div "Livre Mesa 21" at bounding box center [147, 198] width 88 height 48
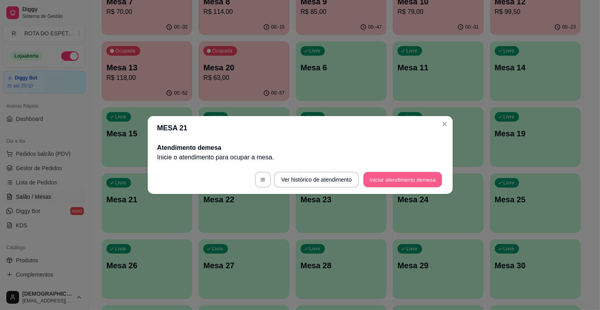
click at [417, 176] on button "Iniciar atendimento de mesa" at bounding box center [402, 179] width 79 height 15
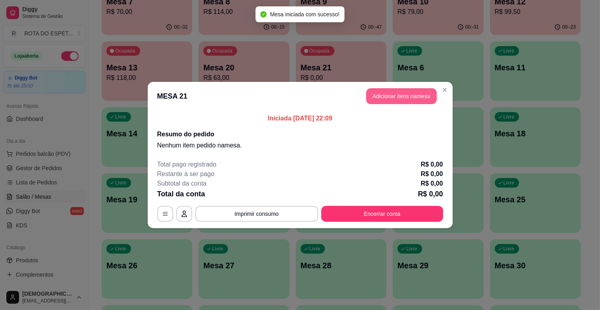
click at [399, 96] on button "Adicionar itens na mesa" at bounding box center [401, 96] width 71 height 16
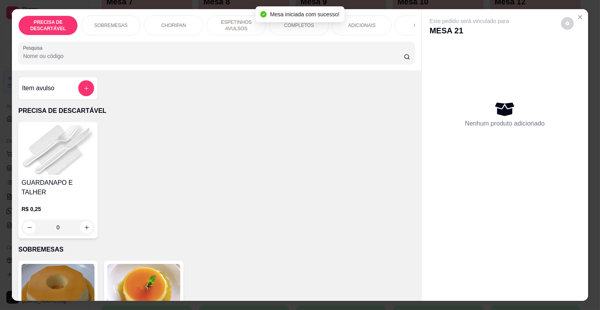
click at [228, 19] on p "ESPETINHOS AVULSOS" at bounding box center [236, 25] width 46 height 13
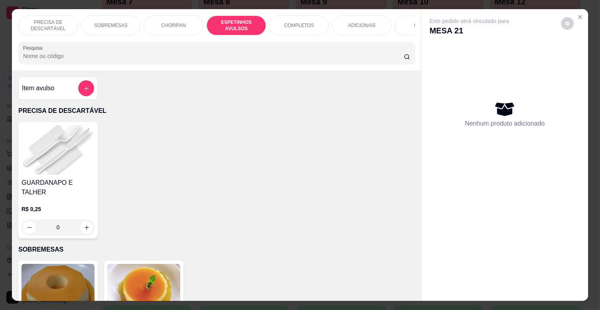
scroll to position [19, 0]
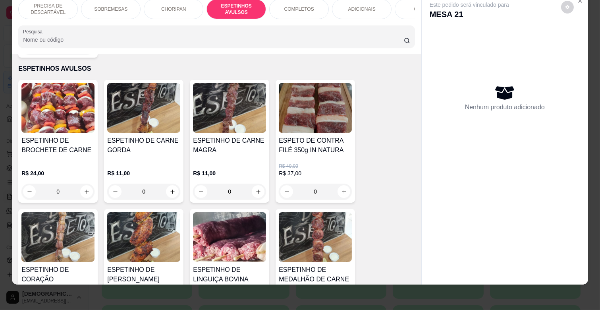
click at [157, 148] on div "ESPETINHO DE CARNE GORDA" at bounding box center [143, 148] width 73 height 25
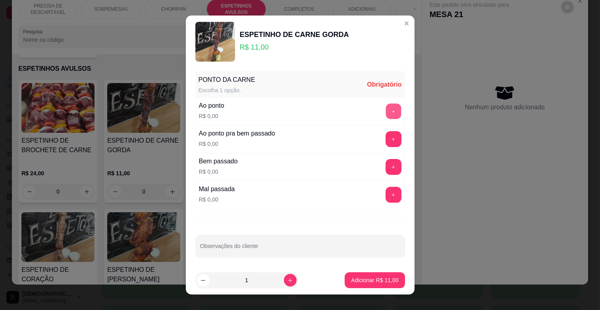
click at [386, 108] on button "+" at bounding box center [393, 111] width 15 height 15
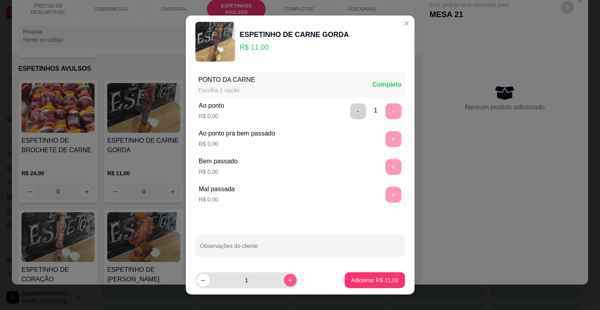
click at [287, 282] on icon "increase-product-quantity" at bounding box center [290, 280] width 6 height 6
type input "2"
click at [361, 282] on p "Adicionar R$ 22,00" at bounding box center [375, 280] width 46 height 8
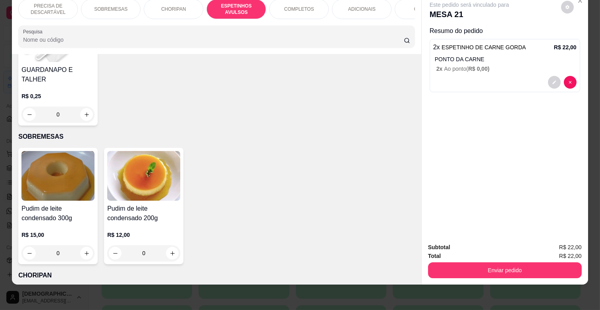
scroll to position [85, 0]
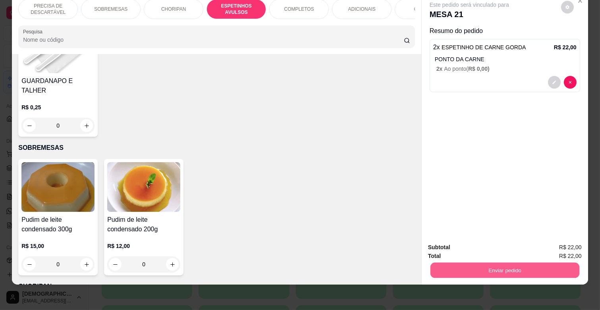
click at [532, 263] on button "Enviar pedido" at bounding box center [504, 269] width 149 height 15
click at [555, 243] on button "Enviar pedido" at bounding box center [561, 244] width 44 height 15
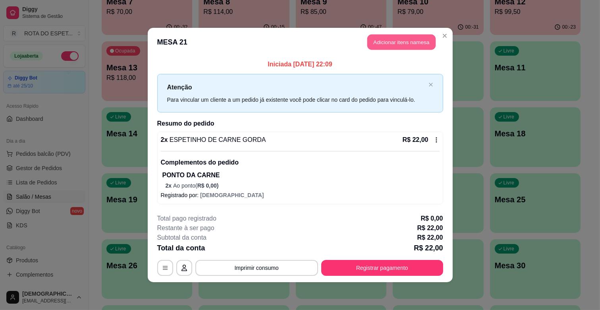
click at [415, 45] on button "Adicionar itens na mesa" at bounding box center [401, 42] width 68 height 15
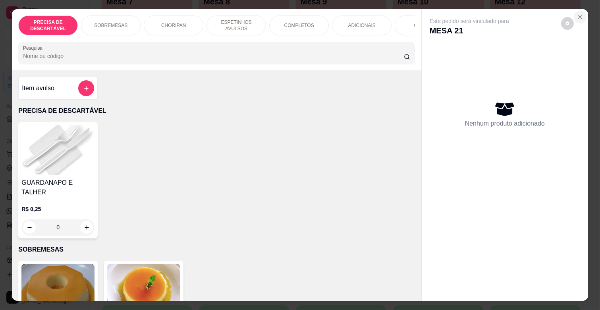
click at [574, 14] on button "Close" at bounding box center [580, 17] width 13 height 13
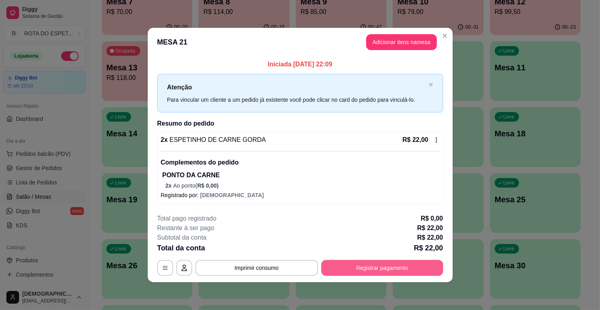
click at [363, 267] on button "Registrar pagamento" at bounding box center [382, 268] width 122 height 16
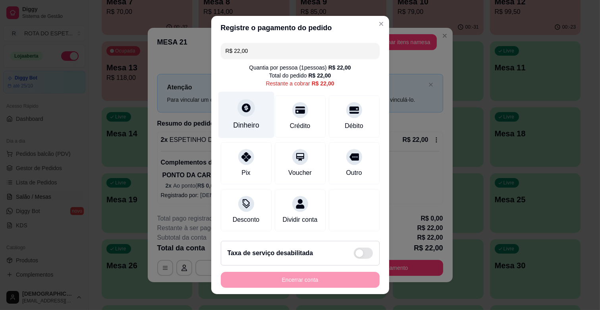
click at [229, 118] on div "Dinheiro" at bounding box center [246, 115] width 56 height 46
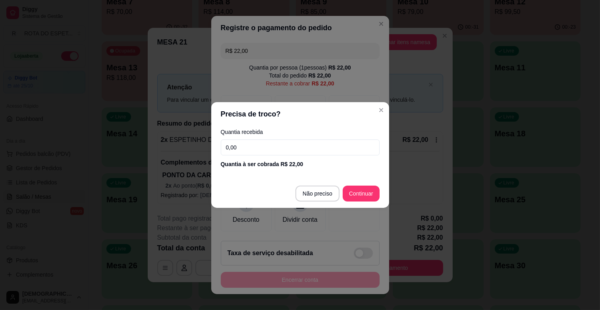
click at [261, 149] on input "0,00" at bounding box center [300, 147] width 159 height 16
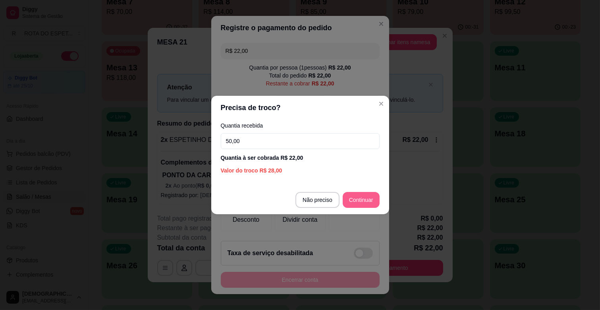
type input "50,00"
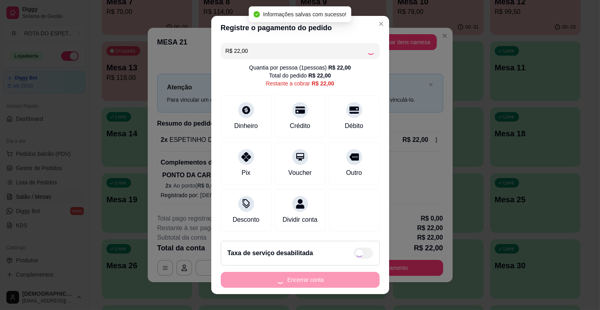
type input "R$ 0,00"
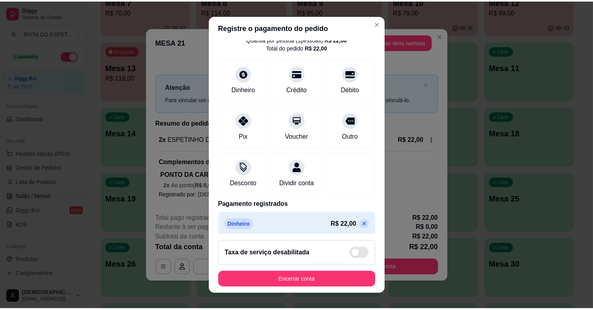
scroll to position [42, 0]
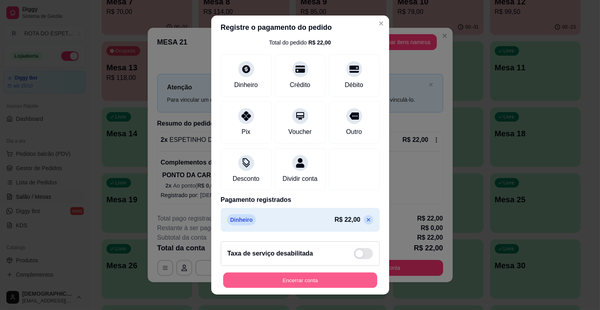
click at [302, 280] on button "Encerrar conta" at bounding box center [300, 279] width 154 height 15
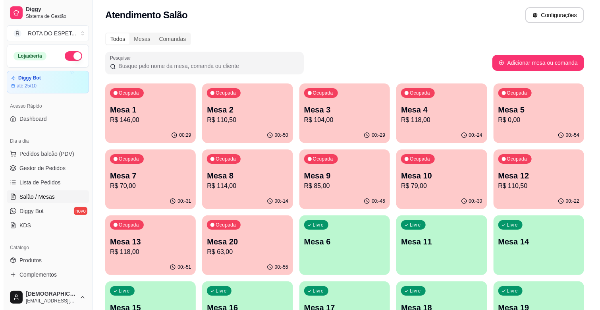
scroll to position [0, 0]
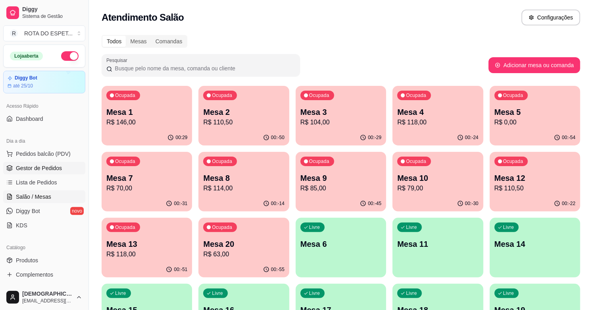
click at [43, 166] on span "Gestor de Pedidos" at bounding box center [39, 168] width 46 height 8
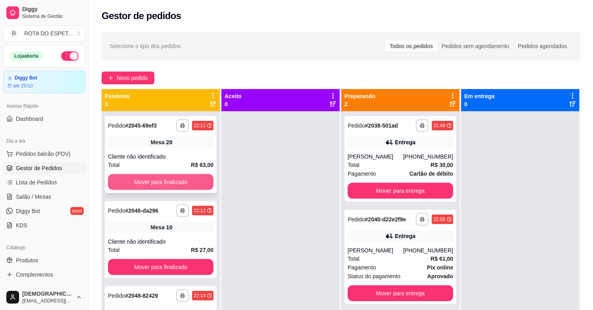
click at [164, 184] on button "Mover para finalizado" at bounding box center [161, 182] width 106 height 16
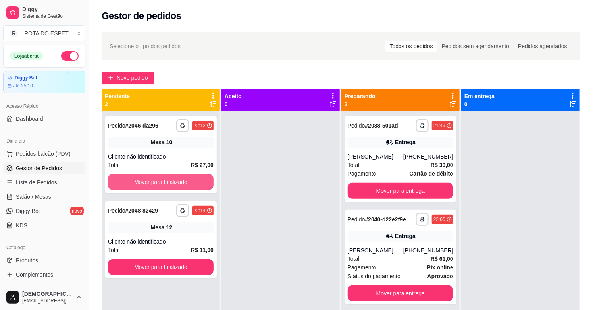
click at [164, 184] on button "Mover para finalizado" at bounding box center [161, 182] width 106 height 16
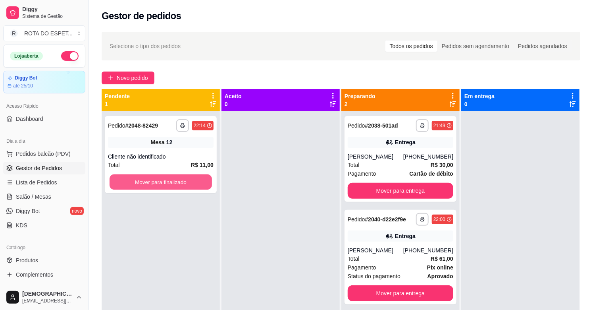
click at [164, 184] on button "Mover para finalizado" at bounding box center [161, 181] width 102 height 15
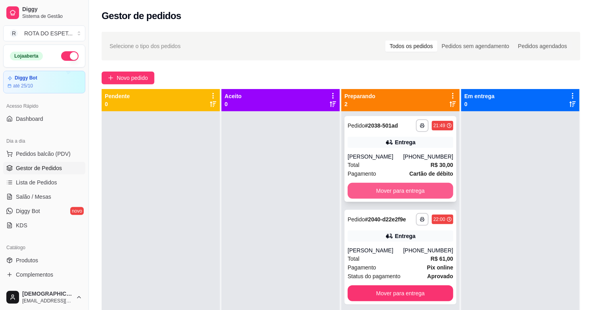
click at [410, 189] on button "Mover para entrega" at bounding box center [401, 191] width 106 height 16
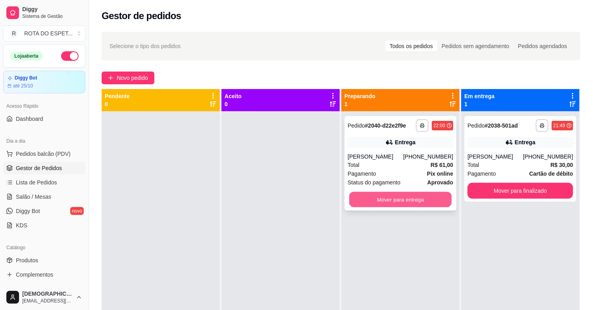
click at [389, 199] on button "Mover para entrega" at bounding box center [400, 199] width 102 height 15
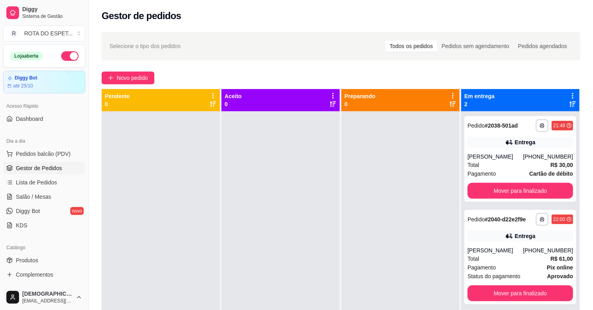
click at [264, 247] on div at bounding box center [281, 266] width 118 height 310
click at [44, 197] on span "Salão / Mesas" at bounding box center [33, 197] width 35 height 8
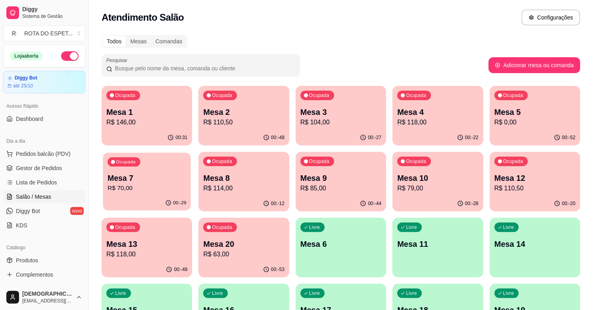
click at [135, 181] on p "Mesa 7" at bounding box center [147, 178] width 79 height 11
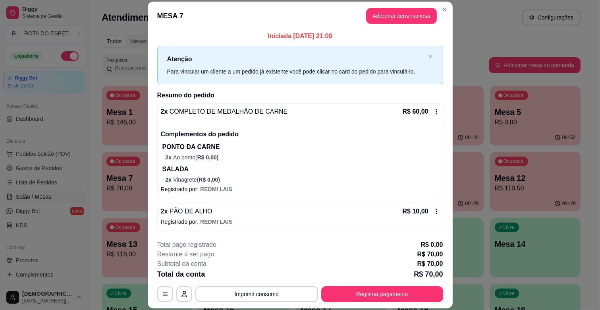
scroll to position [2, 0]
click at [357, 273] on div "**********" at bounding box center [300, 271] width 286 height 62
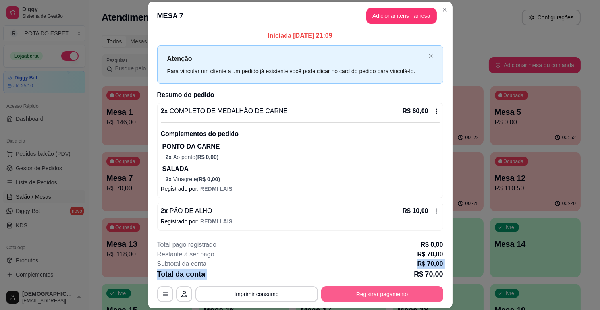
click at [372, 296] on button "Registrar pagamento" at bounding box center [382, 294] width 122 height 16
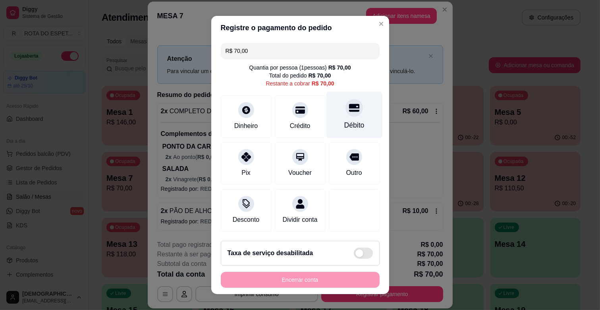
click at [347, 117] on div "Débito" at bounding box center [354, 115] width 56 height 46
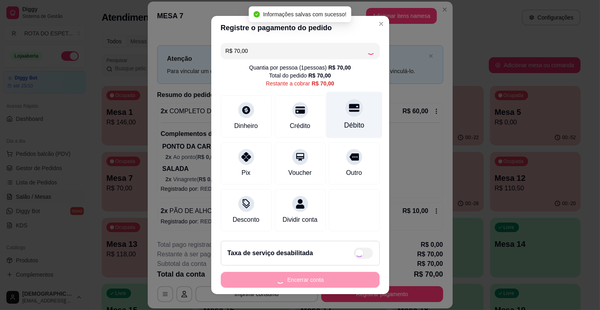
type input "R$ 0,00"
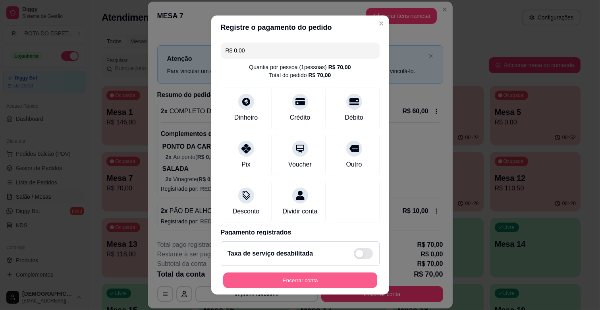
click at [327, 280] on button "Encerrar conta" at bounding box center [300, 279] width 154 height 15
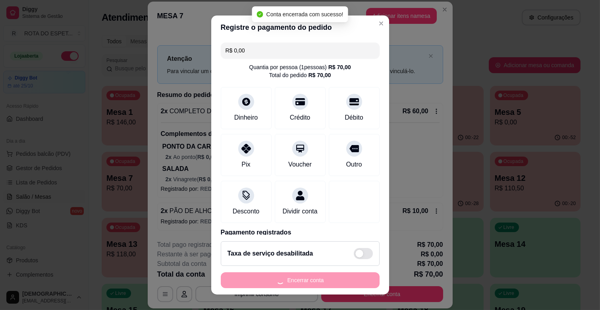
scroll to position [0, 0]
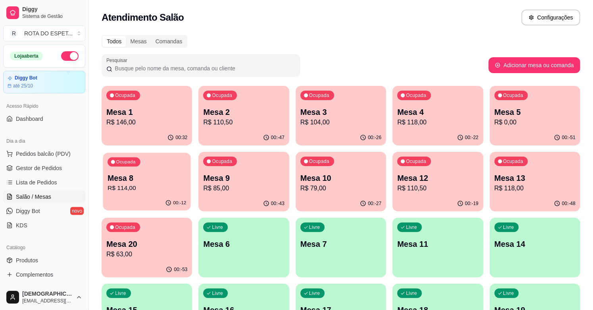
click at [125, 169] on div "Ocupada Mesa 8 R$ 114,00" at bounding box center [147, 173] width 88 height 43
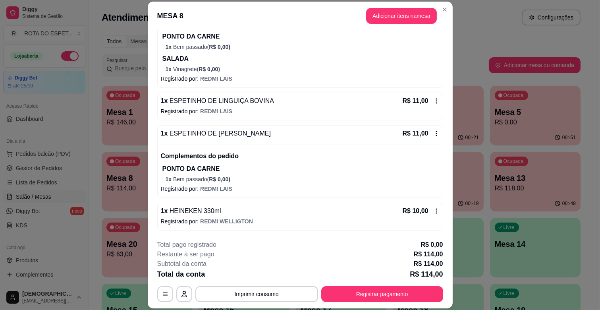
scroll to position [24, 0]
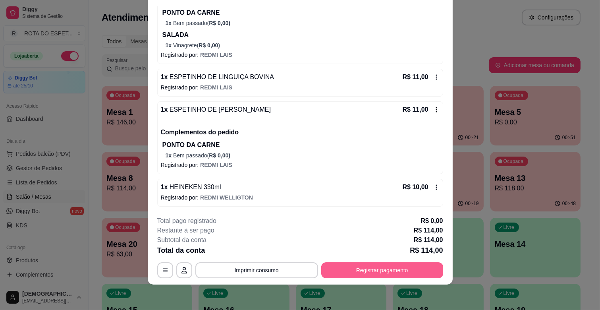
click at [406, 273] on button "Registrar pagamento" at bounding box center [382, 270] width 122 height 16
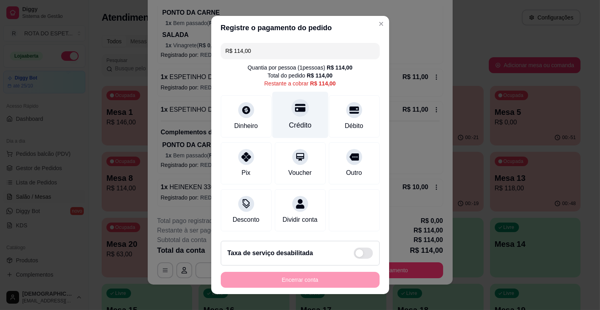
click at [295, 109] on icon at bounding box center [300, 108] width 10 height 8
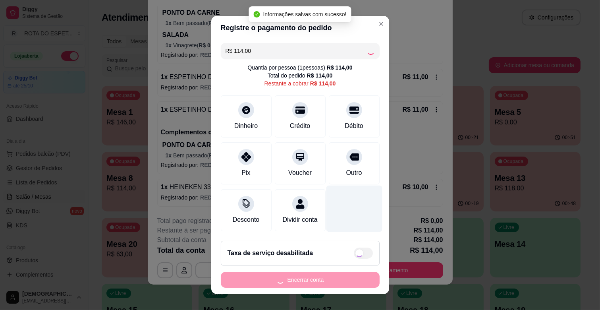
scroll to position [9, 0]
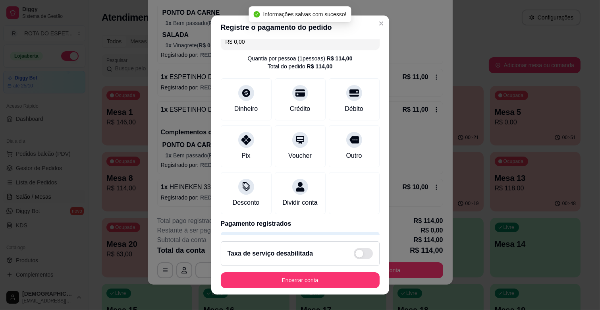
type input "R$ 0,00"
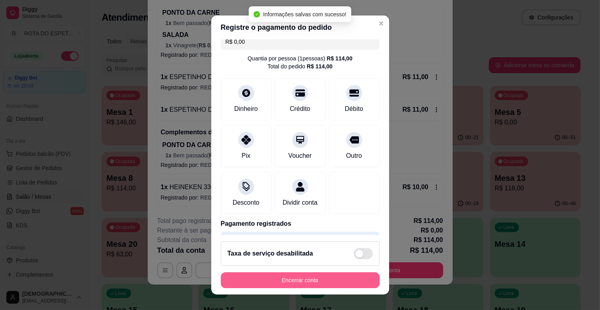
click at [314, 277] on button "Encerrar conta" at bounding box center [300, 280] width 159 height 16
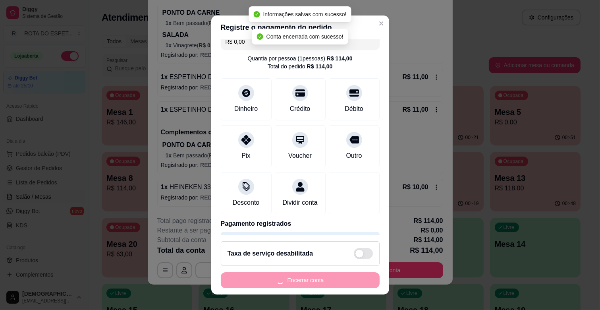
scroll to position [0, 0]
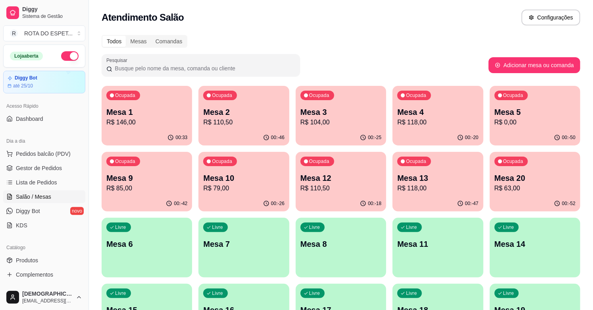
click at [452, 131] on div "00:-20" at bounding box center [438, 137] width 91 height 15
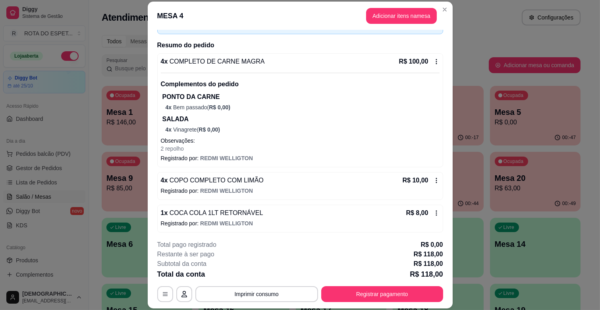
scroll to position [54, 0]
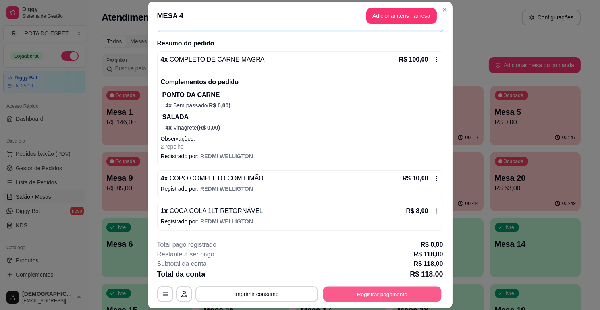
click at [407, 288] on button "Registrar pagamento" at bounding box center [382, 293] width 118 height 15
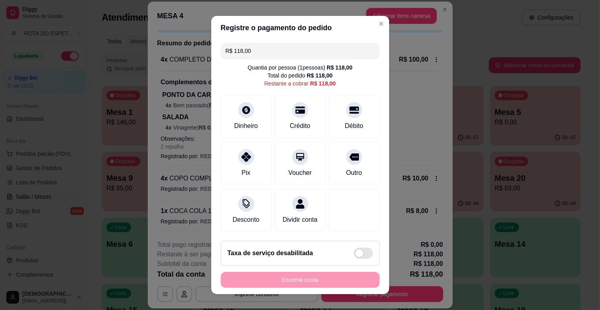
drag, startPoint x: 289, startPoint y: 53, endPoint x: 6, endPoint y: 55, distance: 283.5
click at [6, 55] on div "Registre o pagamento do pedido R$ 118,00 Quantia por pessoa ( 1 pessoas) R$ 118…" at bounding box center [300, 155] width 600 height 310
click at [344, 121] on div "Débito" at bounding box center [354, 125] width 20 height 10
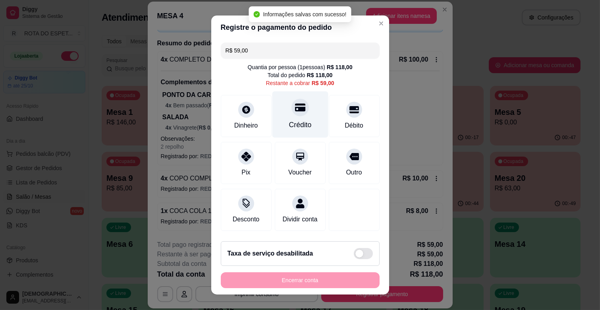
click at [304, 114] on div "Crédito" at bounding box center [300, 114] width 56 height 46
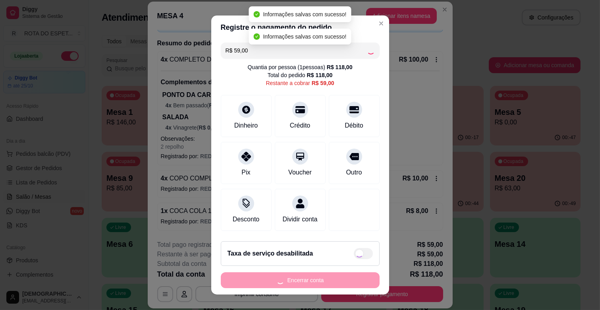
type input "R$ 0,00"
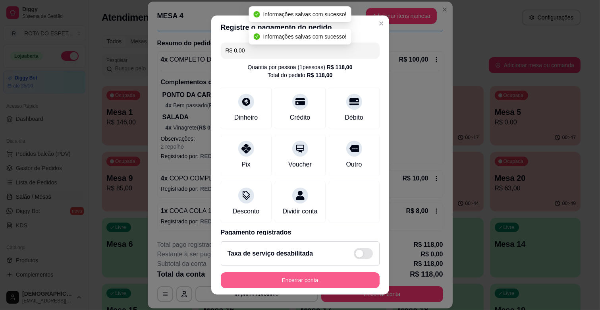
click at [309, 280] on button "Encerrar conta" at bounding box center [300, 280] width 159 height 16
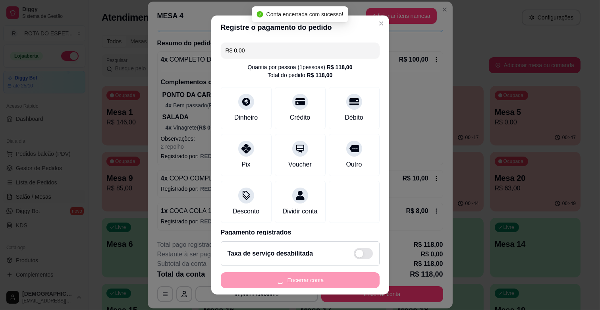
scroll to position [0, 0]
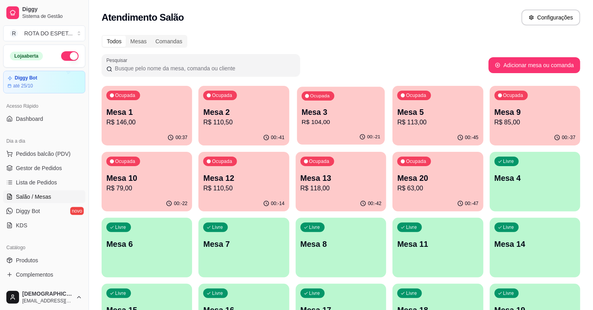
click at [322, 108] on p "Mesa 3" at bounding box center [341, 112] width 79 height 11
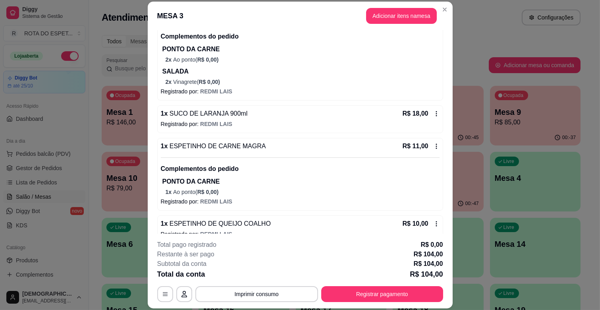
scroll to position [145, 0]
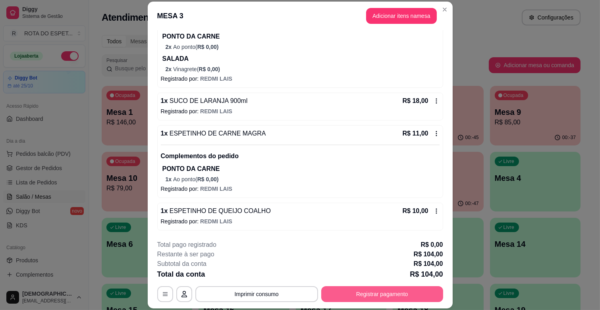
click at [424, 293] on button "Registrar pagamento" at bounding box center [382, 294] width 122 height 16
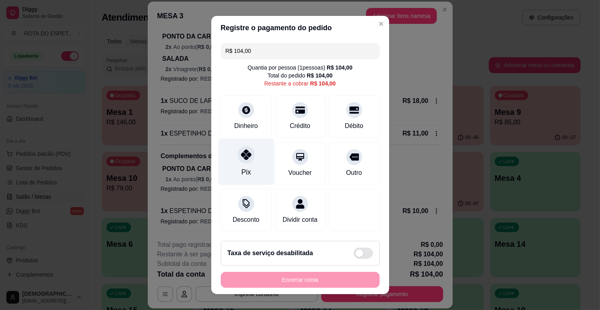
click at [244, 162] on div "Pix" at bounding box center [246, 162] width 56 height 46
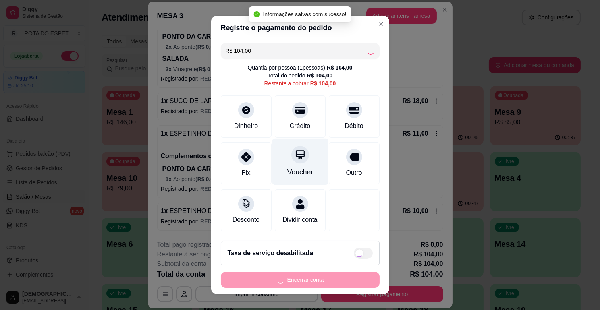
type input "R$ 0,00"
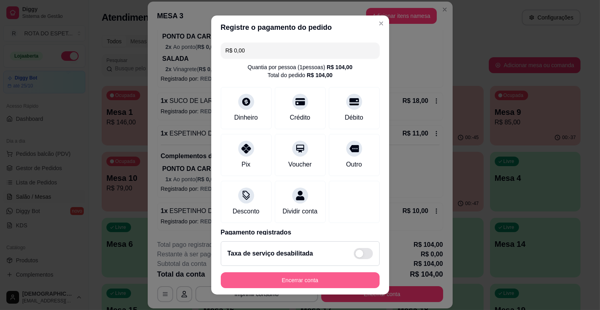
click at [336, 282] on button "Encerrar conta" at bounding box center [300, 280] width 159 height 16
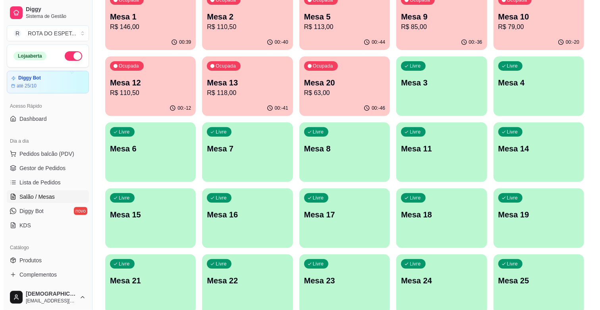
scroll to position [0, 0]
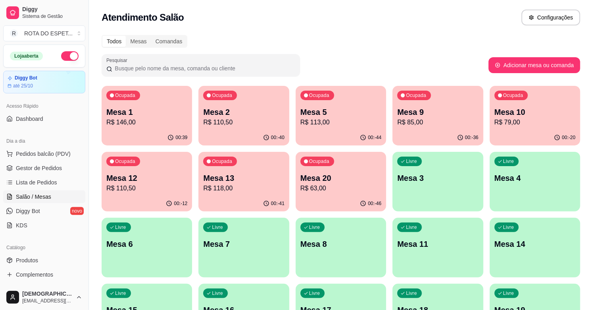
click at [308, 183] on p "R$ 63,00" at bounding box center [341, 188] width 81 height 10
click at [257, 232] on div "Livre Mesa 7" at bounding box center [244, 242] width 88 height 48
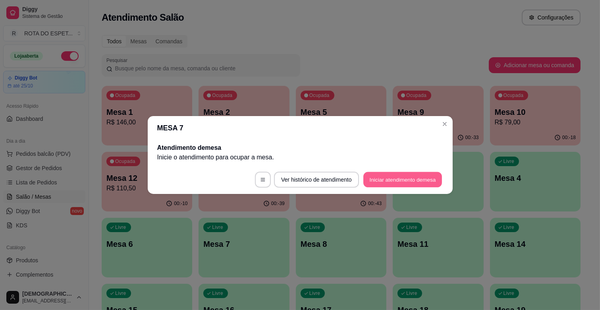
click at [394, 187] on button "Iniciar atendimento de mesa" at bounding box center [402, 179] width 79 height 15
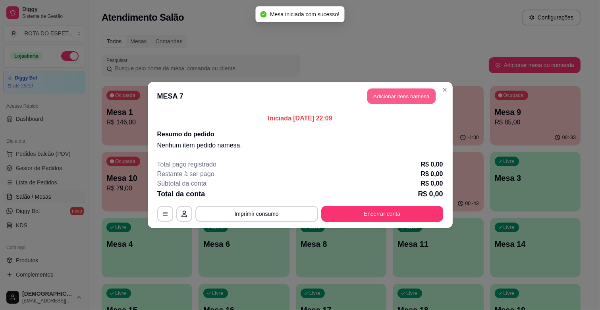
click at [386, 96] on button "Adicionar itens na mesa" at bounding box center [401, 96] width 68 height 15
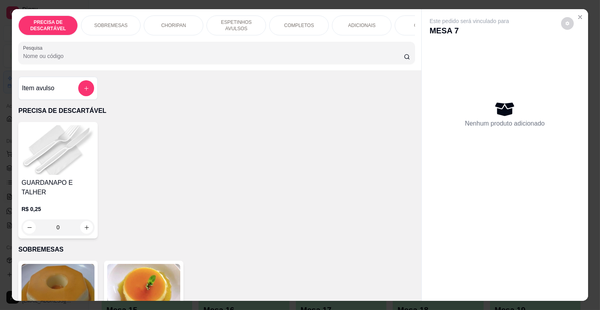
click at [308, 27] on div "COMPLETOS" at bounding box center [299, 25] width 60 height 20
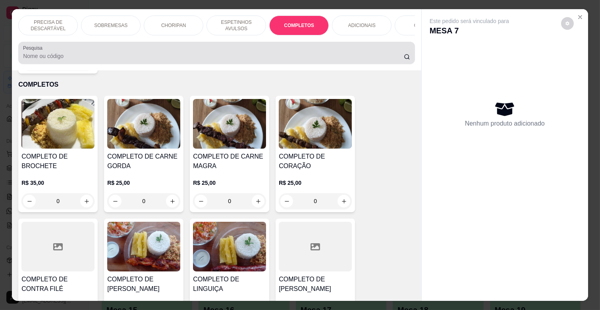
scroll to position [19, 0]
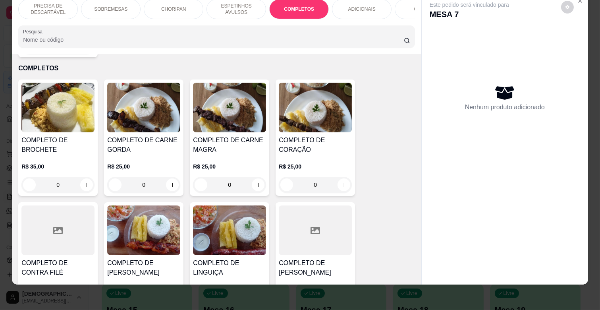
click at [225, 154] on div "R$ 25,00 0" at bounding box center [229, 173] width 73 height 38
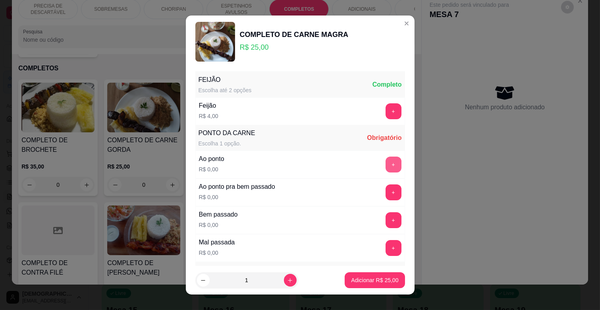
click at [386, 162] on button "+" at bounding box center [394, 164] width 16 height 16
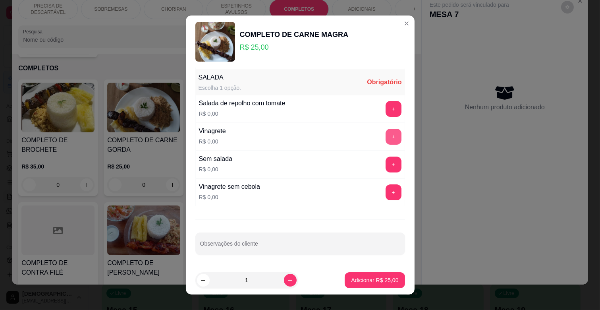
click at [386, 135] on button "+" at bounding box center [394, 137] width 16 height 16
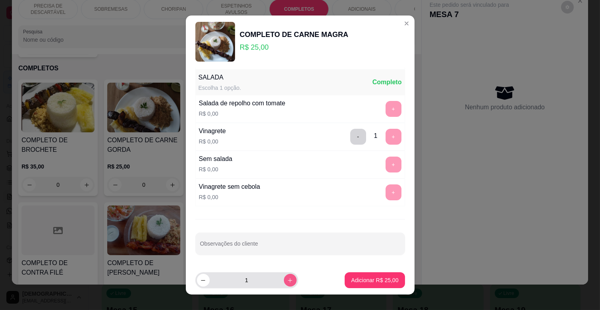
click at [287, 281] on icon "increase-product-quantity" at bounding box center [290, 280] width 6 height 6
type input "2"
click at [391, 280] on button "Adicionar R$ 50,00" at bounding box center [375, 280] width 60 height 16
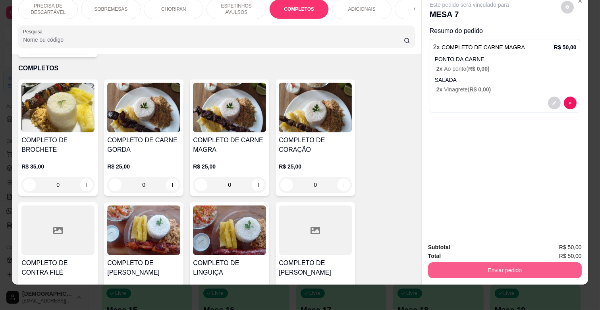
click at [445, 268] on button "Enviar pedido" at bounding box center [505, 270] width 154 height 16
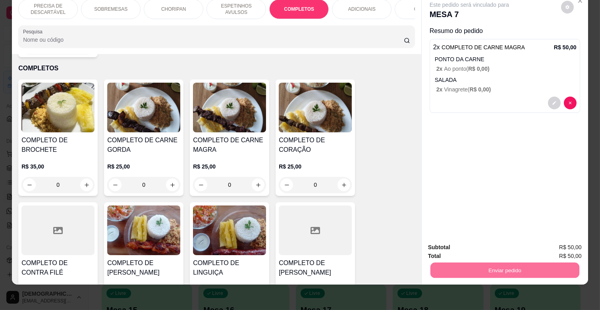
click at [567, 247] on button "Enviar pedido" at bounding box center [560, 243] width 45 height 15
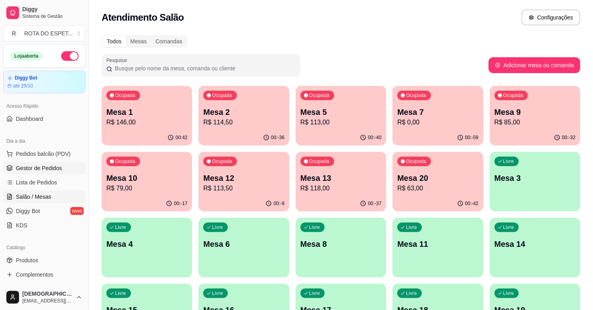
click at [52, 168] on span "Gestor de Pedidos" at bounding box center [39, 168] width 46 height 8
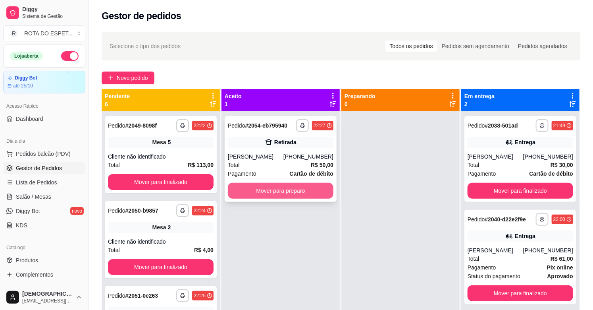
click at [291, 195] on button "Mover para preparo" at bounding box center [281, 191] width 106 height 16
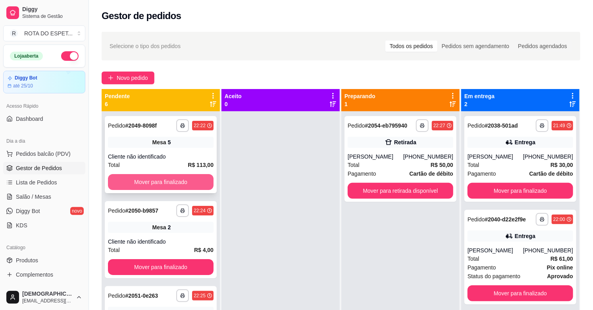
click at [159, 185] on button "Mover para finalizado" at bounding box center [161, 182] width 106 height 16
click at [160, 183] on button "Mover para finalizado" at bounding box center [161, 181] width 102 height 15
click at [160, 183] on button "Mover para finalizado" at bounding box center [161, 182] width 106 height 16
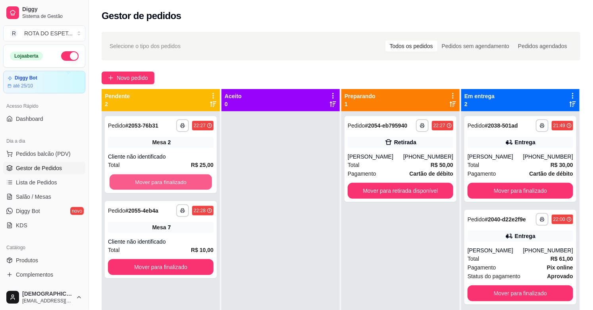
click at [160, 183] on button "Mover para finalizado" at bounding box center [161, 181] width 102 height 15
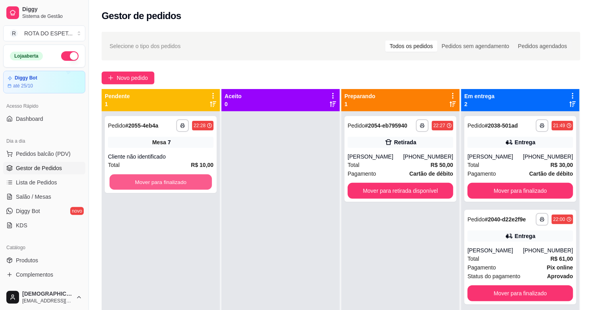
click at [160, 183] on button "Mover para finalizado" at bounding box center [161, 181] width 102 height 15
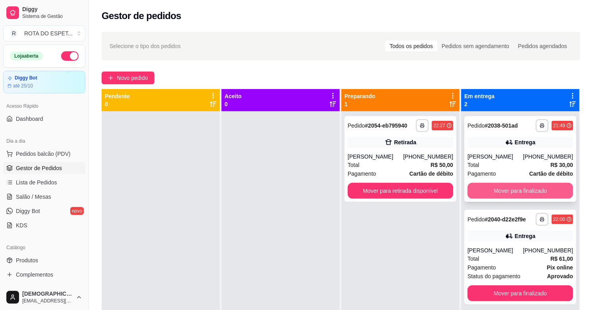
click at [510, 189] on button "Mover para finalizado" at bounding box center [521, 191] width 106 height 16
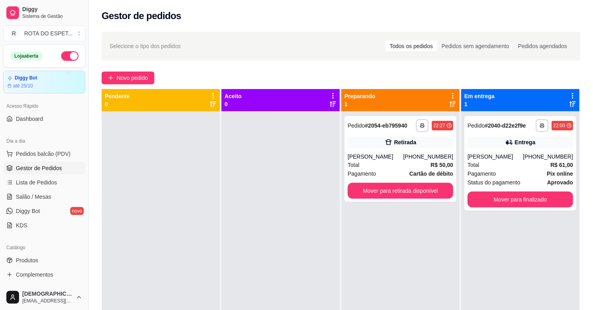
click at [510, 189] on div "**********" at bounding box center [521, 163] width 112 height 94
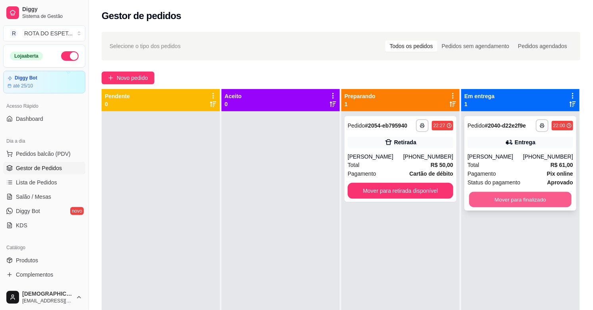
click at [511, 202] on button "Mover para finalizado" at bounding box center [520, 199] width 102 height 15
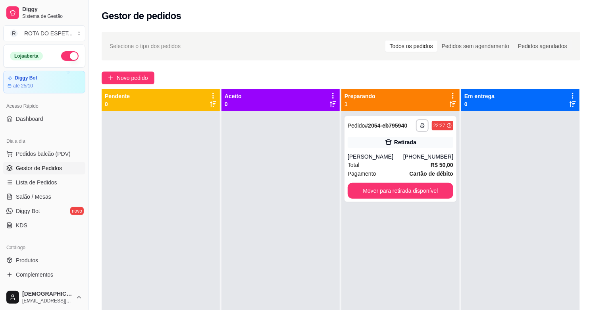
click at [311, 247] on div at bounding box center [281, 266] width 118 height 310
click at [364, 256] on div "**********" at bounding box center [400, 266] width 118 height 310
click at [234, 228] on div at bounding box center [281, 266] width 118 height 310
click at [44, 200] on span "Salão / Mesas" at bounding box center [33, 197] width 35 height 8
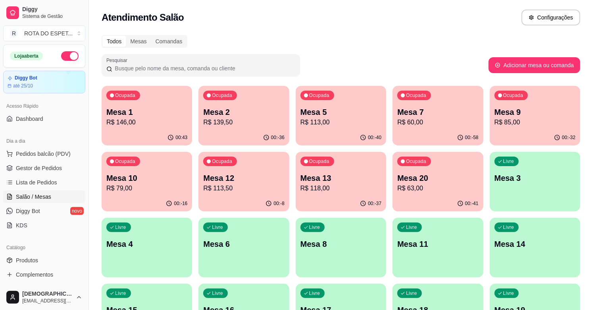
click at [392, 52] on div "Todos Mesas Comandas Pesquisar Adicionar mesa ou comanda Ocupada Mesa 1 R$ 146,…" at bounding box center [341, 290] width 504 height 520
click at [125, 122] on p "R$ 146,00" at bounding box center [147, 122] width 79 height 9
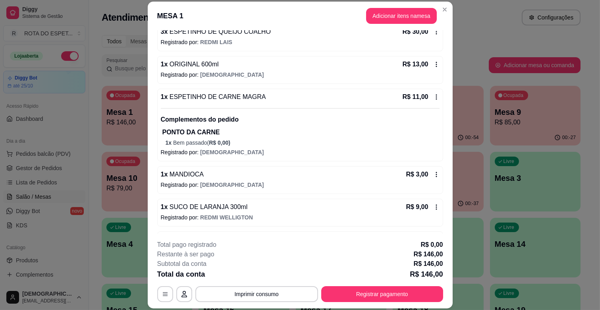
scroll to position [331, 0]
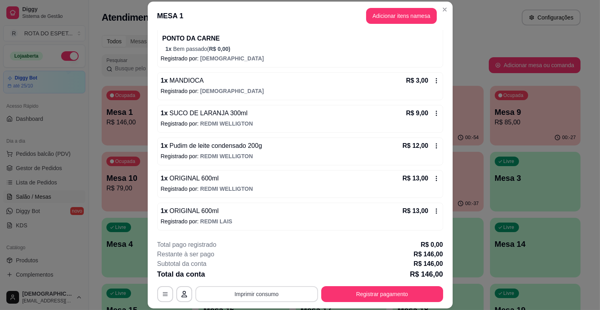
click at [229, 299] on button "Imprimir consumo" at bounding box center [256, 294] width 123 height 16
click at [266, 273] on button "IMPRESSORA CAIXA" at bounding box center [256, 275] width 66 height 13
click at [367, 291] on button "Registrar pagamento" at bounding box center [382, 293] width 118 height 15
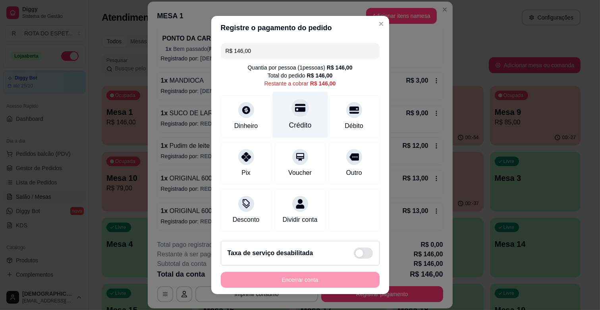
click at [290, 116] on div "Crédito" at bounding box center [300, 115] width 56 height 46
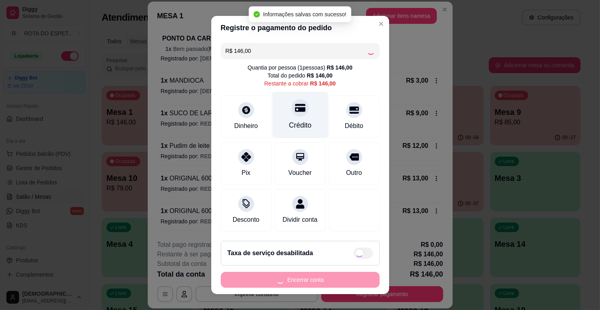
type input "R$ 0,00"
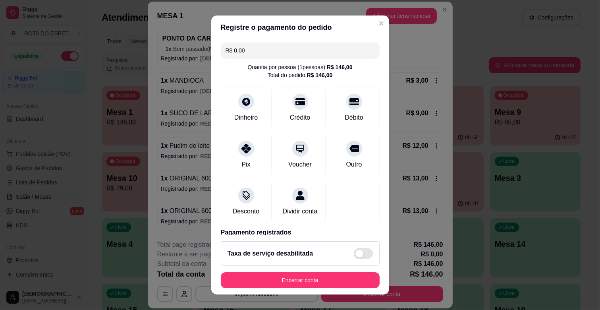
scroll to position [42, 0]
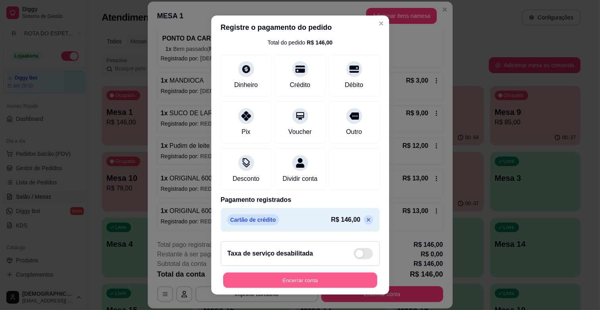
click at [340, 279] on button "Encerrar conta" at bounding box center [300, 279] width 154 height 15
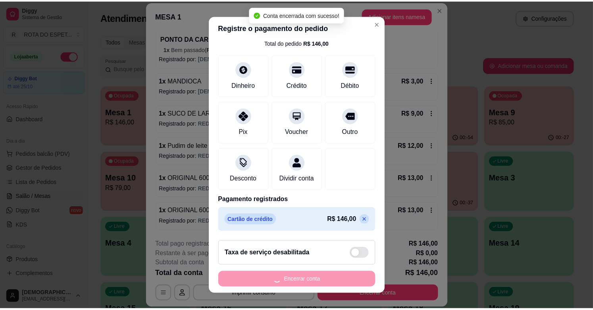
scroll to position [0, 0]
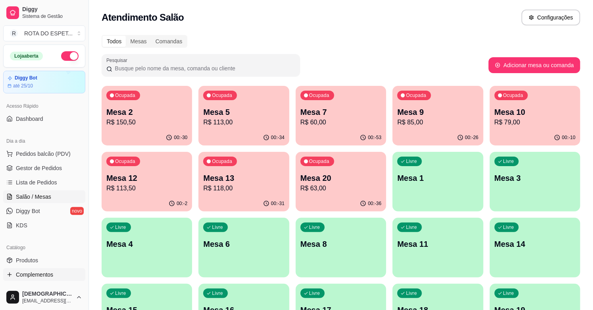
click at [38, 275] on span "Complementos" at bounding box center [34, 274] width 37 height 8
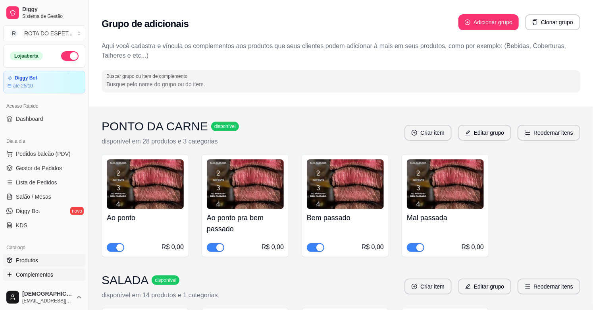
click at [37, 260] on span "Produtos" at bounding box center [27, 260] width 22 height 8
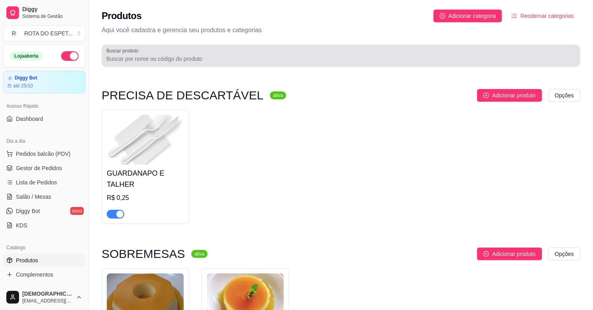
click at [250, 58] on input "Buscar produto" at bounding box center [340, 59] width 469 height 8
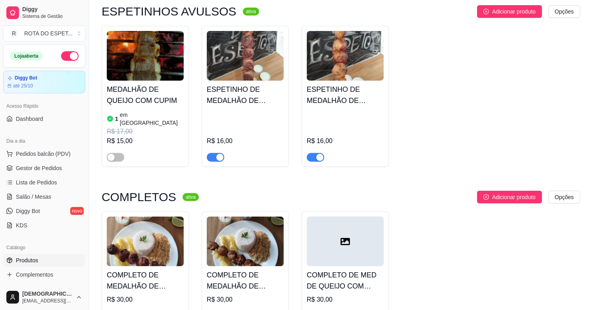
scroll to position [132, 0]
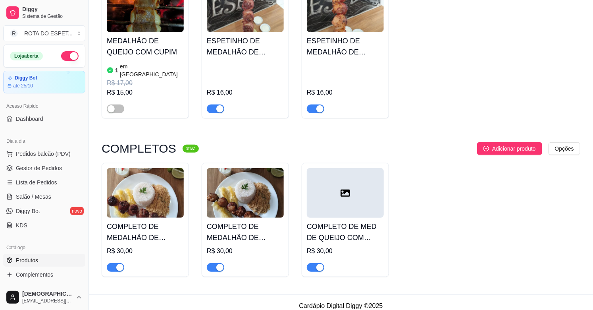
type input "MED"
click at [310, 263] on span "button" at bounding box center [315, 267] width 17 height 9
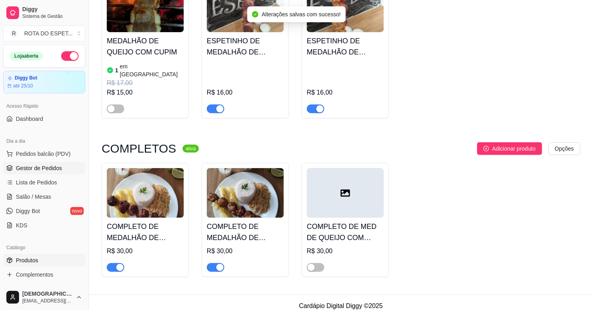
click at [46, 169] on span "Gestor de Pedidos" at bounding box center [39, 168] width 46 height 8
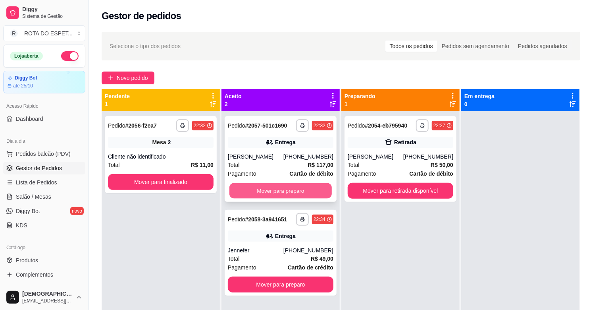
click at [289, 186] on button "Mover para preparo" at bounding box center [280, 190] width 102 height 15
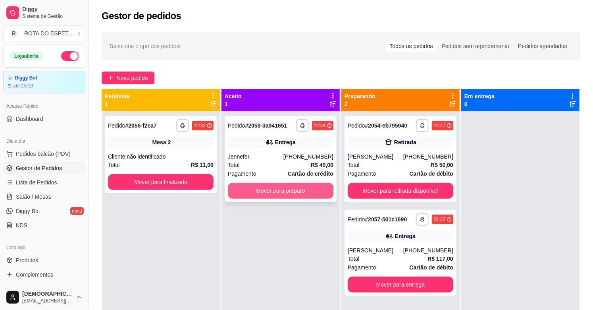
click at [287, 193] on button "Mover para preparo" at bounding box center [281, 191] width 106 height 16
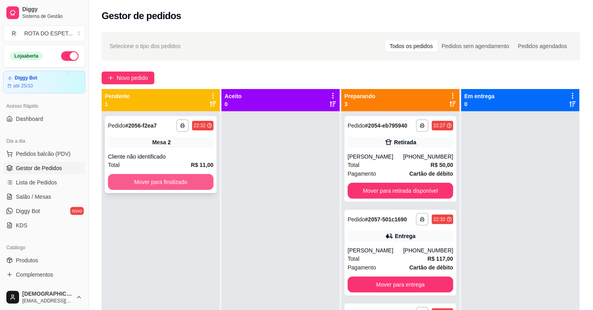
click at [162, 185] on button "Mover para finalizado" at bounding box center [161, 182] width 106 height 16
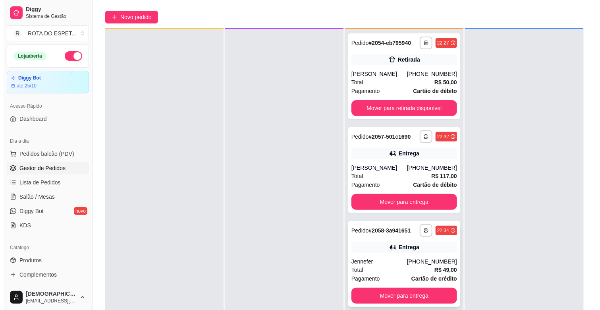
scroll to position [121, 0]
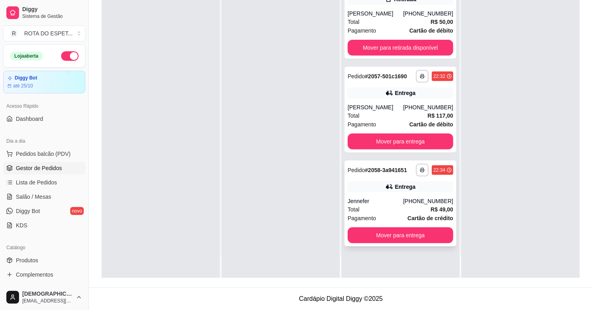
click at [387, 204] on div "Jennefer" at bounding box center [376, 201] width 56 height 8
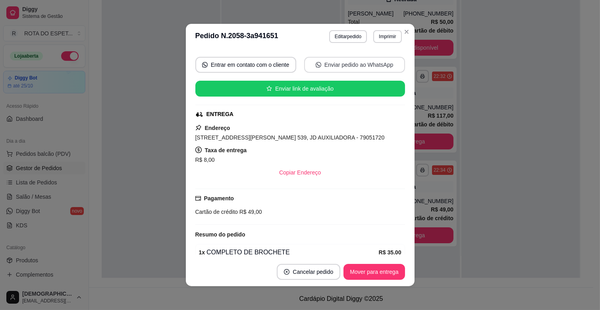
scroll to position [217, 0]
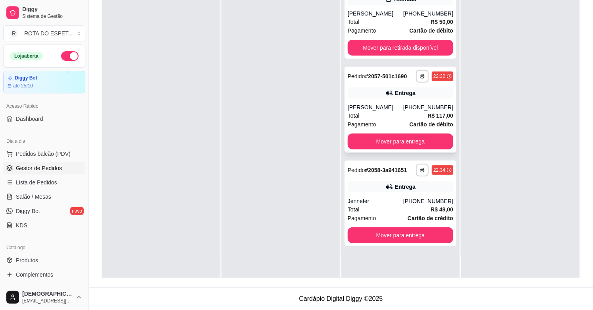
click at [374, 111] on div "Total R$ 117,00" at bounding box center [401, 115] width 106 height 9
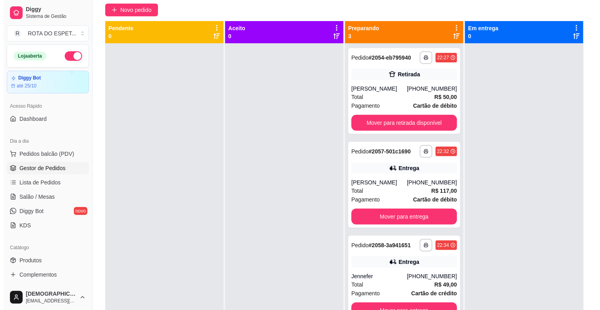
scroll to position [0, 0]
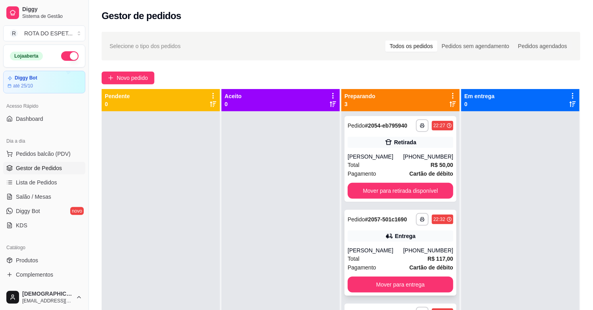
click at [391, 255] on div "Total R$ 117,00" at bounding box center [401, 258] width 106 height 9
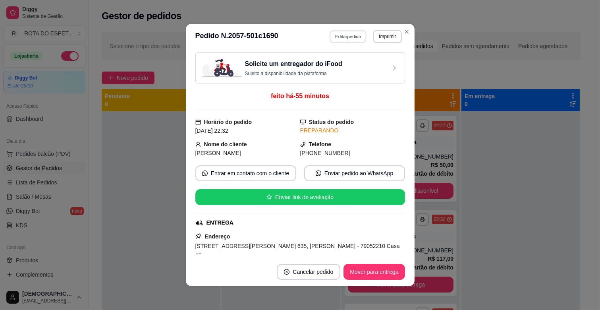
click at [344, 33] on button "Editar pedido" at bounding box center [348, 36] width 37 height 12
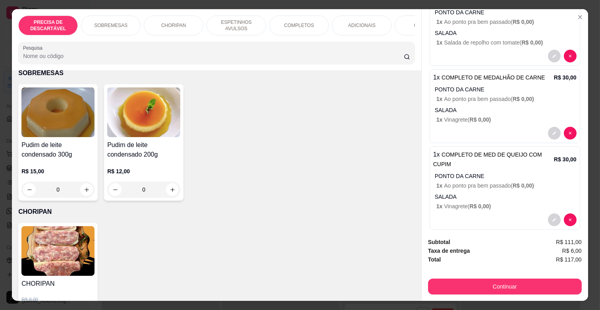
scroll to position [264, 0]
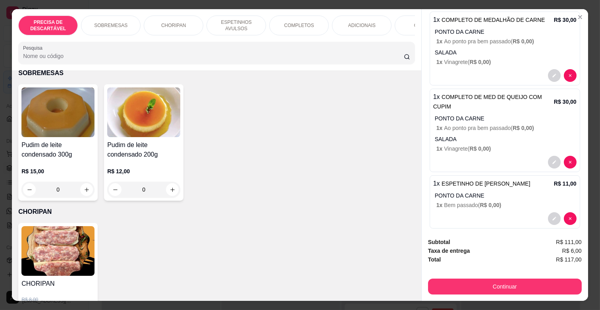
click at [567, 149] on div "1 x COMPLETO DE MED DE QUEIJO COM CUPIM R$ 30,00 PONTO DA CARNE 1 x Ao ponto pr…" at bounding box center [505, 130] width 150 height 83
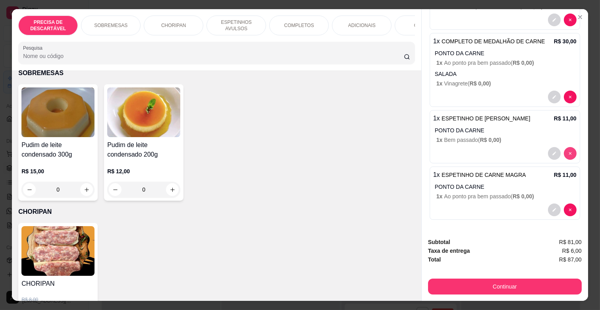
scroll to position [233, 0]
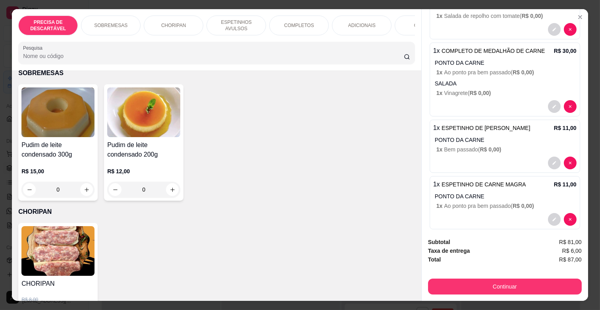
click at [286, 24] on p "COMPLETOS" at bounding box center [299, 25] width 30 height 6
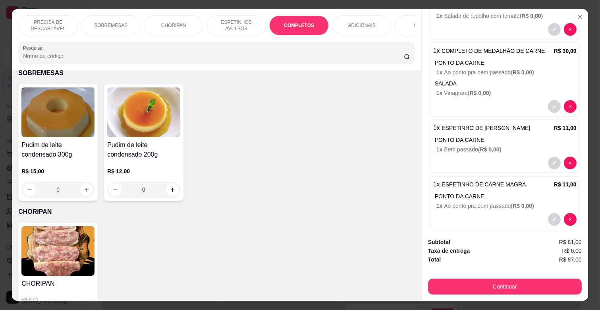
scroll to position [19, 0]
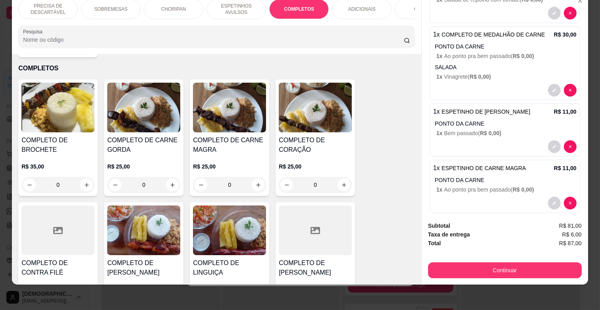
click at [241, 135] on h4 "COMPLETO DE CARNE MAGRA" at bounding box center [229, 144] width 73 height 19
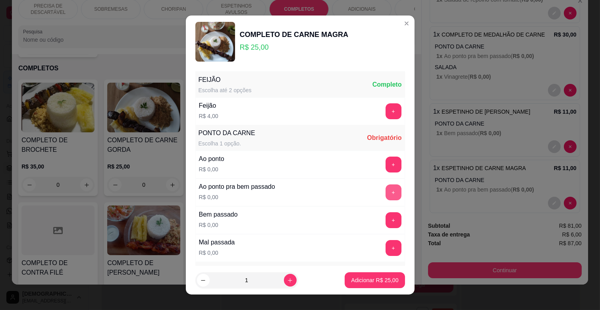
click at [386, 193] on button "+" at bounding box center [394, 192] width 16 height 16
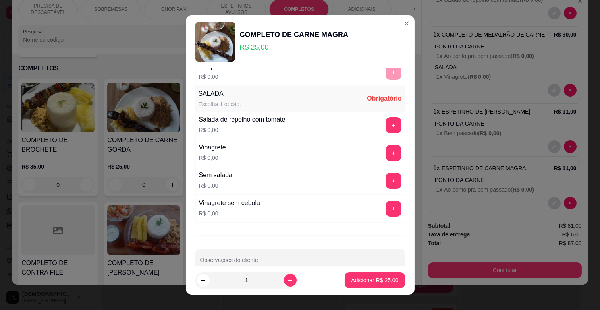
scroll to position [176, 0]
click at [386, 154] on button "+" at bounding box center [394, 153] width 16 height 16
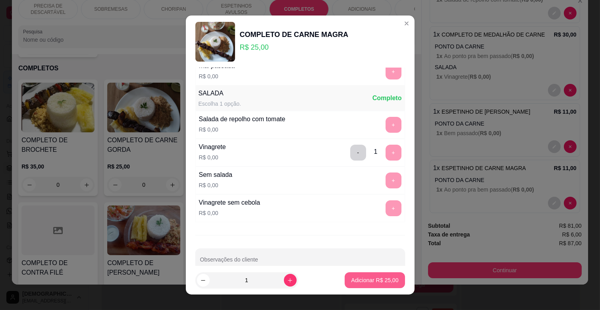
click at [382, 278] on p "Adicionar R$ 25,00" at bounding box center [374, 280] width 47 height 8
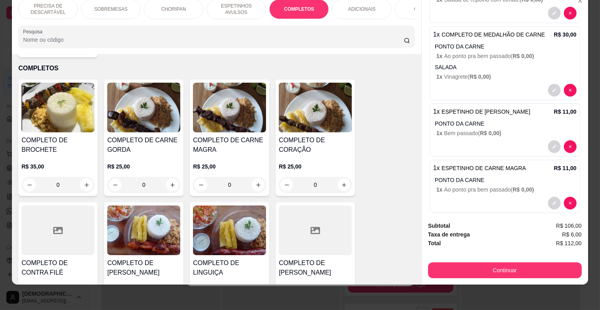
scroll to position [264, 0]
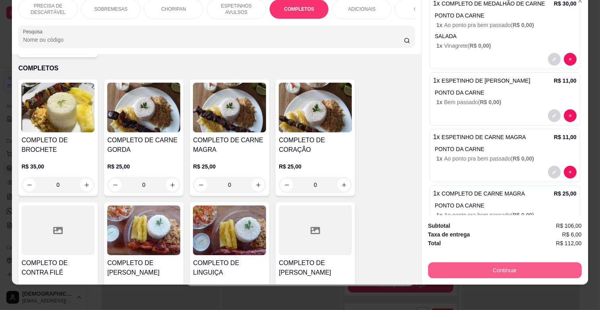
click at [523, 266] on button "Continuar" at bounding box center [505, 270] width 154 height 16
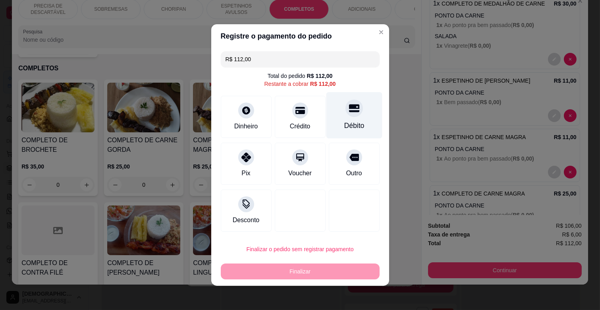
click at [344, 125] on div "Débito" at bounding box center [354, 125] width 20 height 10
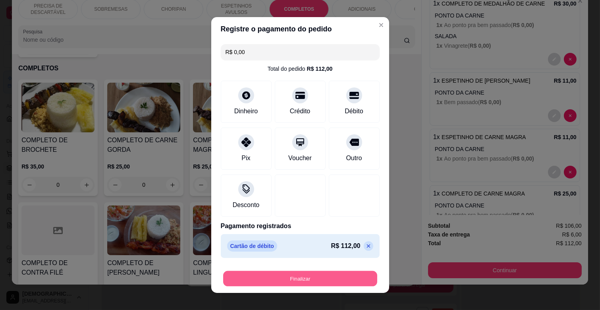
click at [322, 279] on button "Finalizar" at bounding box center [300, 278] width 154 height 15
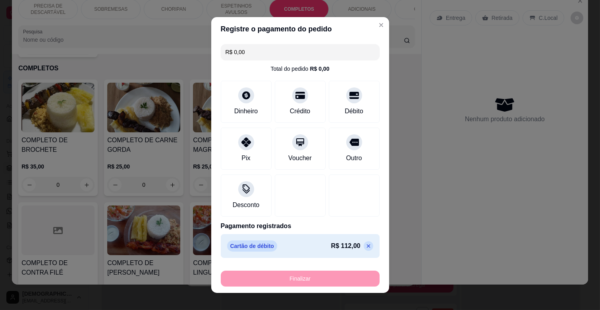
type input "-R$ 112,00"
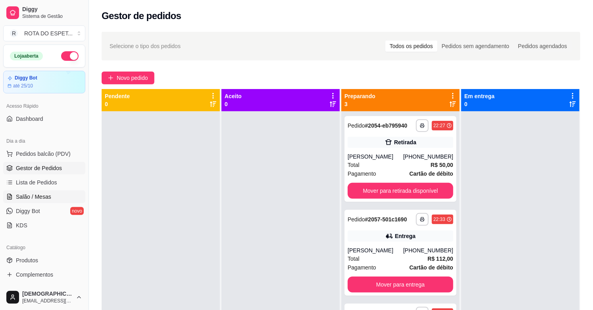
click at [62, 195] on link "Salão / Mesas" at bounding box center [44, 196] width 82 height 13
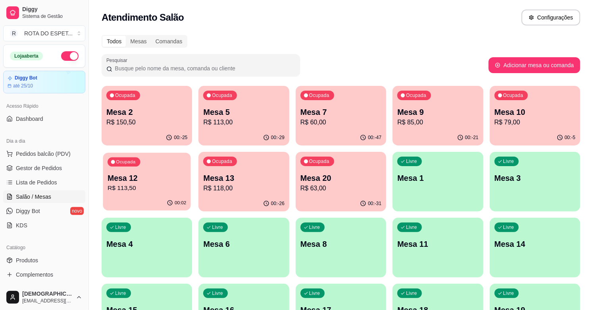
click at [147, 184] on p "R$ 113,50" at bounding box center [147, 187] width 79 height 9
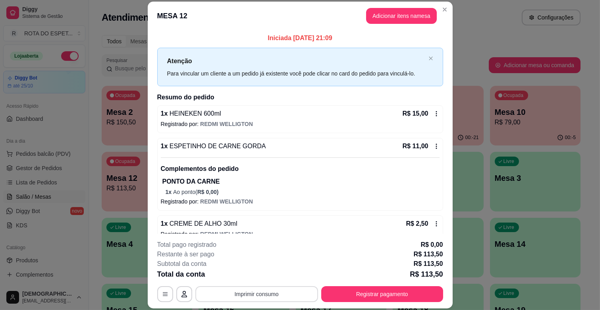
click at [243, 291] on button "Imprimir consumo" at bounding box center [256, 294] width 123 height 16
click at [256, 279] on button "IMPRESSORA CAIXA" at bounding box center [256, 275] width 64 height 12
click at [367, 298] on button "Registrar pagamento" at bounding box center [382, 293] width 118 height 15
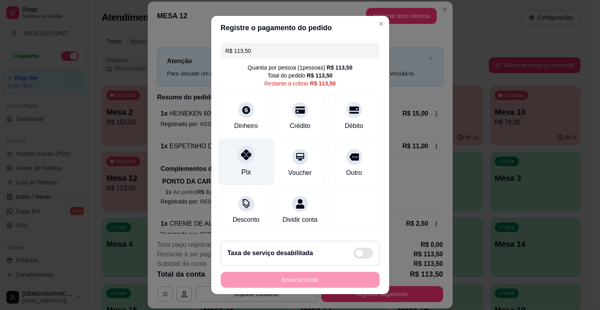
click at [229, 166] on div "Pix" at bounding box center [246, 162] width 56 height 46
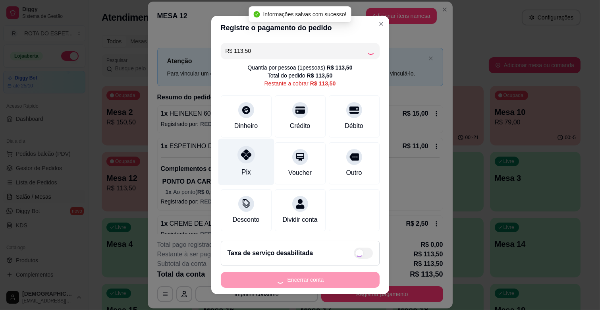
type input "R$ 0,00"
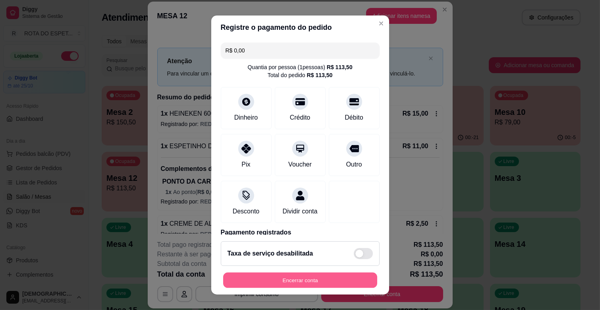
click at [314, 282] on button "Encerrar conta" at bounding box center [300, 279] width 154 height 15
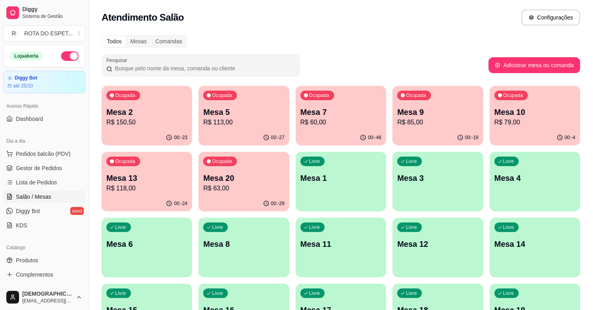
click at [141, 174] on p "Mesa 13" at bounding box center [146, 177] width 81 height 11
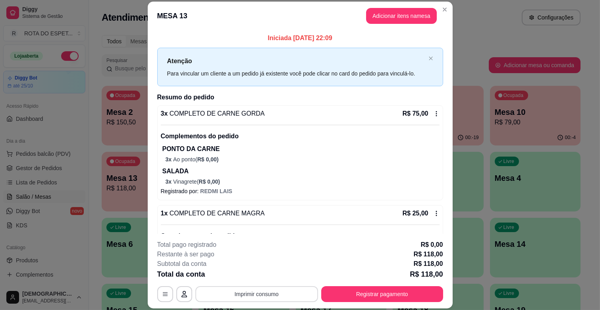
click at [280, 289] on button "Imprimir consumo" at bounding box center [256, 294] width 123 height 16
click at [274, 280] on button "IMPRESSORA CAIXA" at bounding box center [256, 275] width 66 height 13
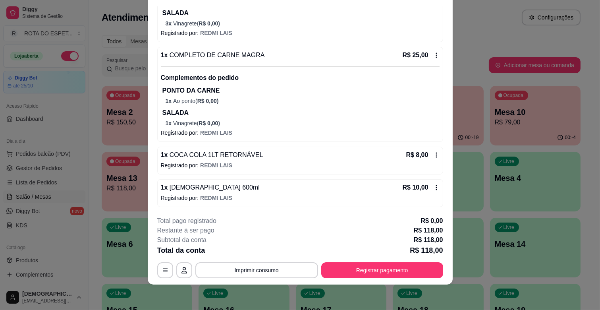
scroll to position [135, 0]
click at [385, 277] on button "Registrar pagamento" at bounding box center [382, 270] width 122 height 16
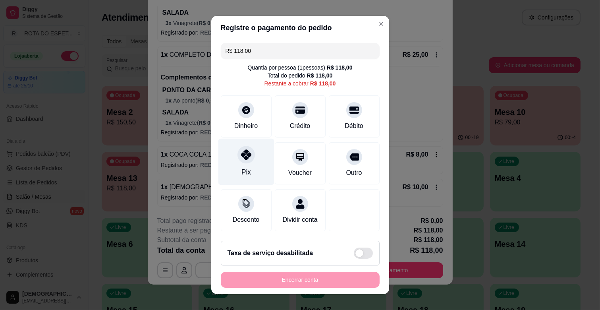
click at [237, 160] on div at bounding box center [245, 154] width 17 height 17
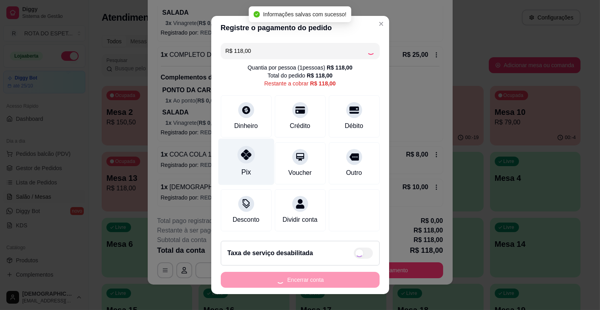
type input "R$ 0,00"
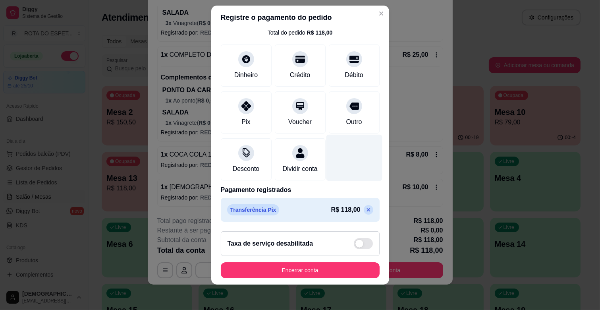
scroll to position [42, 0]
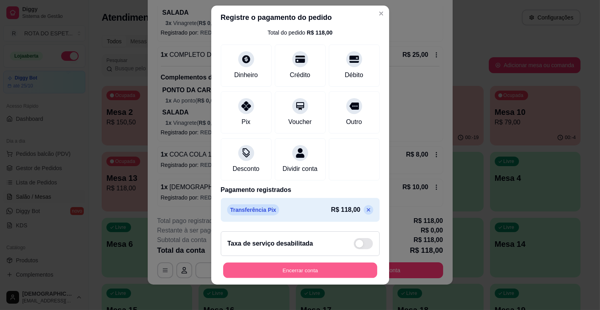
click at [310, 263] on button "Encerrar conta" at bounding box center [300, 269] width 154 height 15
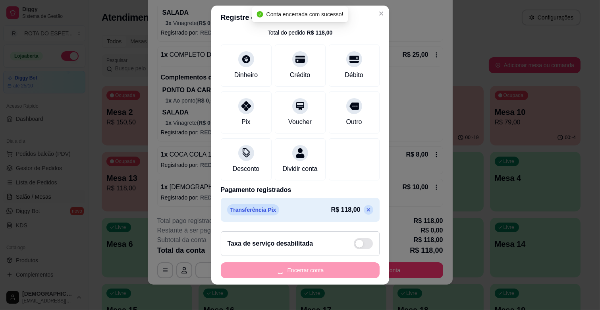
scroll to position [0, 0]
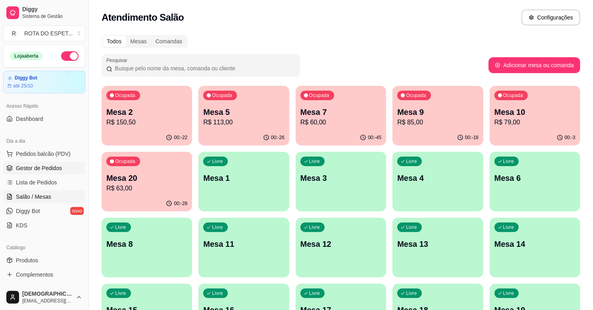
click at [59, 166] on span "Gestor de Pedidos" at bounding box center [39, 168] width 46 height 8
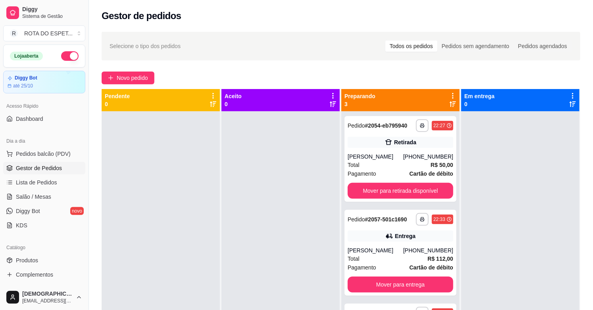
click at [276, 198] on div at bounding box center [281, 266] width 118 height 310
click at [422, 187] on button "Mover para retirada disponível" at bounding box center [401, 191] width 106 height 16
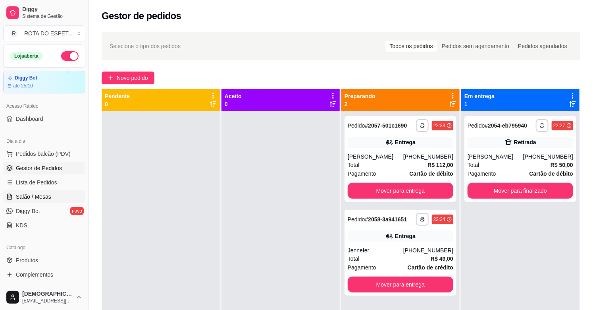
click at [48, 197] on span "Salão / Mesas" at bounding box center [33, 197] width 35 height 8
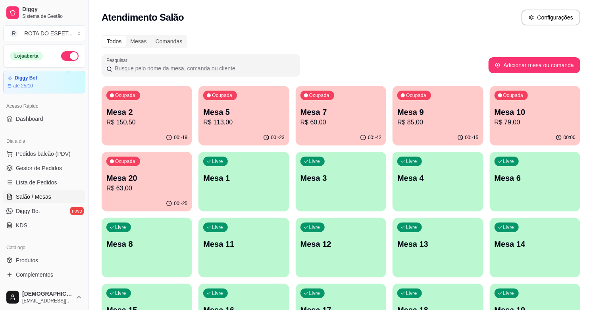
click at [402, 118] on p "R$ 85,00" at bounding box center [437, 123] width 81 height 10
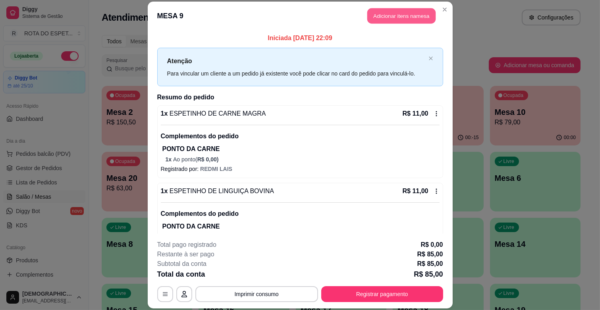
click at [399, 19] on button "Adicionar itens na mesa" at bounding box center [401, 15] width 68 height 15
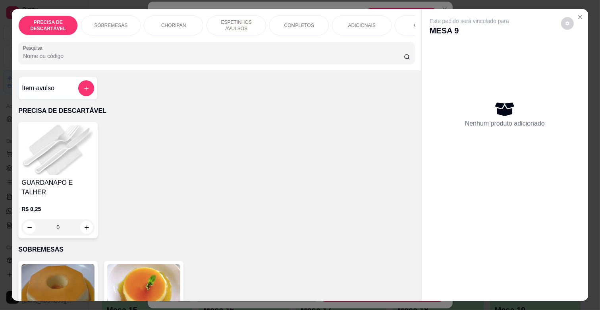
click at [204, 34] on div "PRECISA DE DESCARTÁVEL SOBREMESAS CHORIPAN ESPETINHOS AVULSOS COMPLETOS ADICION…" at bounding box center [216, 25] width 397 height 20
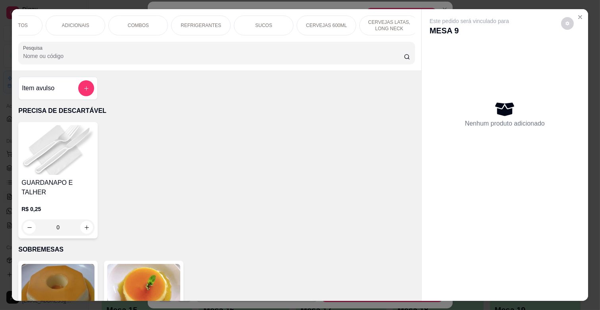
scroll to position [0, 353]
click at [382, 27] on div "BALAS E CHICLETES" at bounding box center [386, 25] width 60 height 20
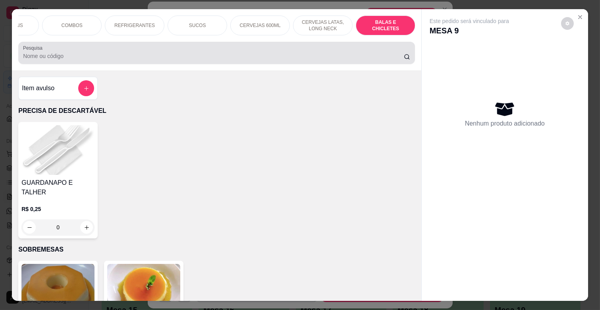
scroll to position [19, 0]
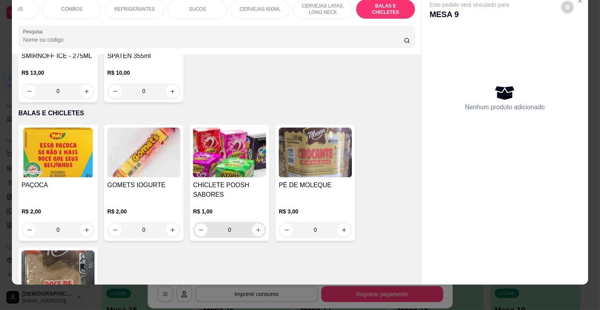
click at [258, 223] on button "increase-product-quantity" at bounding box center [258, 229] width 13 height 13
type input "1"
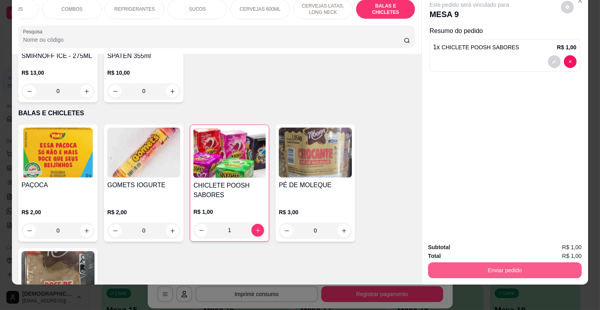
click at [542, 264] on button "Enviar pedido" at bounding box center [505, 270] width 154 height 16
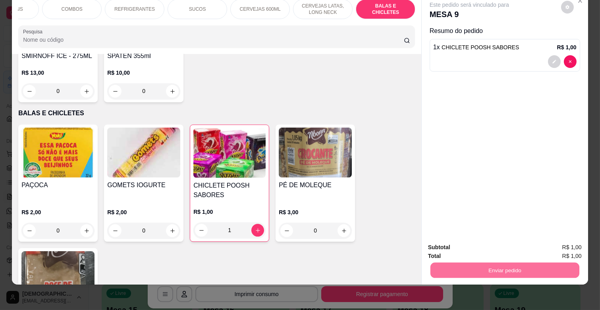
click at [569, 245] on button "Enviar pedido" at bounding box center [560, 243] width 45 height 15
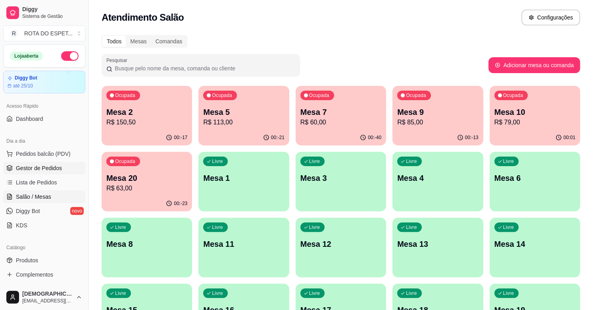
click at [29, 167] on span "Gestor de Pedidos" at bounding box center [39, 168] width 46 height 8
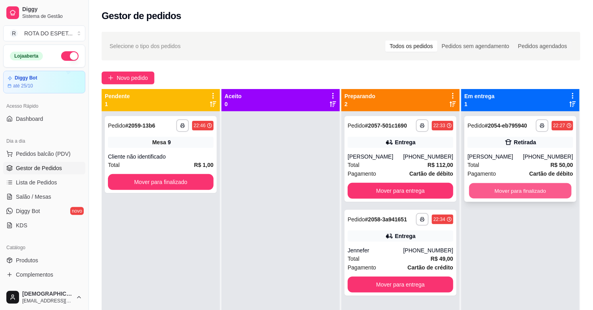
click at [538, 187] on button "Mover para finalizado" at bounding box center [520, 190] width 102 height 15
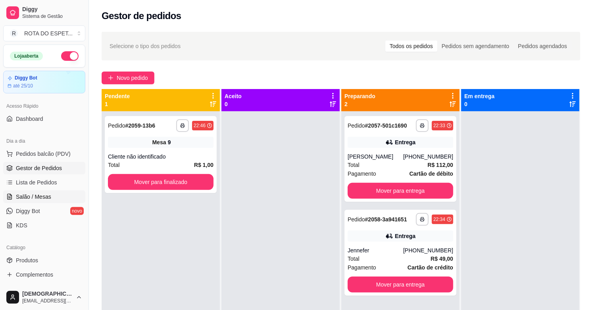
click at [37, 191] on link "Salão / Mesas" at bounding box center [44, 196] width 82 height 13
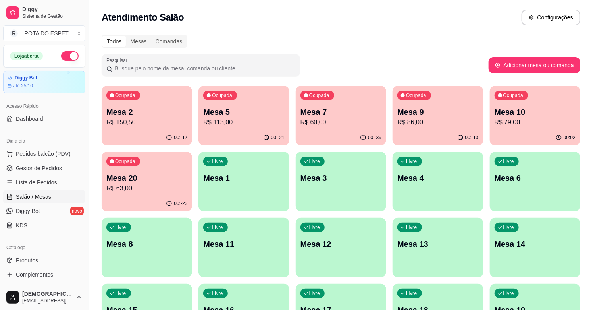
click at [509, 120] on p "R$ 79,00" at bounding box center [535, 123] width 81 height 10
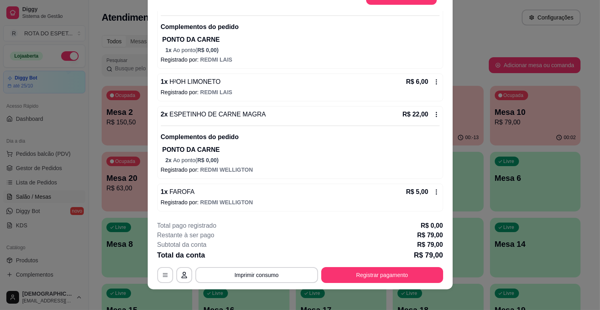
scroll to position [24, 0]
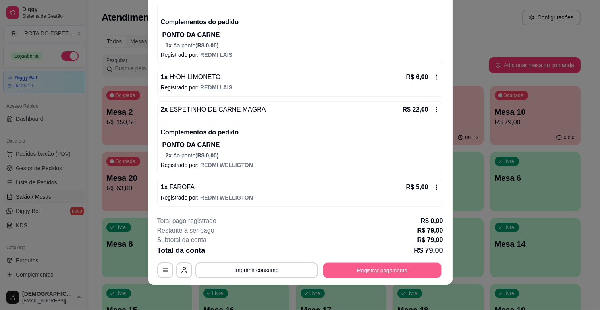
click at [366, 269] on button "Registrar pagamento" at bounding box center [382, 269] width 118 height 15
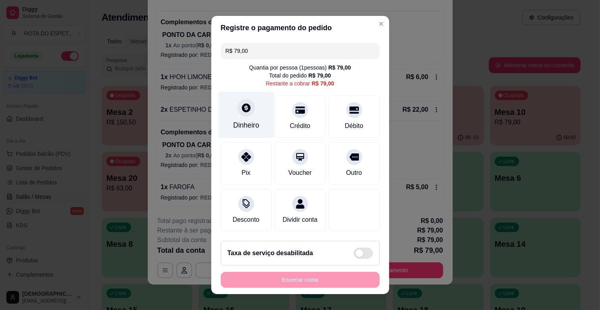
click at [239, 126] on div "Dinheiro" at bounding box center [246, 125] width 26 height 10
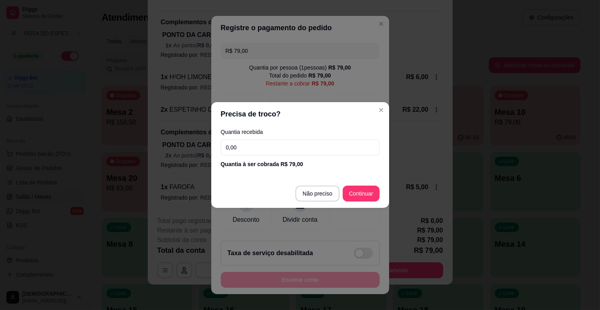
click at [272, 146] on input "0,00" at bounding box center [300, 147] width 159 height 16
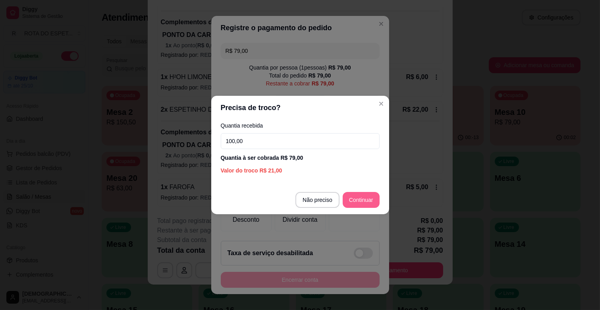
type input "100,00"
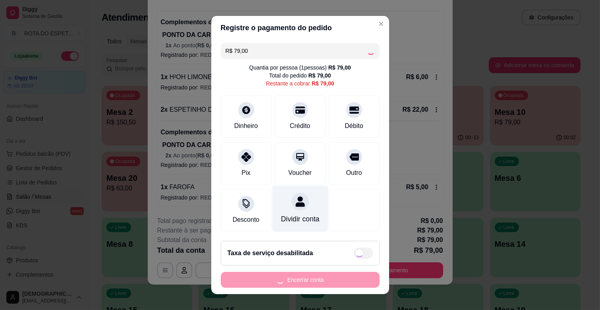
scroll to position [0, 0]
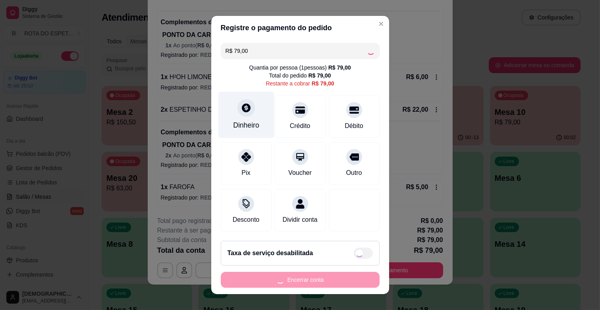
click at [240, 100] on div at bounding box center [245, 107] width 17 height 17
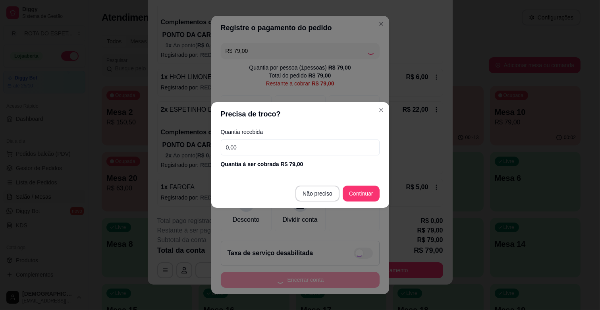
click at [271, 156] on div "Quantia recebida 0,00 Quantia à ser cobrada R$ 79,00" at bounding box center [300, 148] width 178 height 45
click at [268, 153] on input "0,00" at bounding box center [300, 147] width 159 height 16
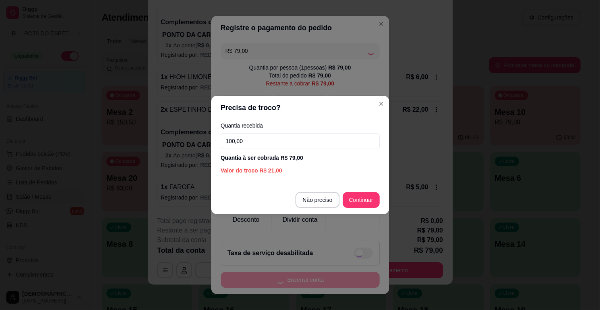
type input "100,00"
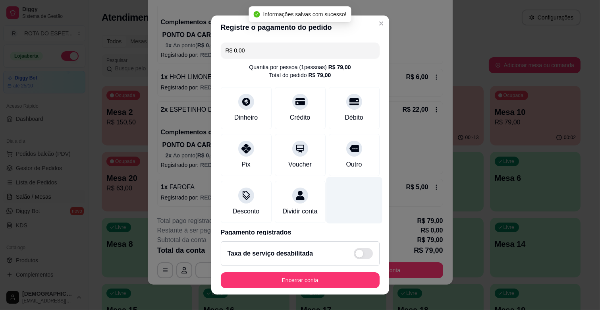
type input "R$ 0,00"
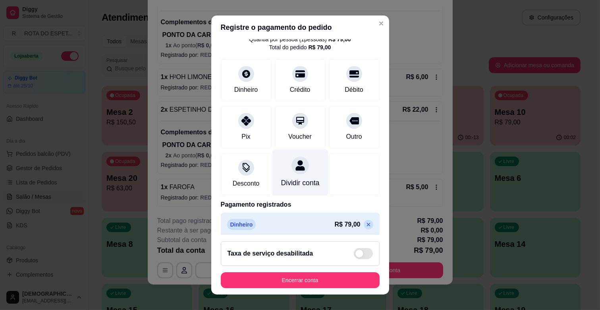
scroll to position [42, 0]
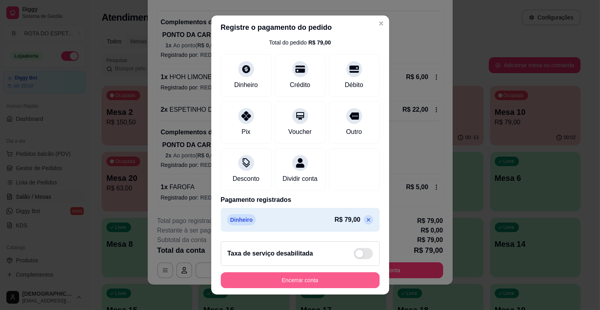
click at [299, 276] on button "Encerrar conta" at bounding box center [300, 280] width 159 height 16
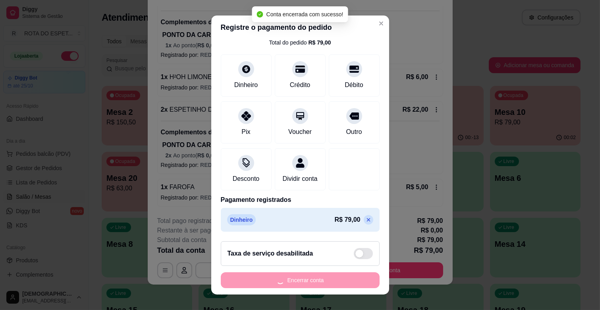
scroll to position [0, 0]
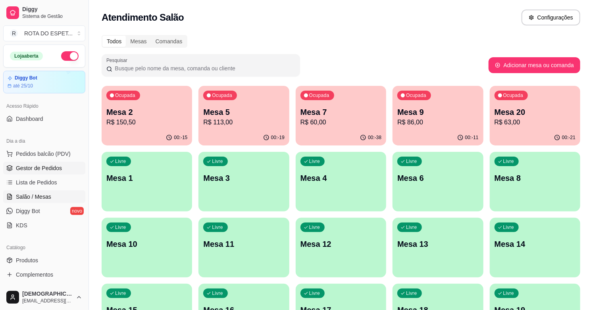
click at [43, 163] on link "Gestor de Pedidos" at bounding box center [44, 168] width 82 height 13
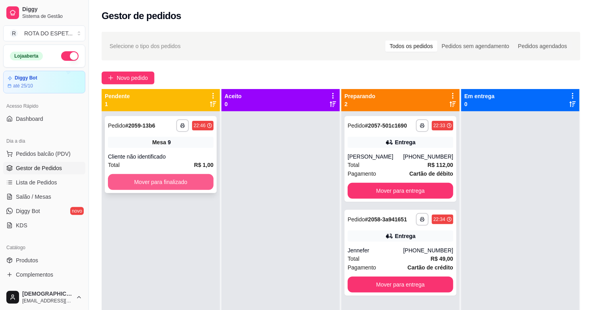
click at [172, 188] on button "Mover para finalizado" at bounding box center [161, 182] width 106 height 16
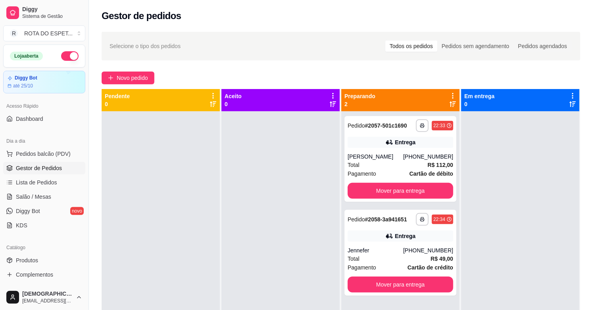
click at [289, 236] on div at bounding box center [281, 266] width 118 height 310
click at [384, 260] on div "Total R$ 49,00" at bounding box center [401, 258] width 106 height 9
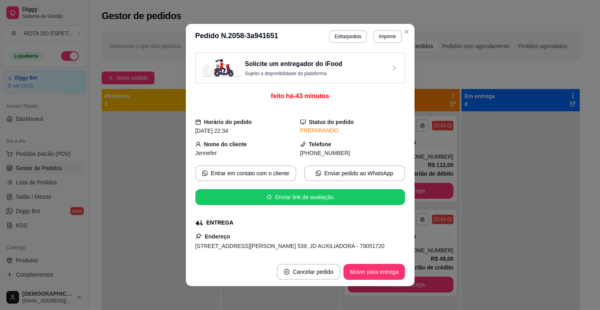
scroll to position [88, 0]
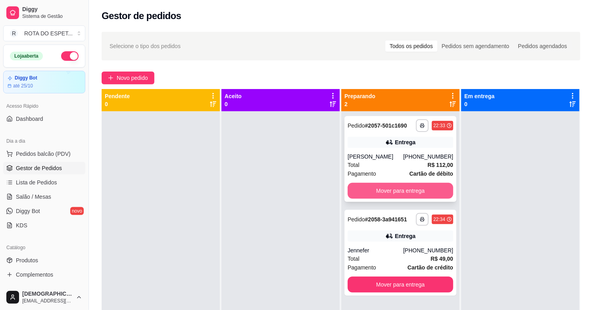
click at [406, 192] on button "Mover para entrega" at bounding box center [401, 191] width 106 height 16
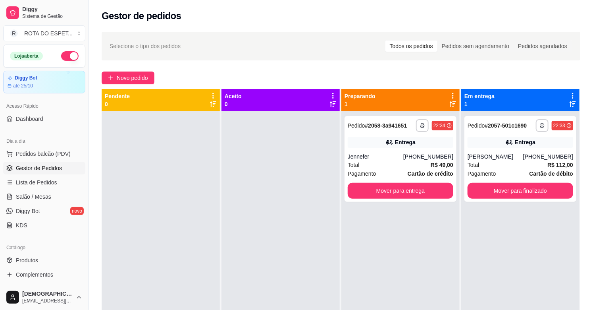
click at [291, 245] on div at bounding box center [281, 266] width 118 height 310
click at [268, 249] on div at bounding box center [281, 266] width 118 height 310
click at [264, 260] on div at bounding box center [281, 266] width 118 height 310
click at [267, 255] on div at bounding box center [281, 266] width 118 height 310
click at [32, 199] on span "Salão / Mesas" at bounding box center [33, 197] width 35 height 8
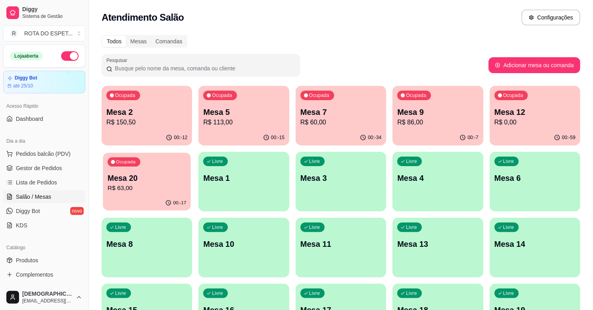
click at [151, 175] on p "Mesa 20" at bounding box center [147, 178] width 79 height 11
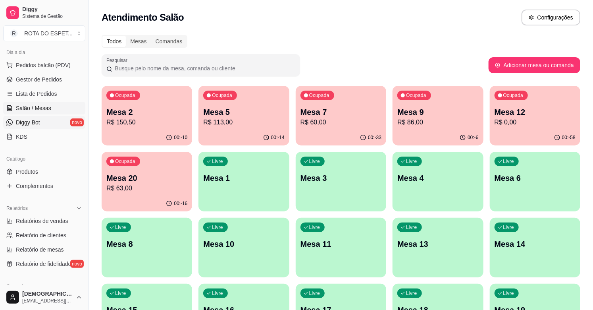
scroll to position [176, 0]
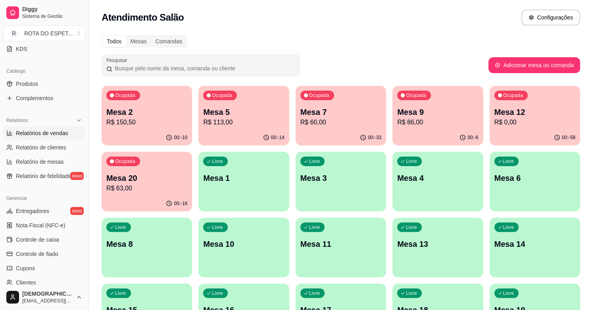
click at [47, 133] on span "Relatórios de vendas" at bounding box center [42, 133] width 52 height 8
select select "ALL"
select select "0"
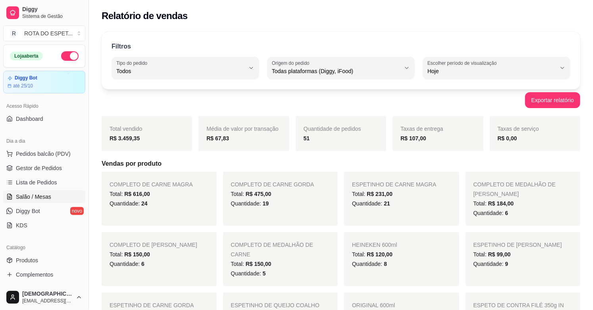
click at [38, 197] on span "Salão / Mesas" at bounding box center [33, 197] width 35 height 8
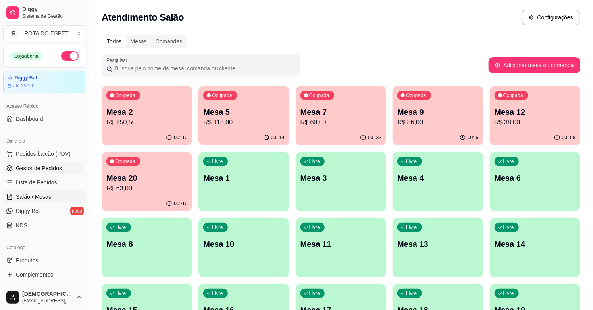
click at [46, 168] on span "Gestor de Pedidos" at bounding box center [39, 168] width 46 height 8
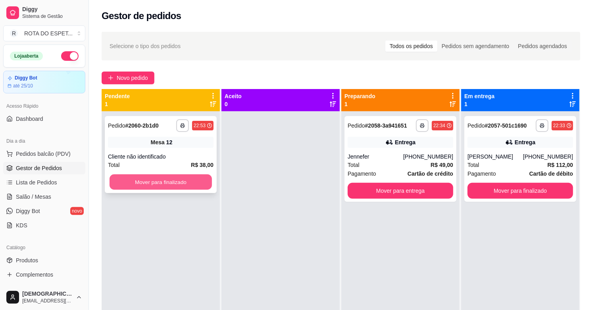
click at [180, 181] on button "Mover para finalizado" at bounding box center [161, 181] width 102 height 15
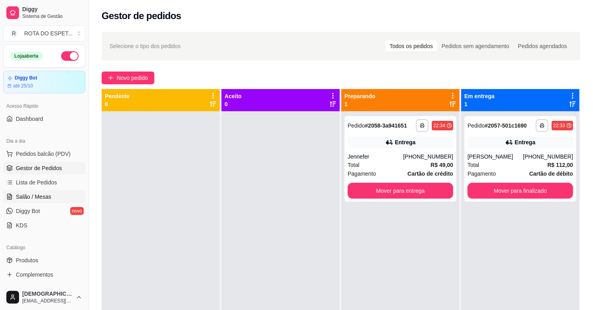
click at [25, 197] on span "Salão / Mesas" at bounding box center [33, 197] width 35 height 8
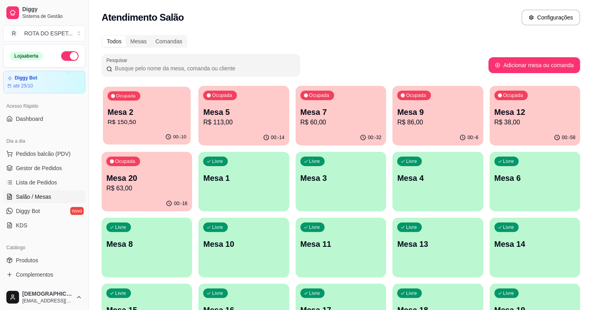
click at [162, 120] on p "R$ 150,50" at bounding box center [147, 122] width 79 height 9
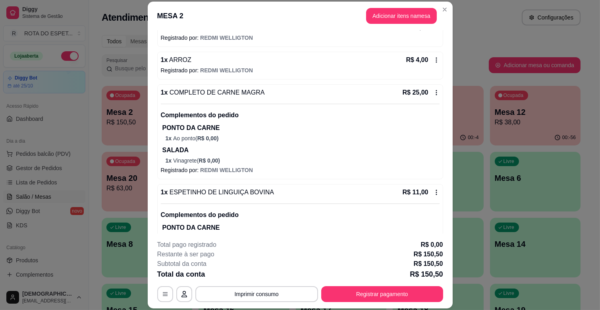
scroll to position [644, 0]
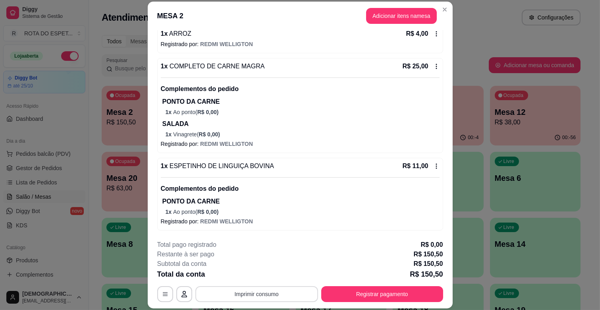
click at [253, 289] on button "Imprimir consumo" at bounding box center [256, 294] width 123 height 16
click at [269, 272] on button "IMPRESSORA CAIXA" at bounding box center [256, 275] width 64 height 12
click at [393, 22] on button "Adicionar itens na mesa" at bounding box center [401, 16] width 71 height 16
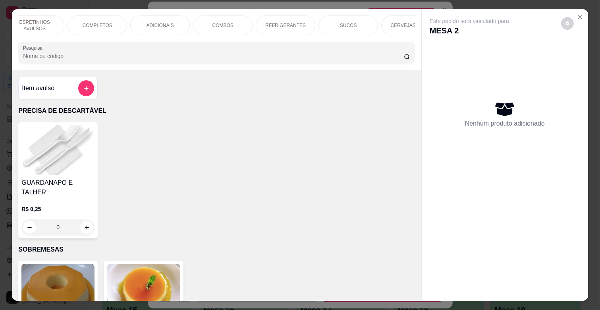
scroll to position [0, 212]
click at [283, 18] on div "REFRIGERANTES" at bounding box center [276, 25] width 60 height 20
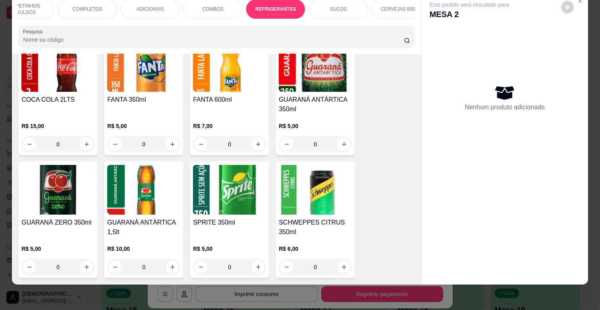
scroll to position [2170, 0]
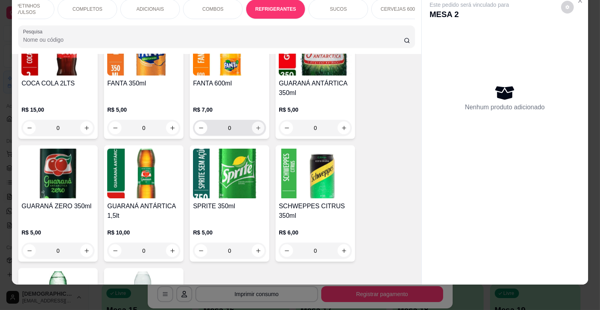
click at [259, 122] on button "increase-product-quantity" at bounding box center [258, 128] width 12 height 12
type input "1"
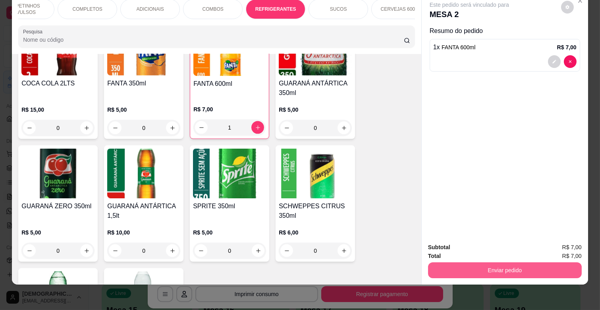
click at [482, 264] on button "Enviar pedido" at bounding box center [505, 270] width 154 height 16
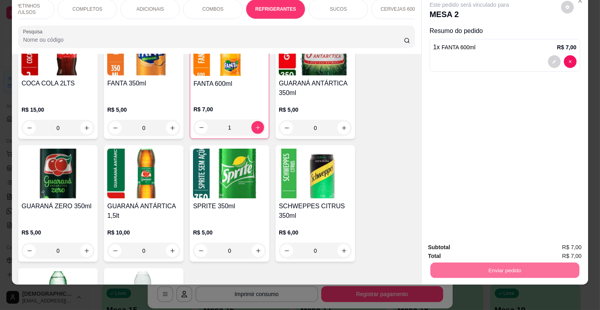
click at [543, 239] on button "Enviar pedido" at bounding box center [560, 243] width 45 height 15
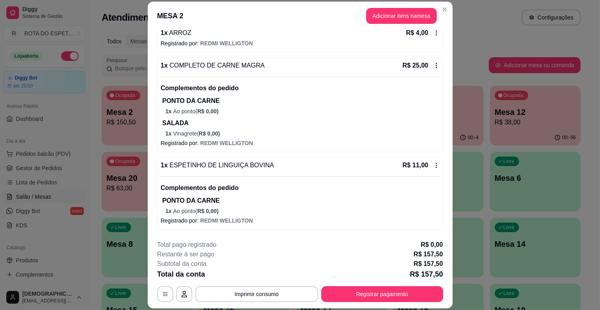
scroll to position [677, 0]
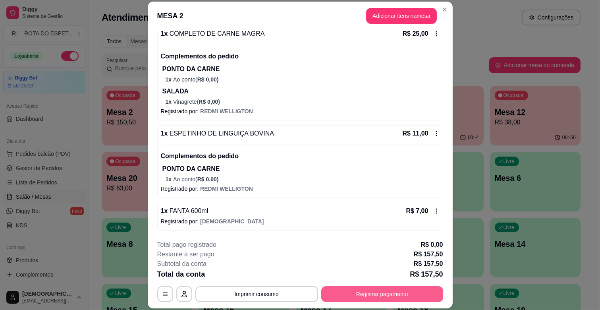
click at [432, 291] on button "Registrar pagamento" at bounding box center [382, 294] width 122 height 16
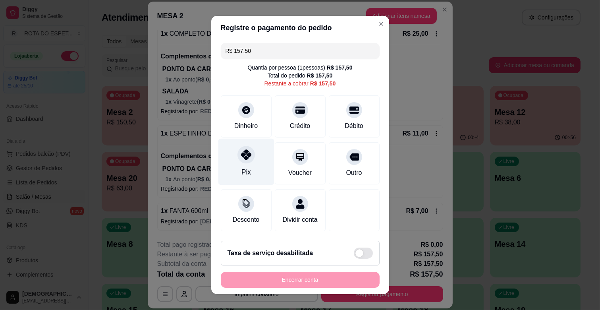
click at [241, 160] on div at bounding box center [245, 154] width 17 height 17
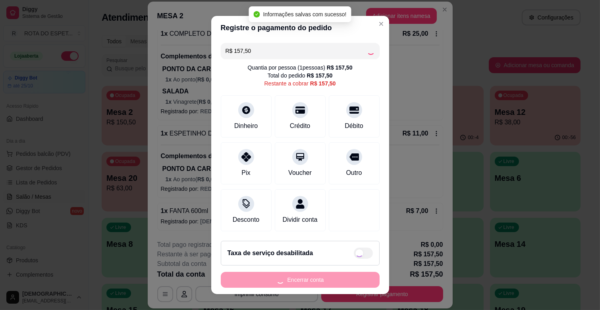
type input "R$ 0,00"
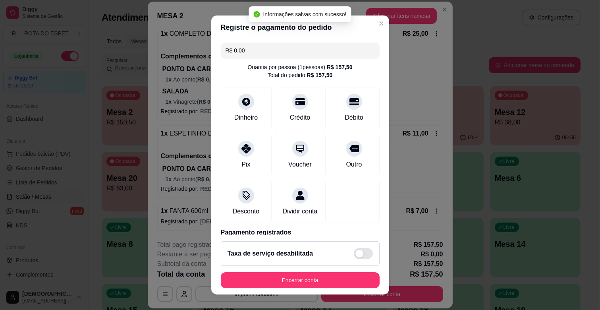
click at [339, 268] on footer "Taxa de serviço desabilitada Encerrar conta" at bounding box center [300, 265] width 178 height 60
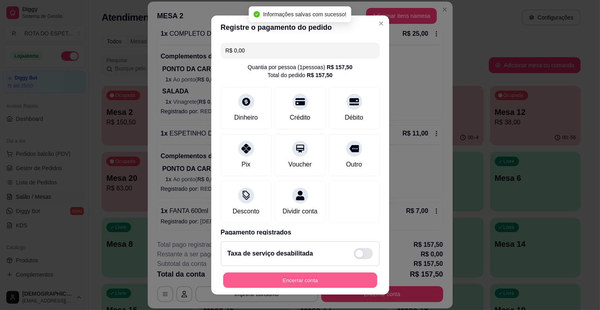
click at [344, 276] on button "Encerrar conta" at bounding box center [300, 279] width 154 height 15
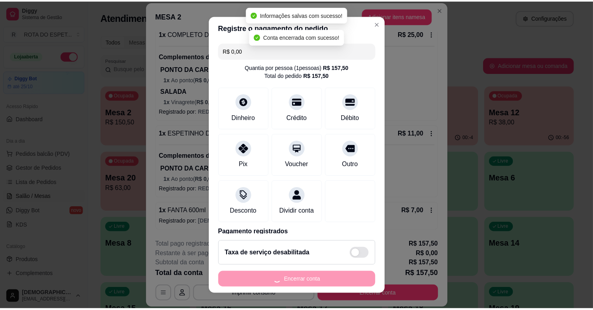
scroll to position [0, 0]
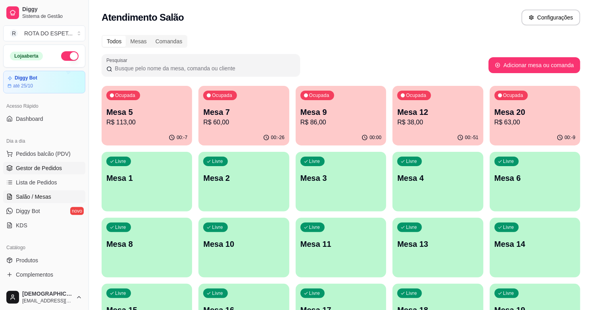
click at [50, 163] on link "Gestor de Pedidos" at bounding box center [44, 168] width 82 height 13
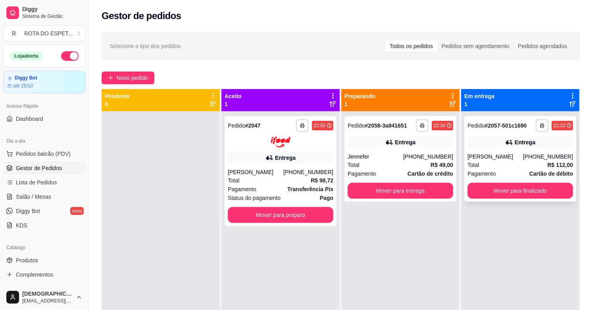
click at [520, 152] on div "[PERSON_NAME]" at bounding box center [496, 156] width 56 height 8
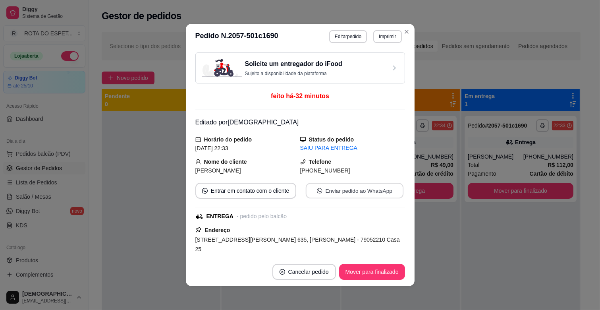
click at [362, 196] on button "Enviar pedido ao WhatsApp" at bounding box center [354, 190] width 98 height 15
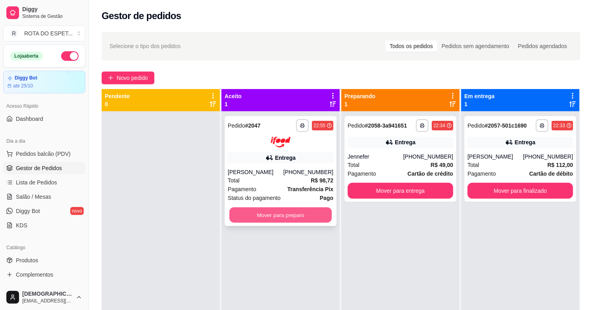
click at [292, 217] on button "Mover para preparo" at bounding box center [280, 214] width 102 height 15
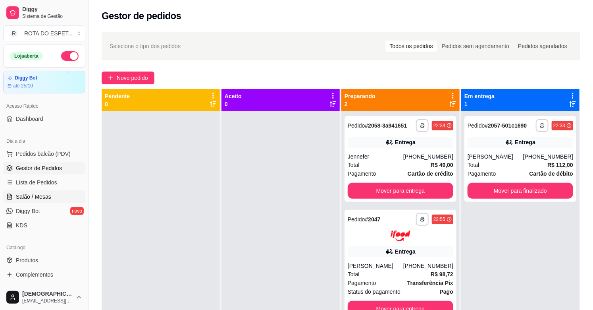
click at [56, 195] on link "Salão / Mesas" at bounding box center [44, 196] width 82 height 13
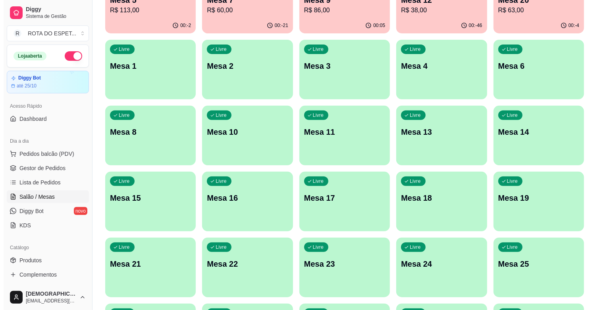
scroll to position [132, 0]
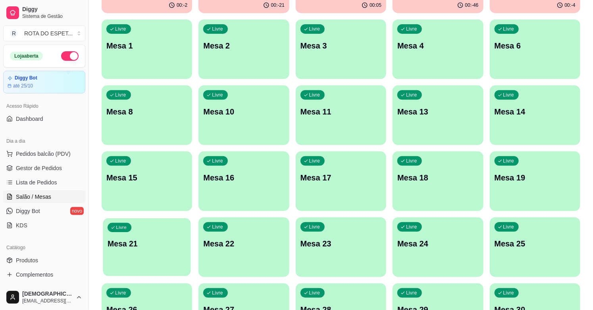
click at [149, 248] on p "Mesa 21" at bounding box center [147, 243] width 79 height 11
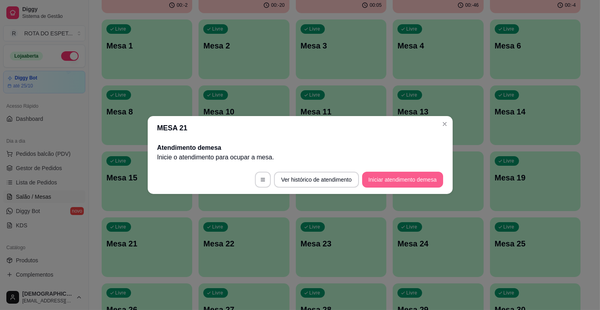
click at [389, 187] on button "Iniciar atendimento de mesa" at bounding box center [402, 180] width 81 height 16
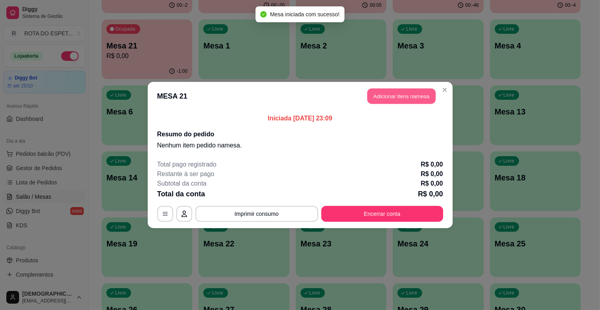
click at [405, 93] on button "Adicionar itens na mesa" at bounding box center [401, 96] width 68 height 15
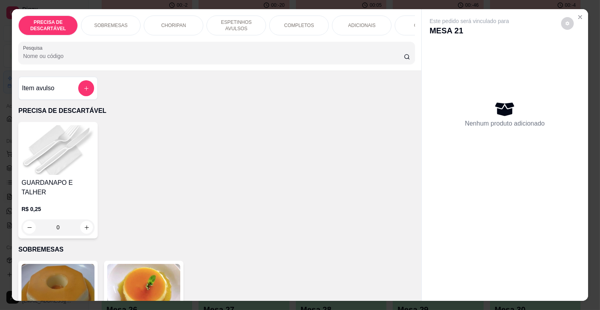
scroll to position [0, 347]
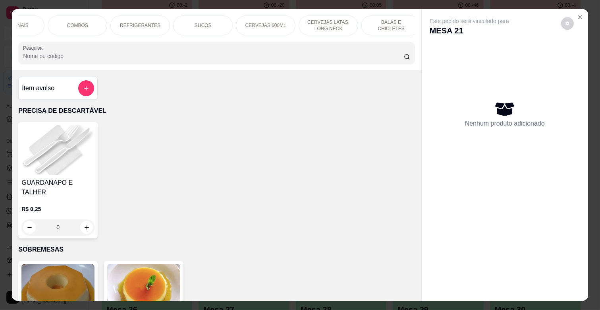
click at [374, 26] on div "BALAS E CHICLETES" at bounding box center [391, 25] width 60 height 20
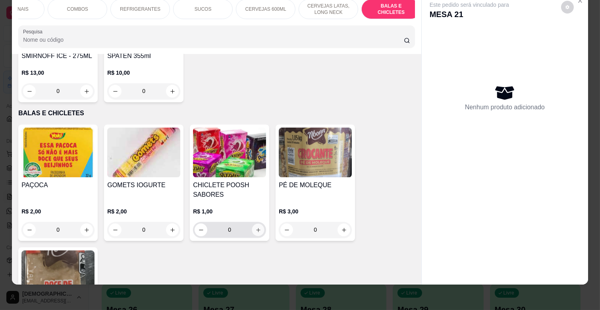
click at [255, 227] on icon "increase-product-quantity" at bounding box center [258, 230] width 6 height 6
click at [256, 228] on icon "increase-product-quantity" at bounding box center [258, 230] width 4 height 4
type input "2"
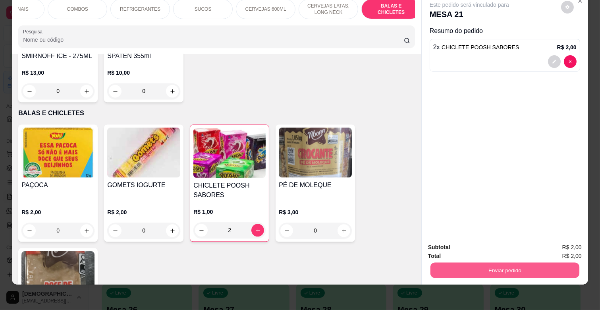
click at [553, 262] on button "Enviar pedido" at bounding box center [504, 269] width 149 height 15
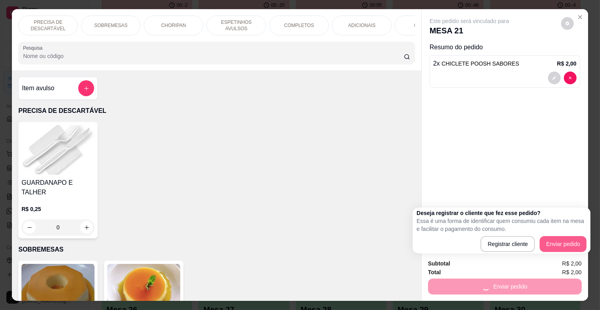
scroll to position [3217, 0]
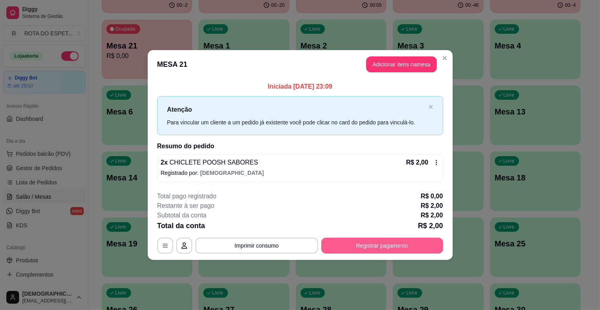
click at [400, 247] on button "Registrar pagamento" at bounding box center [382, 245] width 122 height 16
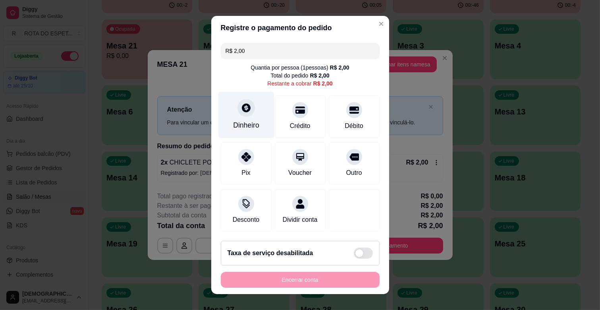
click at [251, 125] on div "Dinheiro" at bounding box center [246, 125] width 26 height 10
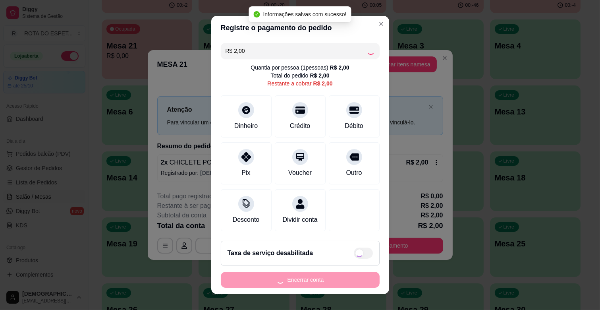
type input "R$ 0,00"
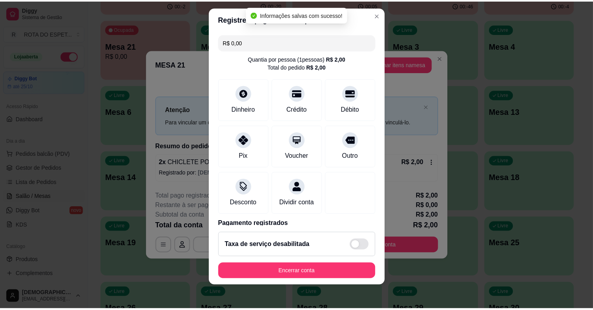
scroll to position [10, 0]
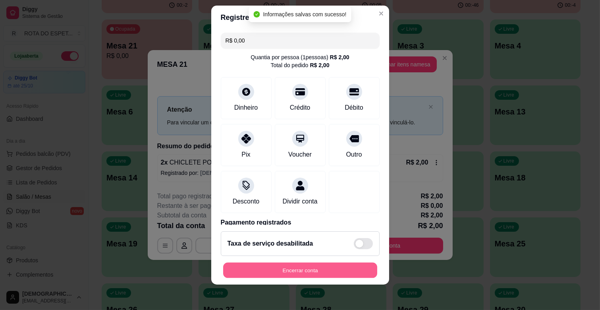
click at [306, 269] on button "Encerrar conta" at bounding box center [300, 269] width 154 height 15
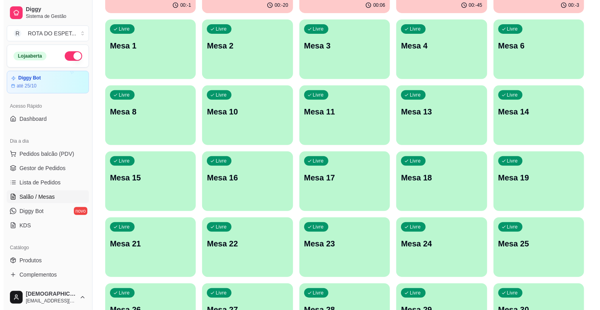
scroll to position [0, 0]
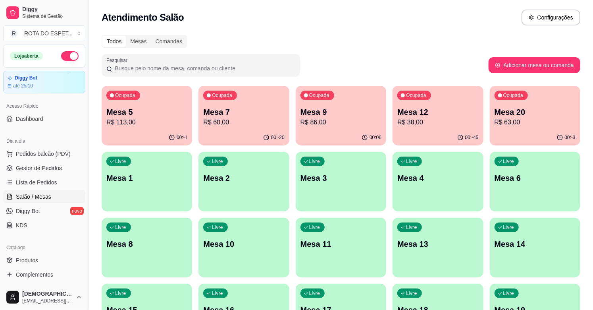
click at [274, 105] on div "Ocupada Mesa 7 R$ 60,00" at bounding box center [244, 108] width 91 height 44
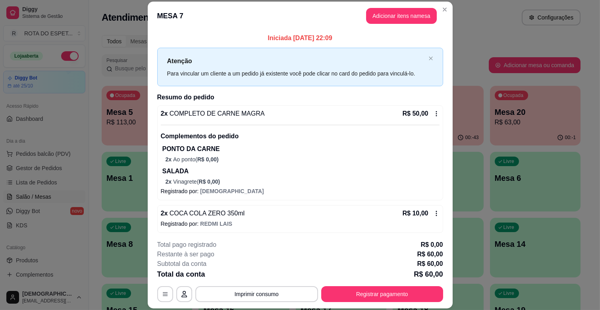
scroll to position [2, 0]
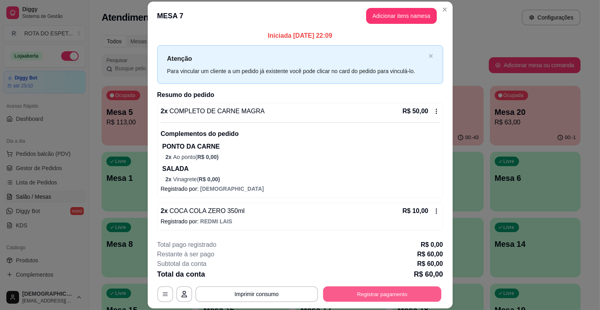
click at [392, 286] on button "Registrar pagamento" at bounding box center [382, 293] width 118 height 15
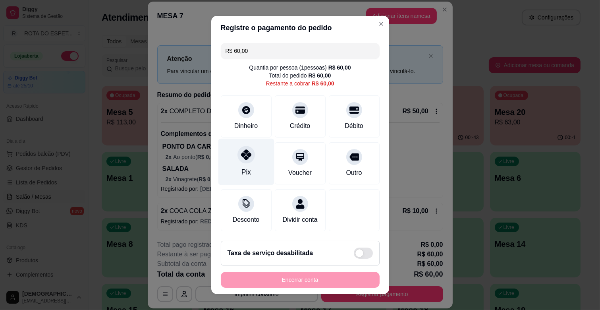
click at [248, 160] on div "Pix" at bounding box center [246, 162] width 56 height 46
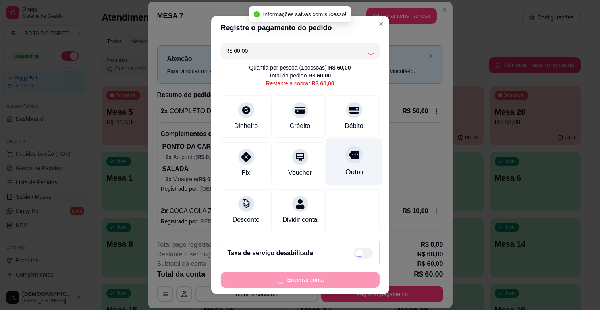
type input "R$ 0,00"
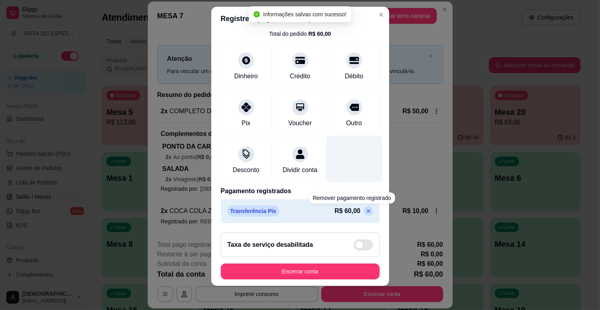
scroll to position [10, 0]
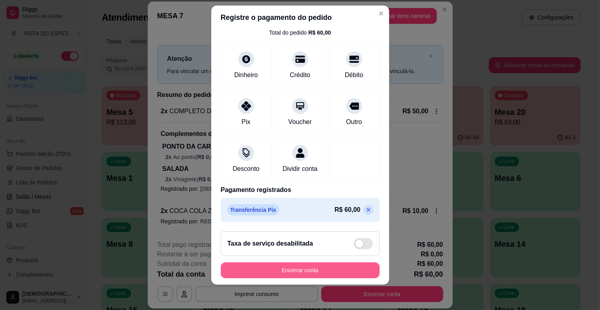
click at [302, 272] on button "Encerrar conta" at bounding box center [300, 270] width 159 height 16
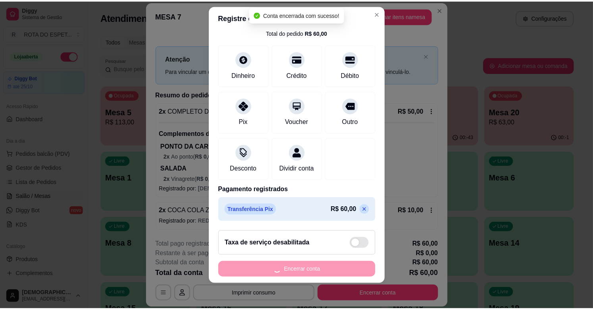
scroll to position [0, 0]
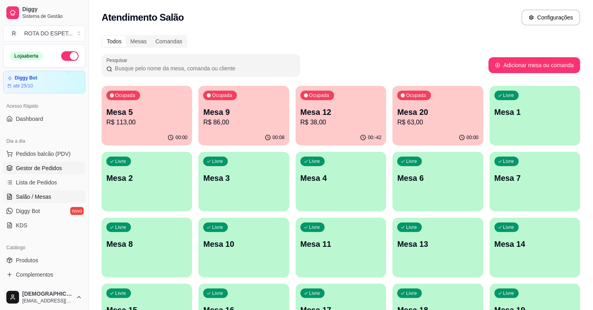
click at [48, 165] on span "Gestor de Pedidos" at bounding box center [39, 168] width 46 height 8
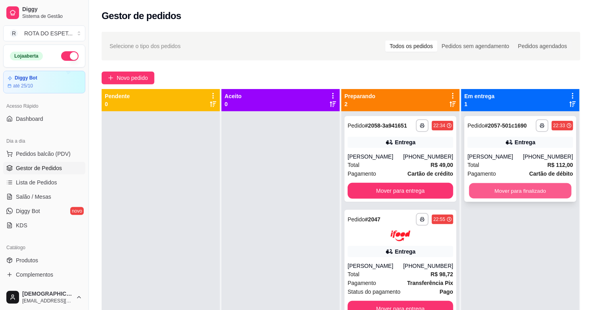
click at [520, 188] on button "Mover para finalizado" at bounding box center [520, 190] width 102 height 15
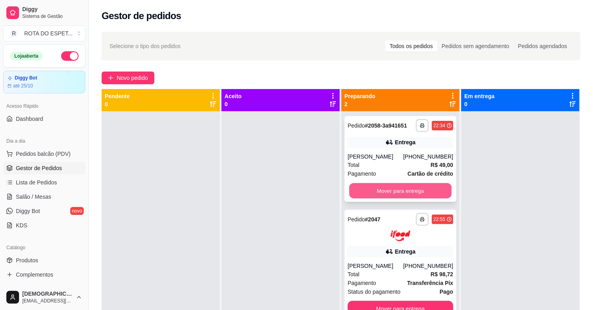
click at [394, 192] on button "Mover para entrega" at bounding box center [400, 190] width 102 height 15
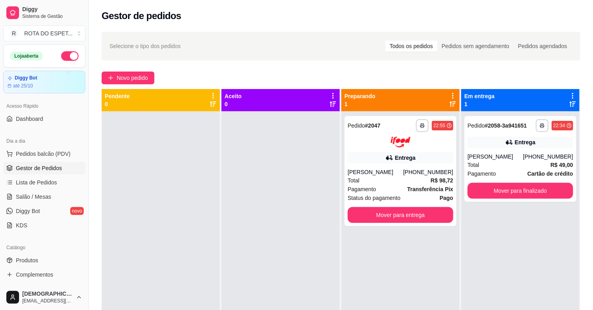
click at [280, 247] on div at bounding box center [281, 266] width 118 height 310
click at [537, 229] on div "**********" at bounding box center [520, 266] width 118 height 310
click at [532, 186] on button "Mover para finalizado" at bounding box center [520, 190] width 102 height 15
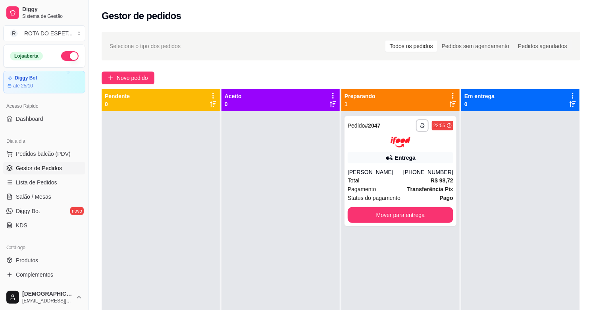
click at [256, 197] on div at bounding box center [281, 266] width 118 height 310
click at [50, 189] on ul "Pedidos balcão (PDV) Gestor de Pedidos Lista de Pedidos Salão / Mesas Diggy Bot…" at bounding box center [44, 189] width 82 height 84
click at [50, 195] on link "Salão / Mesas" at bounding box center [44, 196] width 82 height 13
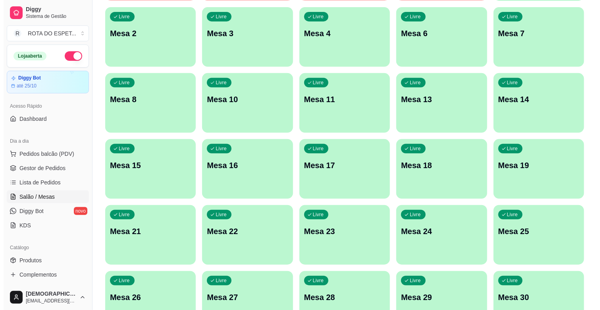
scroll to position [176, 0]
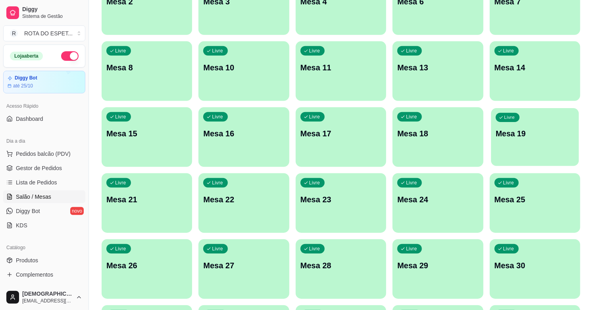
click at [525, 142] on div "Livre Mesa 19" at bounding box center [535, 132] width 88 height 48
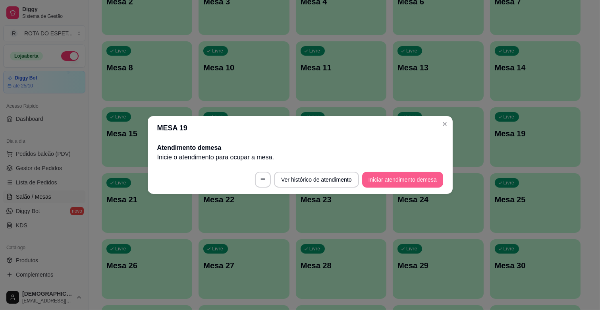
click at [418, 177] on button "Iniciar atendimento de mesa" at bounding box center [402, 180] width 81 height 16
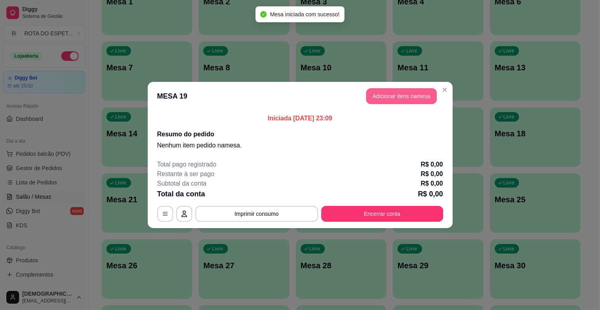
click at [399, 99] on button "Adicionar itens na mesa" at bounding box center [401, 96] width 71 height 16
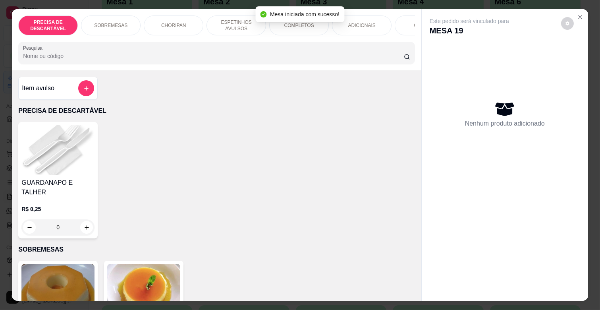
scroll to position [0, 347]
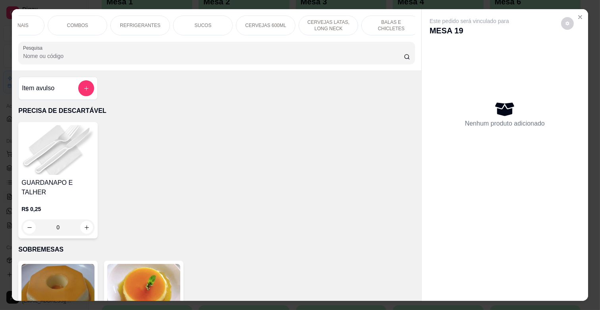
click at [376, 18] on div "BALAS E CHICLETES" at bounding box center [391, 25] width 60 height 20
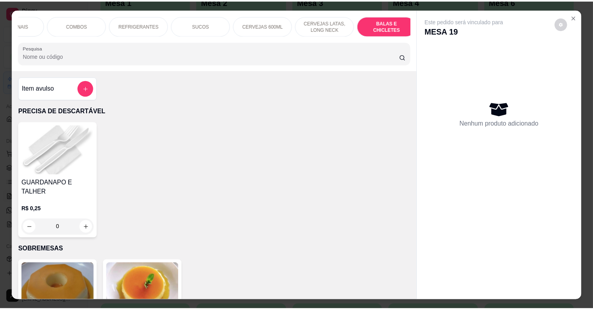
scroll to position [19, 0]
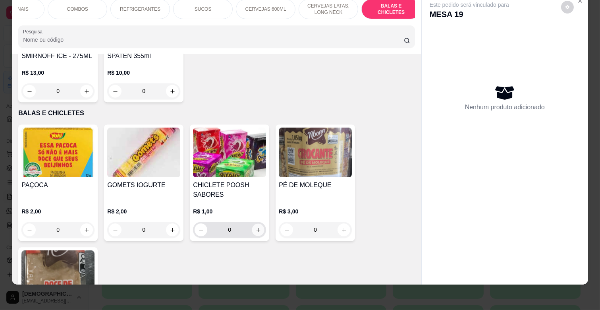
click at [260, 224] on button "increase-product-quantity" at bounding box center [258, 230] width 12 height 12
type input "2"
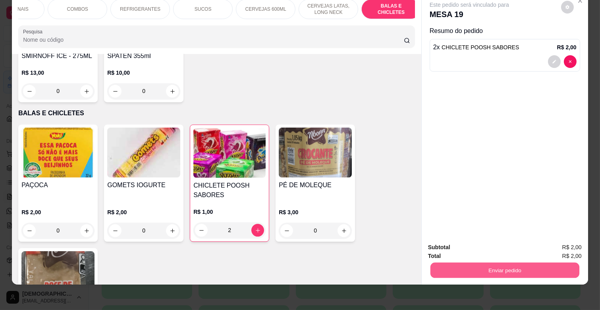
click at [518, 262] on button "Enviar pedido" at bounding box center [504, 269] width 149 height 15
click at [560, 239] on button "Enviar pedido" at bounding box center [560, 244] width 45 height 15
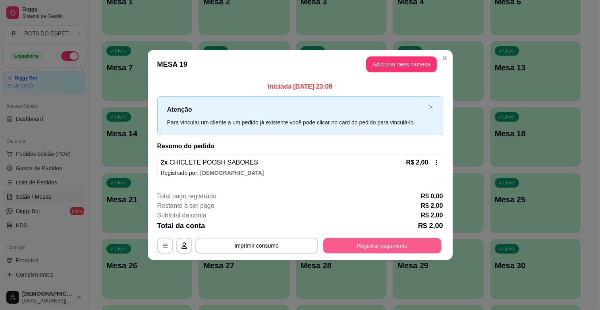
click at [401, 245] on button "Registrar pagamento" at bounding box center [382, 244] width 118 height 15
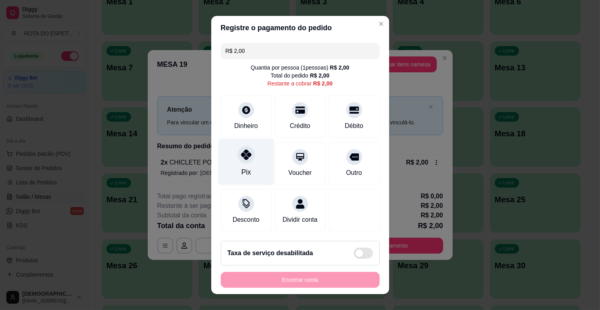
click at [245, 156] on icon at bounding box center [246, 154] width 10 height 10
type input "R$ 0,00"
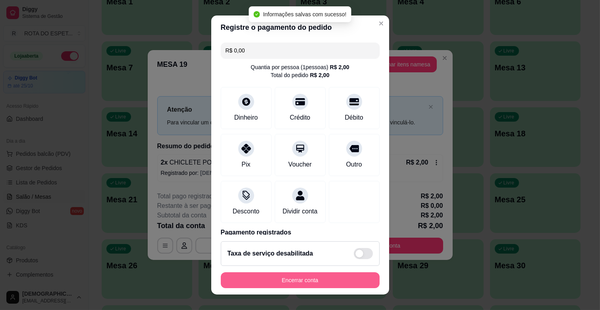
click at [312, 276] on button "Encerrar conta" at bounding box center [300, 280] width 159 height 16
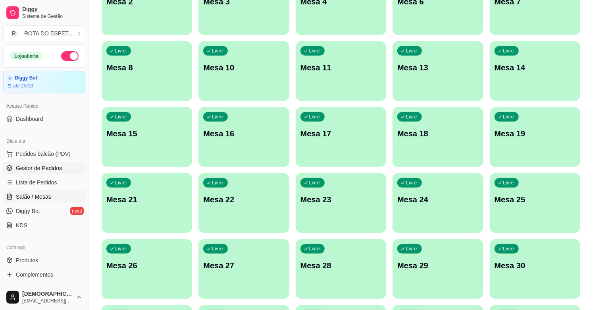
click at [38, 168] on span "Gestor de Pedidos" at bounding box center [39, 168] width 46 height 8
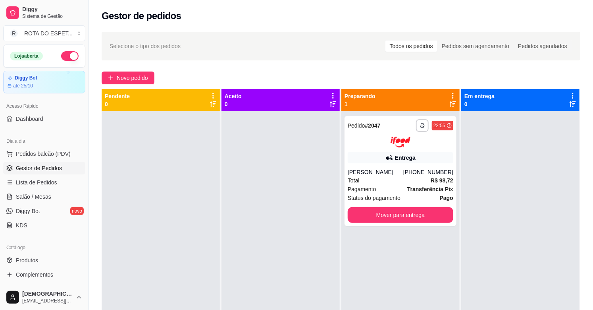
click at [253, 243] on div at bounding box center [281, 266] width 118 height 310
click at [54, 201] on link "Salão / Mesas" at bounding box center [44, 196] width 82 height 13
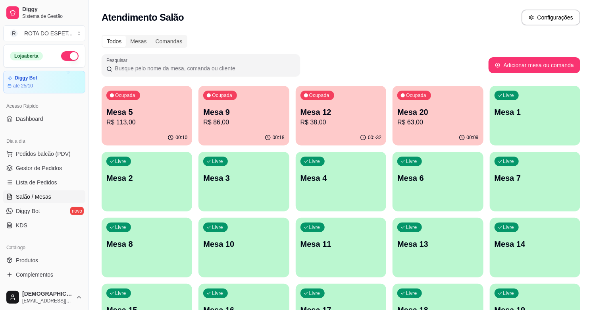
click at [407, 57] on div "Pesquisar" at bounding box center [295, 65] width 387 height 22
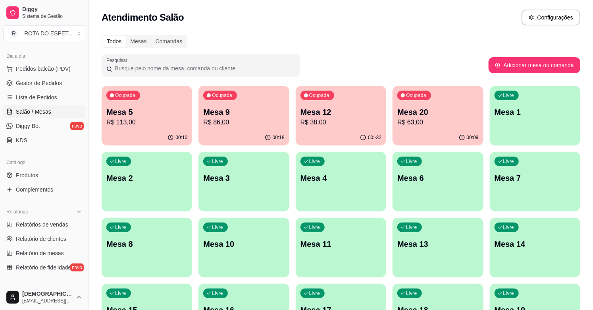
scroll to position [88, 0]
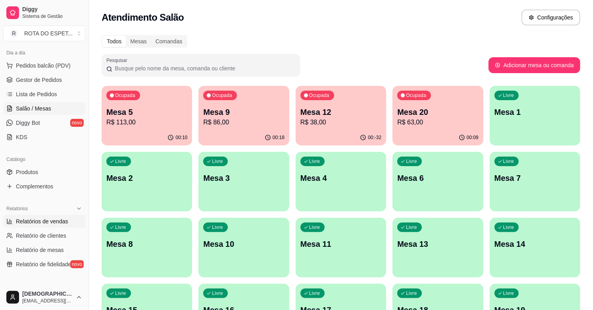
click at [49, 222] on span "Relatórios de vendas" at bounding box center [42, 221] width 52 height 8
select select "ALL"
select select "0"
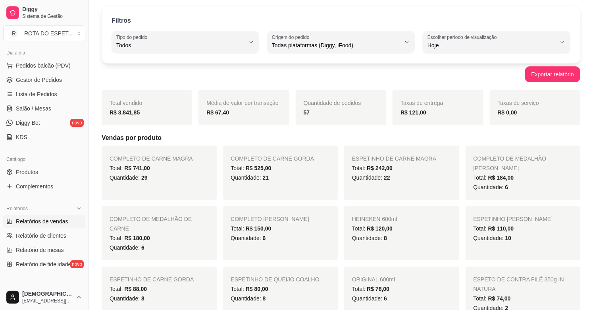
scroll to position [44, 0]
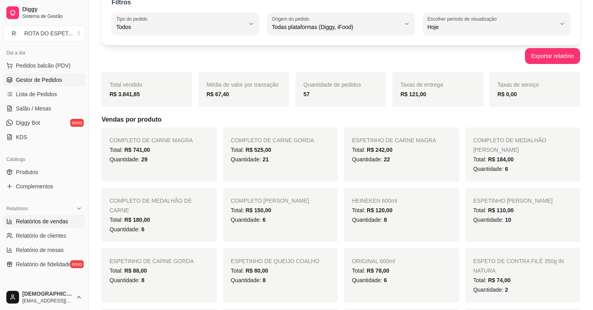
click at [34, 80] on span "Gestor de Pedidos" at bounding box center [39, 80] width 46 height 8
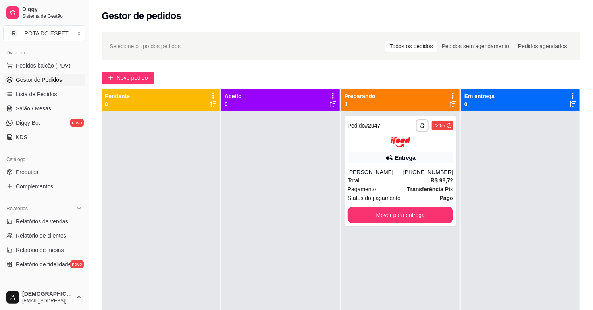
click at [263, 187] on div at bounding box center [281, 266] width 118 height 310
click at [255, 270] on div at bounding box center [281, 266] width 118 height 310
click at [40, 109] on span "Salão / Mesas" at bounding box center [33, 108] width 35 height 8
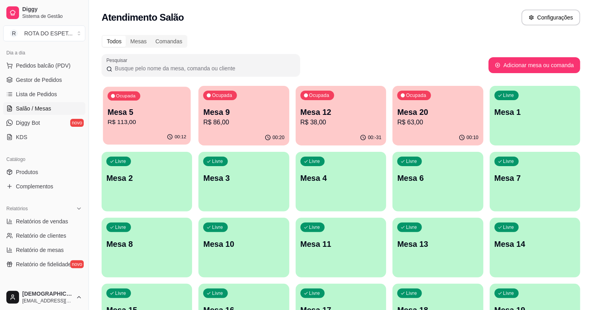
click at [136, 118] on p "R$ 113,00" at bounding box center [147, 122] width 79 height 9
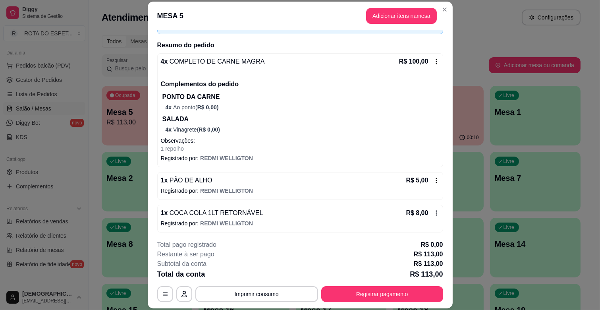
scroll to position [54, 0]
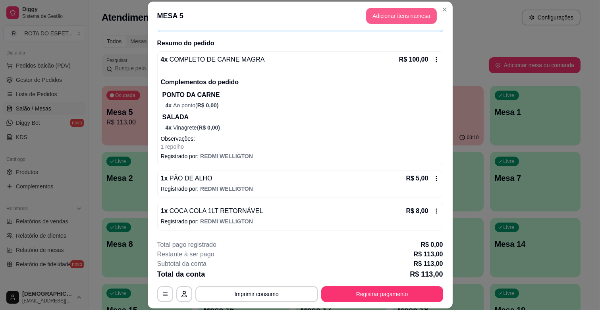
click at [394, 14] on button "Adicionar itens na mesa" at bounding box center [401, 16] width 71 height 16
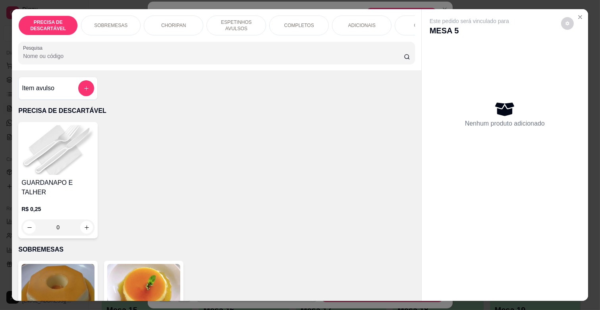
scroll to position [0, 353]
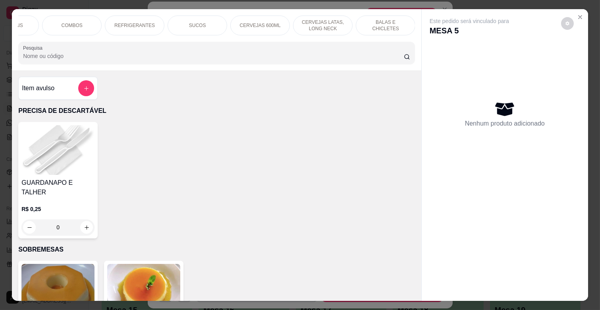
click at [378, 24] on p "BALAS E CHICLETES" at bounding box center [385, 25] width 46 height 13
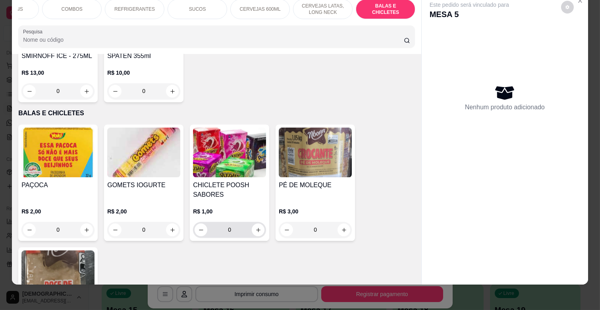
click at [254, 222] on div "0" at bounding box center [230, 230] width 70 height 16
click at [255, 227] on icon "increase-product-quantity" at bounding box center [258, 230] width 6 height 6
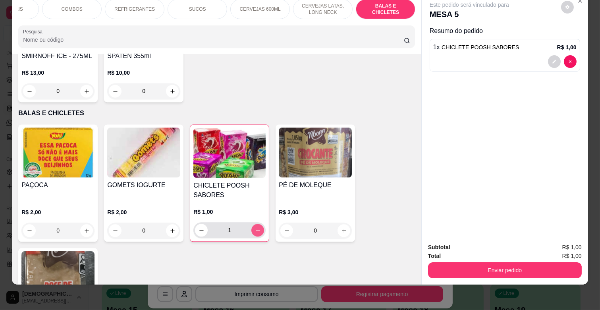
type input "1"
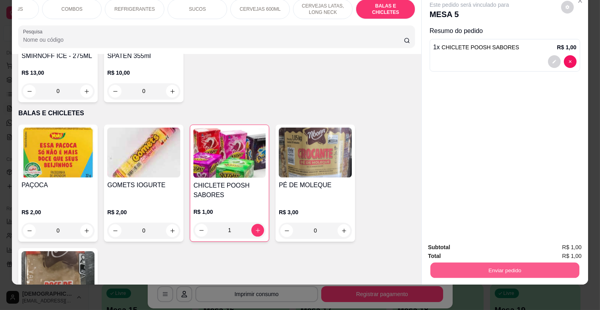
click at [493, 268] on button "Enviar pedido" at bounding box center [504, 269] width 149 height 15
click at [547, 239] on button "Enviar pedido" at bounding box center [560, 243] width 45 height 15
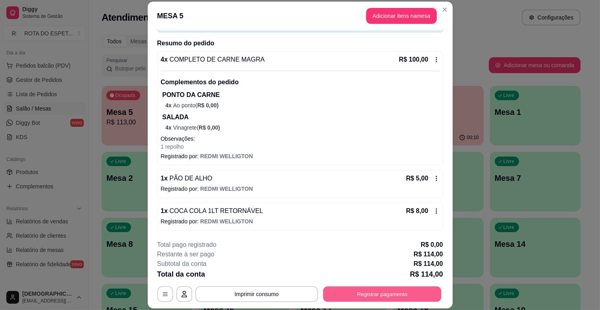
click at [387, 298] on button "Registrar pagamento" at bounding box center [382, 293] width 118 height 15
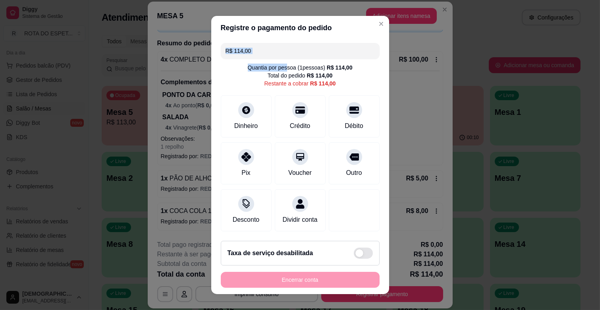
drag, startPoint x: 278, startPoint y: 64, endPoint x: 231, endPoint y: 60, distance: 47.0
click at [231, 60] on div "R$ 114,00 Quantia por pessoa ( 1 pessoas) R$ 114,00 Total do pedido R$ 114,00 R…" at bounding box center [300, 137] width 178 height 195
click at [251, 56] on input "R$ 114,00" at bounding box center [300, 51] width 149 height 16
drag, startPoint x: 251, startPoint y: 56, endPoint x: 129, endPoint y: 68, distance: 122.2
click at [129, 68] on div "Registre o pagamento do pedido R$ 114,00 Quantia por pessoa ( 1 pessoas) R$ 114…" at bounding box center [300, 155] width 600 height 310
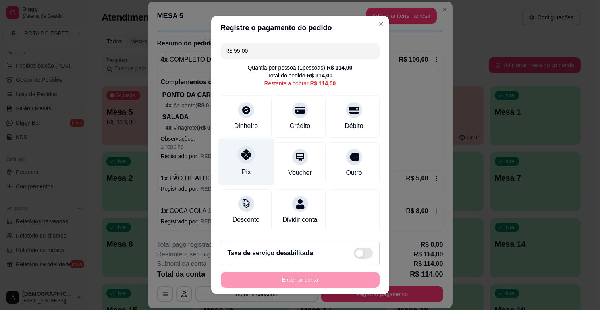
click at [240, 179] on div "Pix" at bounding box center [246, 162] width 56 height 46
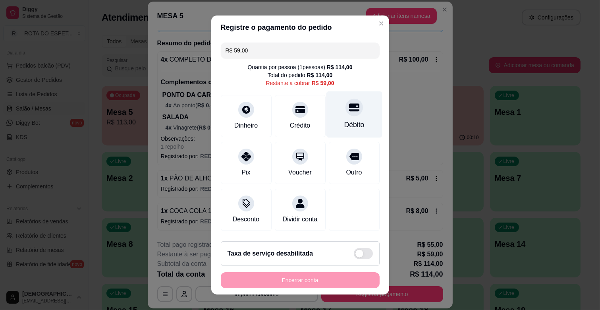
click at [349, 110] on icon at bounding box center [354, 108] width 10 height 8
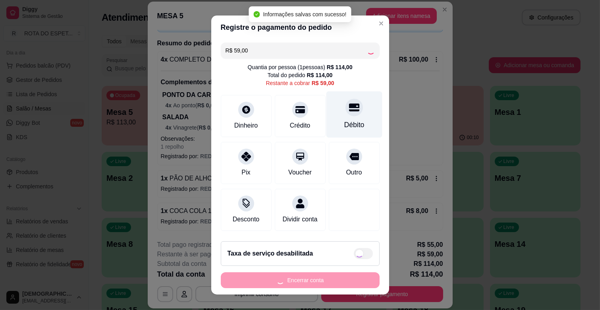
type input "R$ 0,00"
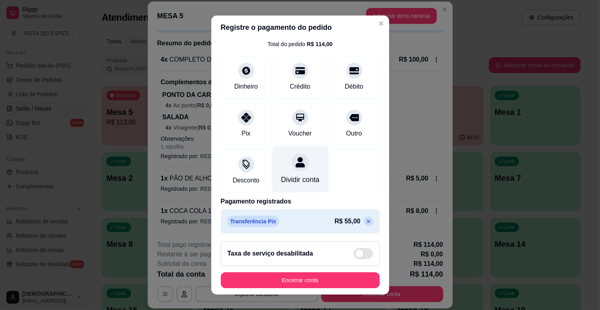
scroll to position [72, 0]
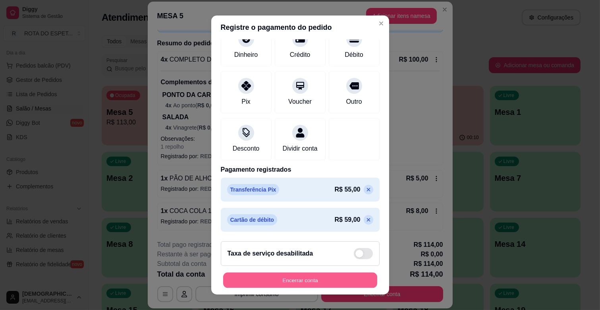
click at [308, 287] on button "Encerrar conta" at bounding box center [300, 279] width 154 height 15
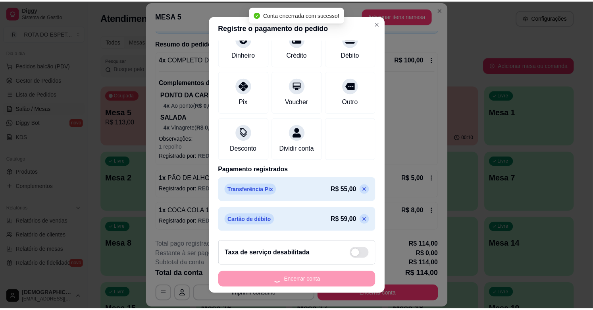
scroll to position [0, 0]
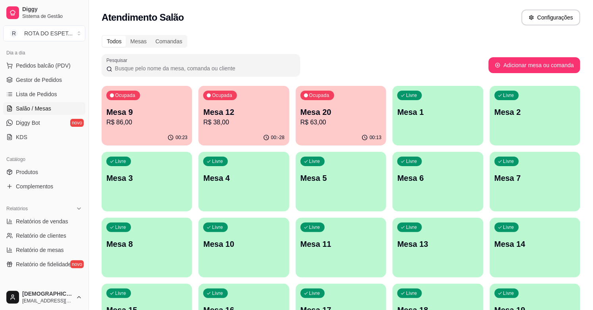
click at [40, 81] on span "Gestor de Pedidos" at bounding box center [39, 80] width 46 height 8
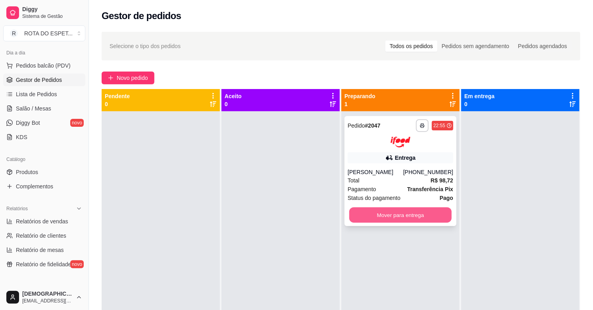
click at [384, 213] on button "Mover para entrega" at bounding box center [400, 214] width 102 height 15
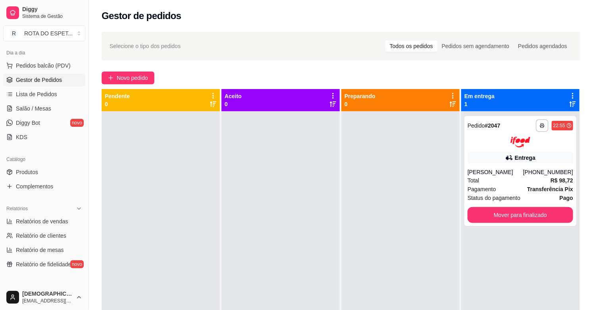
click at [376, 241] on div at bounding box center [400, 266] width 118 height 310
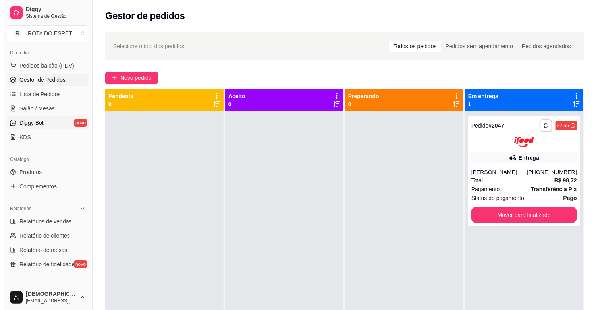
scroll to position [44, 0]
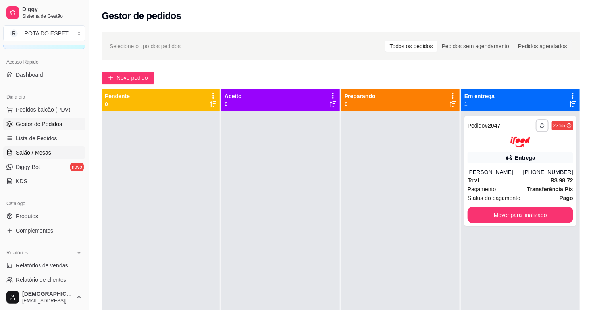
click at [46, 146] on link "Salão / Mesas" at bounding box center [44, 152] width 82 height 13
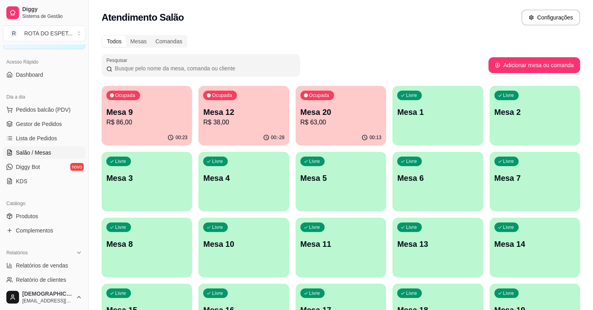
click at [252, 105] on div "Ocupada Mesa 12 R$ 38,00" at bounding box center [244, 108] width 91 height 44
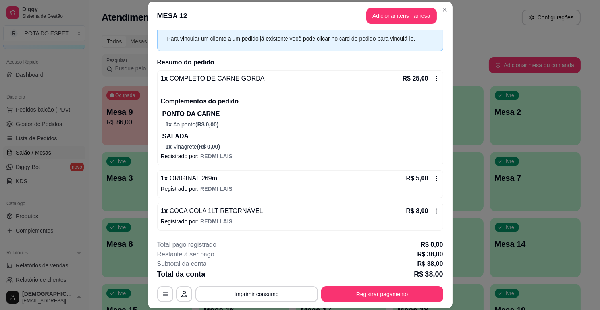
scroll to position [24, 0]
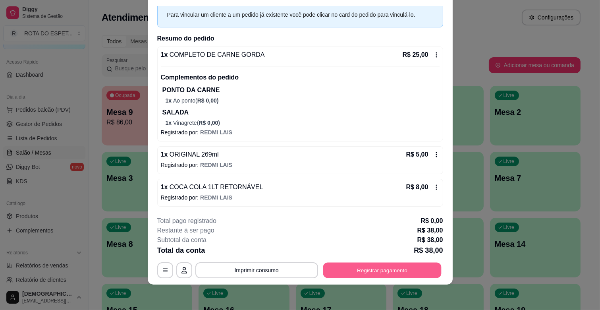
click at [395, 275] on button "Registrar pagamento" at bounding box center [382, 269] width 118 height 15
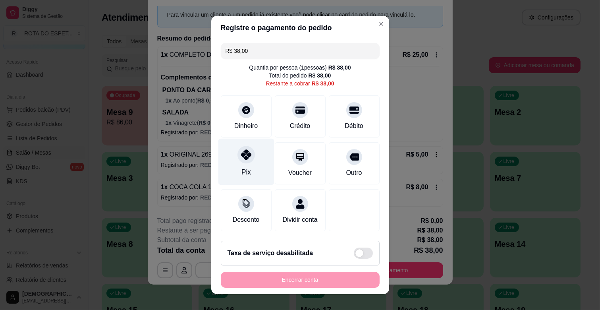
click at [252, 158] on div "Pix" at bounding box center [246, 162] width 56 height 46
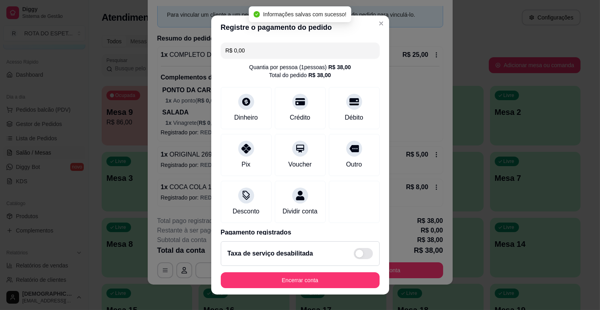
type input "R$ 0,00"
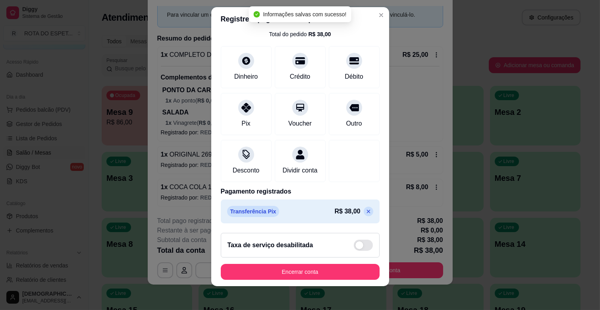
scroll to position [10, 0]
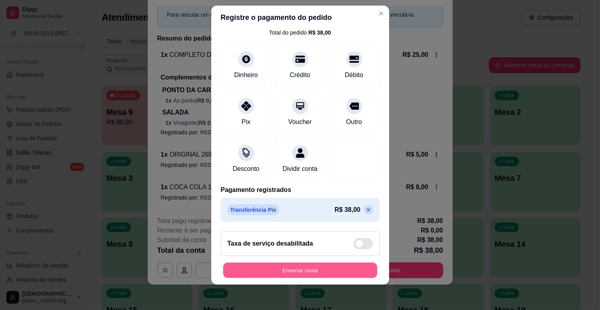
click at [318, 272] on button "Encerrar conta" at bounding box center [300, 269] width 154 height 15
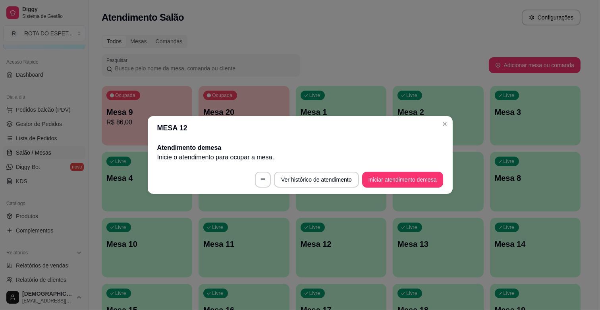
scroll to position [0, 0]
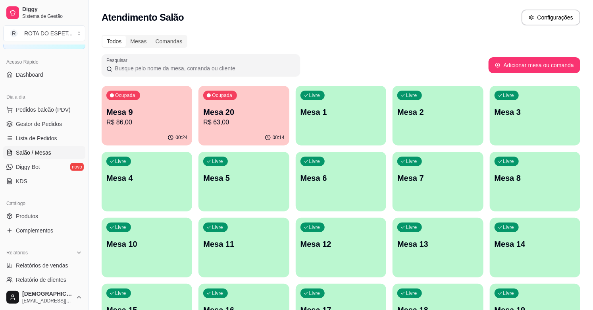
click at [235, 112] on p "Mesa 20" at bounding box center [243, 111] width 81 height 11
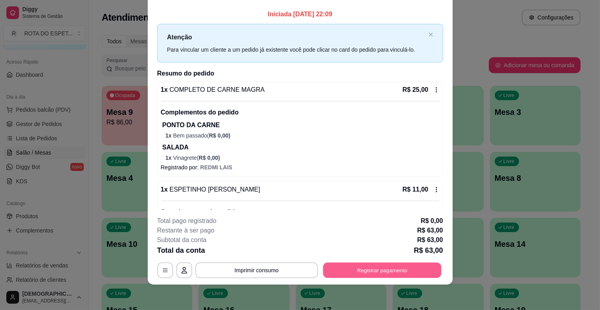
click at [356, 274] on button "Registrar pagamento" at bounding box center [382, 269] width 118 height 15
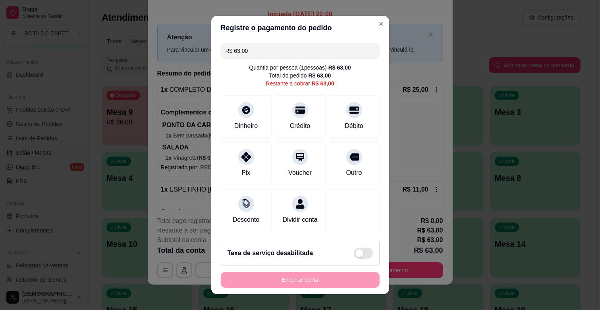
click at [378, 21] on header "Registre o pagamento do pedido" at bounding box center [300, 28] width 178 height 24
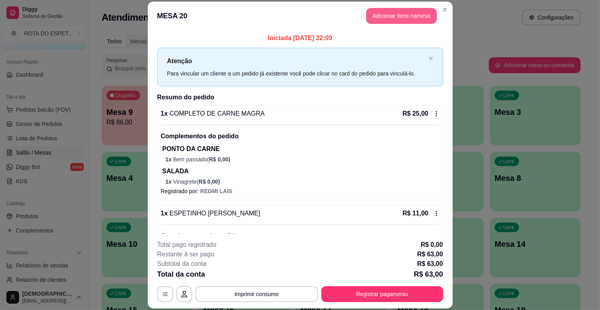
click at [390, 14] on button "Adicionar itens na mesa" at bounding box center [401, 16] width 71 height 16
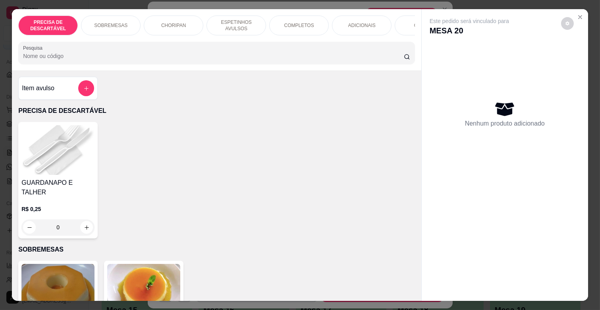
scroll to position [0, 353]
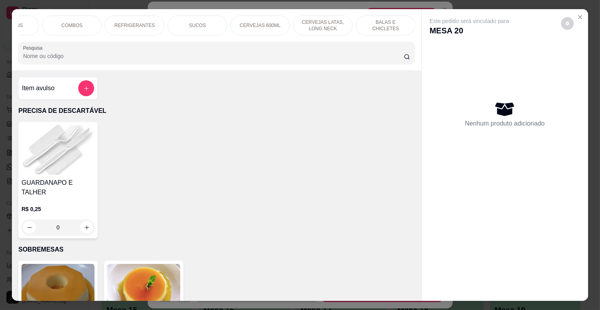
click at [335, 25] on p "CERVEJAS LATAS, LONG NECK" at bounding box center [323, 25] width 46 height 13
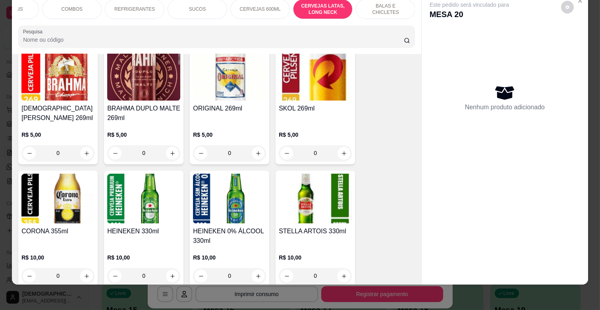
scroll to position [2931, 0]
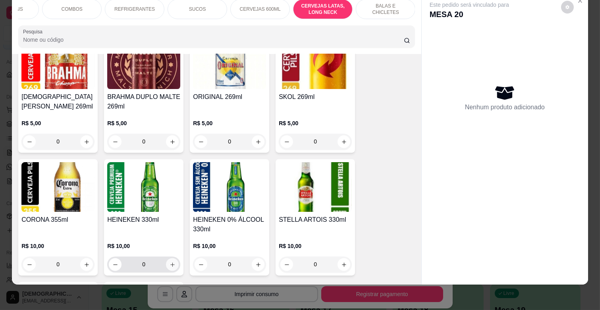
click at [170, 261] on icon "increase-product-quantity" at bounding box center [173, 264] width 6 height 6
type input "1"
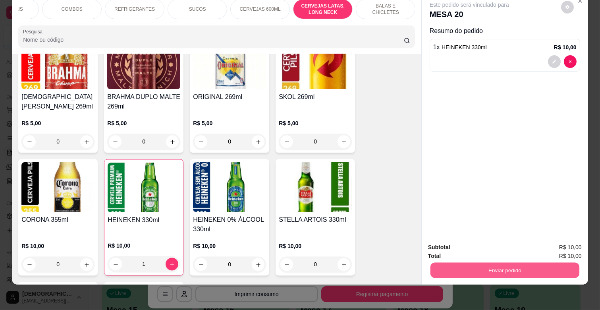
click at [463, 262] on button "Enviar pedido" at bounding box center [504, 269] width 149 height 15
click at [554, 237] on button "Enviar pedido" at bounding box center [560, 243] width 45 height 15
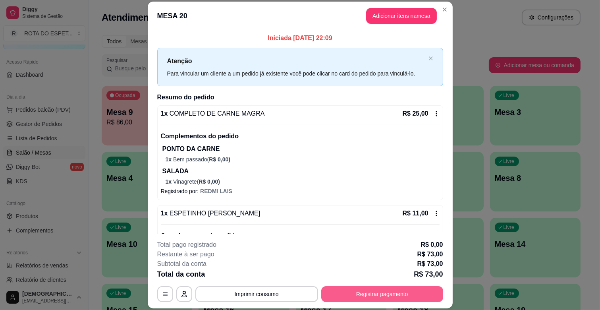
click at [409, 297] on button "Registrar pagamento" at bounding box center [382, 294] width 122 height 16
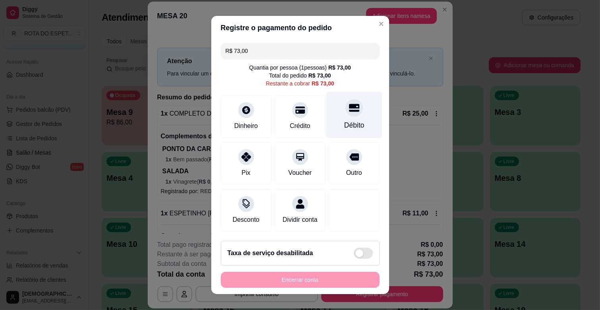
click at [359, 116] on div "Débito" at bounding box center [354, 115] width 56 height 46
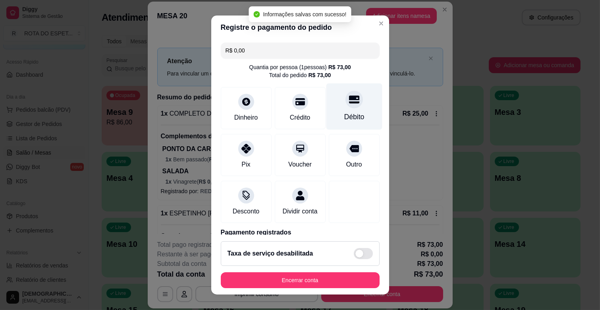
type input "R$ 0,00"
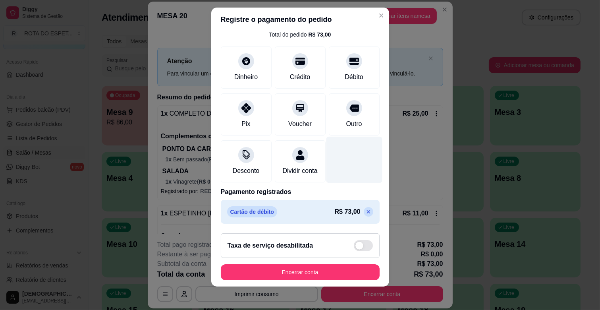
scroll to position [10, 0]
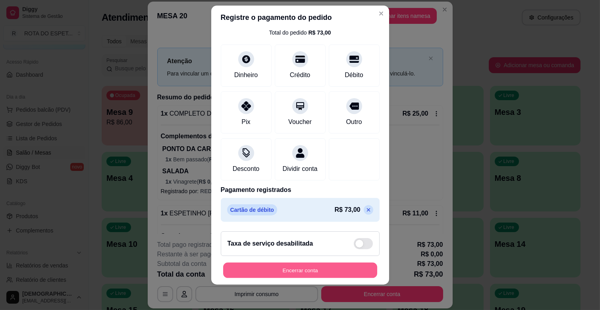
click at [322, 272] on button "Encerrar conta" at bounding box center [300, 269] width 154 height 15
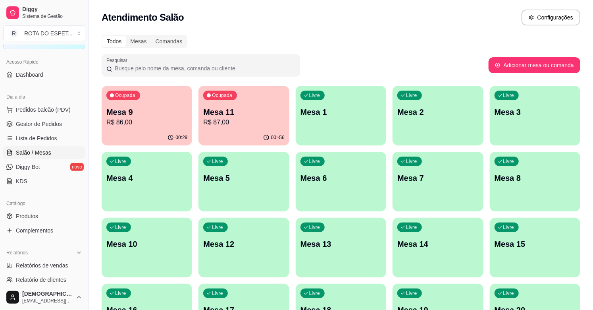
click at [235, 108] on p "Mesa 11" at bounding box center [243, 111] width 81 height 11
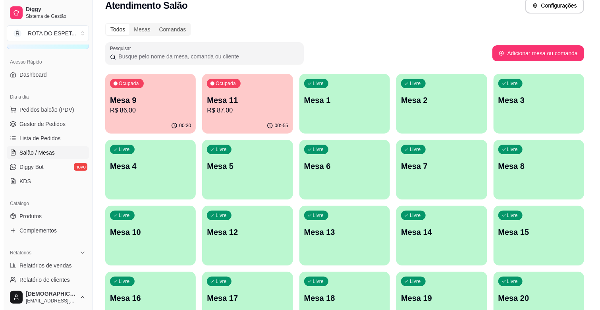
scroll to position [0, 0]
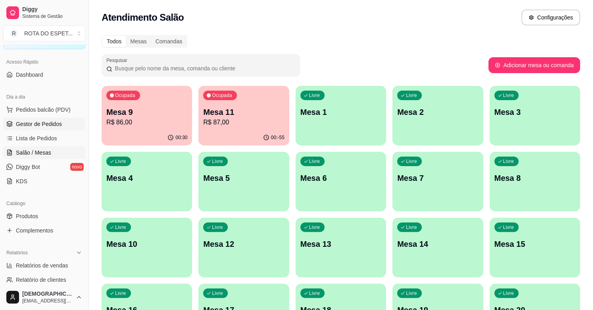
click at [48, 120] on span "Gestor de Pedidos" at bounding box center [39, 124] width 46 height 8
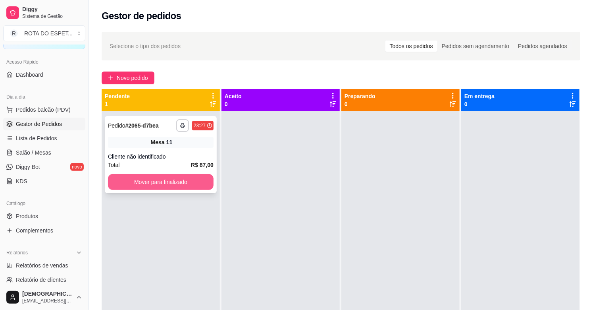
click at [191, 182] on button "Mover para finalizado" at bounding box center [161, 182] width 106 height 16
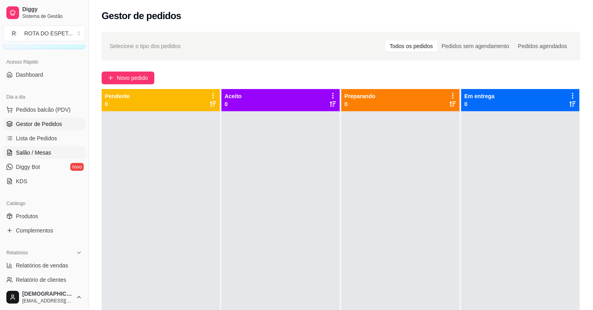
click at [19, 155] on span "Salão / Mesas" at bounding box center [33, 152] width 35 height 8
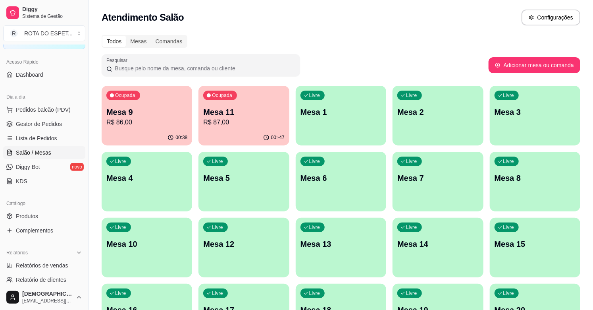
click at [359, 36] on div "Todos Mesas Comandas" at bounding box center [341, 41] width 479 height 13
click at [162, 103] on div "Ocupada Mesa 9 R$ 86,00" at bounding box center [147, 108] width 91 height 44
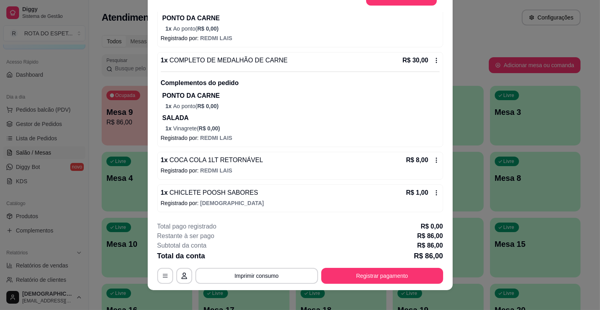
scroll to position [24, 0]
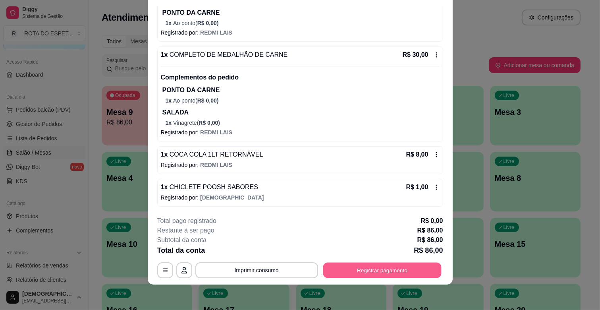
click at [378, 270] on button "Registrar pagamento" at bounding box center [382, 269] width 118 height 15
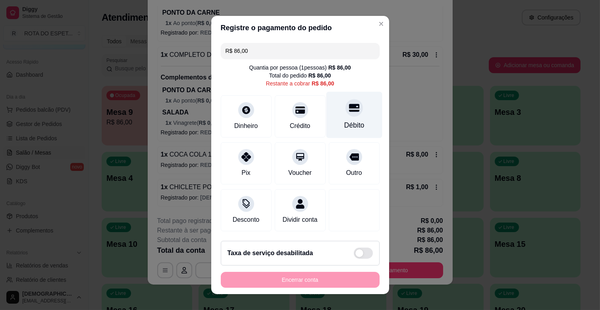
click at [352, 115] on div "Débito" at bounding box center [354, 115] width 56 height 46
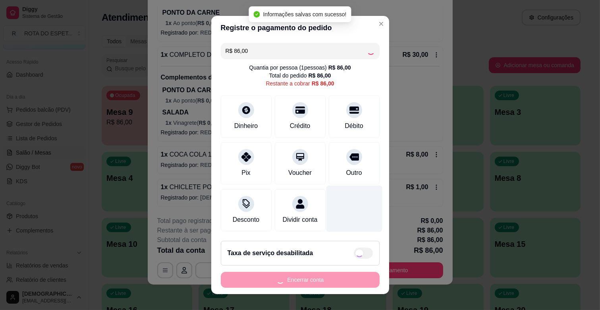
type input "R$ 0,00"
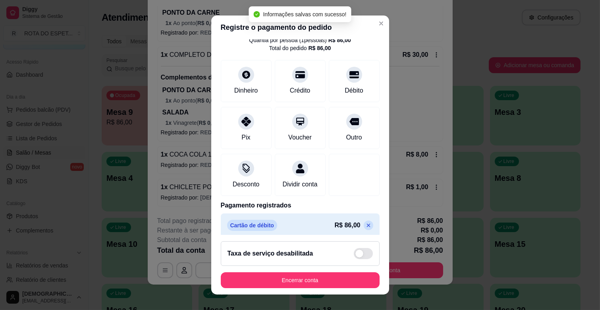
scroll to position [42, 0]
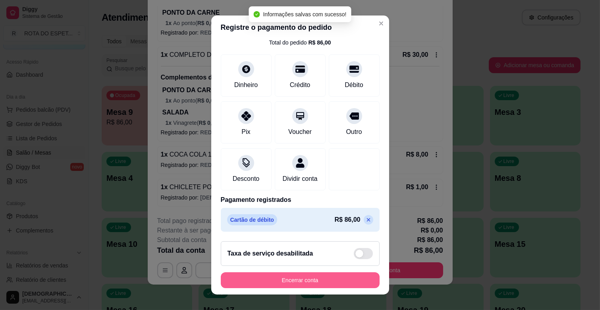
click at [334, 282] on button "Encerrar conta" at bounding box center [300, 280] width 159 height 16
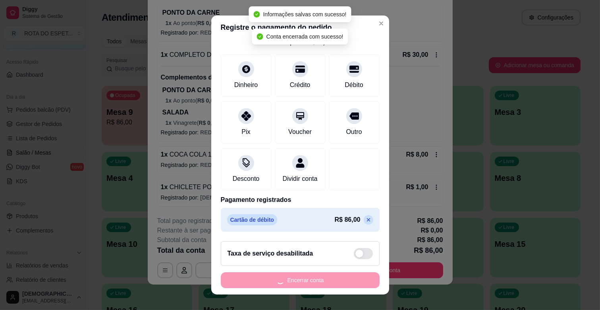
scroll to position [0, 0]
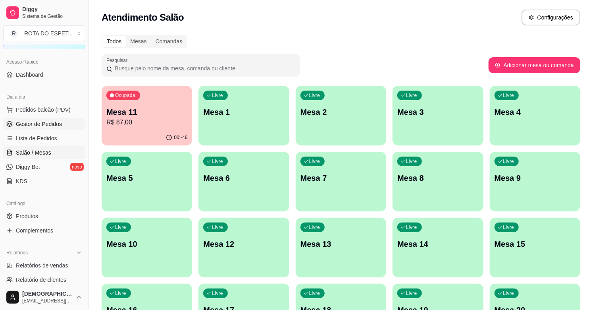
click at [39, 122] on span "Gestor de Pedidos" at bounding box center [39, 124] width 46 height 8
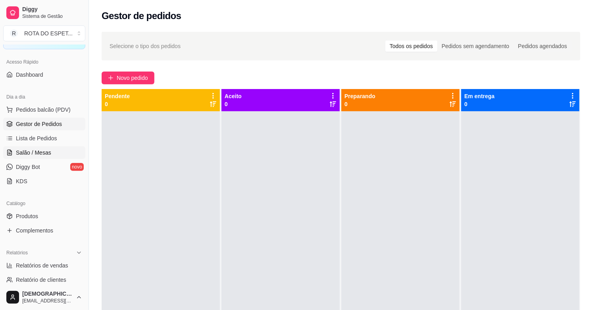
click at [42, 151] on span "Salão / Mesas" at bounding box center [33, 152] width 35 height 8
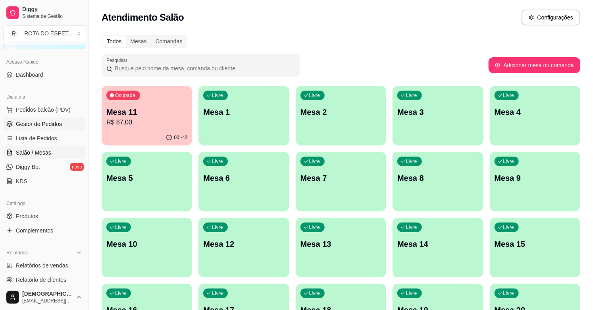
click at [29, 121] on span "Gestor de Pedidos" at bounding box center [39, 124] width 46 height 8
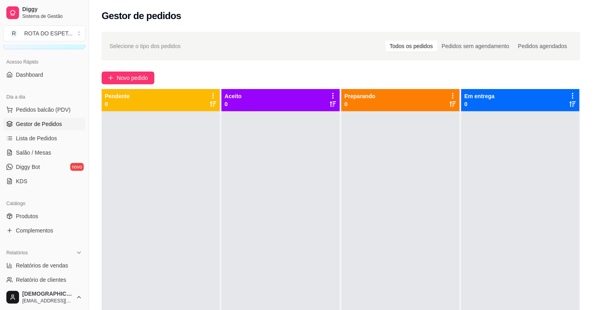
click at [258, 227] on div at bounding box center [281, 266] width 118 height 310
click at [42, 152] on span "Salão / Mesas" at bounding box center [33, 152] width 35 height 8
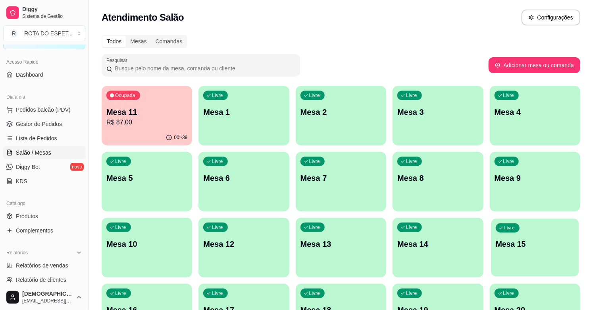
click at [534, 252] on div "Livre Mesa 15" at bounding box center [535, 242] width 88 height 48
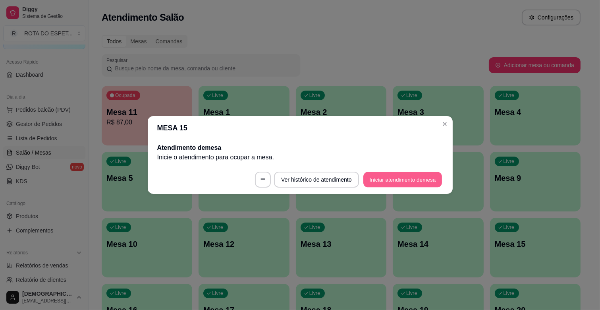
click at [401, 178] on button "Iniciar atendimento de mesa" at bounding box center [402, 179] width 79 height 15
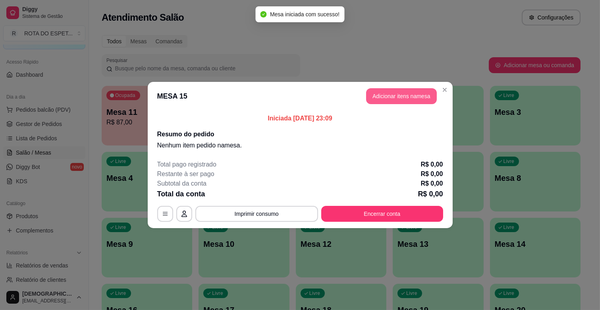
click at [410, 94] on button "Adicionar itens na mesa" at bounding box center [401, 96] width 71 height 16
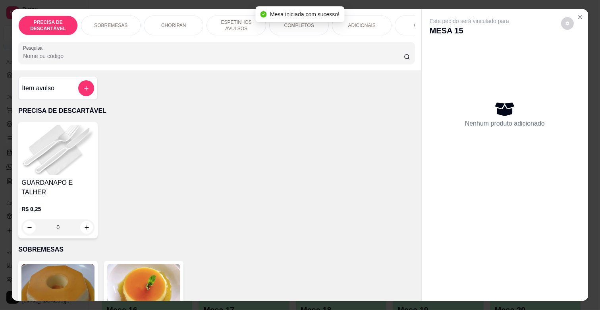
click at [291, 27] on div "COMPLETOS" at bounding box center [299, 25] width 60 height 20
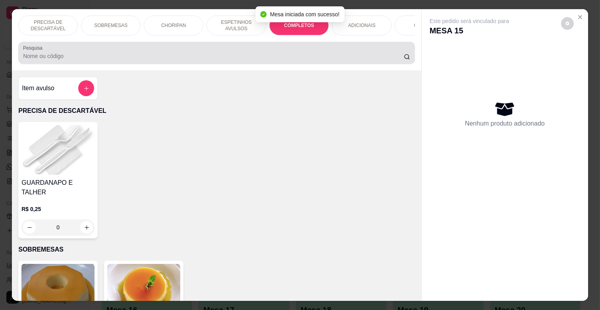
scroll to position [19, 0]
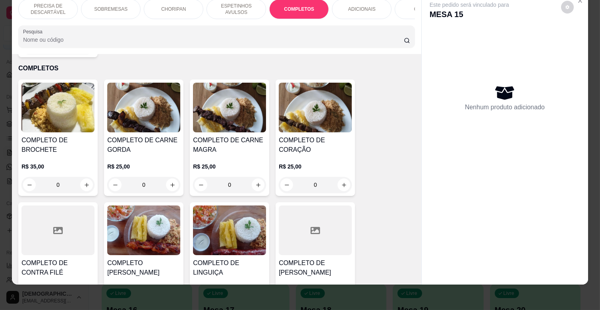
click at [228, 140] on h4 "COMPLETO DE CARNE MAGRA" at bounding box center [229, 144] width 73 height 19
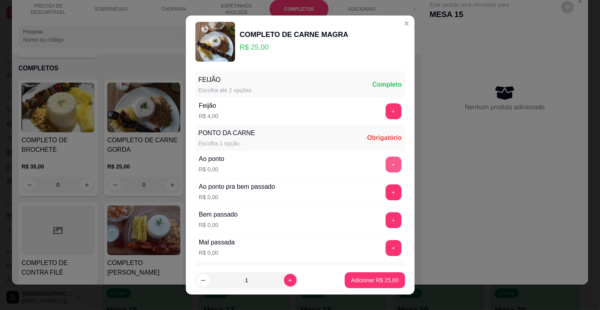
click at [386, 162] on button "+" at bounding box center [394, 164] width 16 height 16
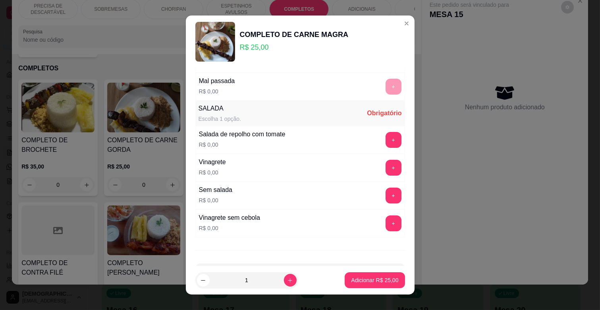
scroll to position [176, 0]
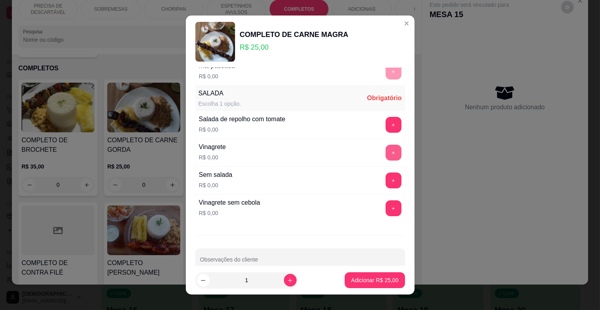
click at [386, 159] on button "+" at bounding box center [394, 153] width 16 height 16
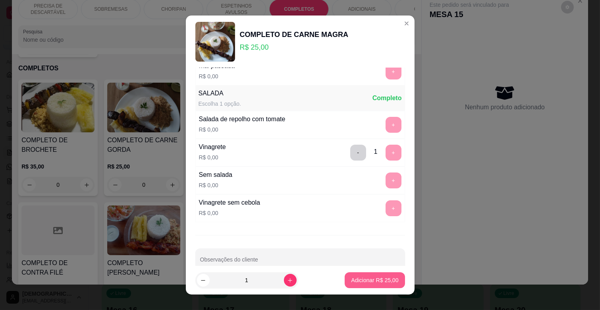
click at [359, 282] on p "Adicionar R$ 25,00" at bounding box center [374, 280] width 47 height 8
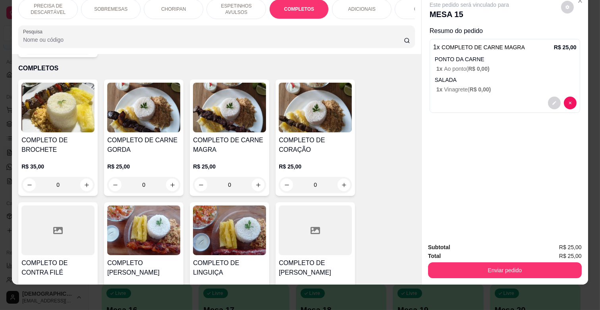
click at [523, 251] on div "Total R$ 25,00" at bounding box center [505, 255] width 154 height 9
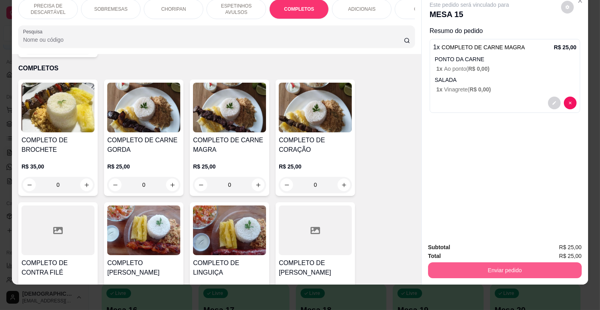
click at [523, 262] on button "Enviar pedido" at bounding box center [505, 270] width 154 height 16
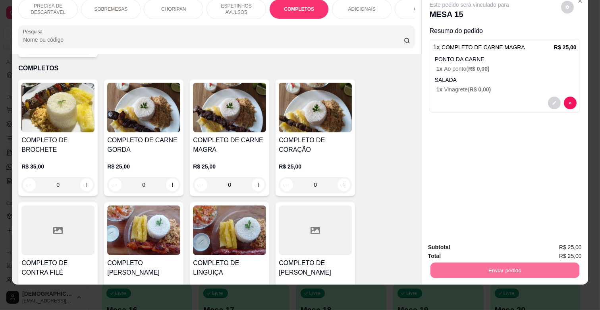
click at [544, 237] on button "Enviar pedido" at bounding box center [560, 243] width 45 height 15
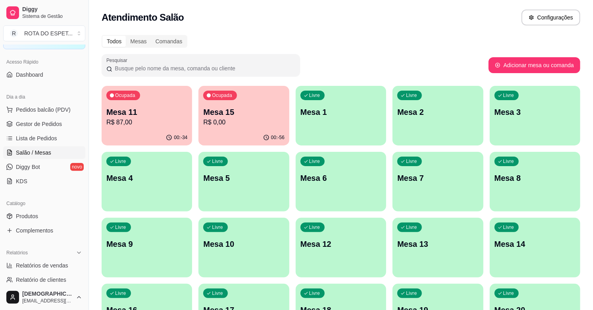
click at [158, 116] on p "Mesa 11" at bounding box center [146, 111] width 81 height 11
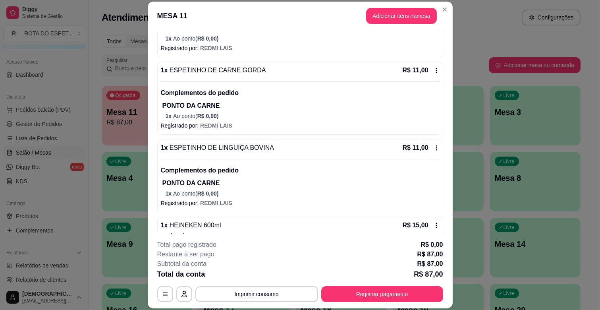
scroll to position [268, 0]
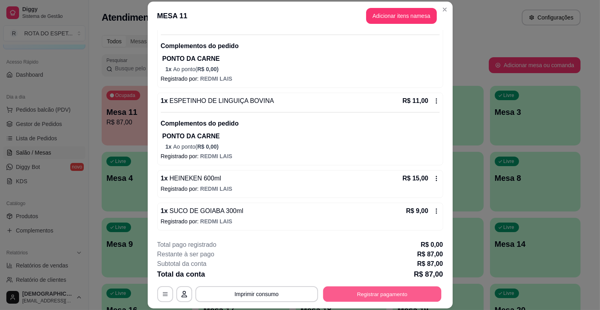
click at [375, 287] on button "Registrar pagamento" at bounding box center [382, 293] width 118 height 15
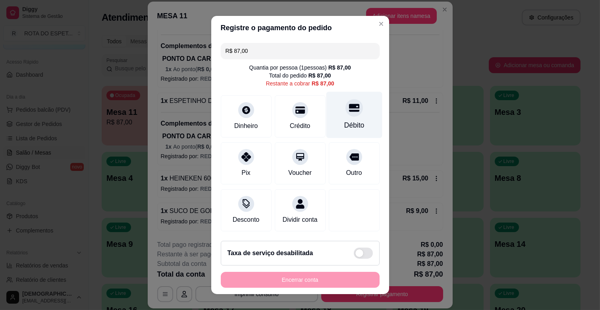
click at [345, 110] on div at bounding box center [353, 107] width 17 height 17
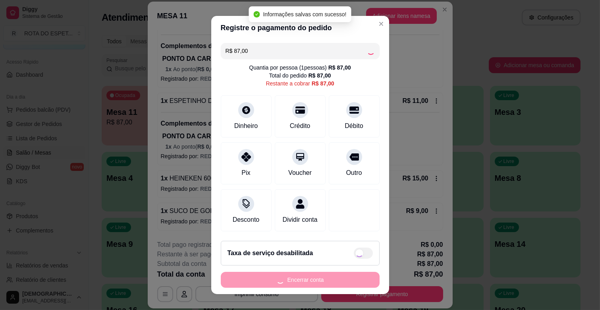
type input "R$ 0,00"
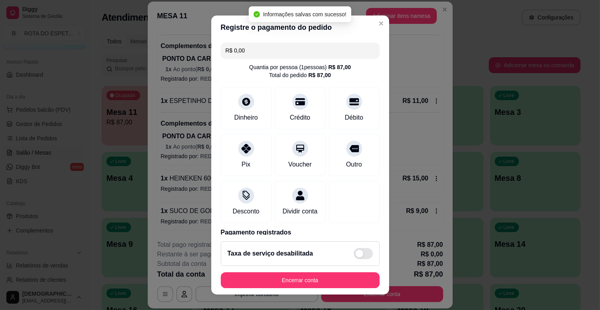
click at [327, 271] on footer "Taxa de serviço desabilitada Encerrar conta" at bounding box center [300, 265] width 178 height 60
click at [327, 276] on button "Encerrar conta" at bounding box center [300, 280] width 159 height 16
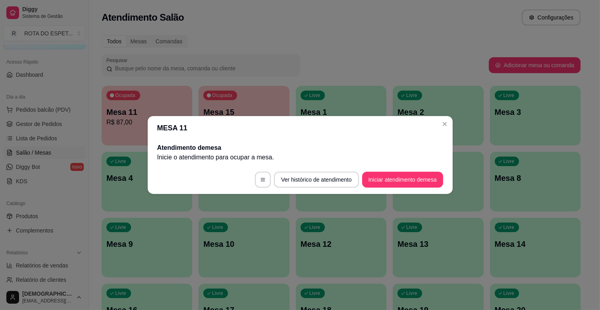
scroll to position [0, 0]
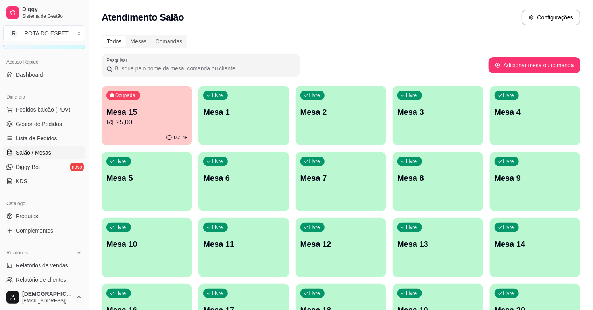
click at [142, 143] on div "00:-48" at bounding box center [147, 137] width 91 height 15
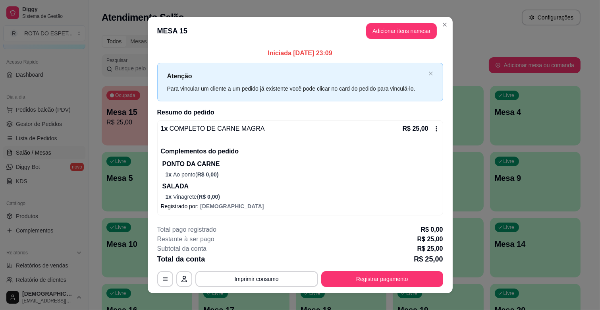
scroll to position [9, 0]
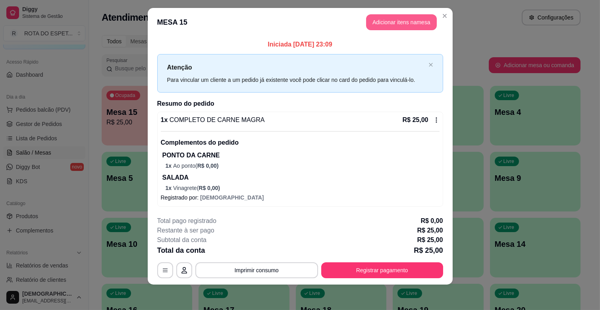
click at [388, 17] on button "Adicionar itens na mesa" at bounding box center [401, 22] width 71 height 16
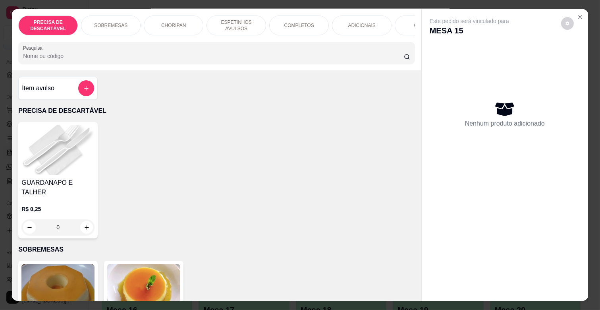
scroll to position [0, 347]
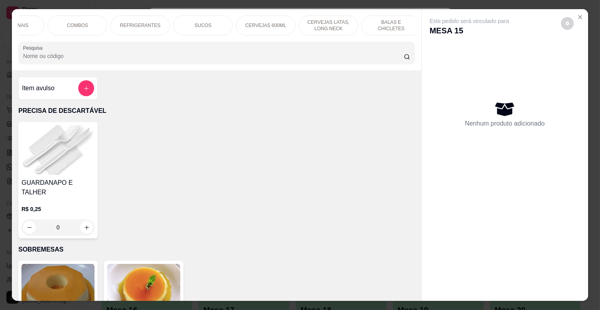
click at [323, 22] on p "CERVEJAS LATAS, LONG NECK" at bounding box center [328, 25] width 46 height 13
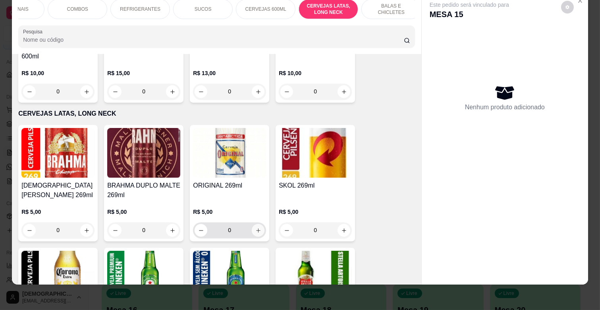
click at [260, 224] on button "increase-product-quantity" at bounding box center [258, 230] width 13 height 13
type input "1"
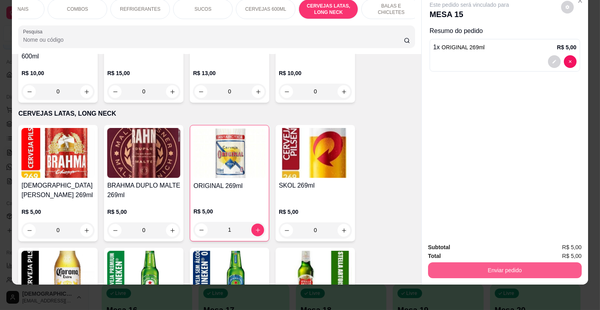
click at [513, 262] on button "Enviar pedido" at bounding box center [505, 270] width 154 height 16
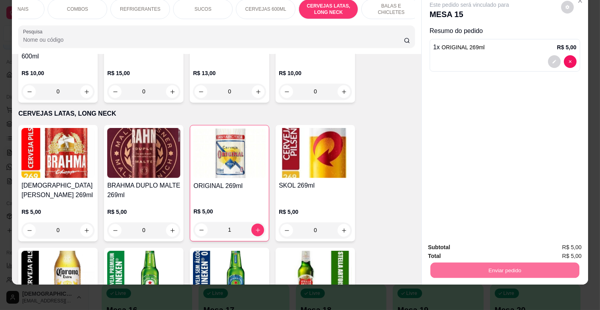
click at [547, 241] on button "Enviar pedido" at bounding box center [560, 243] width 45 height 15
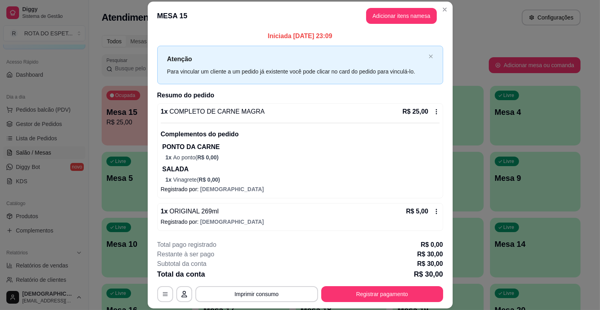
scroll to position [2, 0]
click at [392, 295] on button "Registrar pagamento" at bounding box center [382, 294] width 122 height 16
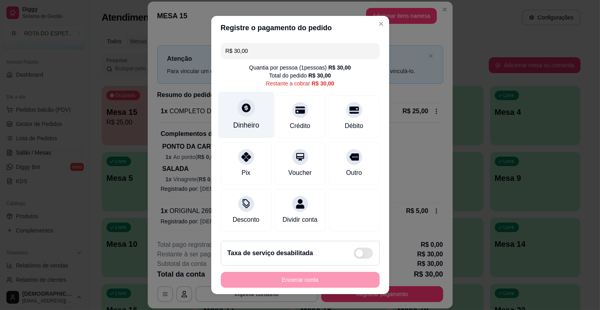
click at [233, 123] on div "Dinheiro" at bounding box center [246, 125] width 26 height 10
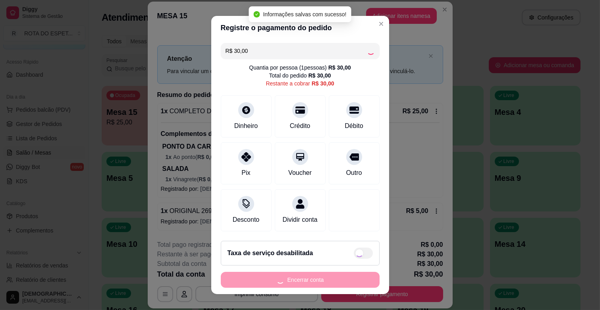
type input "R$ 0,00"
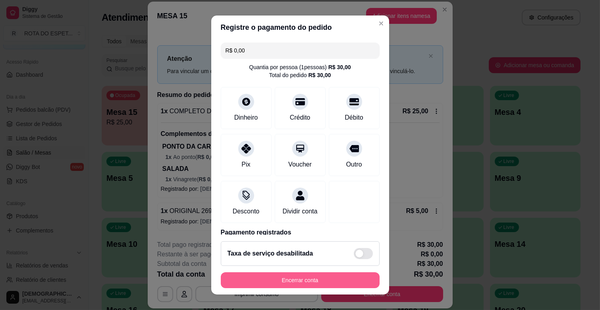
click at [277, 280] on button "Encerrar conta" at bounding box center [300, 280] width 159 height 16
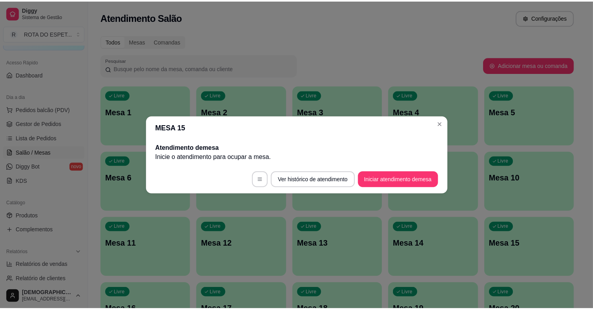
scroll to position [0, 0]
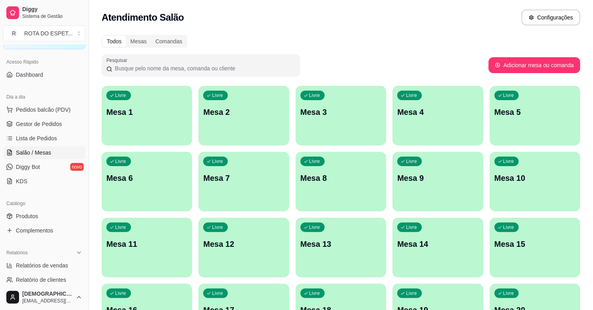
click at [370, 29] on div "Atendimento Salão Configurações" at bounding box center [341, 15] width 504 height 30
click at [371, 26] on div "Atendimento Salão Configurações" at bounding box center [341, 15] width 504 height 30
